Goal: Task Accomplishment & Management: Manage account settings

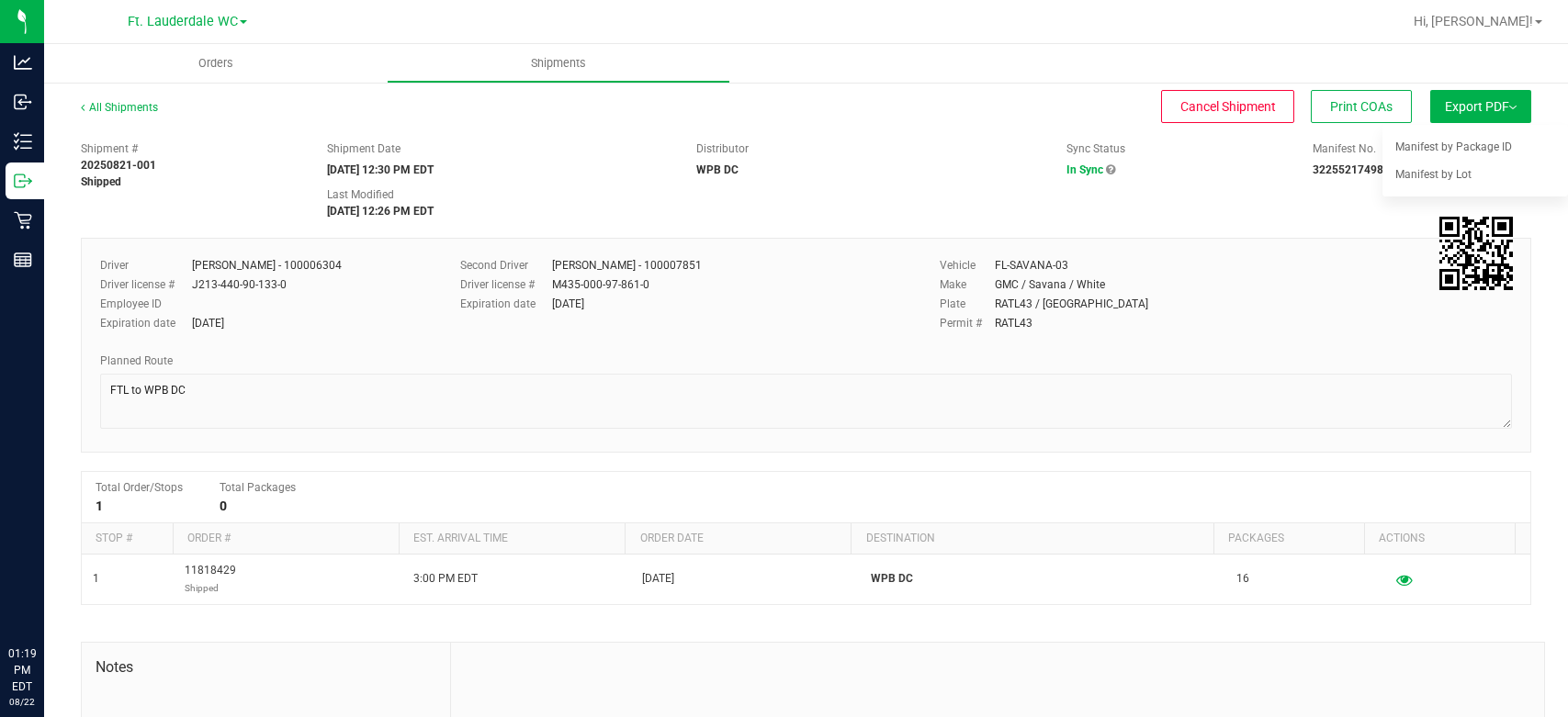
click at [30, 103] on icon at bounding box center [23, 101] width 19 height 19
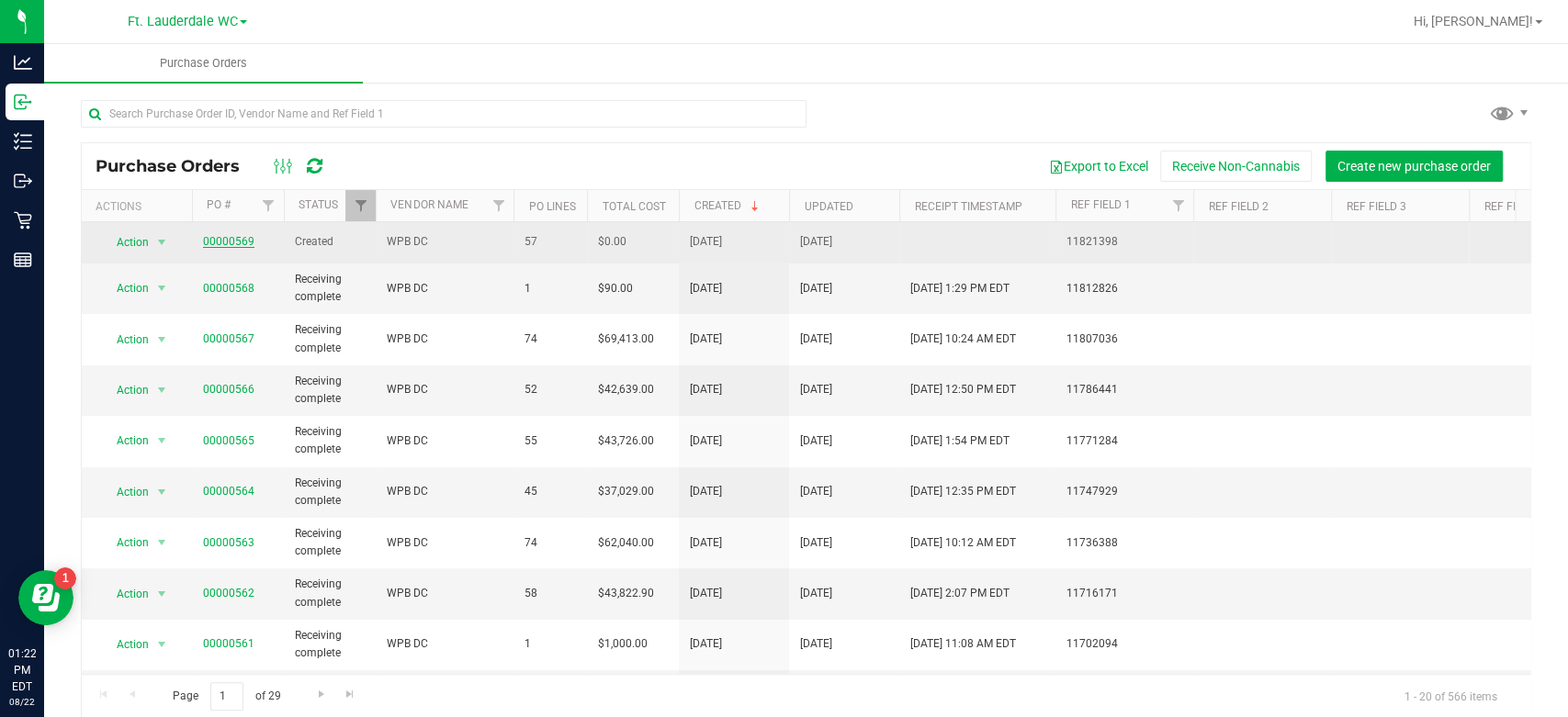
click at [228, 239] on link "00000569" at bounding box center [228, 241] width 52 height 13
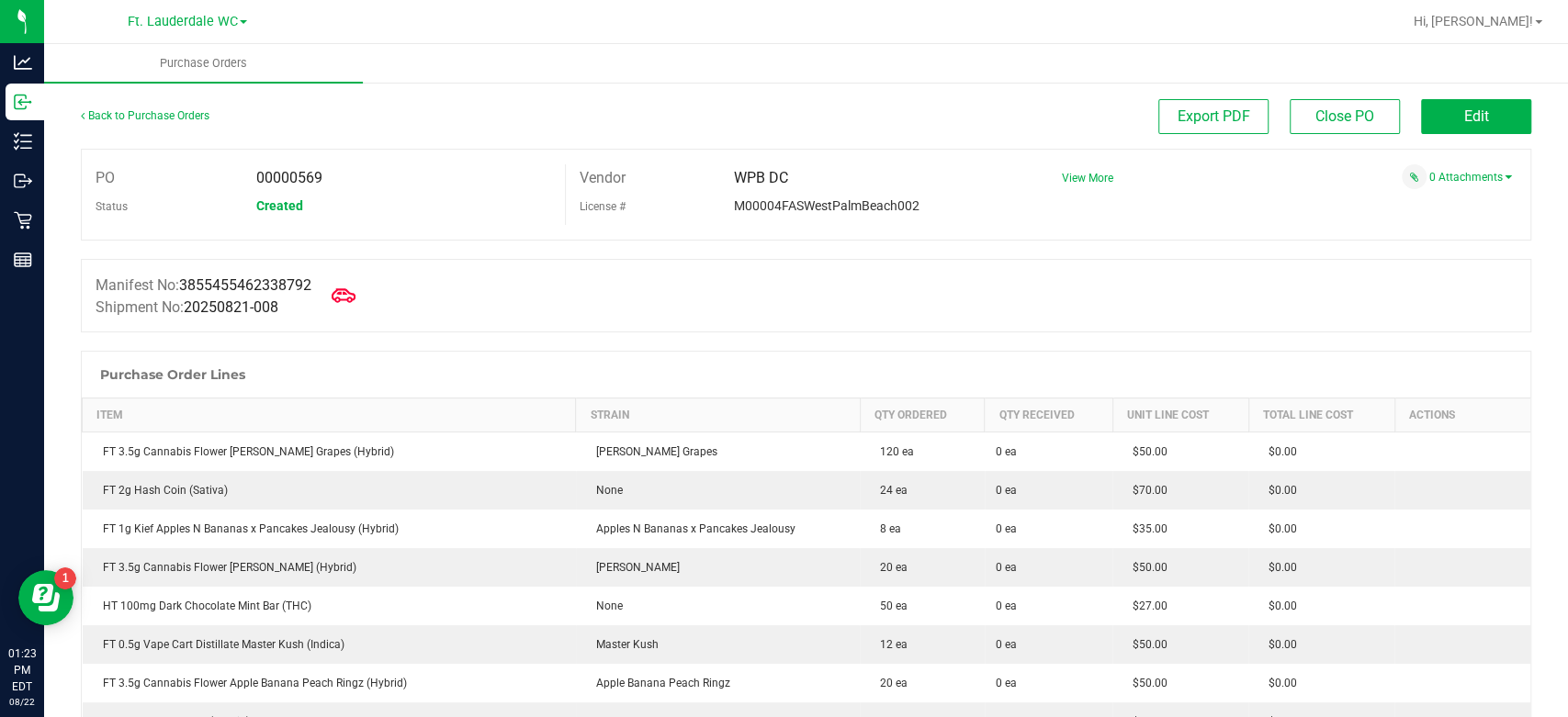
click at [343, 295] on icon at bounding box center [344, 296] width 24 height 24
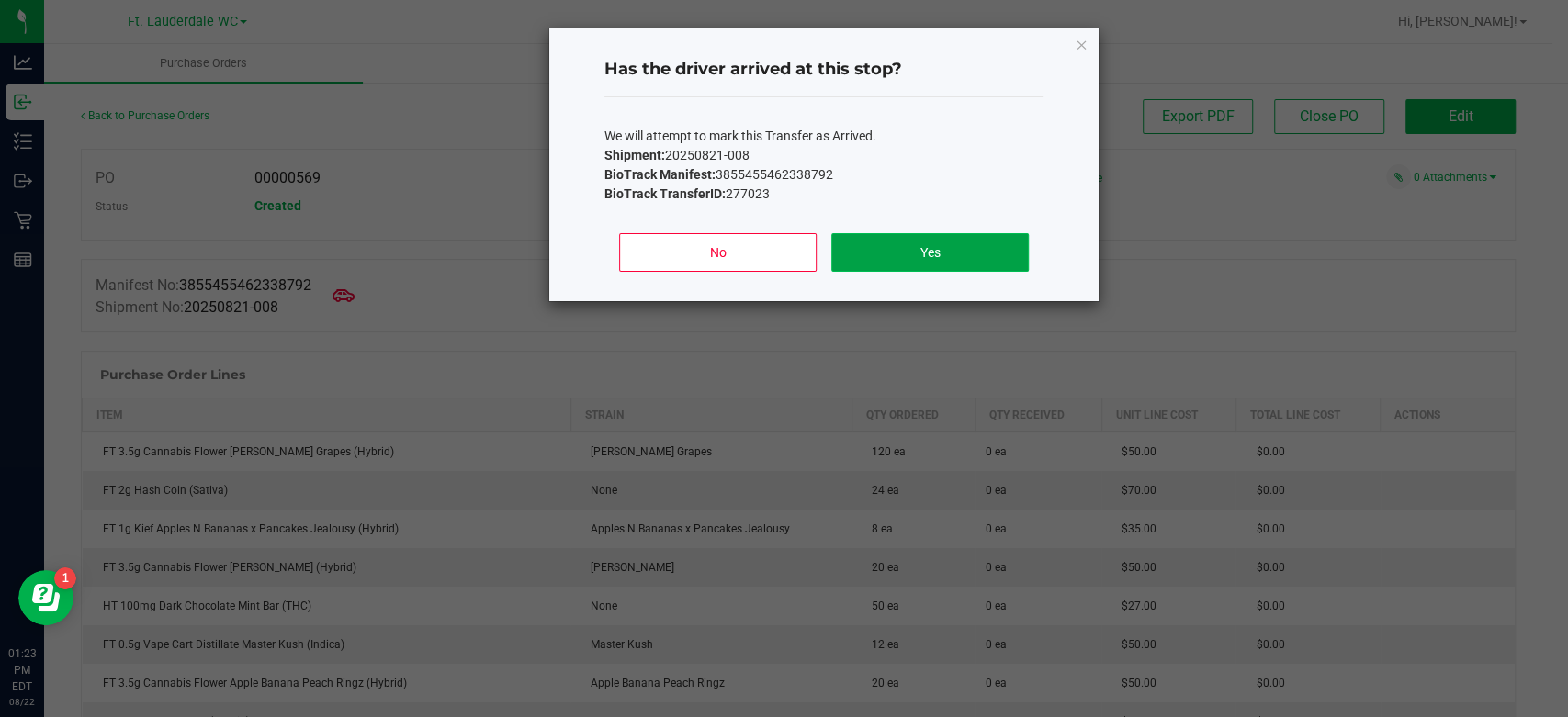
click at [920, 261] on button "Yes" at bounding box center [929, 252] width 198 height 39
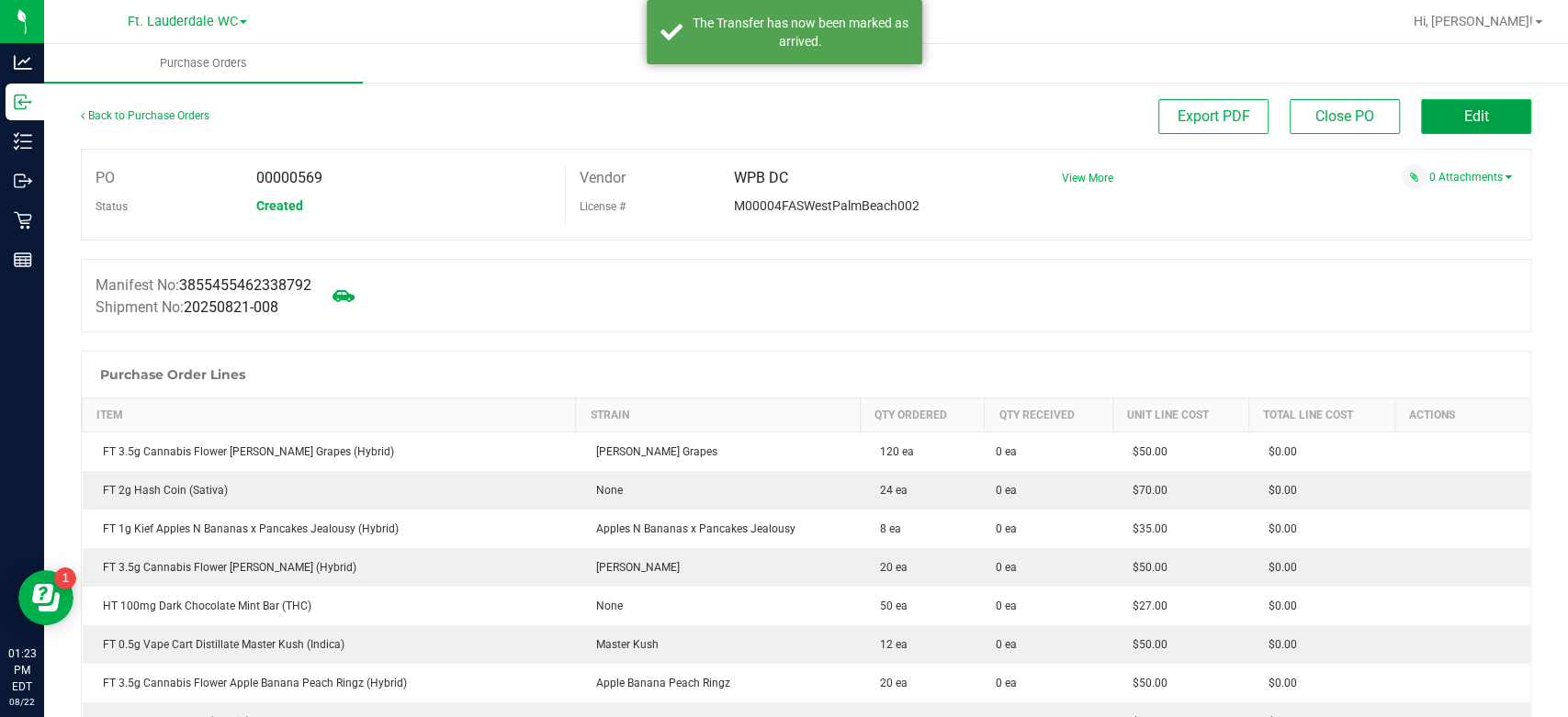
click at [1465, 123] on span "Edit" at bounding box center [1477, 116] width 25 height 18
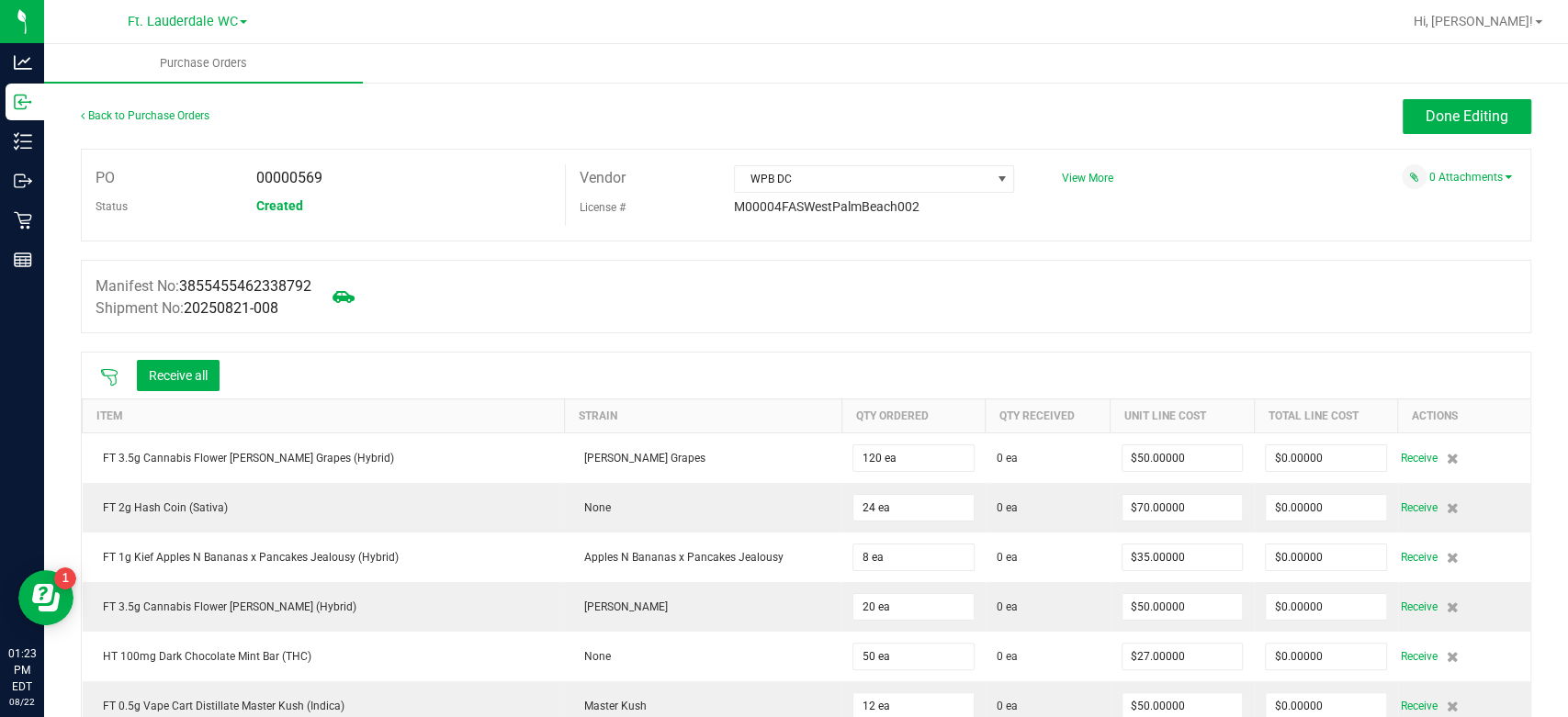
click at [111, 371] on icon at bounding box center [109, 377] width 19 height 19
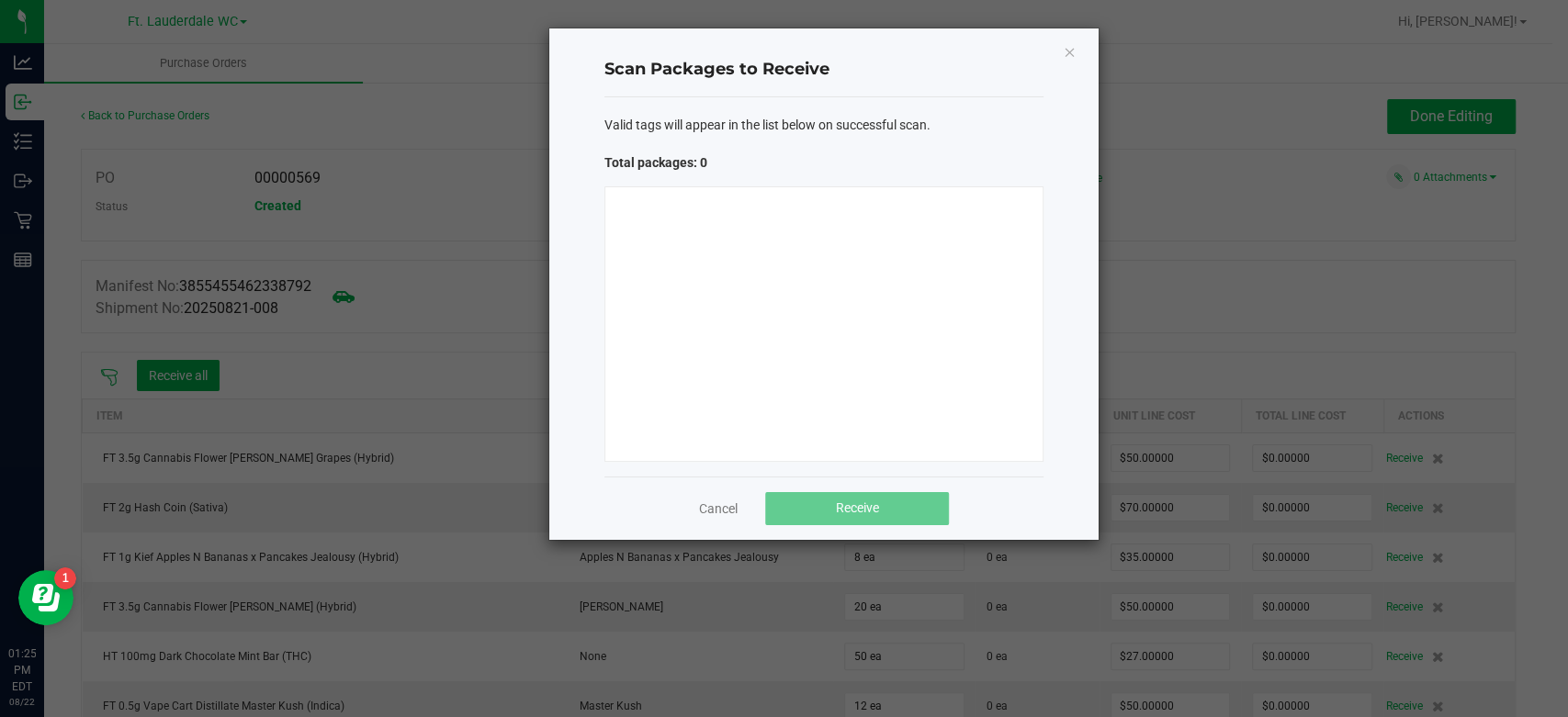
click at [668, 717] on ngb-modal-window "Scan Packages to Receive Valid tags will appear in the list below on successful…" at bounding box center [790, 358] width 1582 height 717
click at [884, 278] on div at bounding box center [824, 325] width 439 height 276
click at [779, 315] on div at bounding box center [824, 325] width 439 height 276
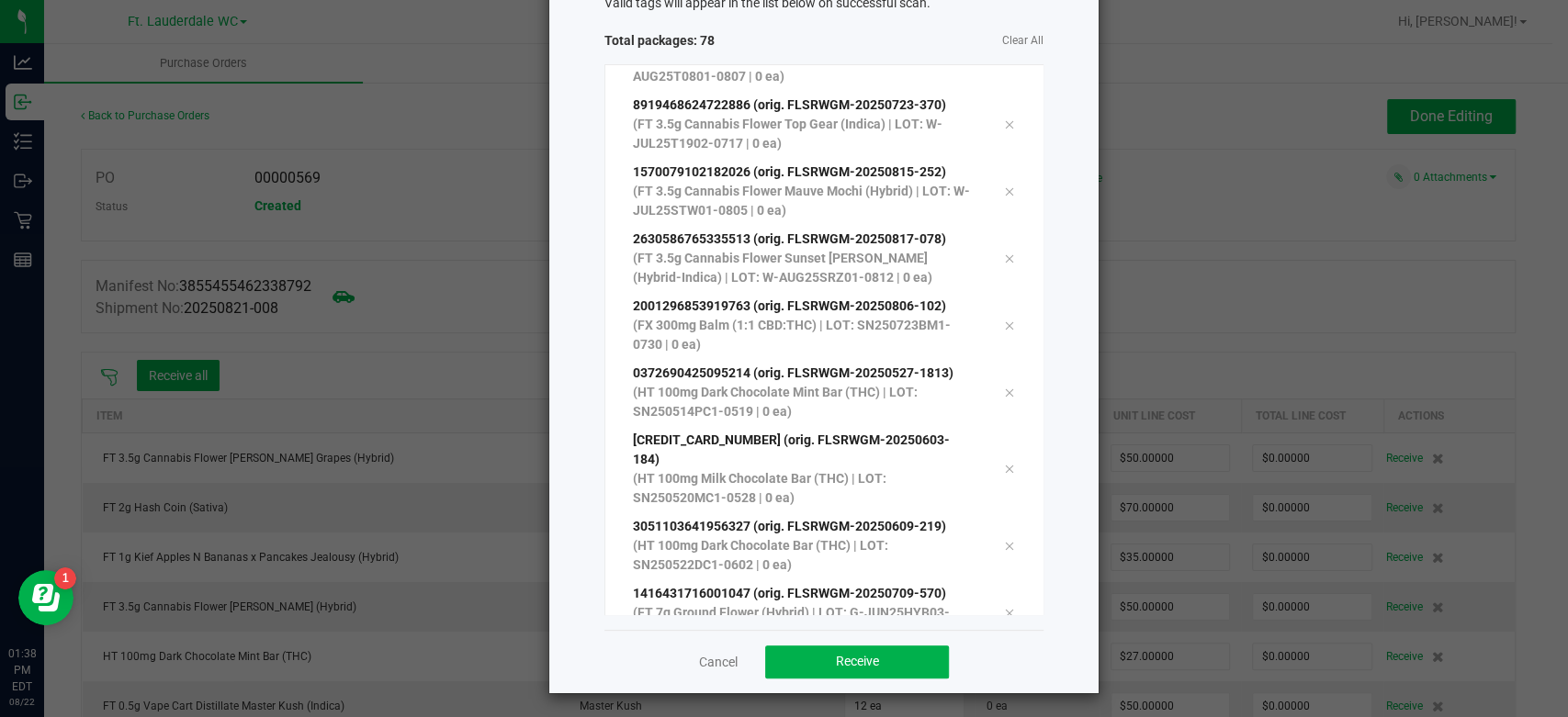
scroll to position [125, 0]
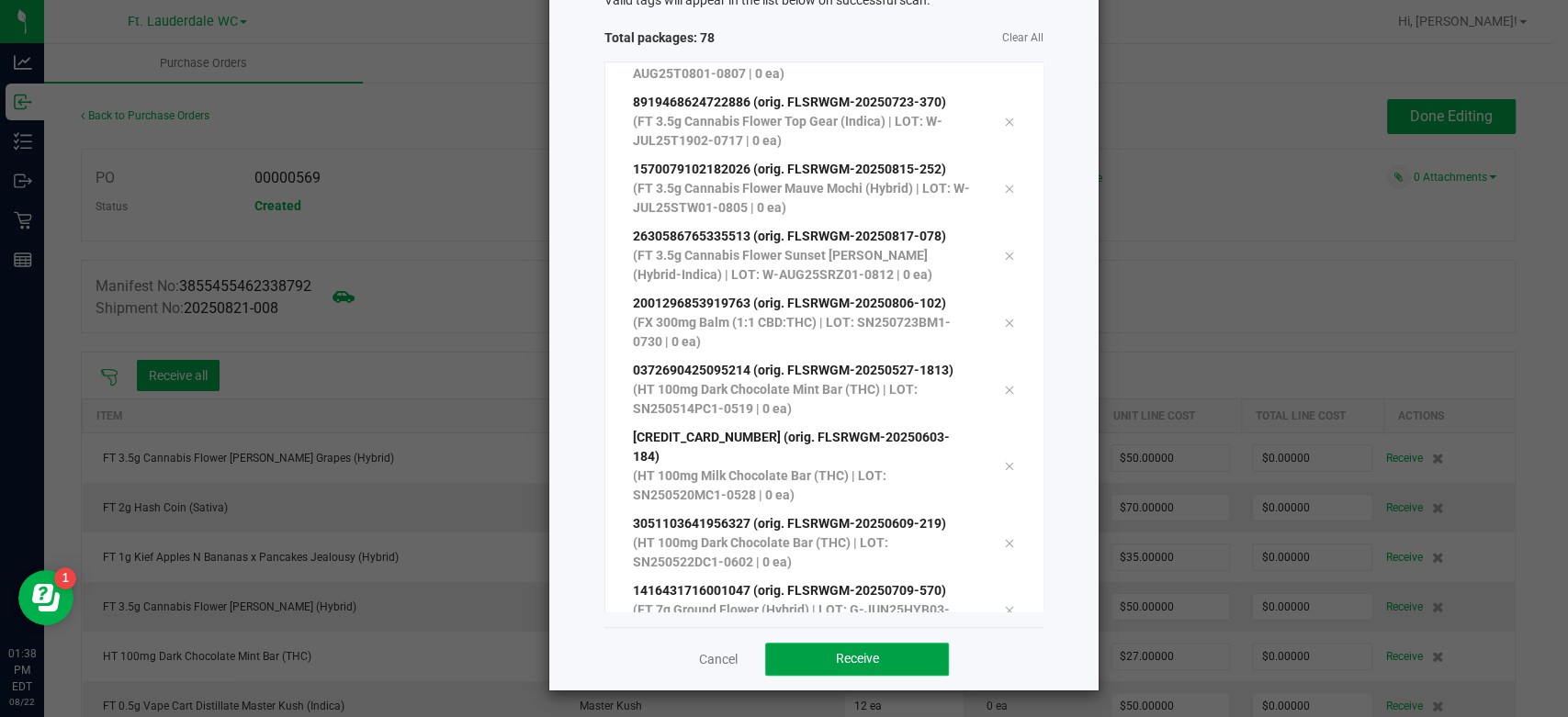
click at [880, 656] on button "Receive" at bounding box center [857, 659] width 184 height 33
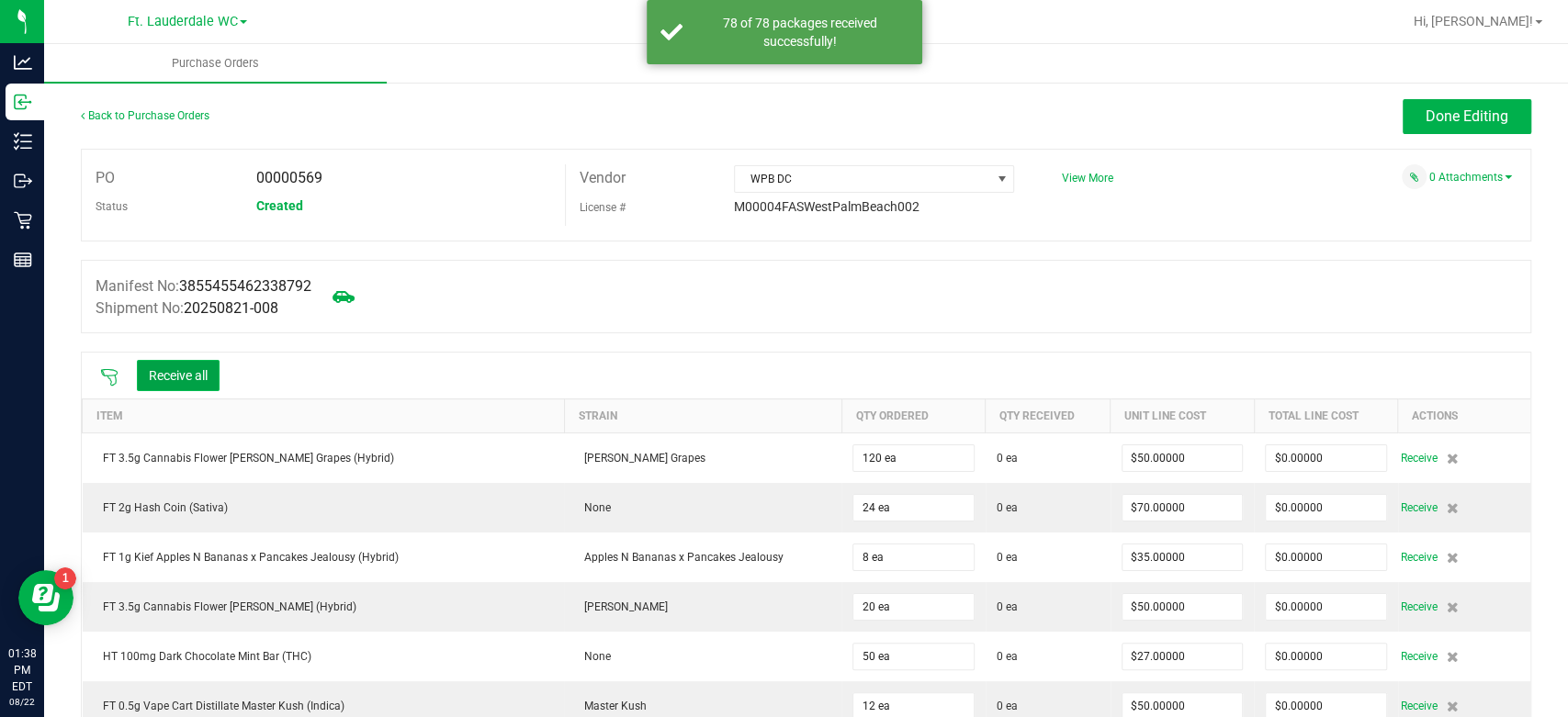
click at [159, 374] on button "Receive all" at bounding box center [178, 375] width 82 height 31
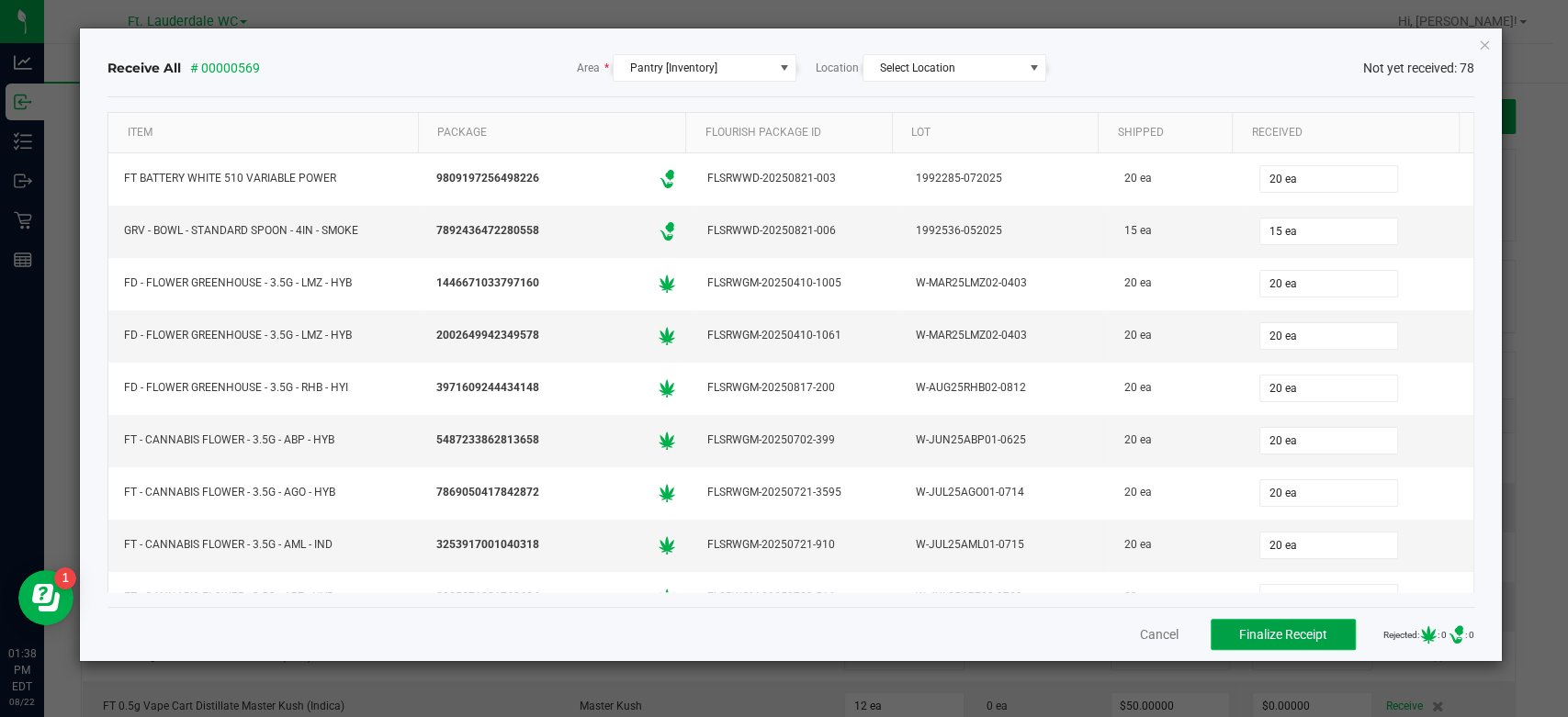
click at [1250, 634] on span "Finalize Receipt" at bounding box center [1283, 635] width 88 height 15
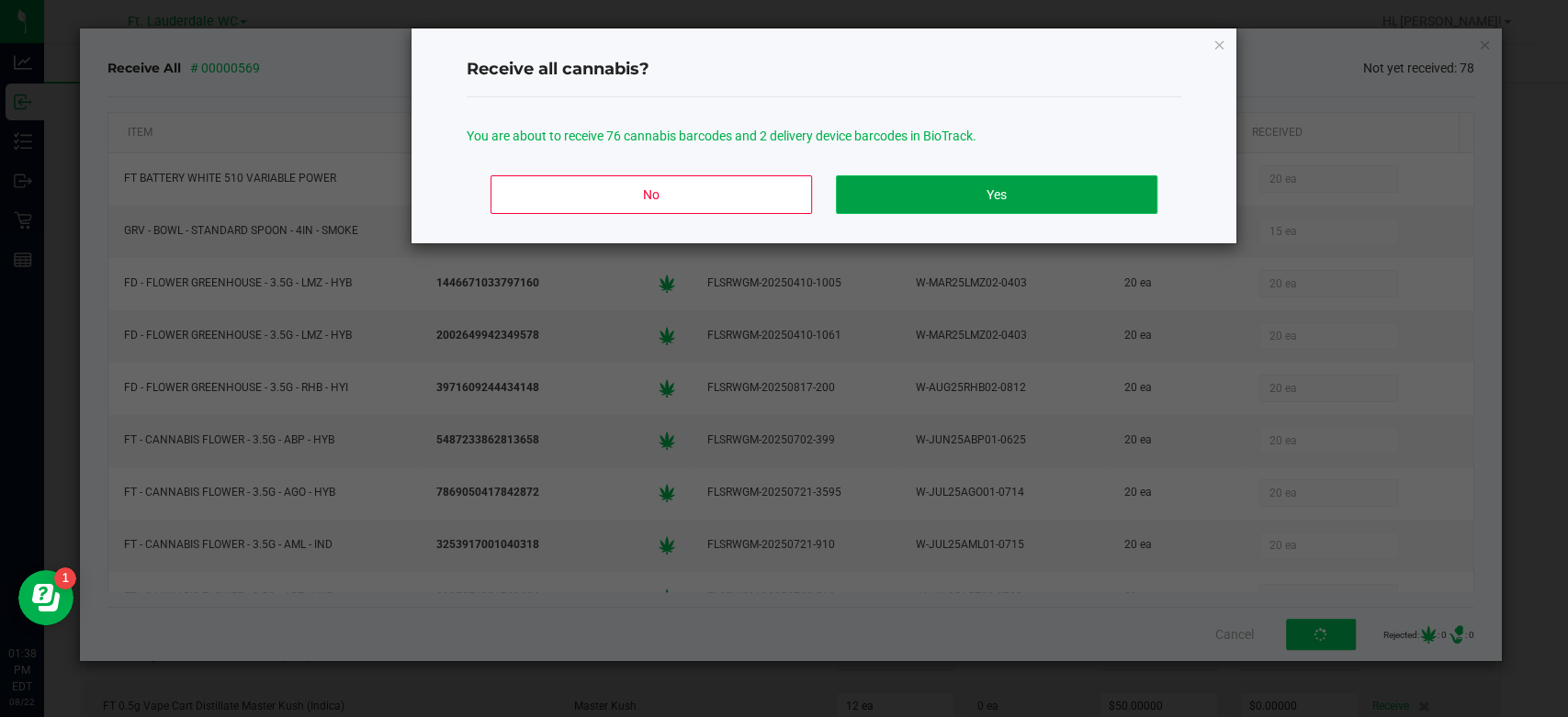
click at [889, 204] on button "Yes" at bounding box center [997, 195] width 322 height 39
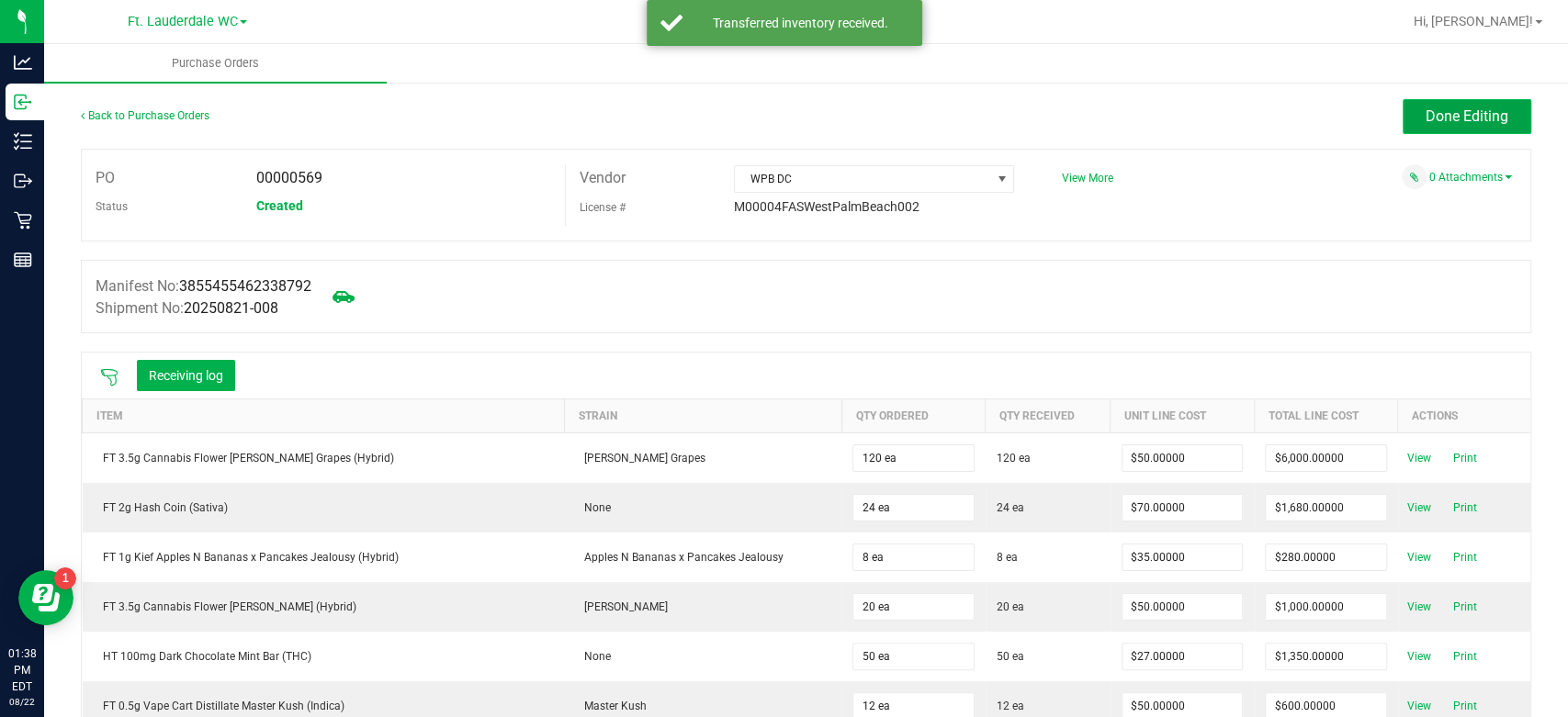
click at [1426, 109] on span "Done Editing" at bounding box center [1467, 116] width 82 height 18
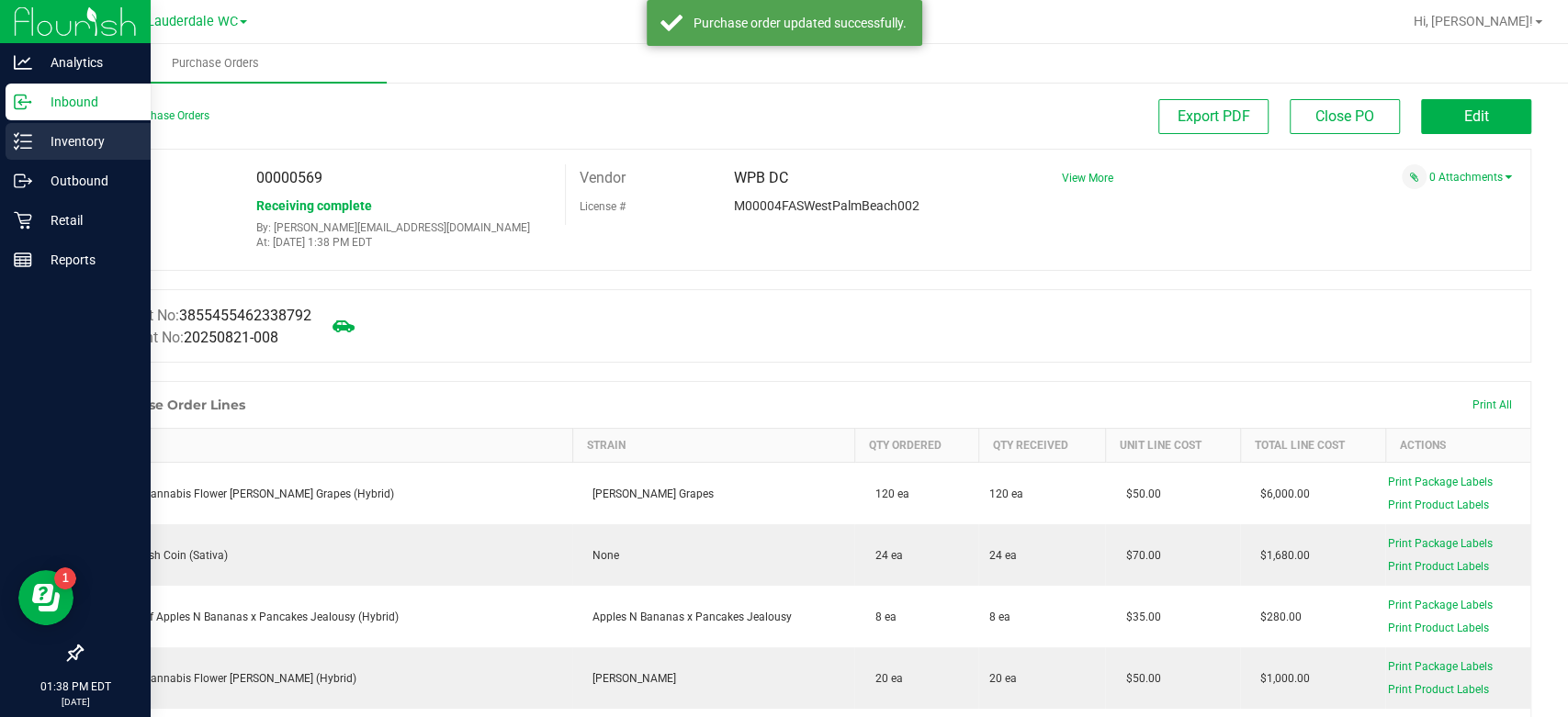
click at [28, 148] on line at bounding box center [26, 148] width 10 height 0
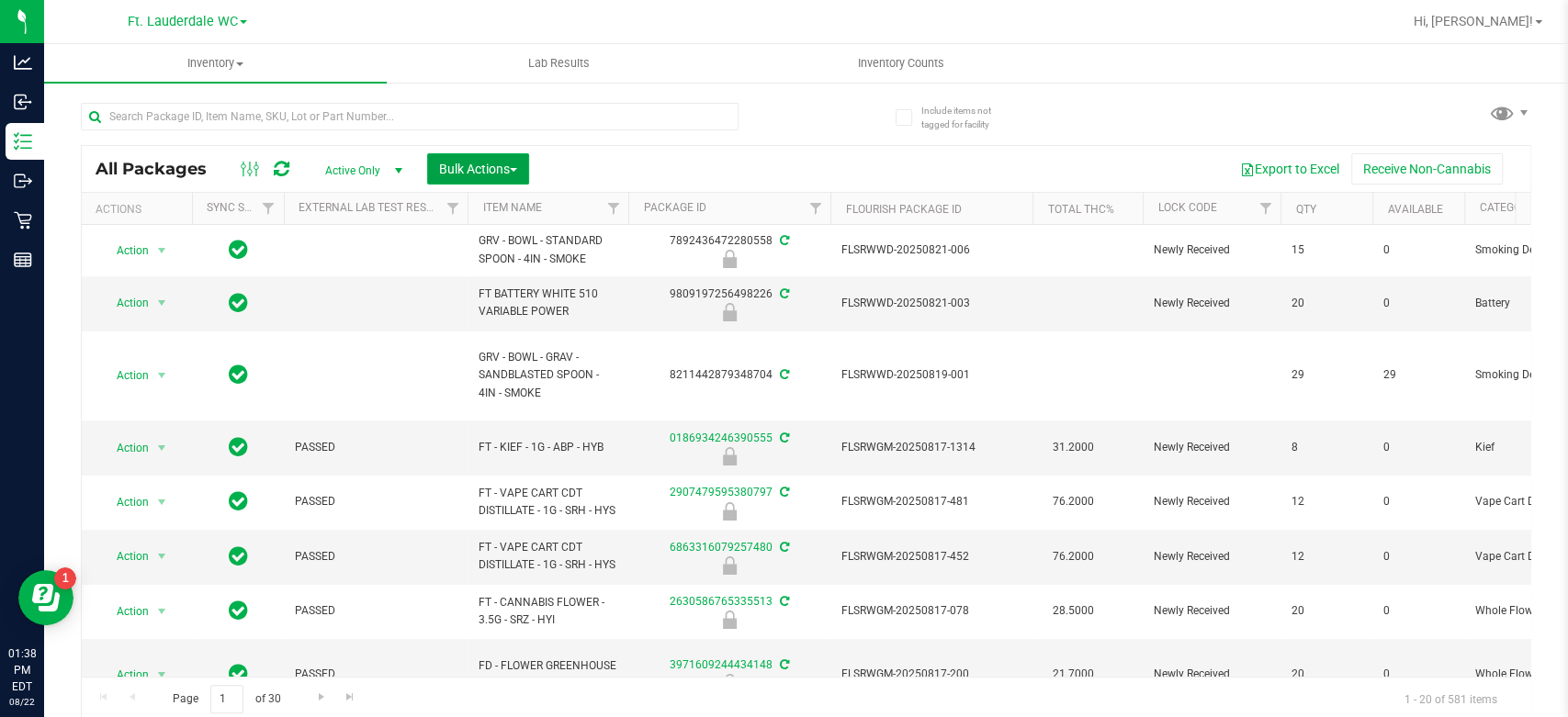
click at [455, 166] on span "Bulk Actions" at bounding box center [478, 169] width 78 height 15
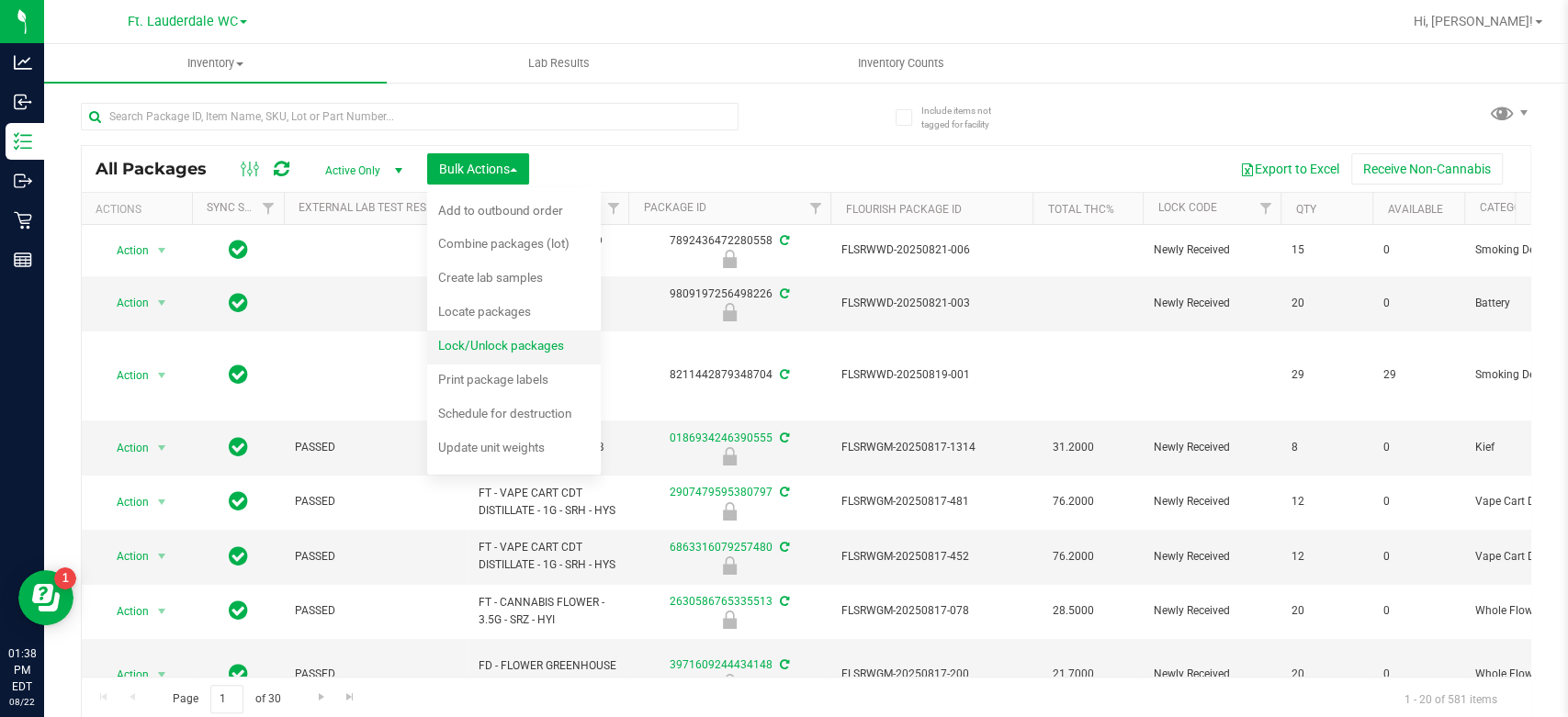
click at [485, 346] on span "Lock/Unlock packages" at bounding box center [500, 345] width 126 height 15
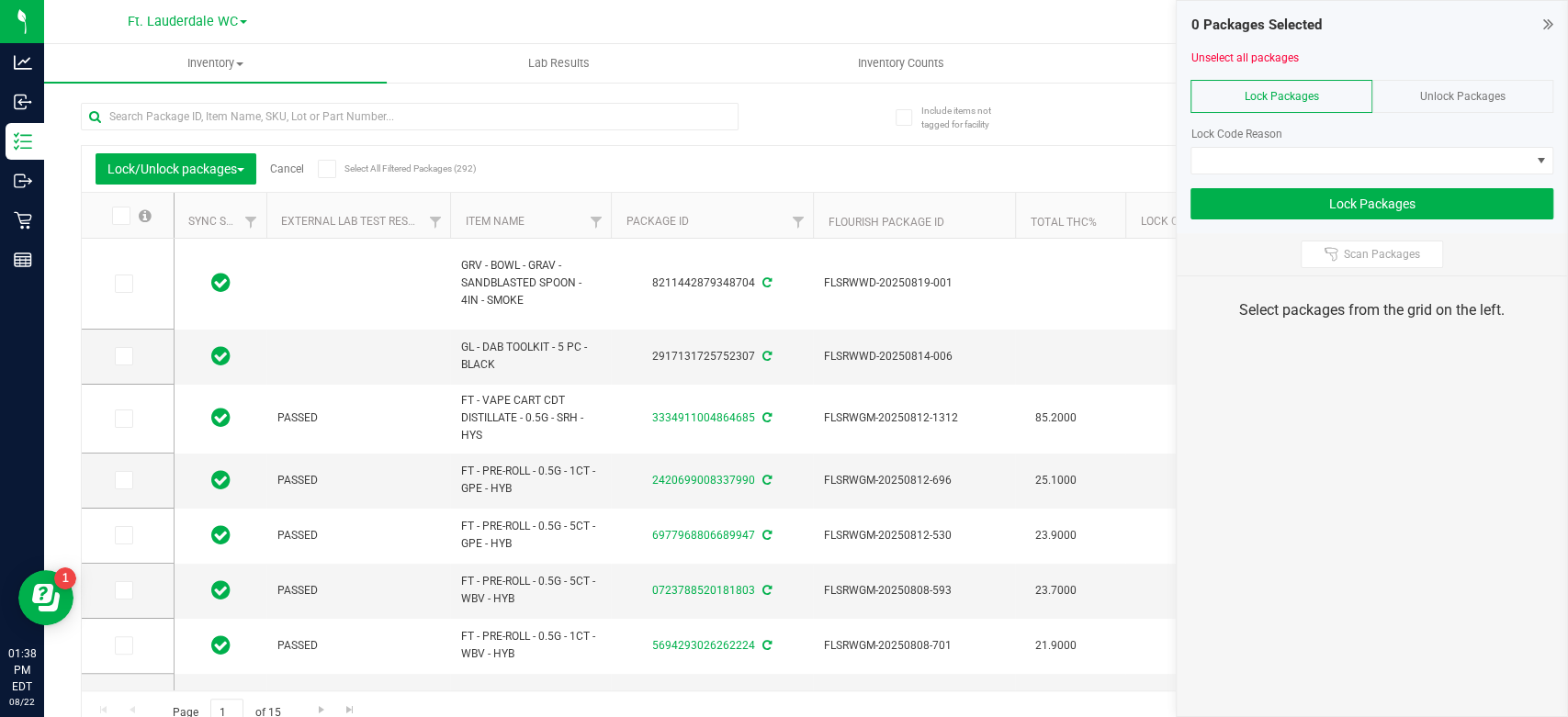
click at [1428, 90] on span "Unlock Packages" at bounding box center [1463, 96] width 85 height 13
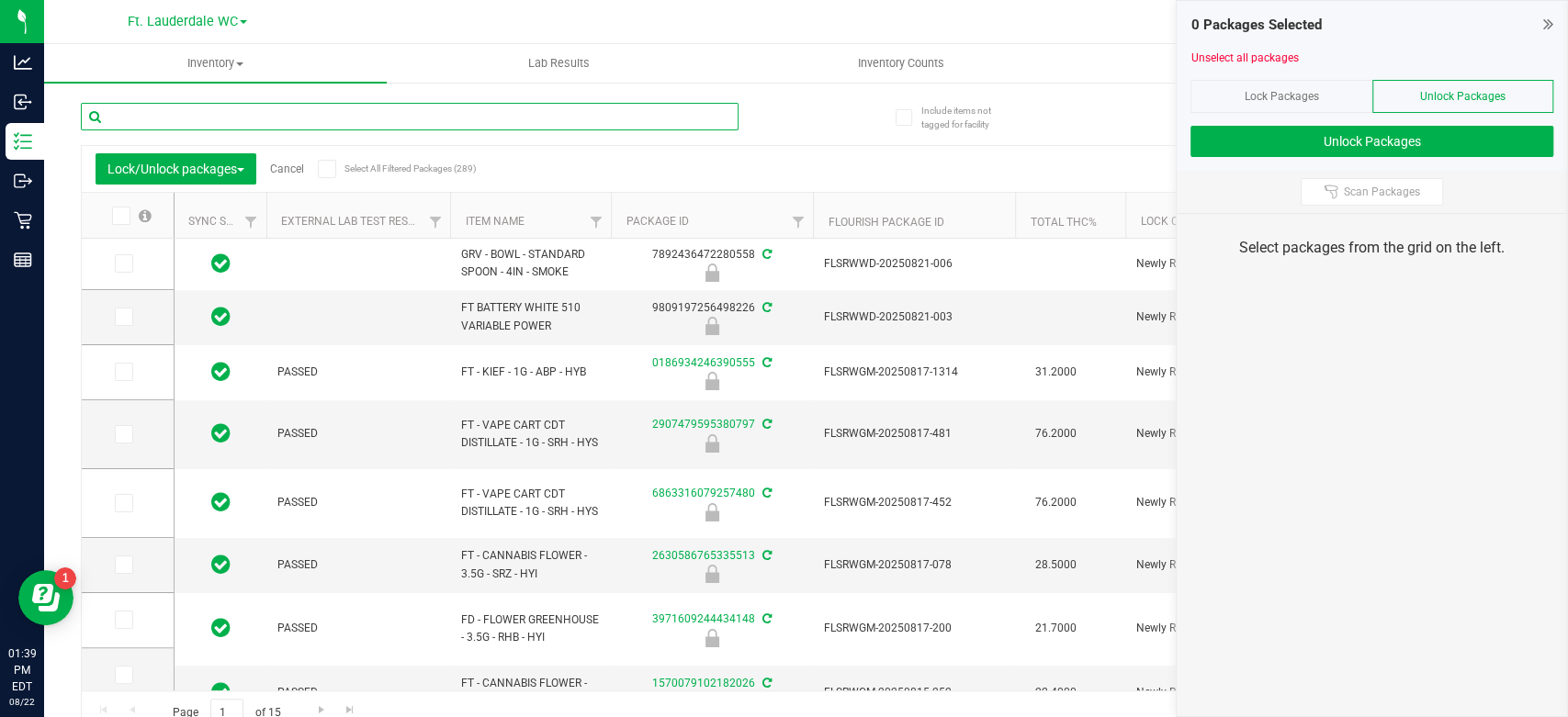
click at [562, 112] on input "text" at bounding box center [409, 117] width 657 height 28
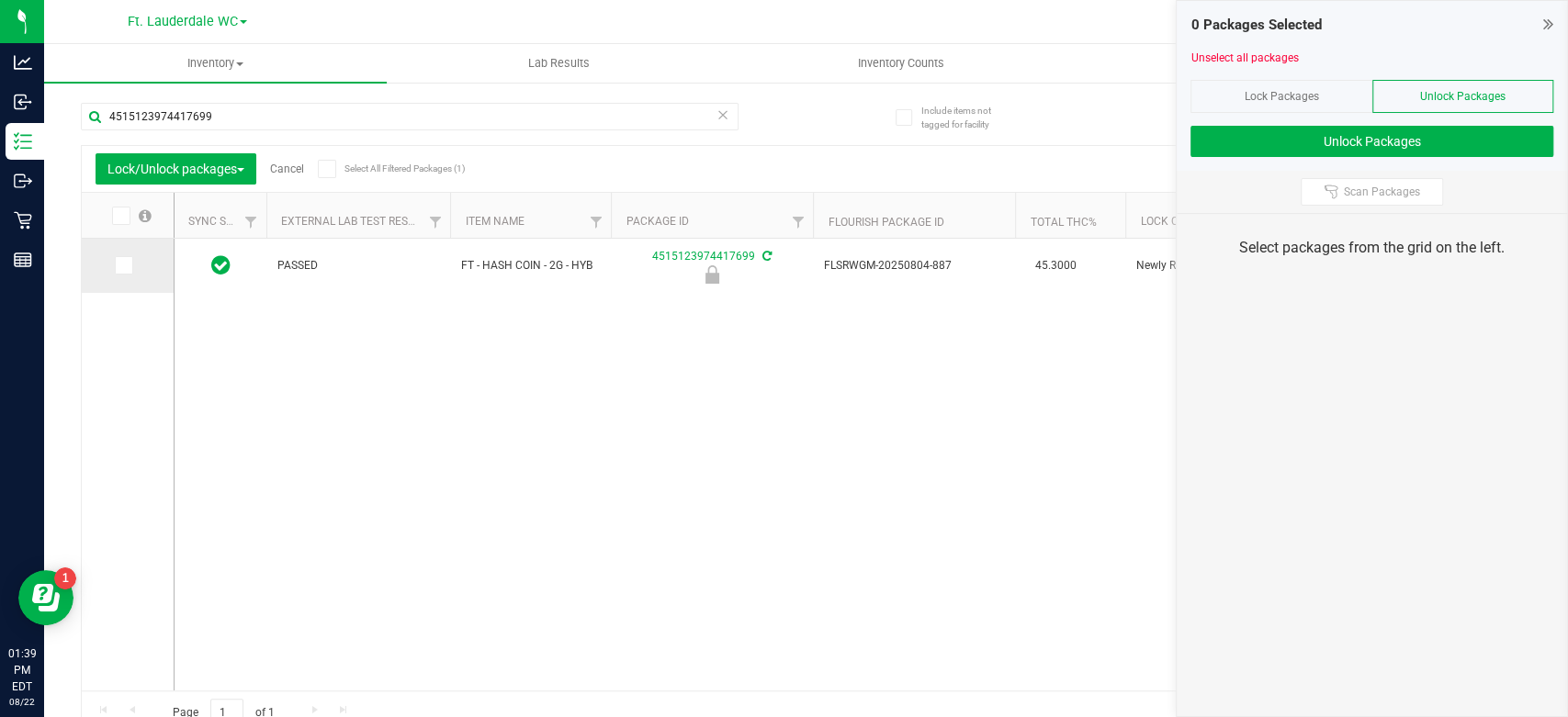
click at [131, 263] on span at bounding box center [124, 265] width 19 height 19
click at [0, 0] on input "checkbox" at bounding box center [0, 0] width 0 height 0
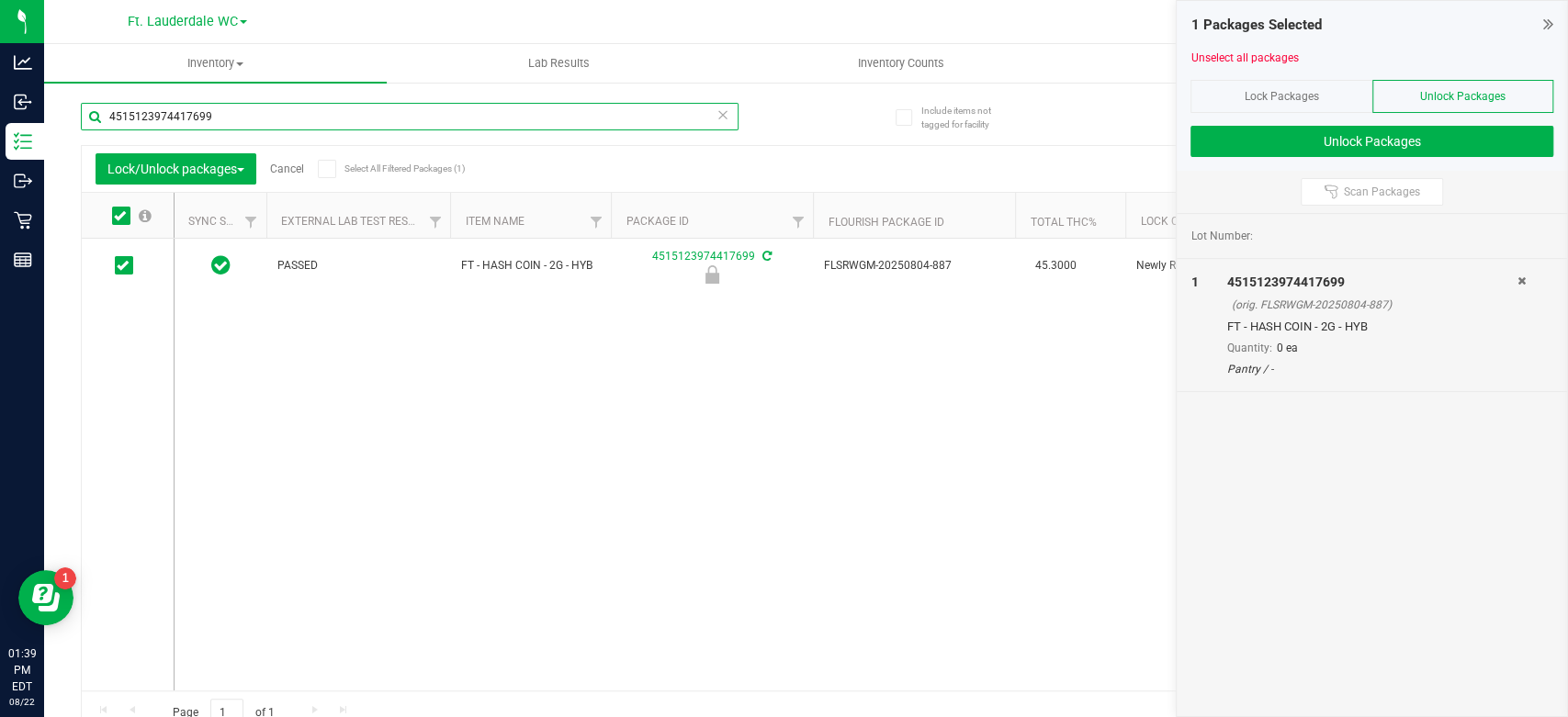
click at [321, 123] on input "4515123974417699" at bounding box center [409, 117] width 657 height 28
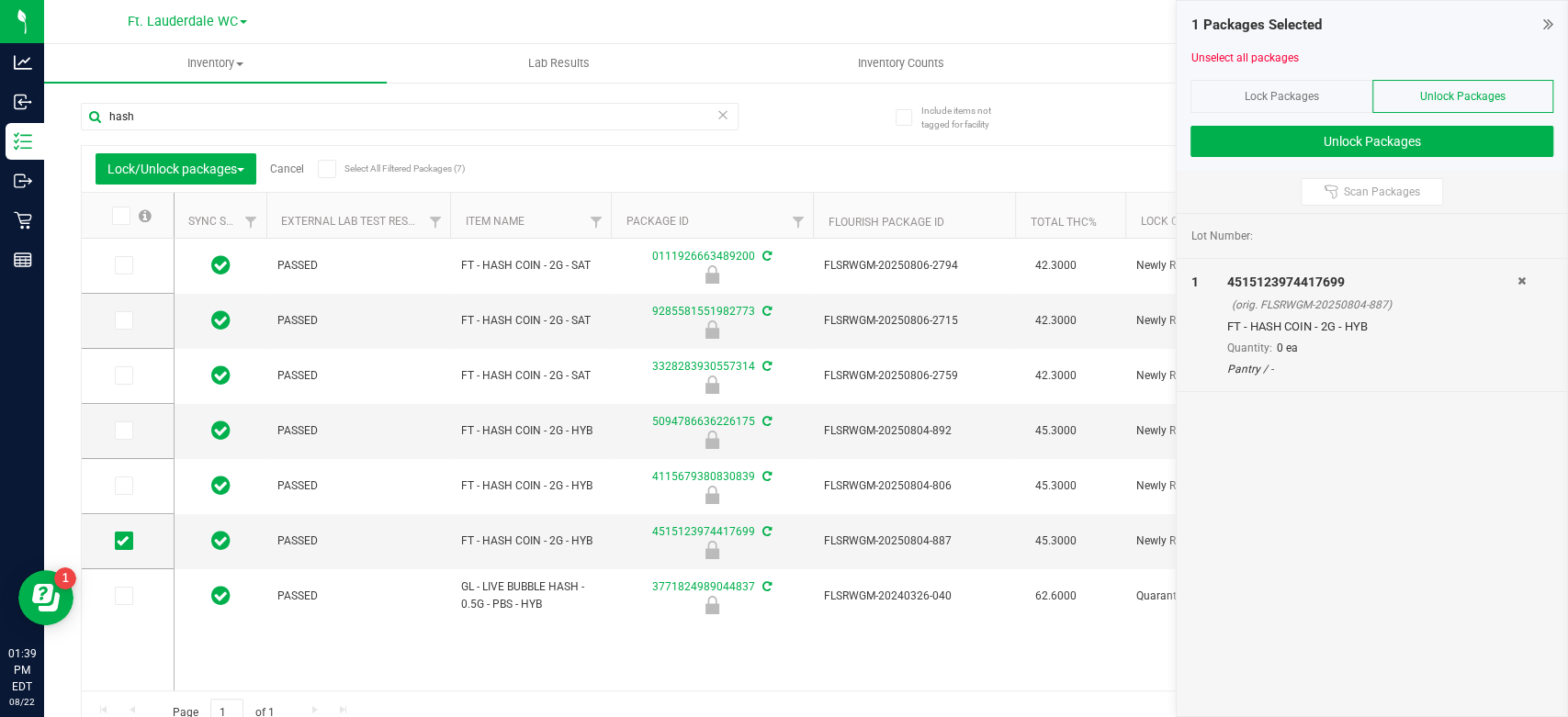
click at [119, 215] on icon at bounding box center [120, 215] width 12 height 0
click at [0, 0] on input "checkbox" at bounding box center [0, 0] width 0 height 0
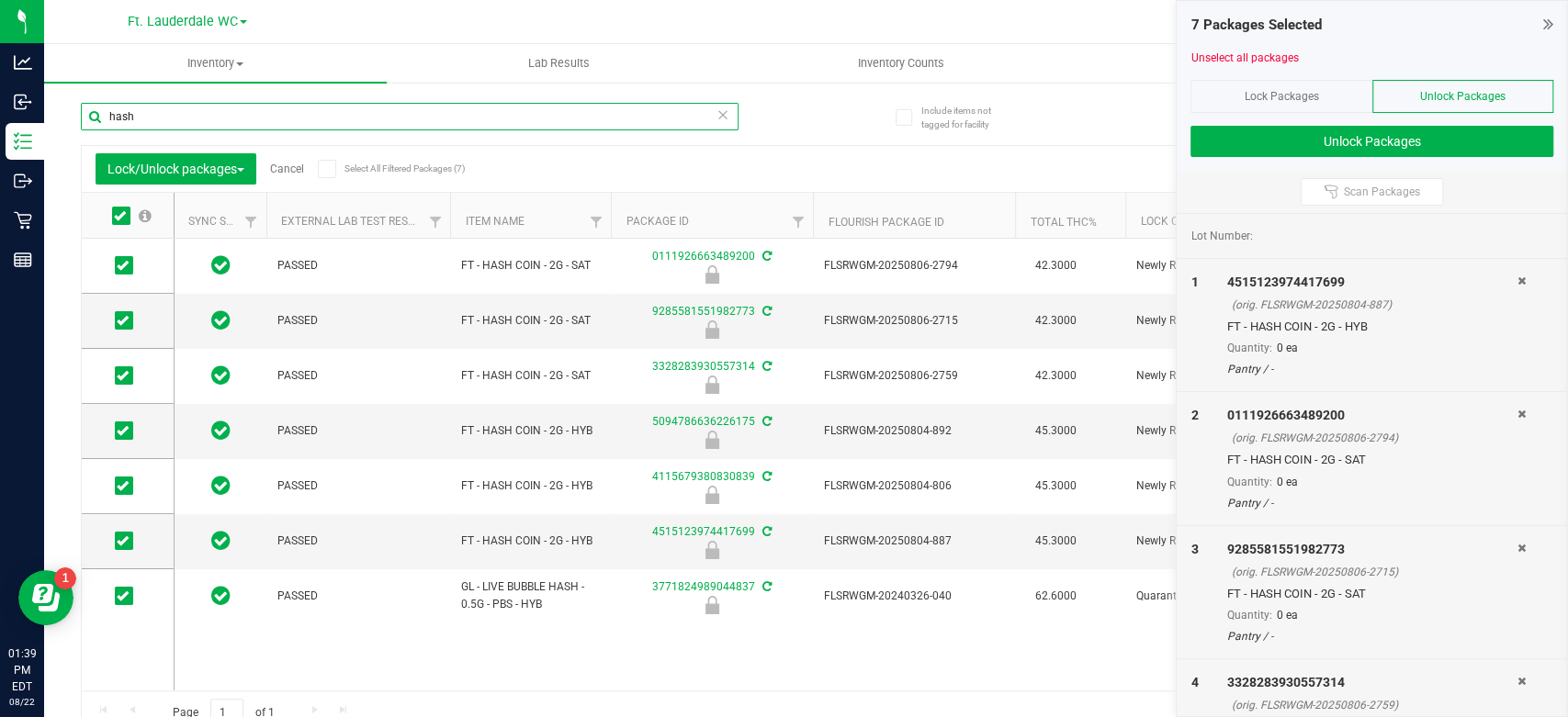
click at [215, 122] on input "hash" at bounding box center [409, 117] width 657 height 28
click at [215, 120] on input "hash" at bounding box center [409, 117] width 657 height 28
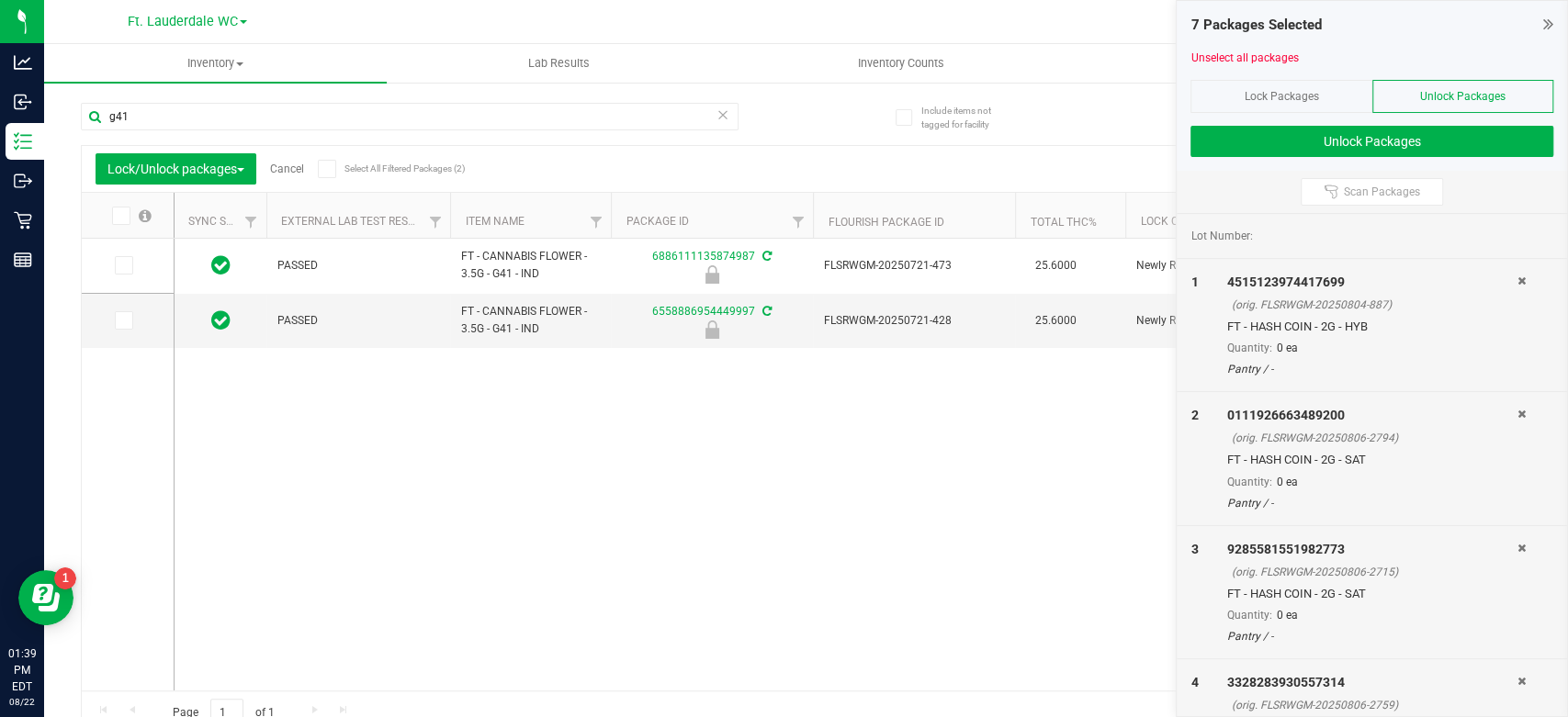
click at [118, 215] on icon at bounding box center [120, 215] width 12 height 0
click at [0, 0] on input "checkbox" at bounding box center [0, 0] width 0 height 0
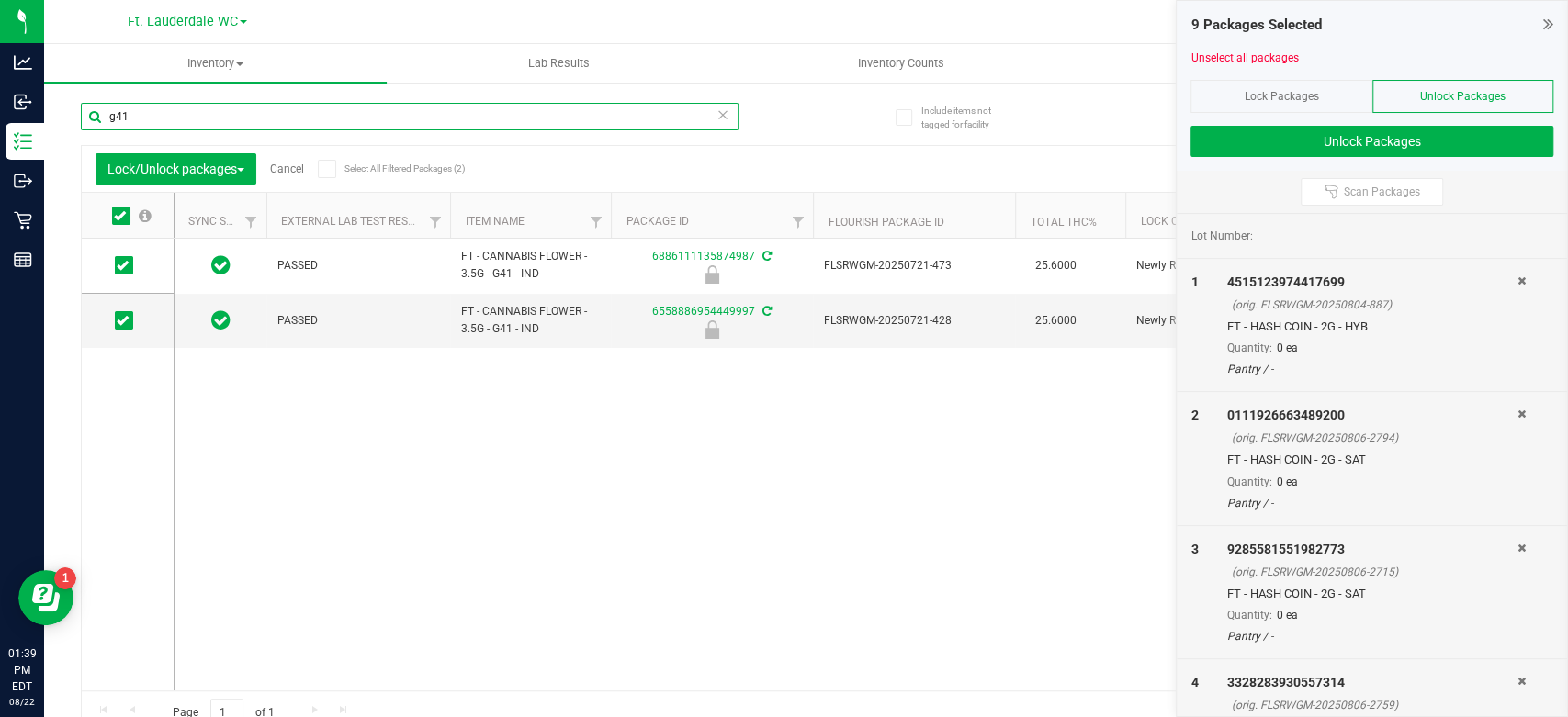
click at [180, 124] on input "g41" at bounding box center [409, 117] width 657 height 28
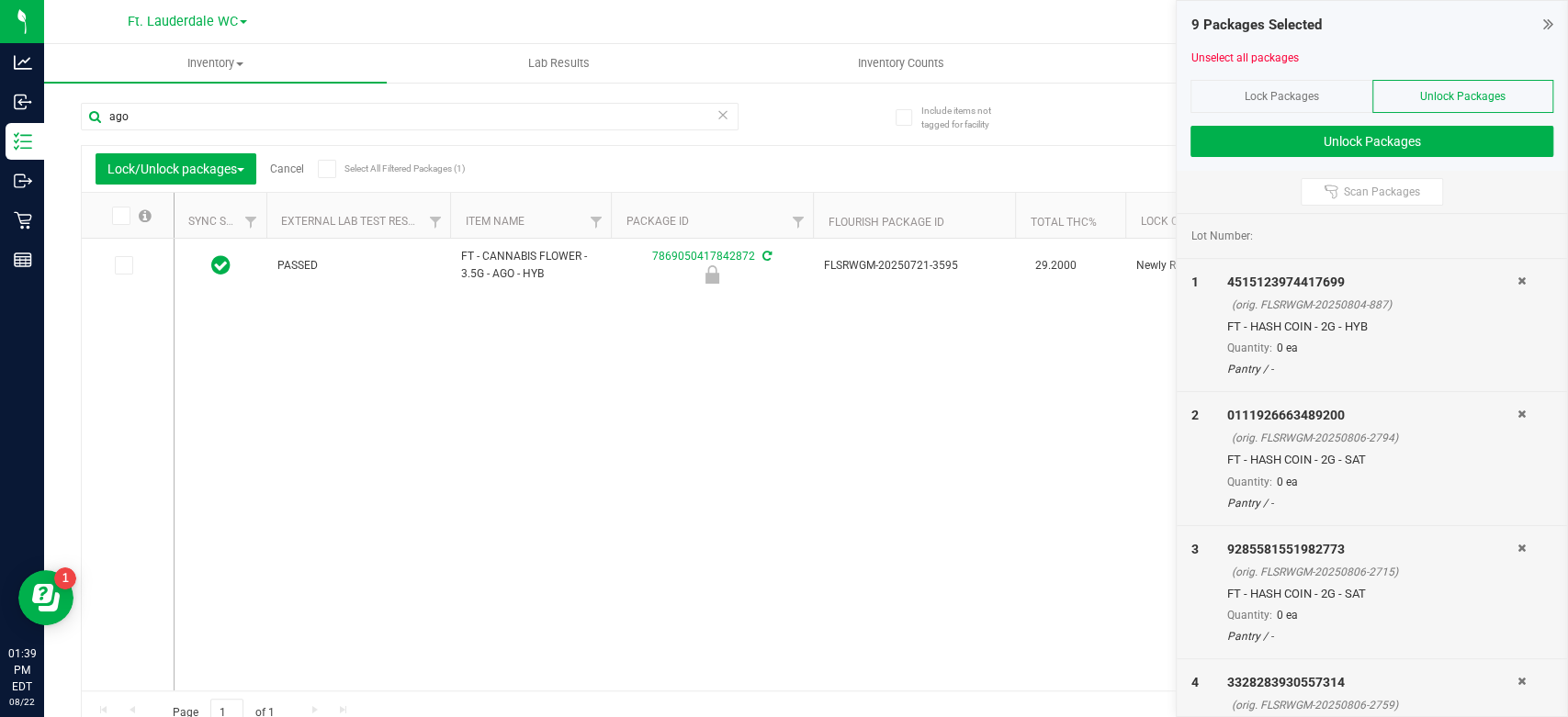
click at [116, 215] on icon at bounding box center [120, 215] width 12 height 0
click at [0, 0] on input "checkbox" at bounding box center [0, 0] width 0 height 0
click at [196, 112] on input "ago" at bounding box center [409, 117] width 657 height 28
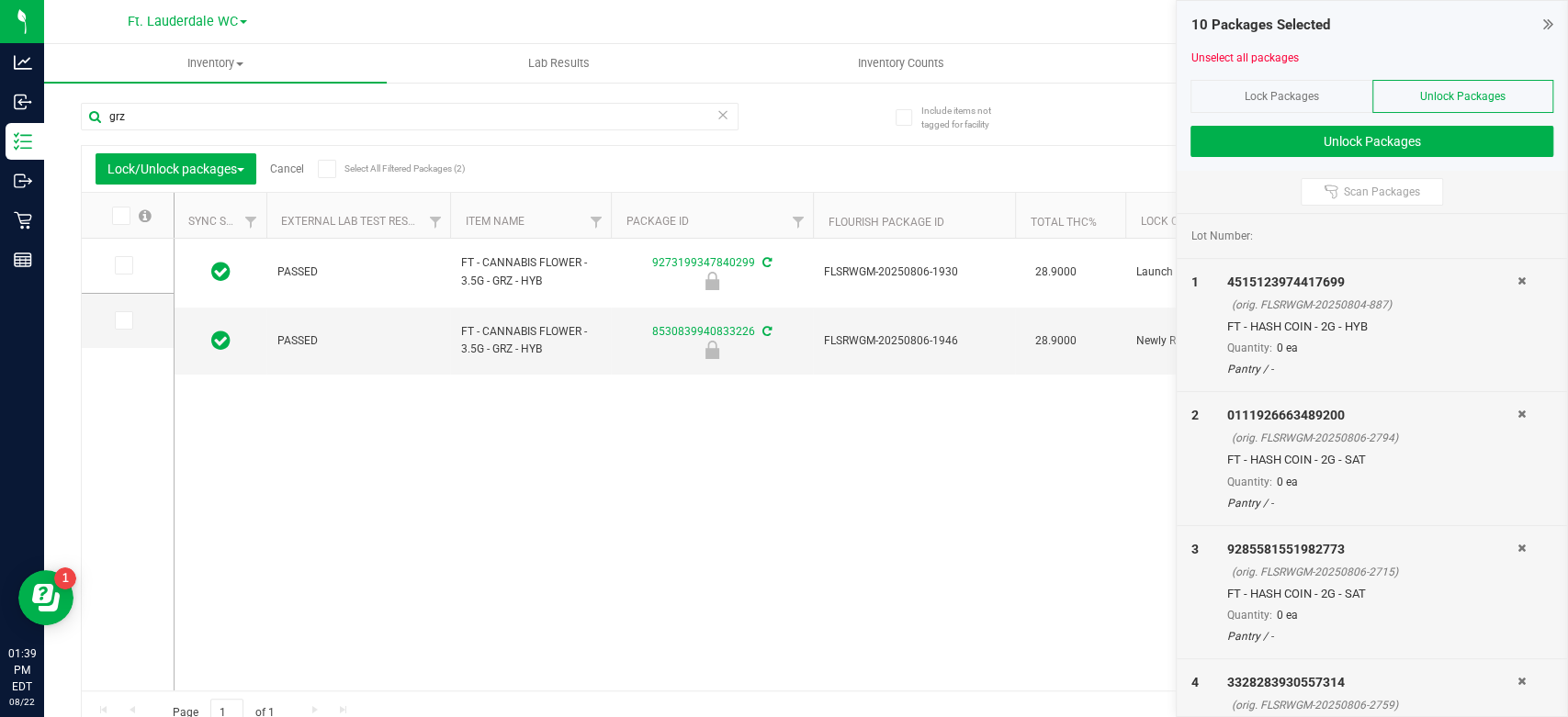
click at [117, 215] on icon at bounding box center [120, 215] width 12 height 0
click at [0, 0] on input "checkbox" at bounding box center [0, 0] width 0 height 0
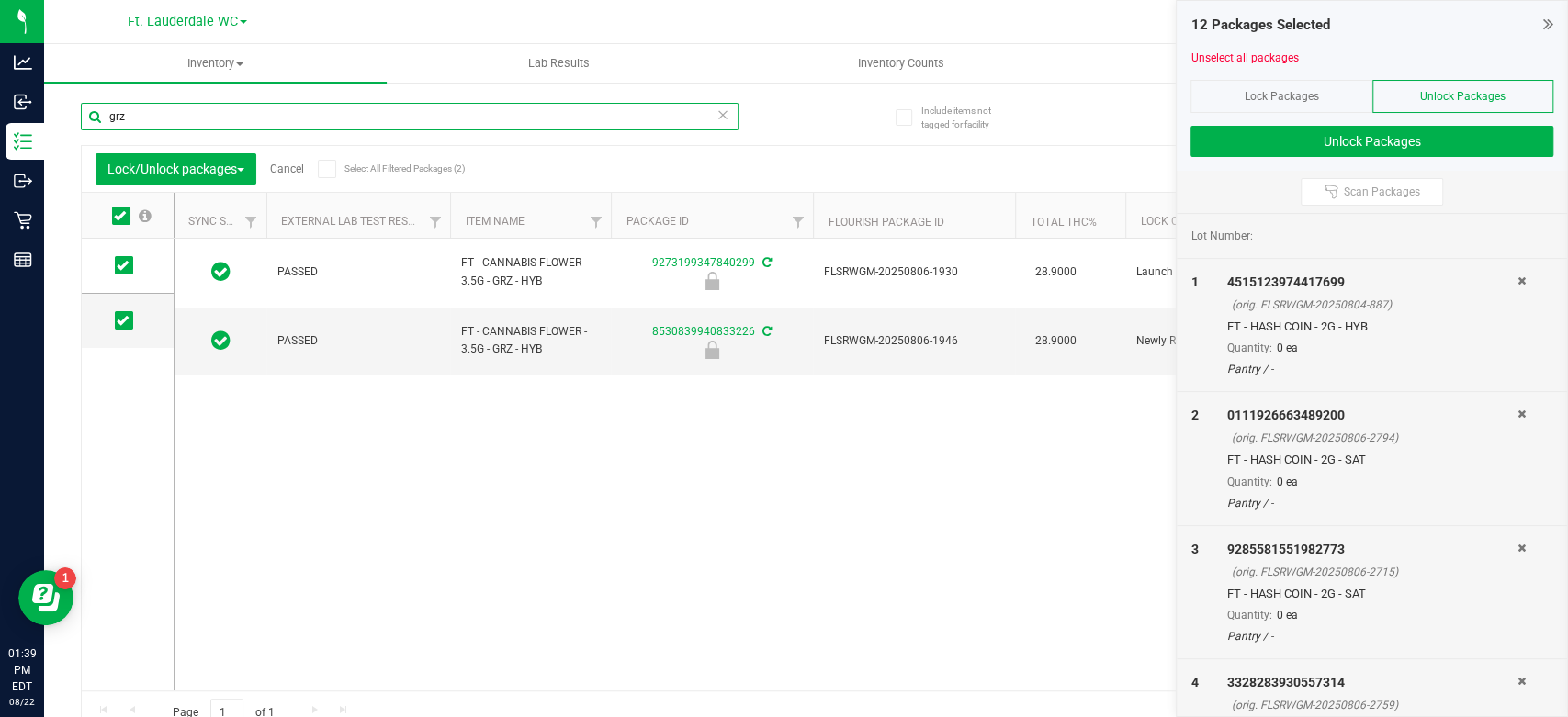
click at [199, 123] on input "grz" at bounding box center [409, 117] width 657 height 28
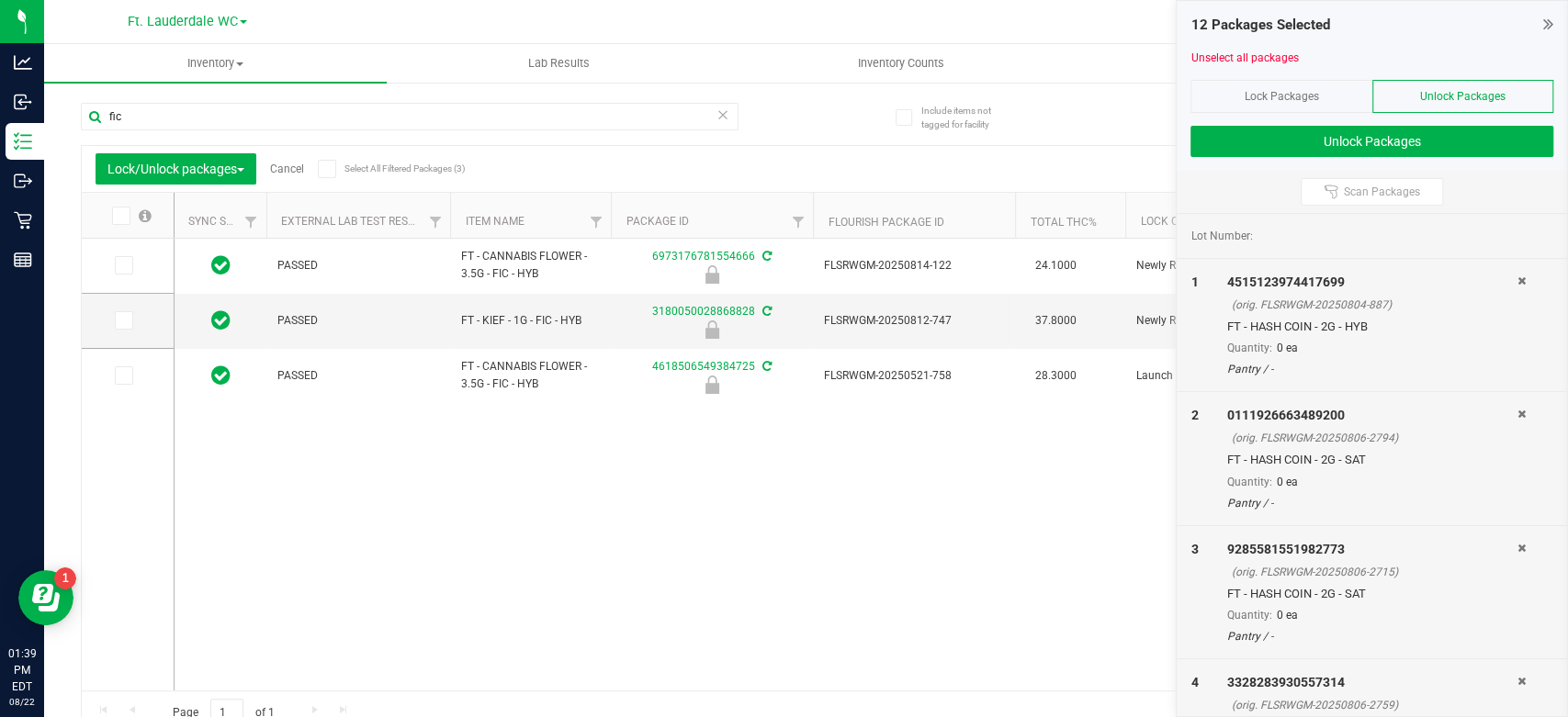
click at [112, 212] on span at bounding box center [121, 215] width 19 height 19
click at [0, 0] on input "checkbox" at bounding box center [0, 0] width 0 height 0
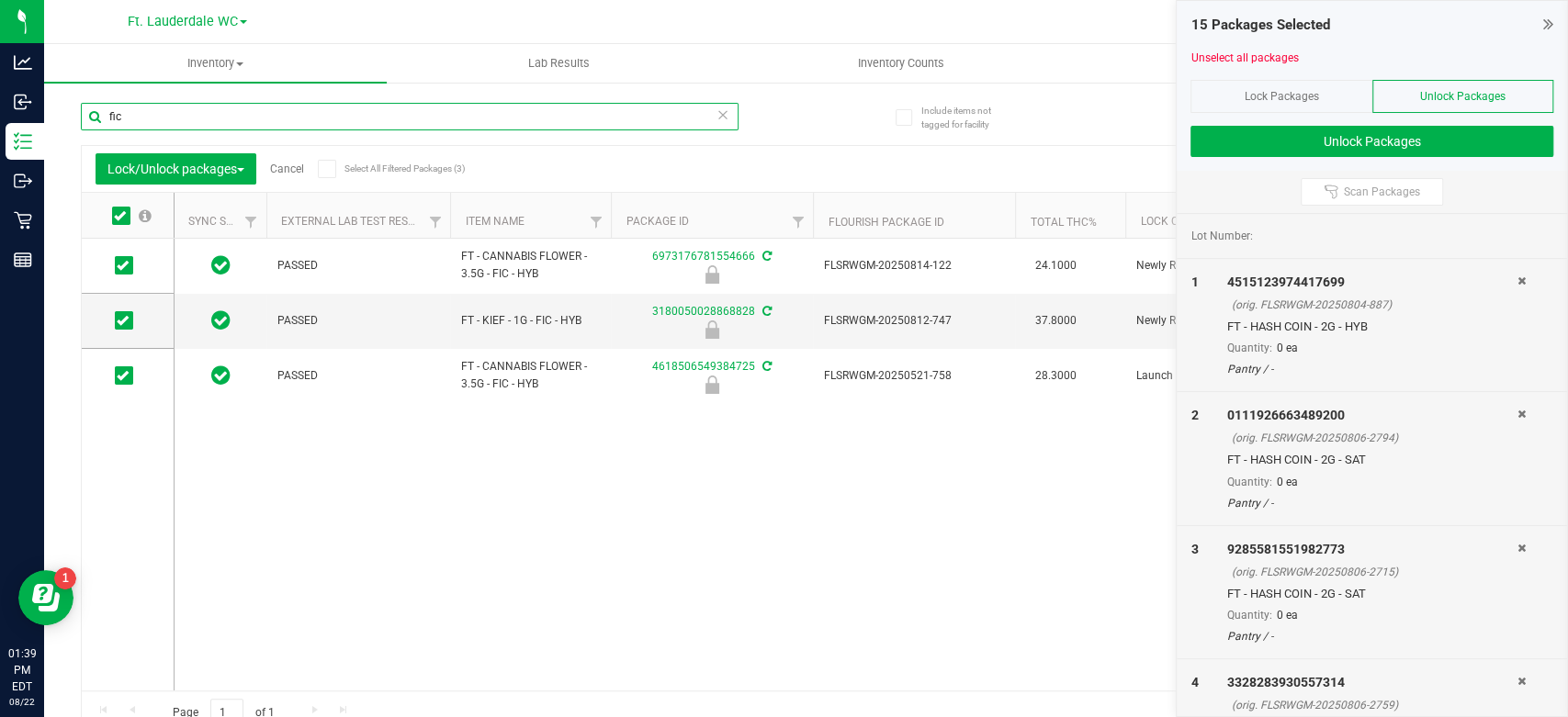
click at [293, 113] on input "fic" at bounding box center [409, 117] width 657 height 28
click at [291, 114] on input "fic" at bounding box center [409, 117] width 657 height 28
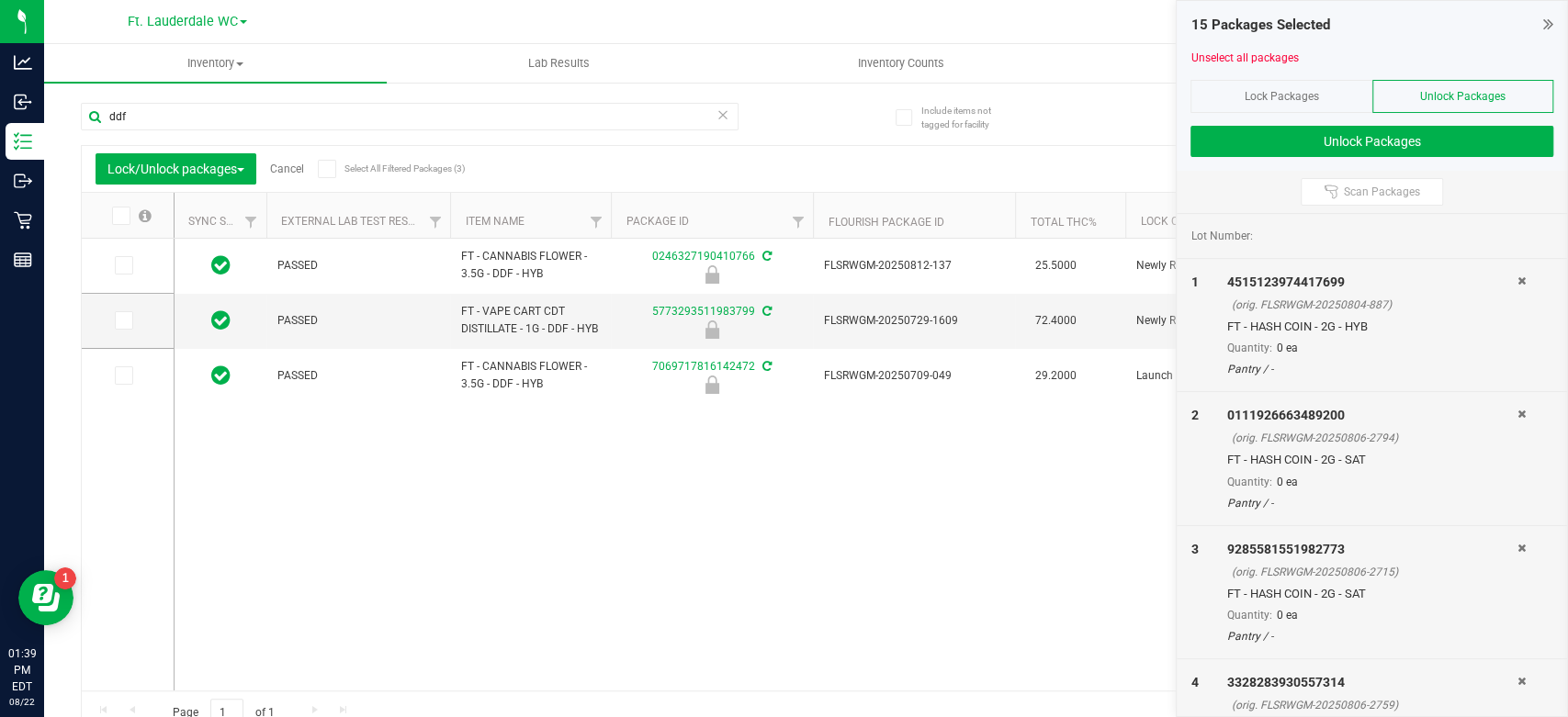
click at [117, 215] on icon at bounding box center [120, 215] width 12 height 0
click at [0, 0] on input "checkbox" at bounding box center [0, 0] width 0 height 0
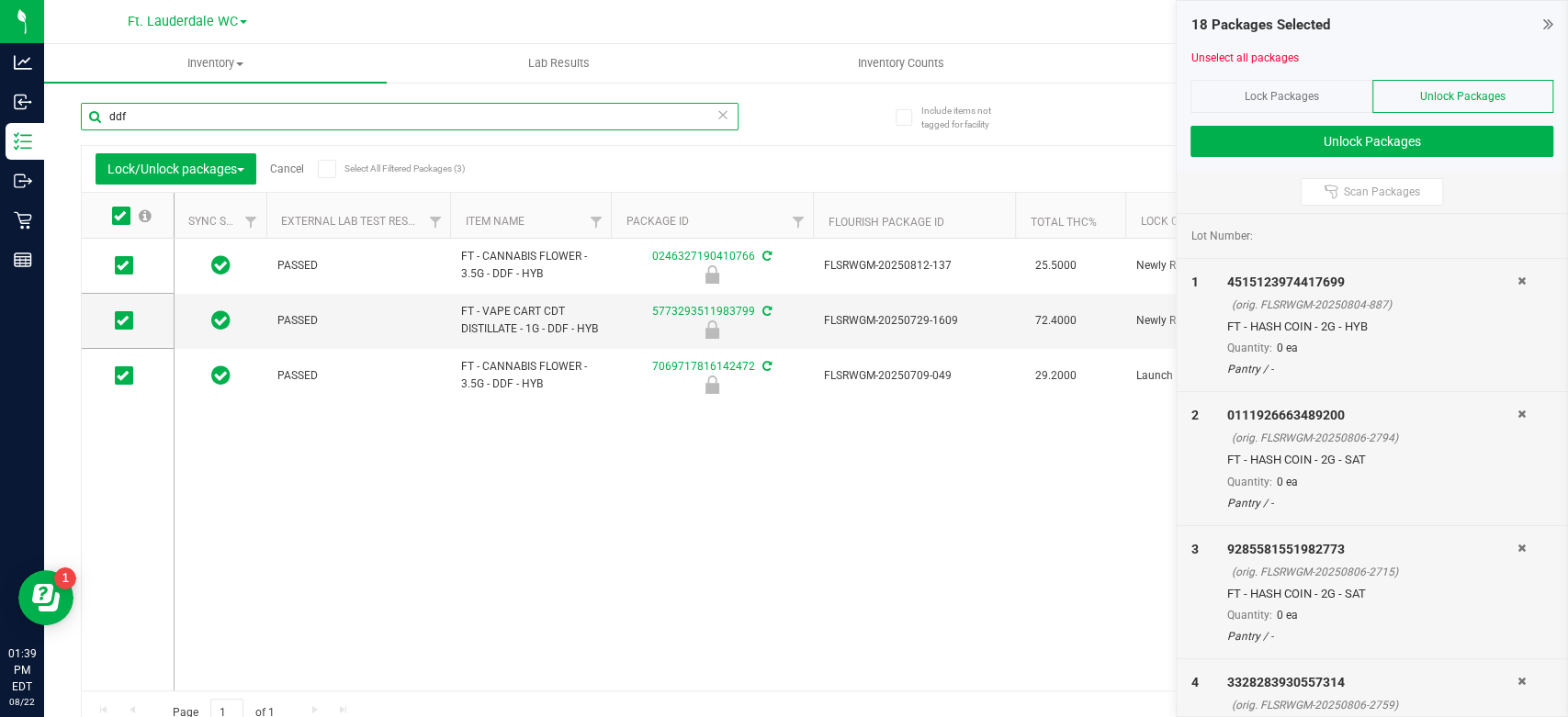
click at [188, 116] on input "ddf" at bounding box center [409, 117] width 657 height 28
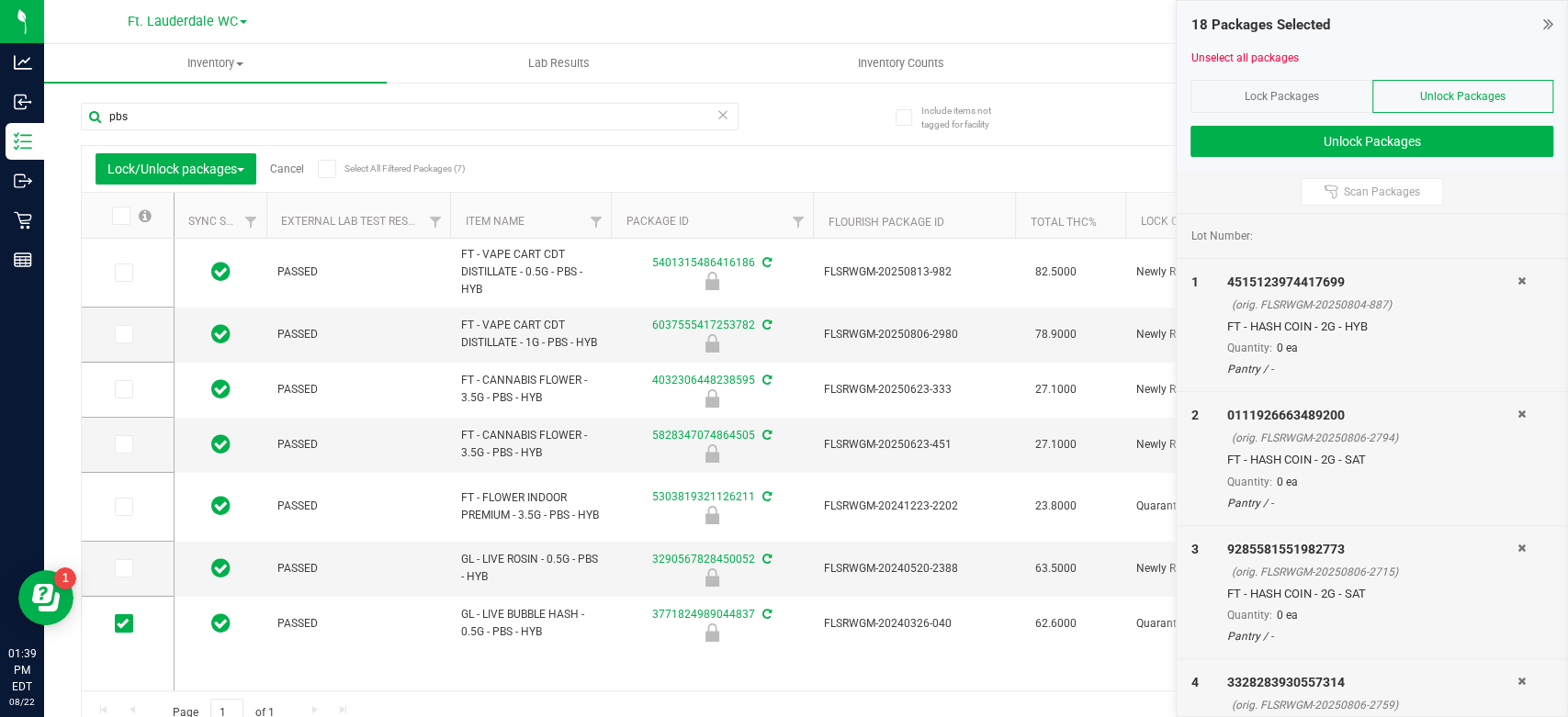
click at [116, 215] on icon at bounding box center [120, 215] width 12 height 0
click at [0, 0] on input "checkbox" at bounding box center [0, 0] width 0 height 0
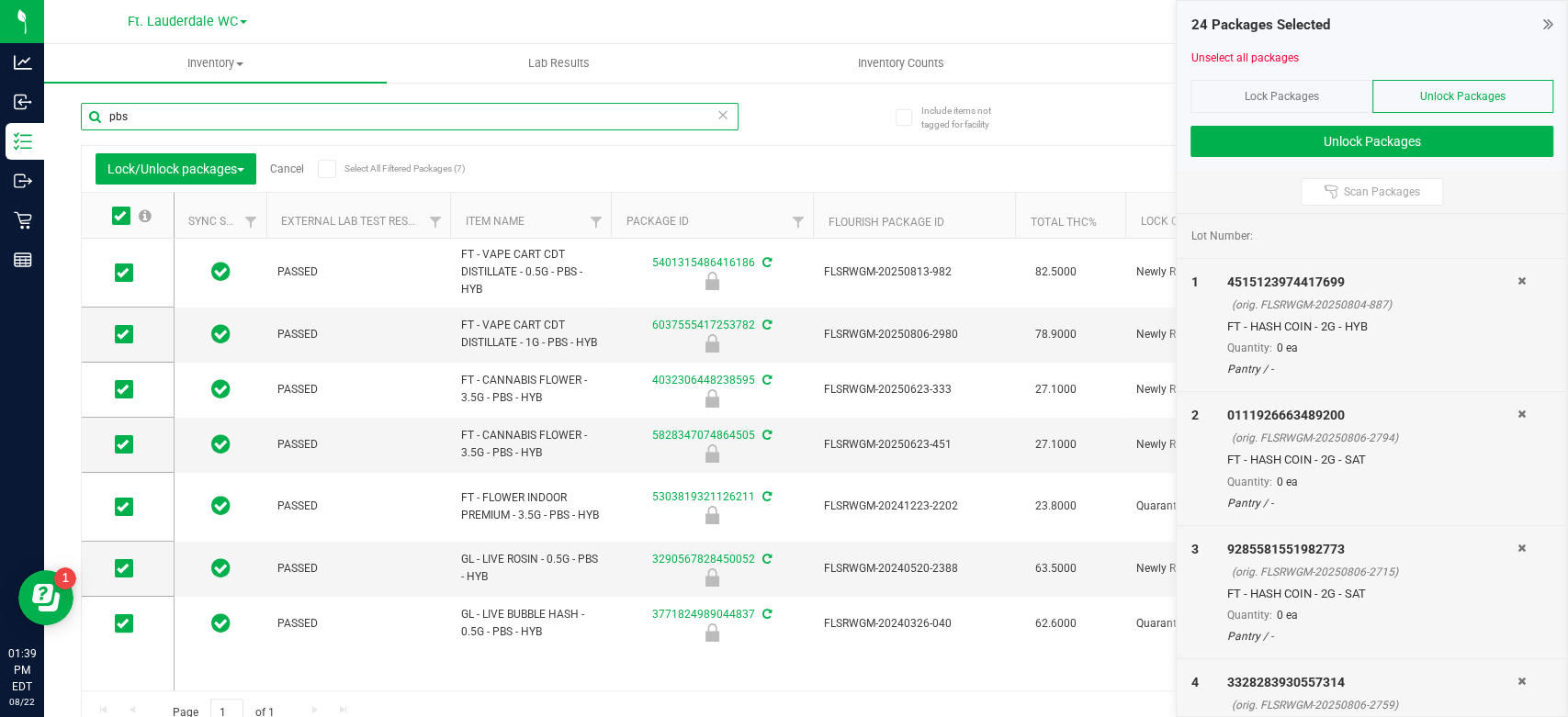
click at [353, 116] on input "pbs" at bounding box center [409, 117] width 657 height 28
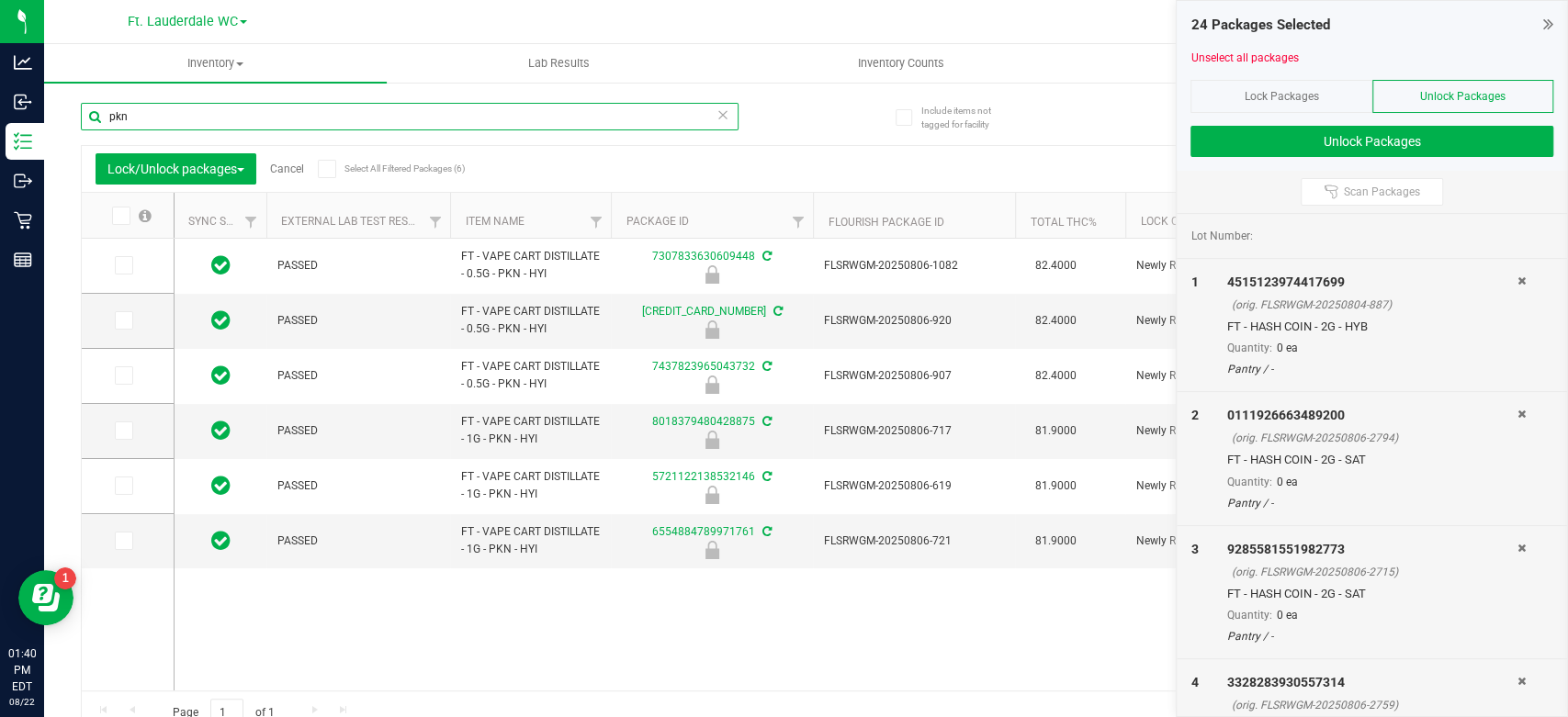
type input "pkn"
click at [123, 215] on icon at bounding box center [120, 215] width 12 height 0
click at [0, 0] on input "checkbox" at bounding box center [0, 0] width 0 height 0
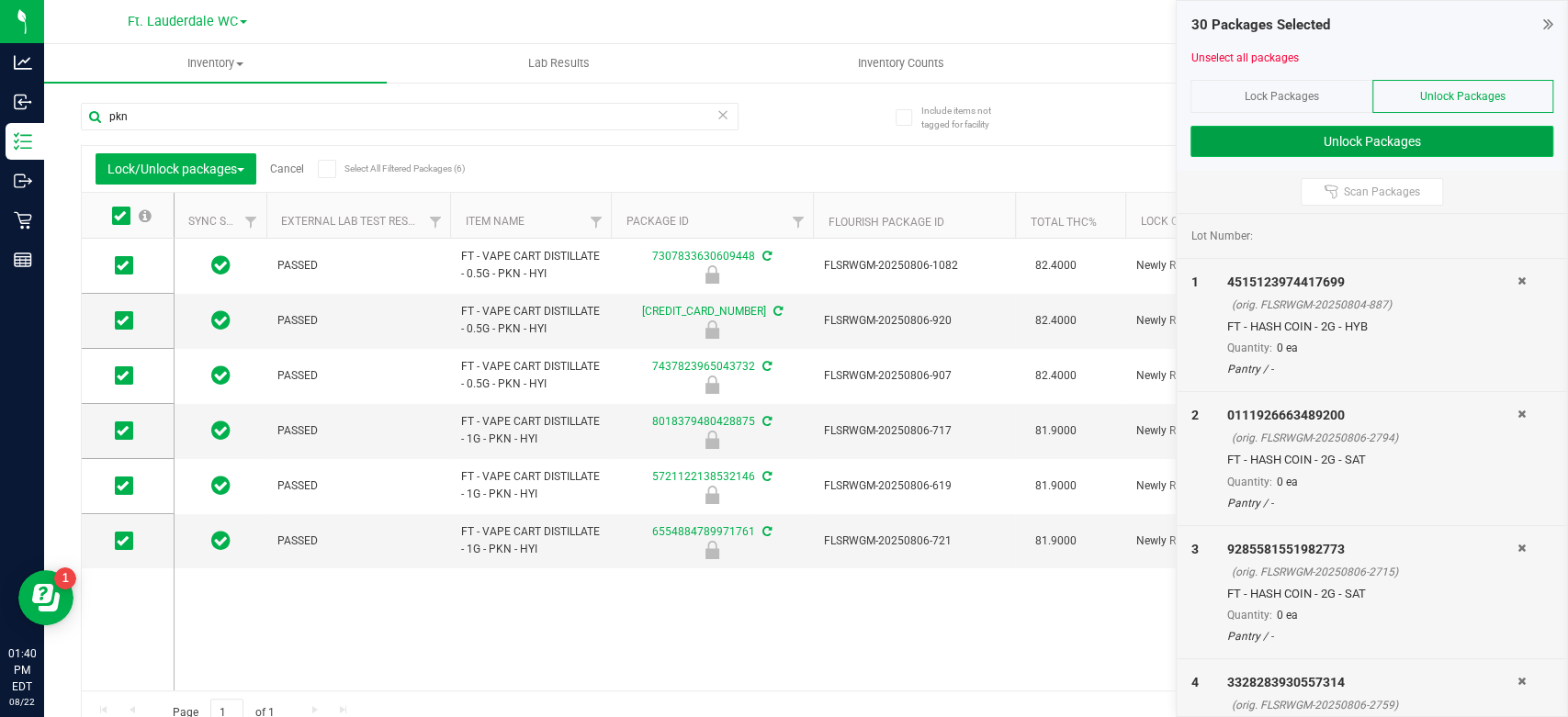
click at [1379, 141] on button "Unlock Packages" at bounding box center [1371, 141] width 362 height 31
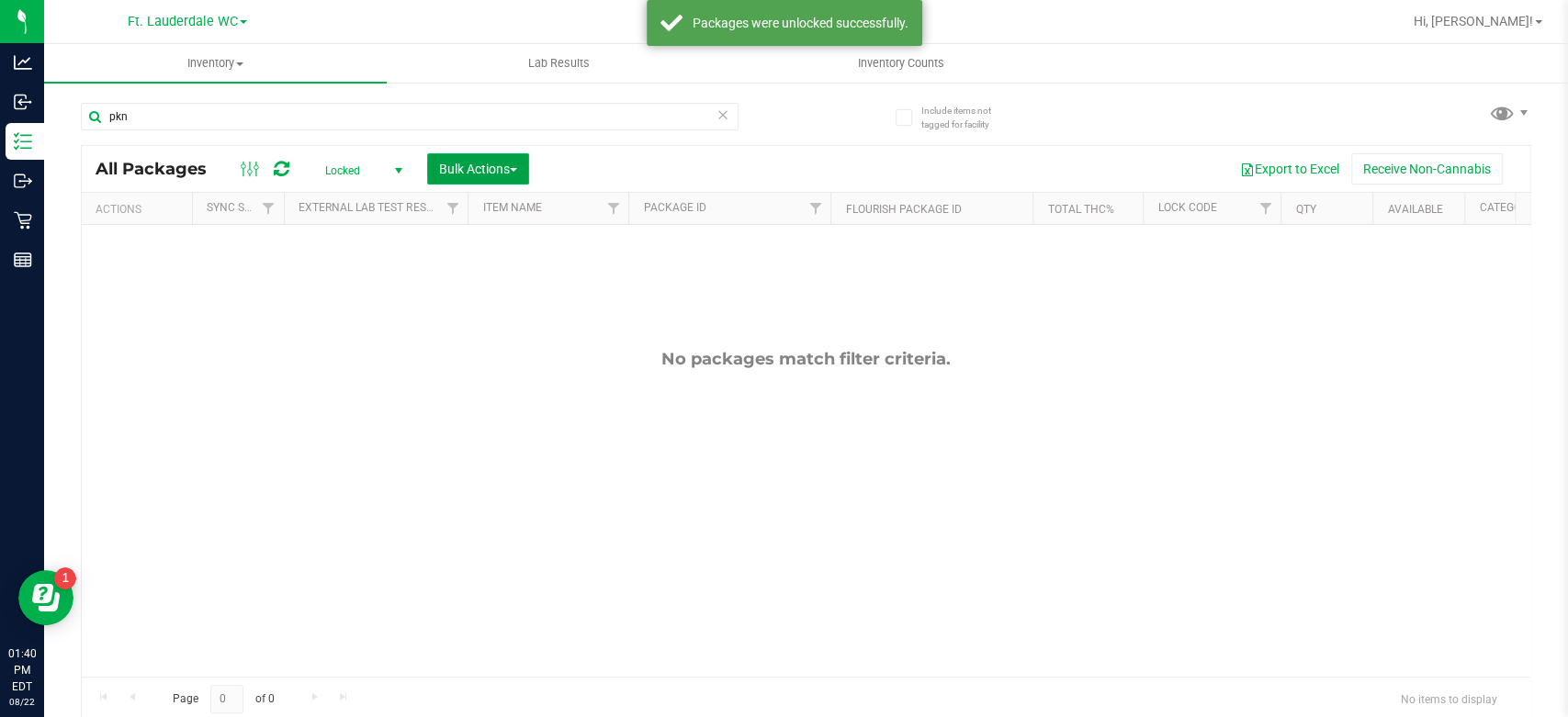
click at [471, 173] on span "Bulk Actions" at bounding box center [478, 169] width 78 height 15
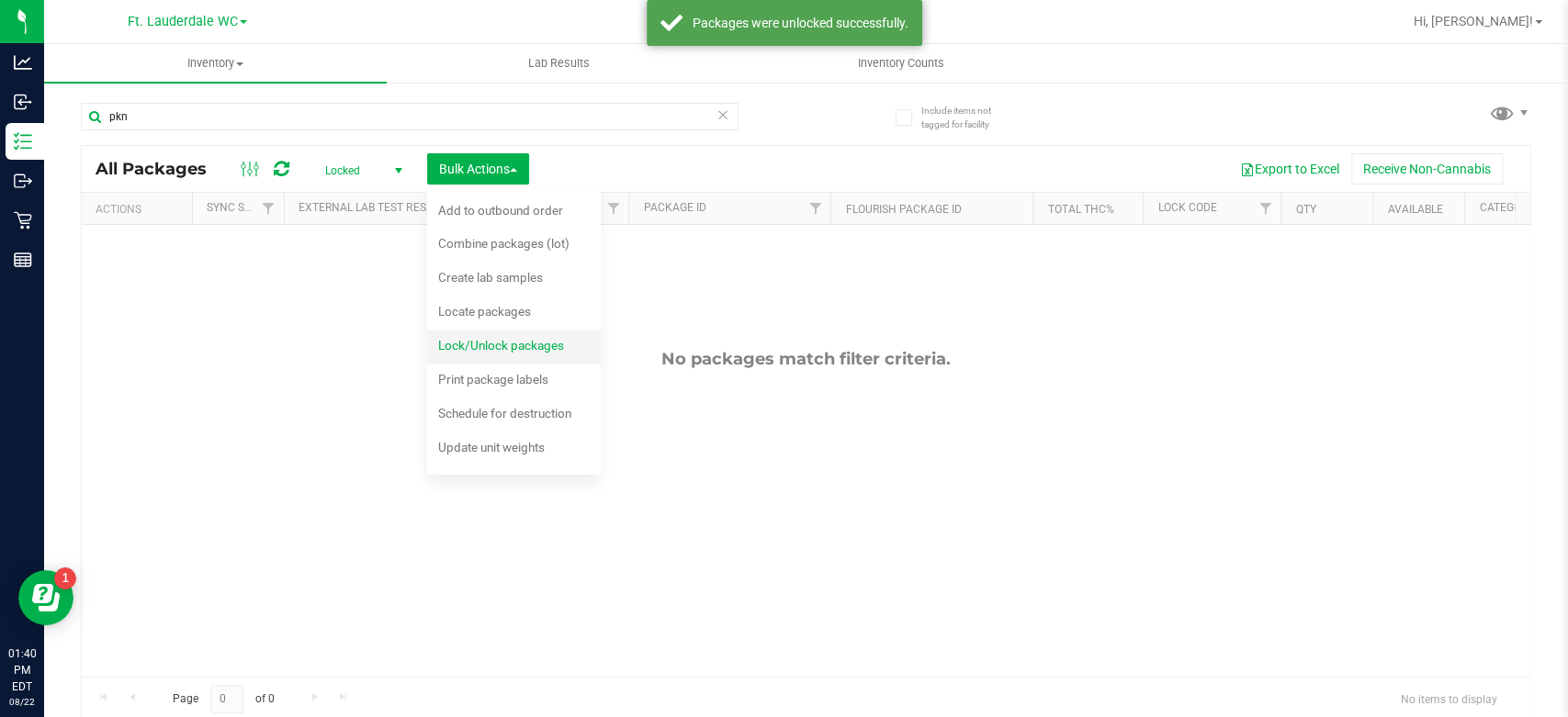
click at [481, 351] on span "Lock/Unlock packages" at bounding box center [500, 345] width 126 height 15
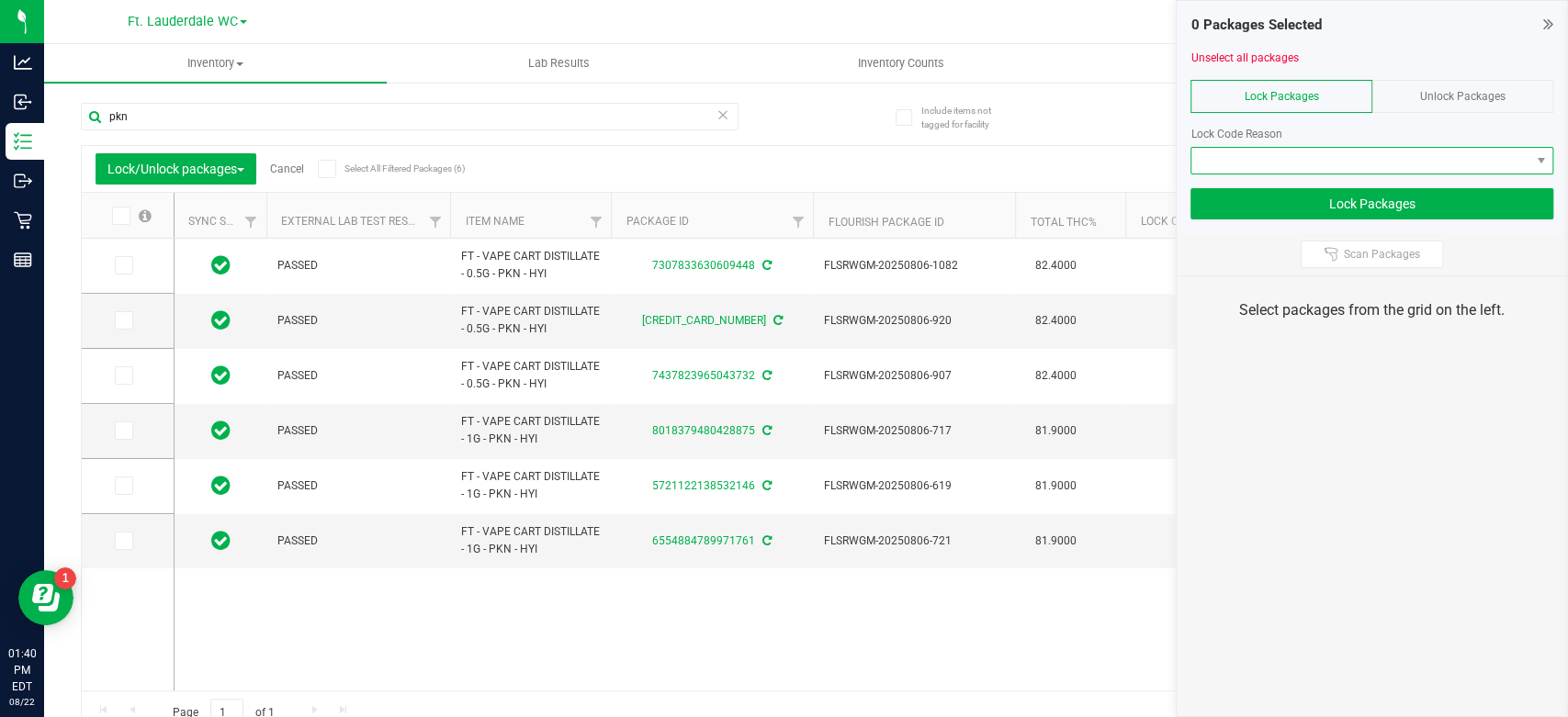
click at [1257, 161] on span at bounding box center [1360, 161] width 338 height 26
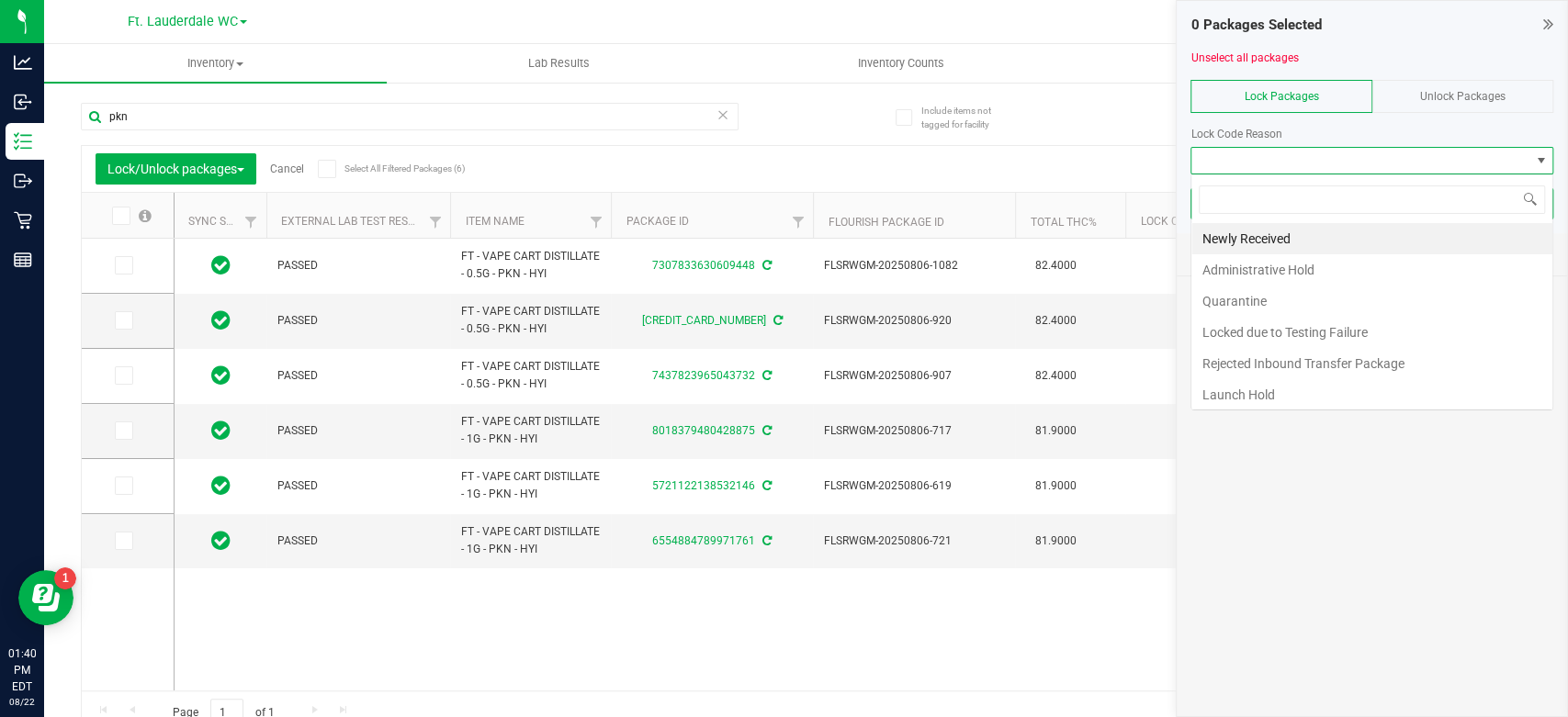
scroll to position [27, 362]
click at [1257, 385] on li "Launch Hold" at bounding box center [1372, 394] width 361 height 31
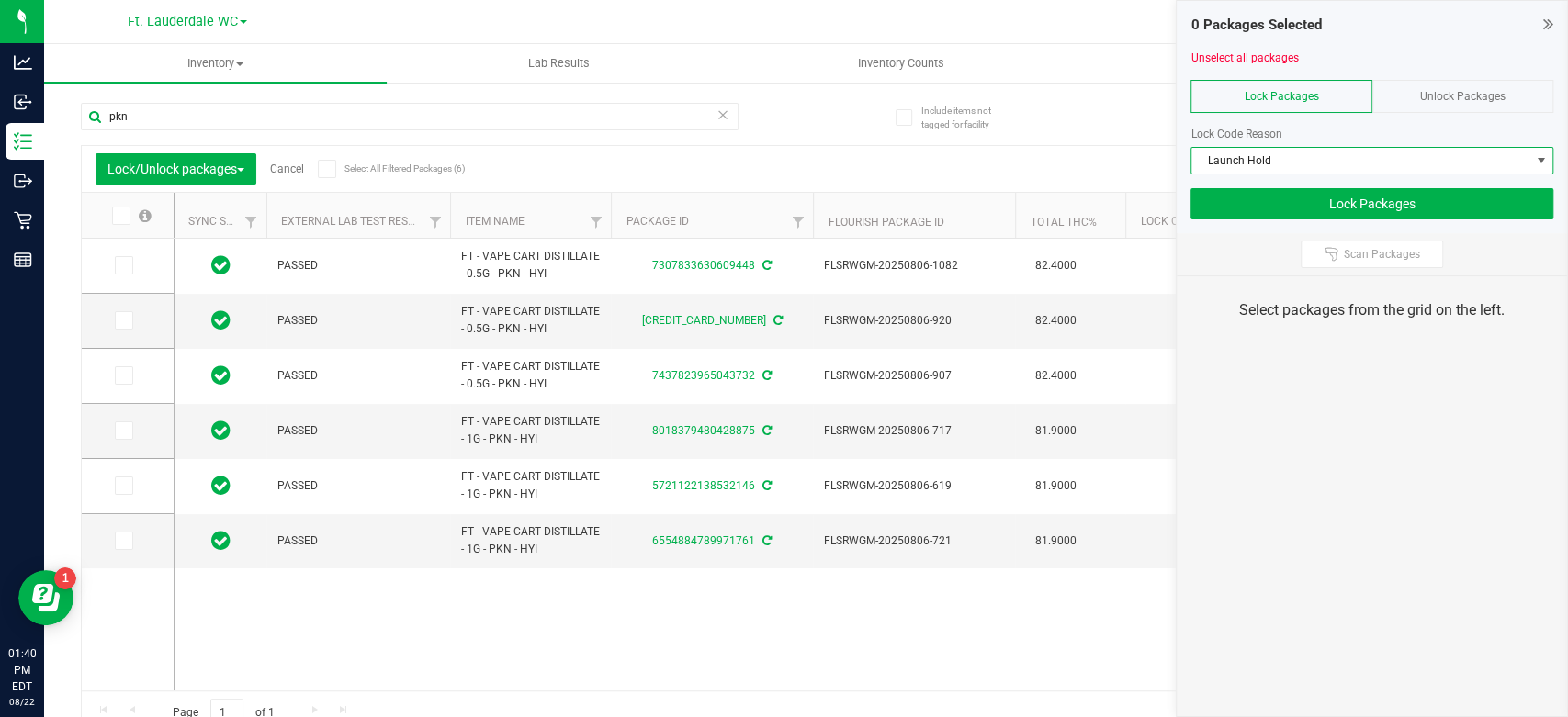
click at [122, 215] on icon at bounding box center [120, 215] width 12 height 0
click at [0, 0] on input "checkbox" at bounding box center [0, 0] width 0 height 0
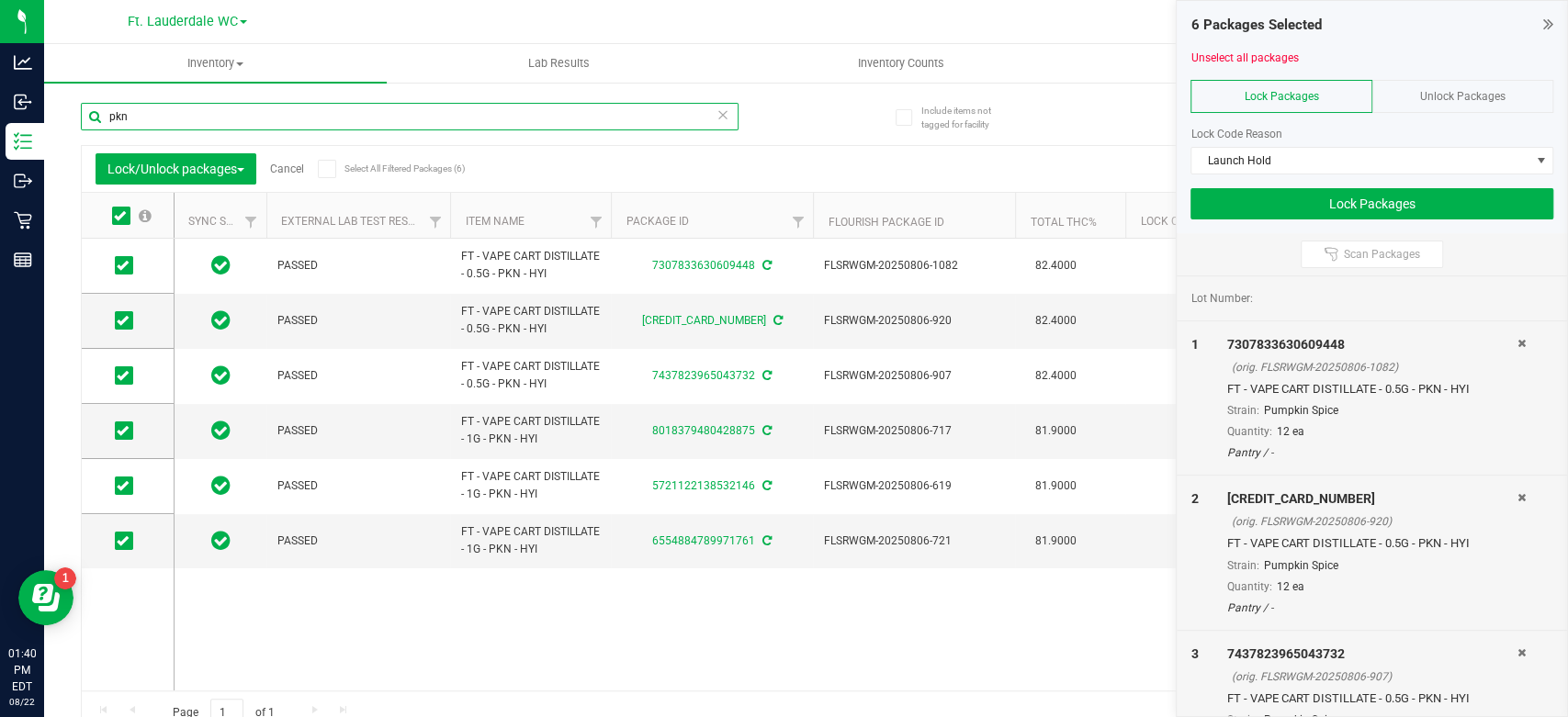
click at [195, 110] on input "pkn" at bounding box center [409, 117] width 657 height 28
click at [194, 110] on input "pkn" at bounding box center [409, 117] width 657 height 28
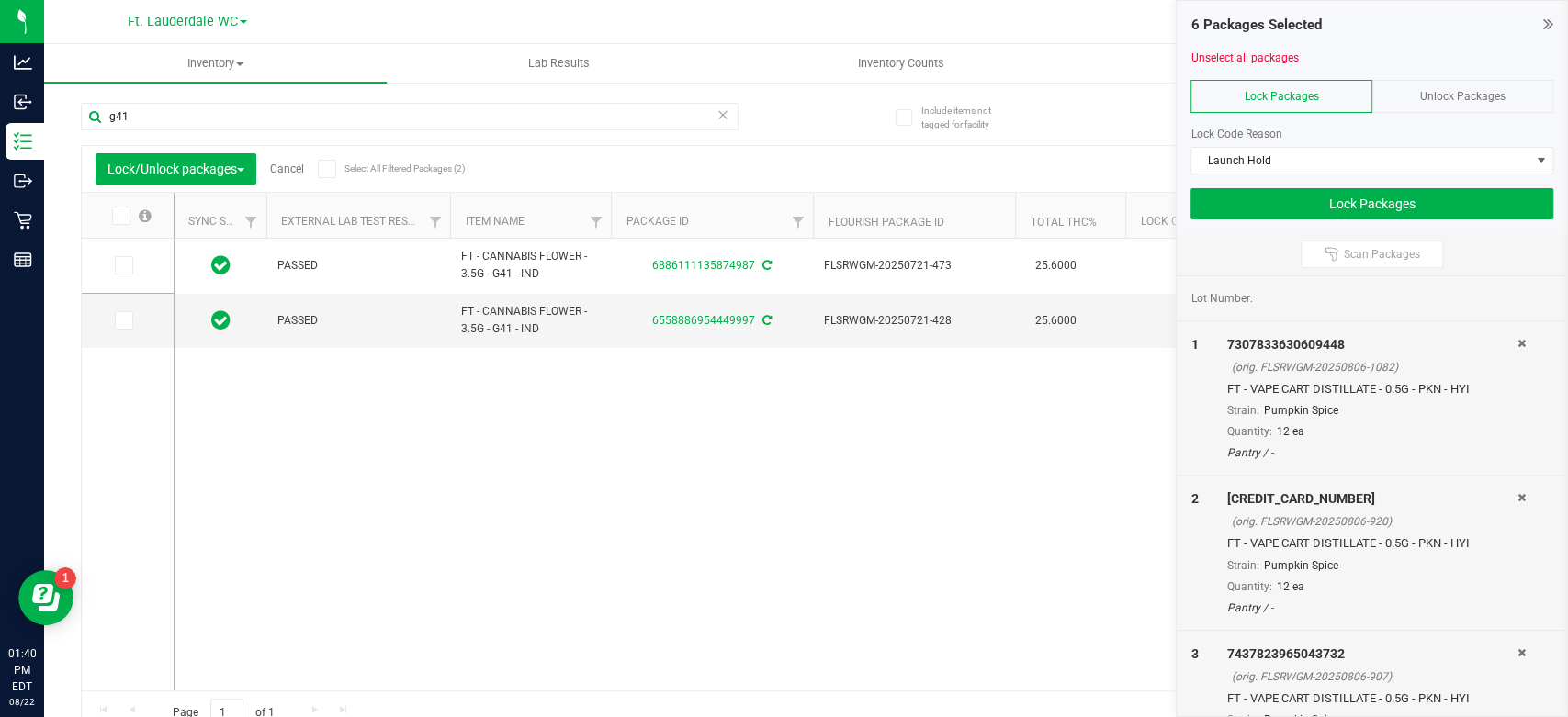
click at [119, 215] on icon at bounding box center [120, 215] width 12 height 0
click at [0, 0] on input "checkbox" at bounding box center [0, 0] width 0 height 0
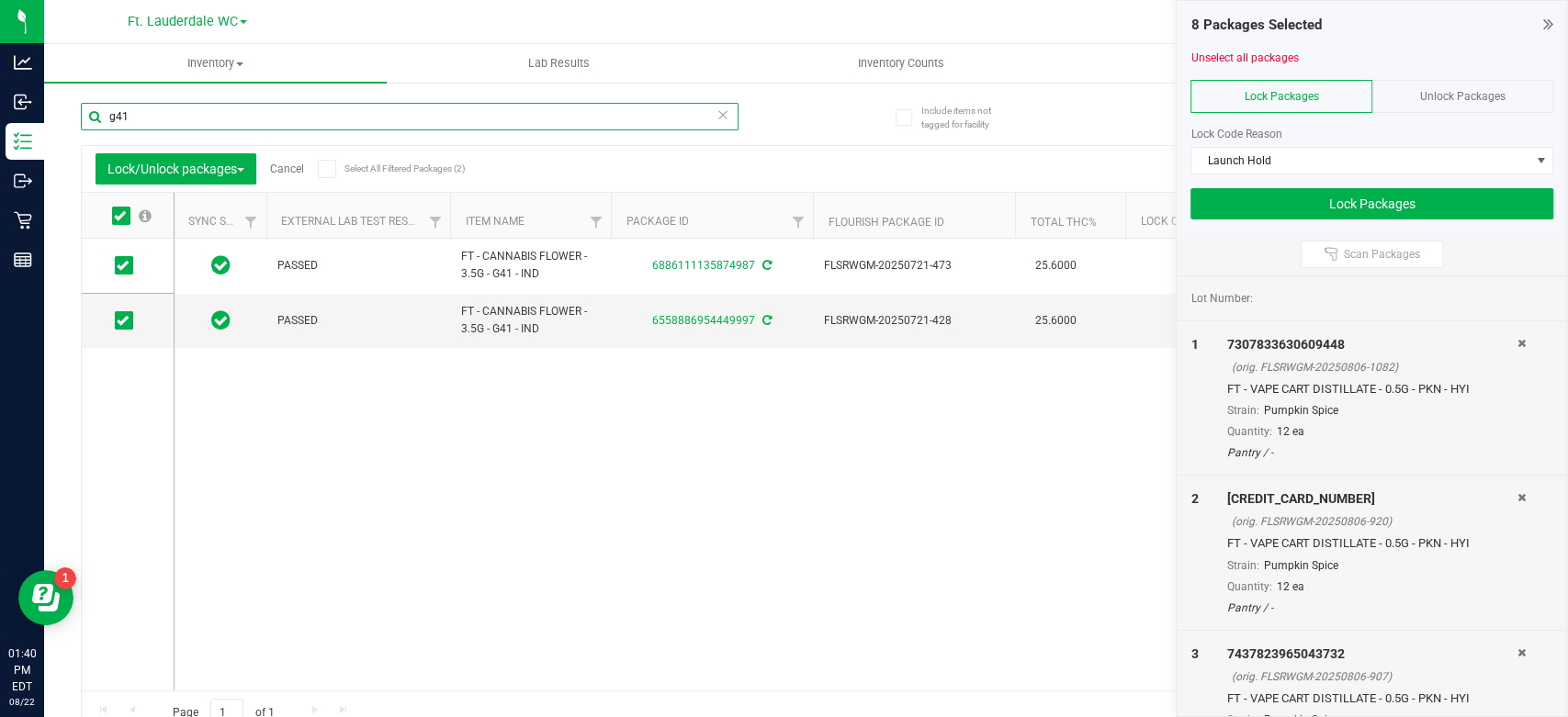
click at [171, 126] on input "g41" at bounding box center [409, 117] width 657 height 28
click at [171, 127] on input "g41" at bounding box center [409, 117] width 657 height 28
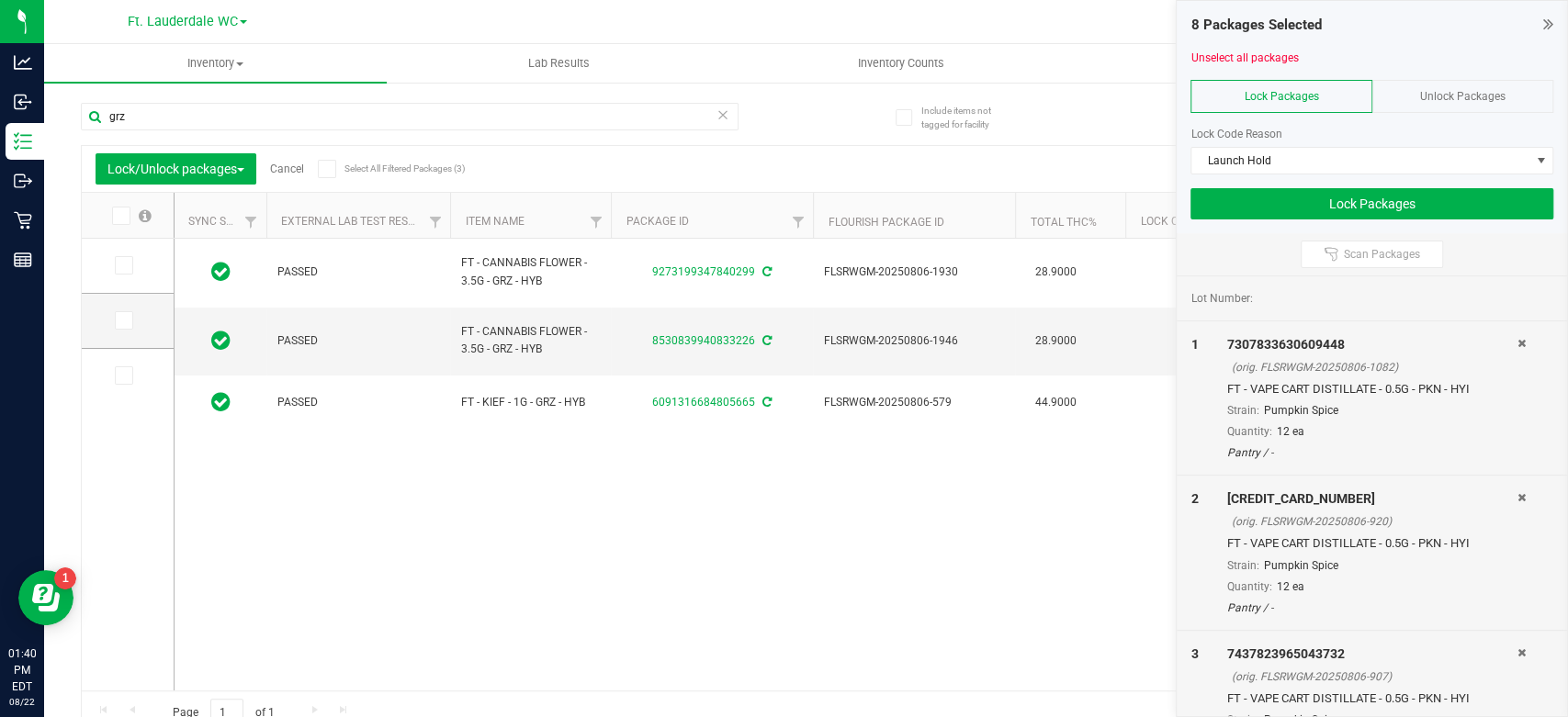
click at [121, 215] on icon at bounding box center [120, 215] width 12 height 0
click at [0, 0] on input "checkbox" at bounding box center [0, 0] width 0 height 0
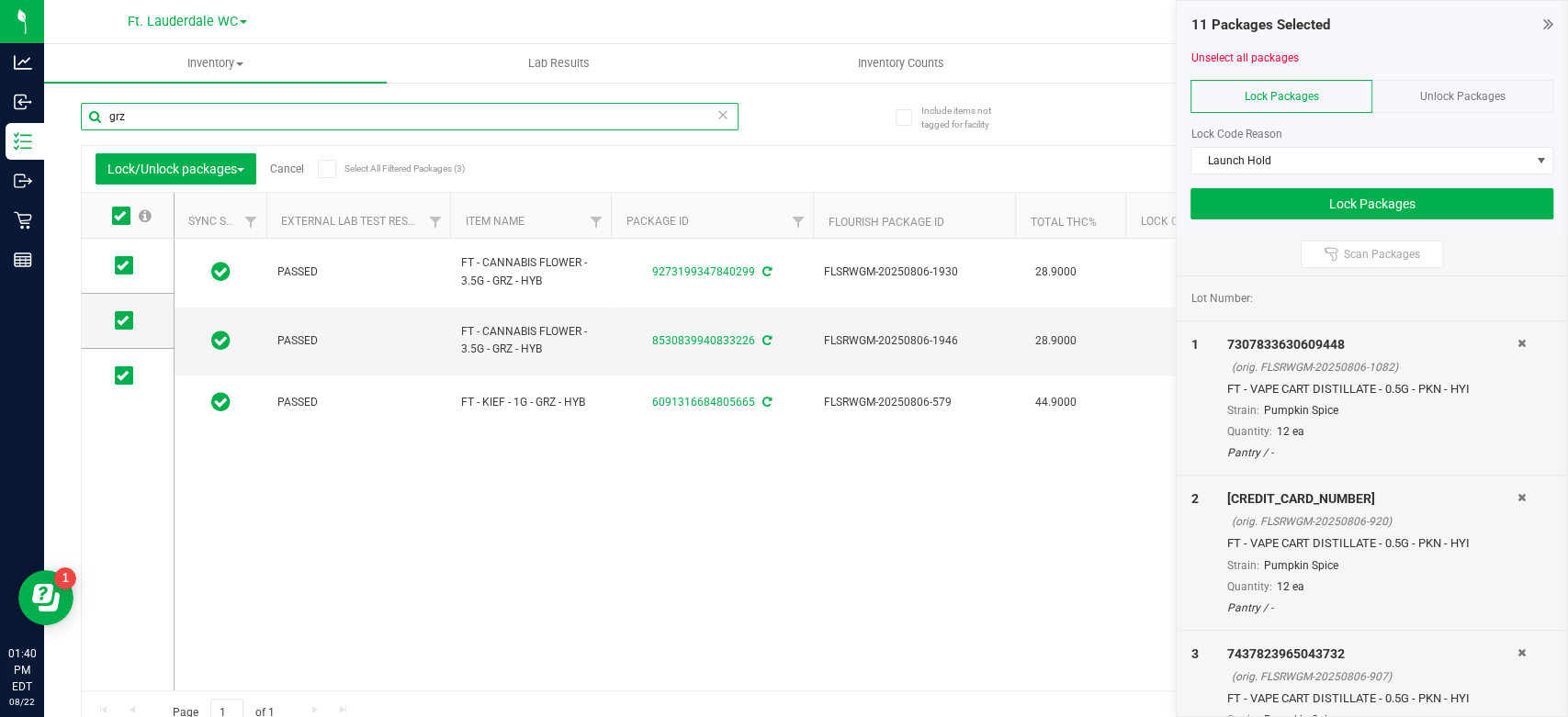
click at [180, 121] on input "grz" at bounding box center [409, 117] width 657 height 28
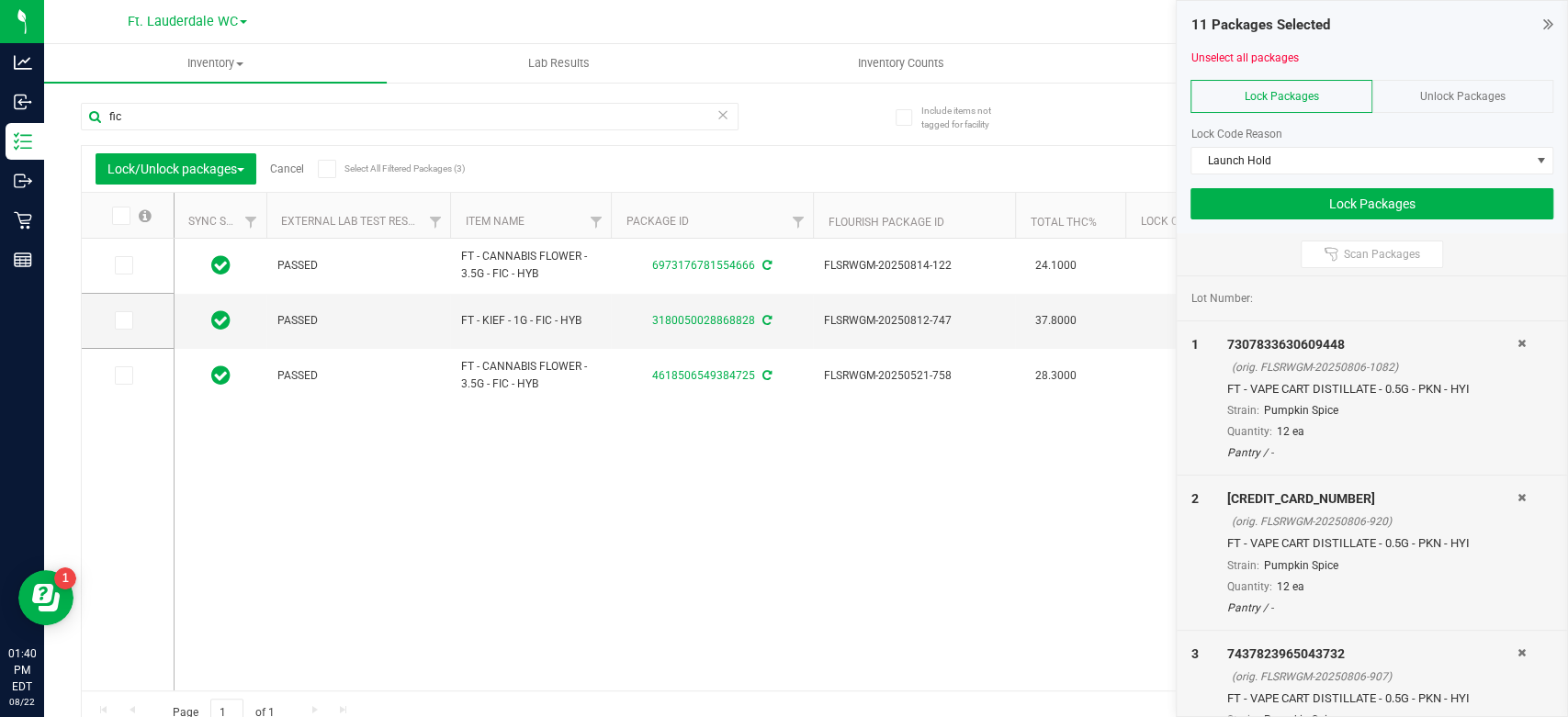
click at [123, 215] on icon at bounding box center [120, 215] width 12 height 0
click at [0, 0] on input "checkbox" at bounding box center [0, 0] width 0 height 0
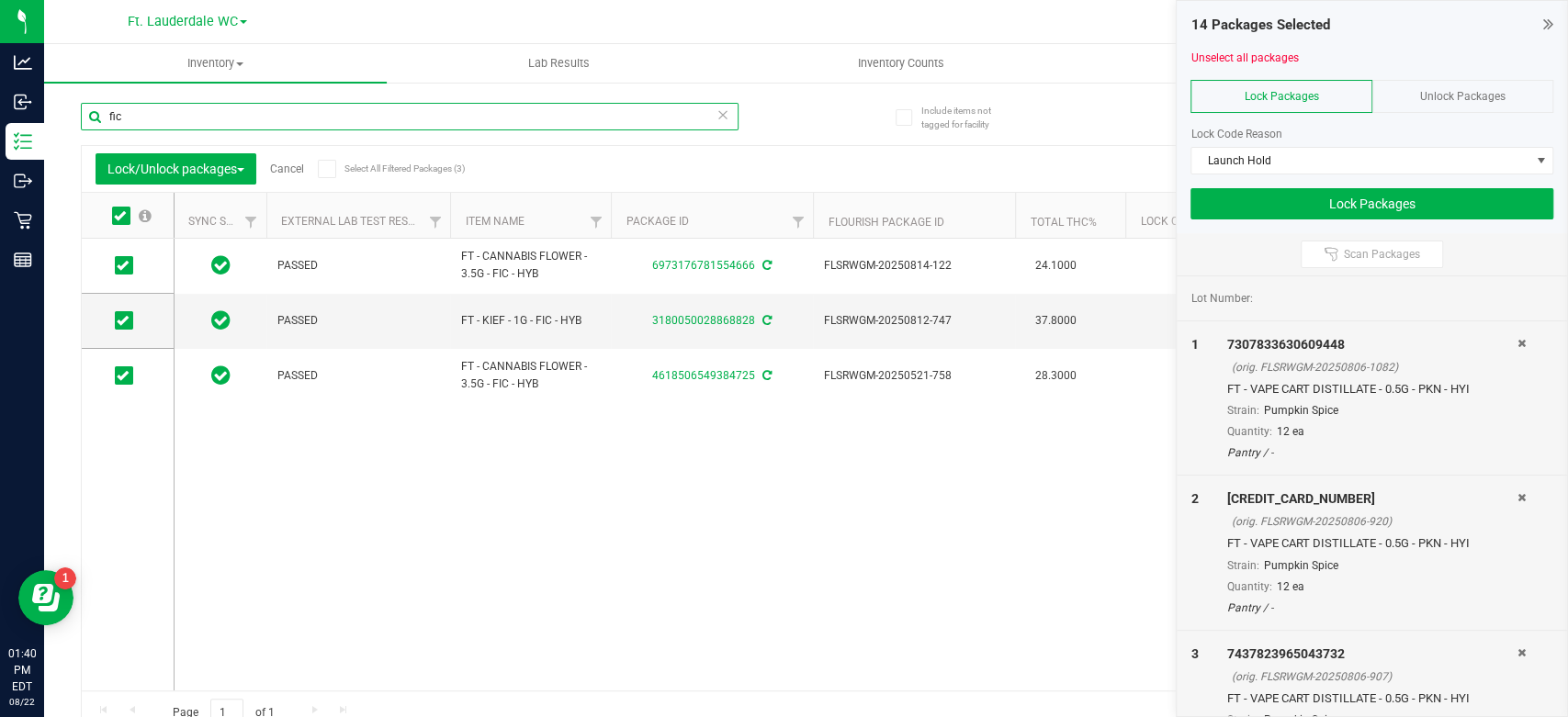
click at [194, 116] on input "fic" at bounding box center [409, 117] width 657 height 28
click at [193, 116] on input "fic" at bounding box center [409, 117] width 657 height 28
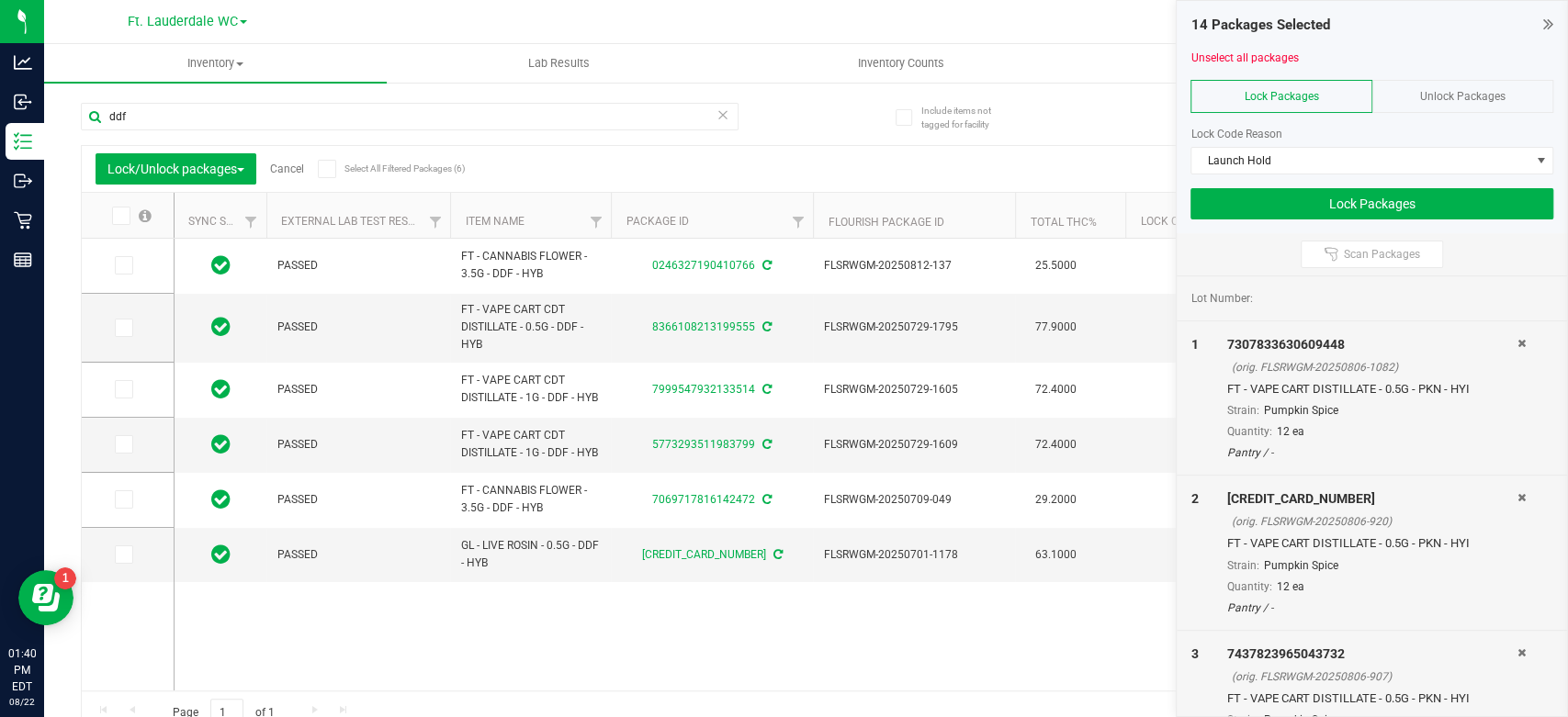
click at [120, 215] on icon at bounding box center [120, 215] width 12 height 0
click at [0, 0] on input "checkbox" at bounding box center [0, 0] width 0 height 0
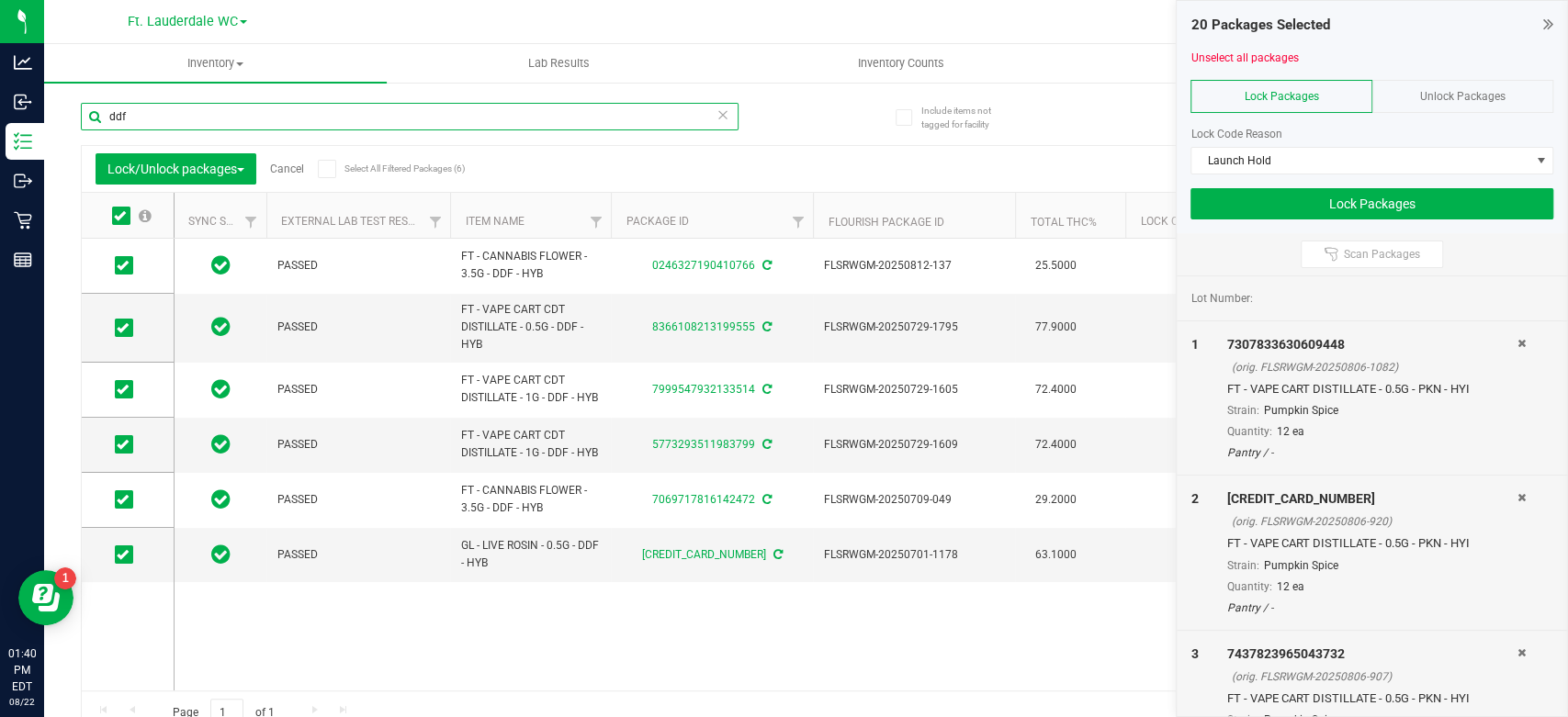
click at [200, 122] on input "ddf" at bounding box center [409, 117] width 657 height 28
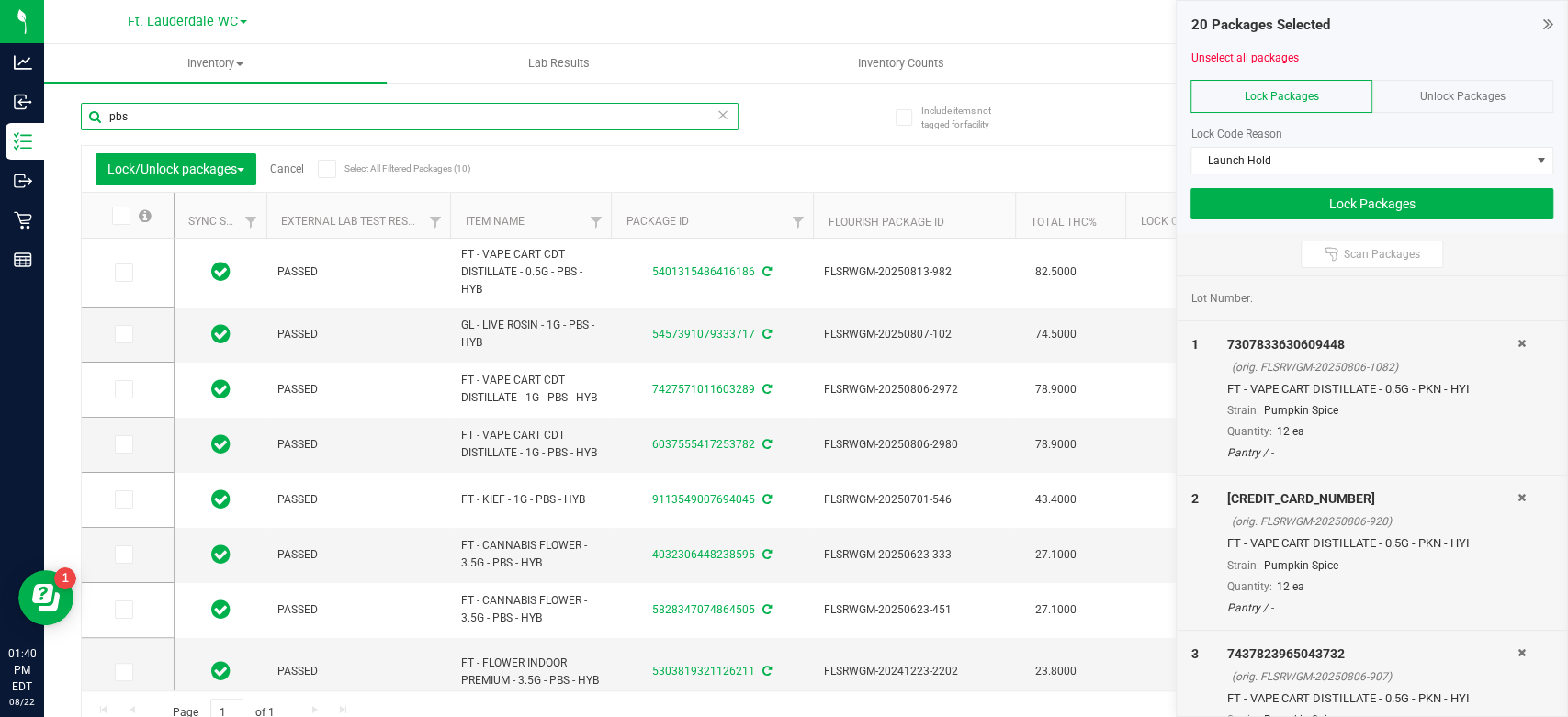
click at [173, 118] on input "pbs" at bounding box center [409, 117] width 657 height 28
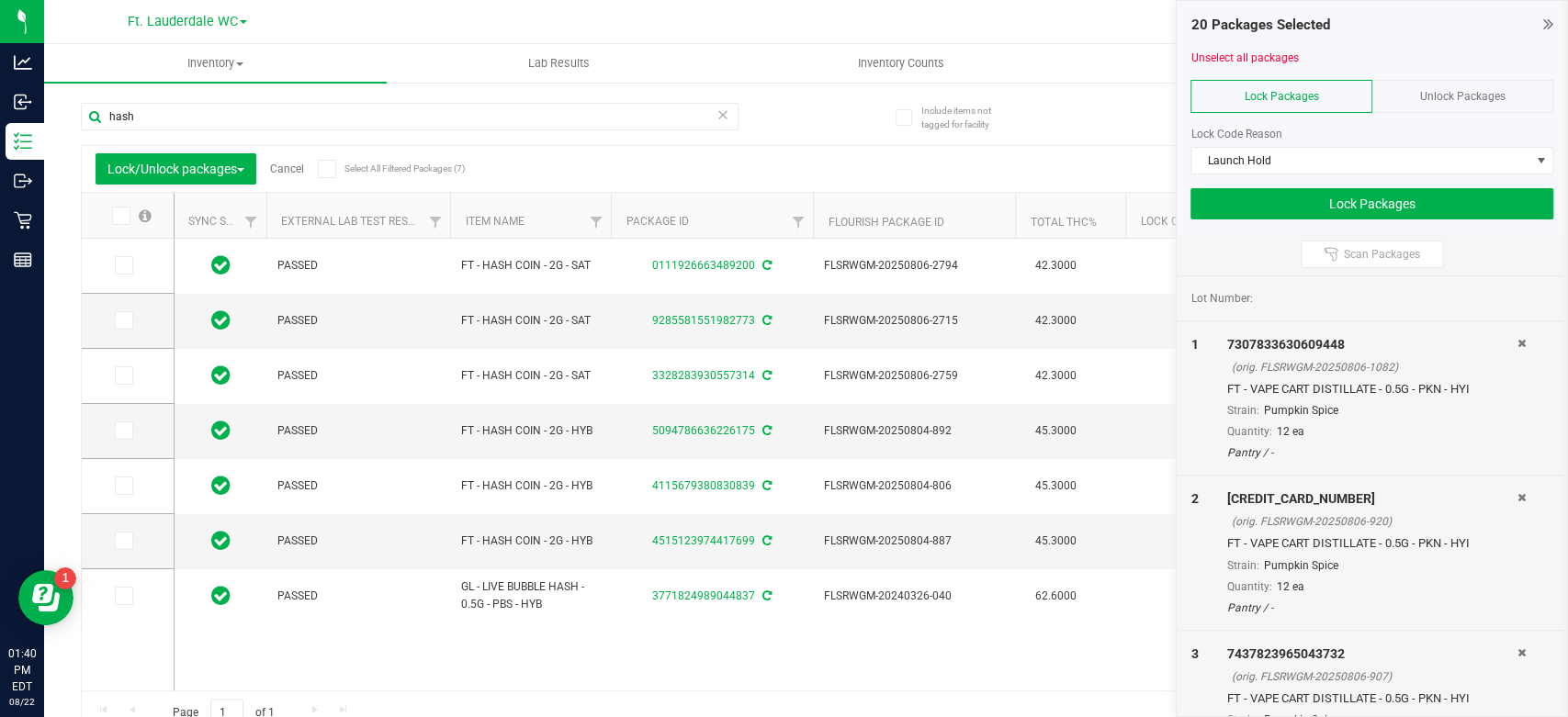
click at [122, 225] on th at bounding box center [127, 215] width 92 height 46
click at [125, 215] on icon at bounding box center [120, 215] width 12 height 0
click at [0, 0] on input "checkbox" at bounding box center [0, 0] width 0 height 0
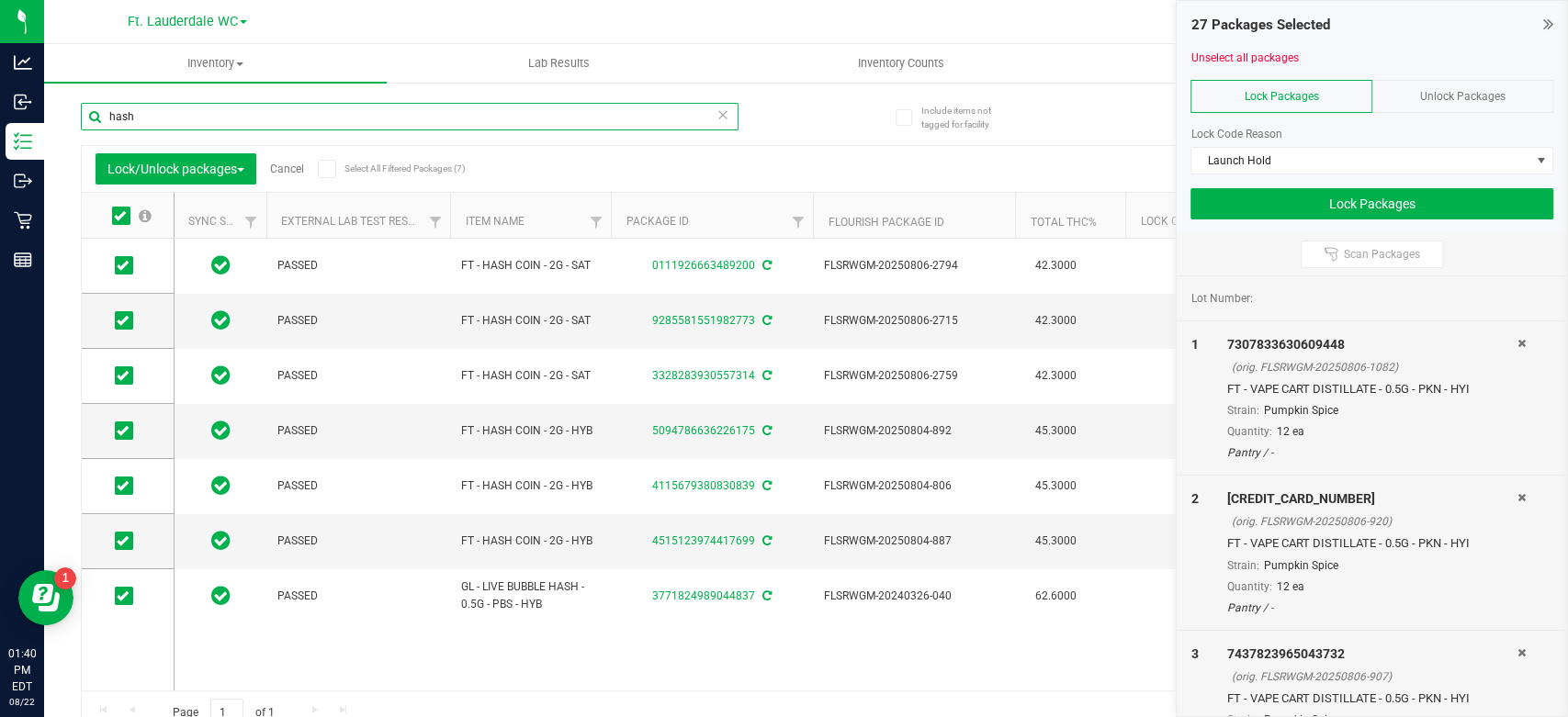
click at [183, 123] on input "hash" at bounding box center [409, 117] width 657 height 28
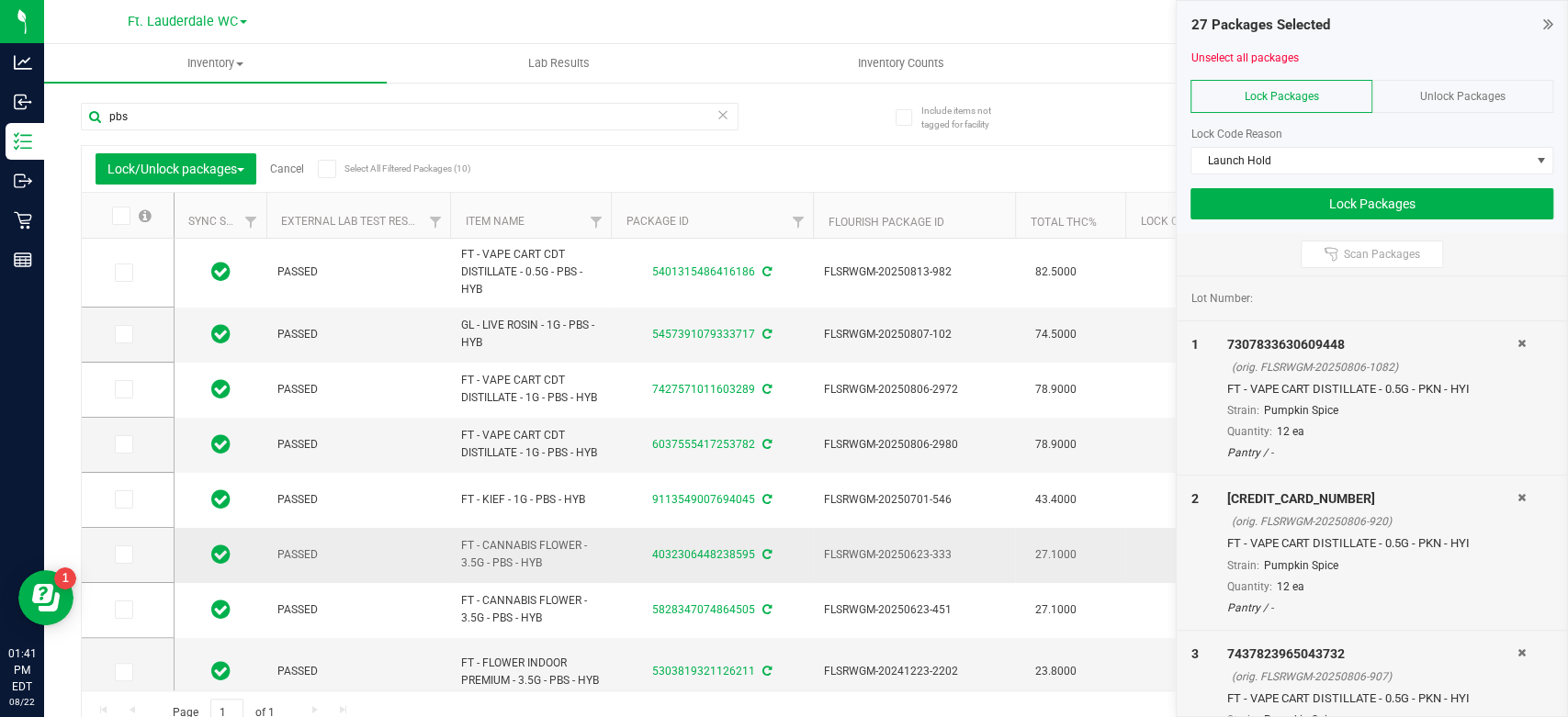
drag, startPoint x: 541, startPoint y: 568, endPoint x: 463, endPoint y: 542, distance: 82.2
click at [463, 542] on span "FT - CANNABIS FLOWER - 3.5G - PBS - HYB" at bounding box center [530, 554] width 139 height 35
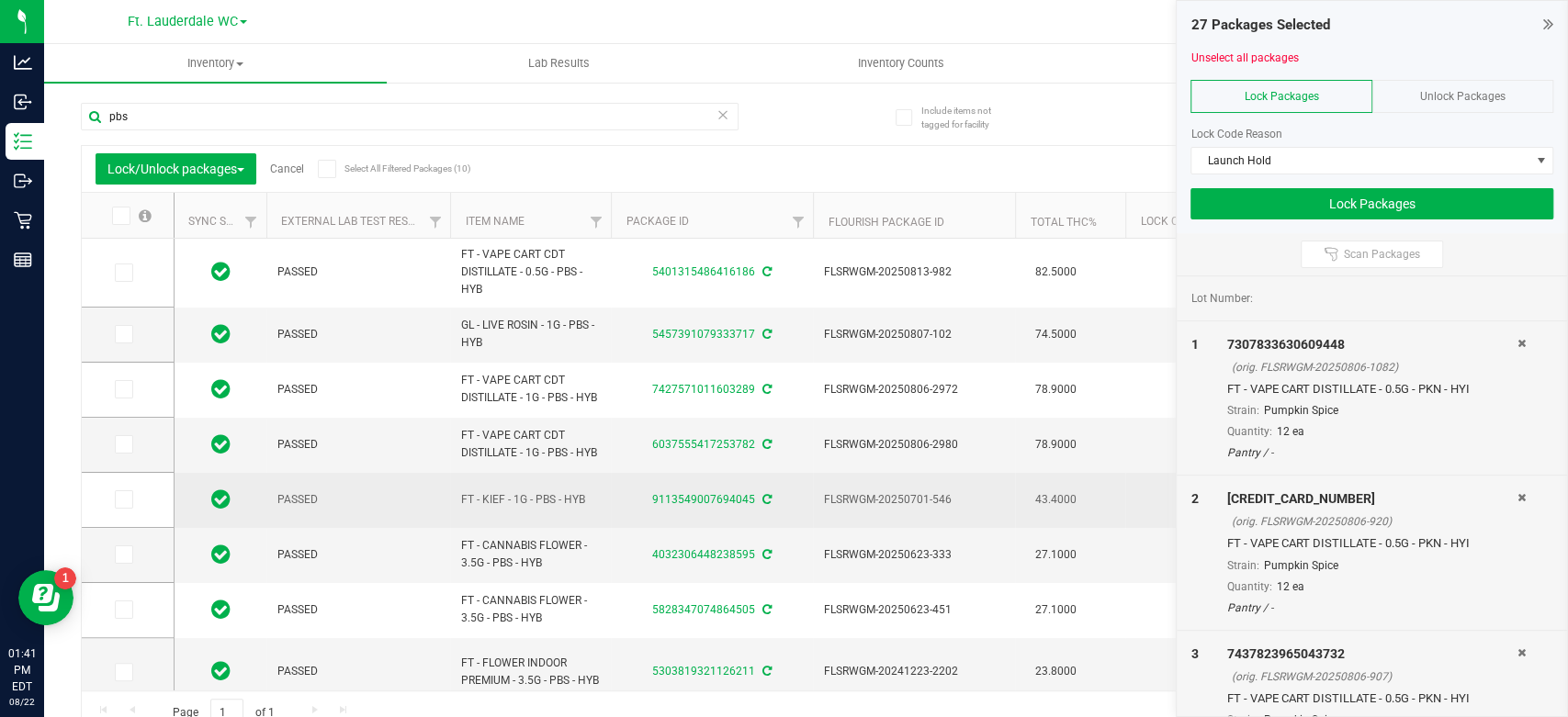
copy span "FT - CANNABIS FLOWER - 3.5G - PBS - HYB"
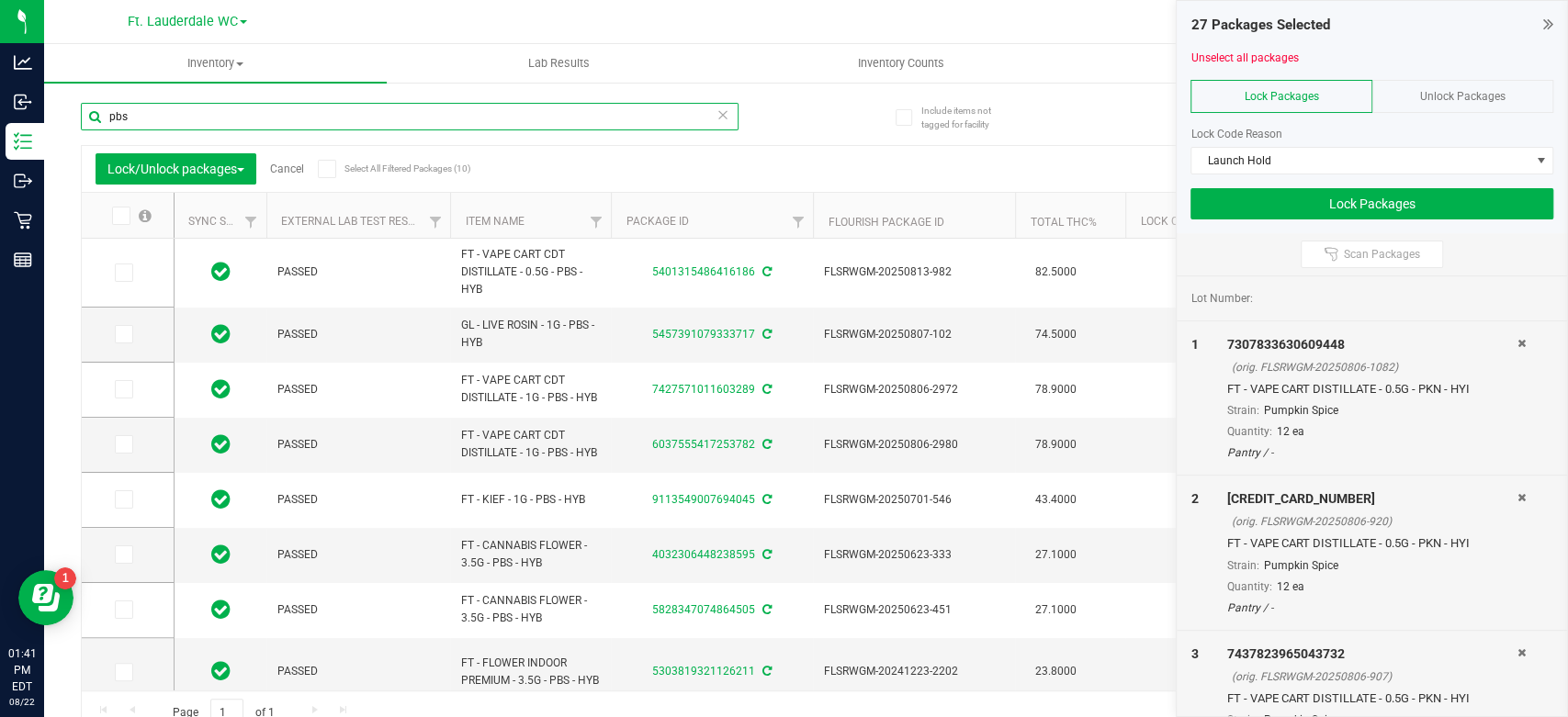
click at [230, 120] on input "pbs" at bounding box center [409, 117] width 657 height 28
paste input "FT - CANNABIS FLOWER - 3.5G - PBS - HYB"
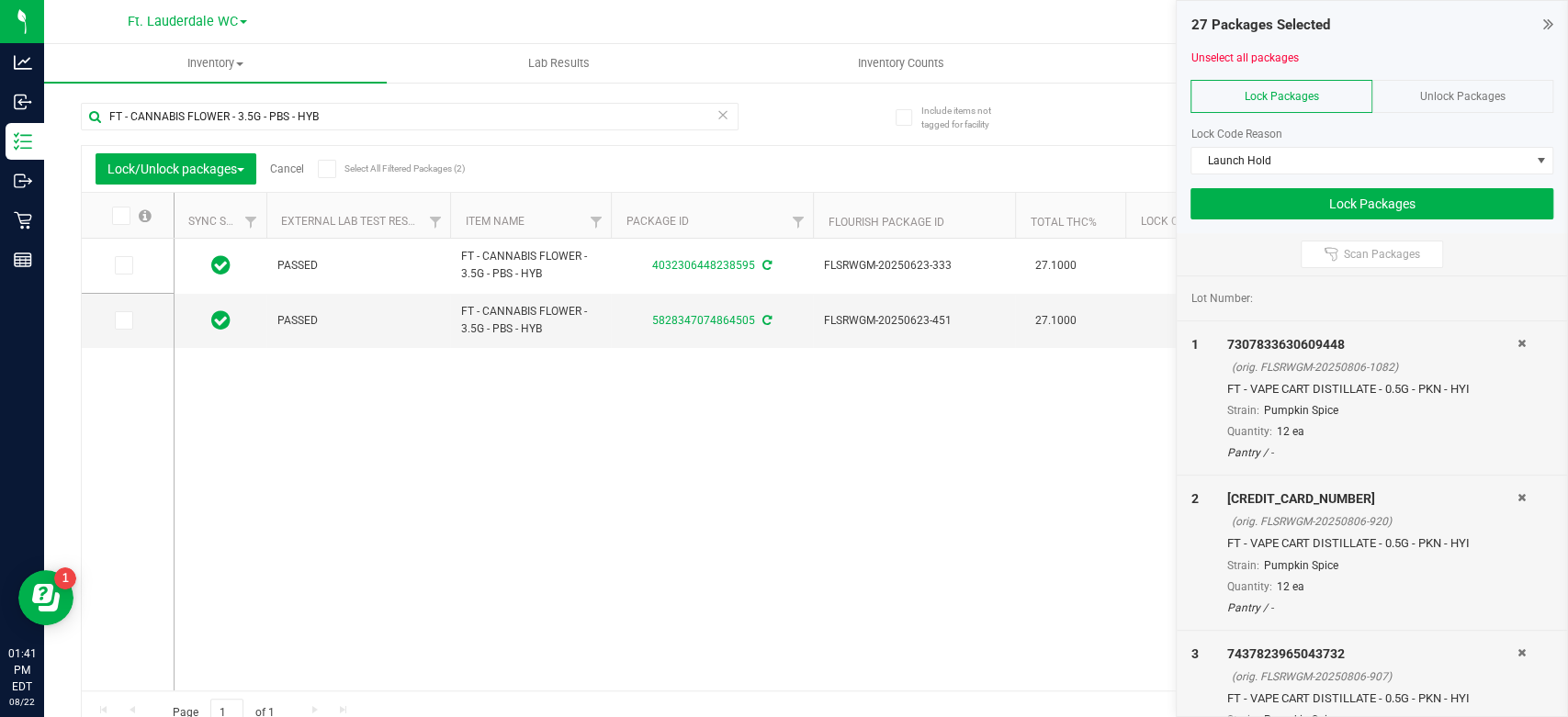
click at [116, 215] on icon at bounding box center [120, 215] width 12 height 0
click at [0, 0] on input "checkbox" at bounding box center [0, 0] width 0 height 0
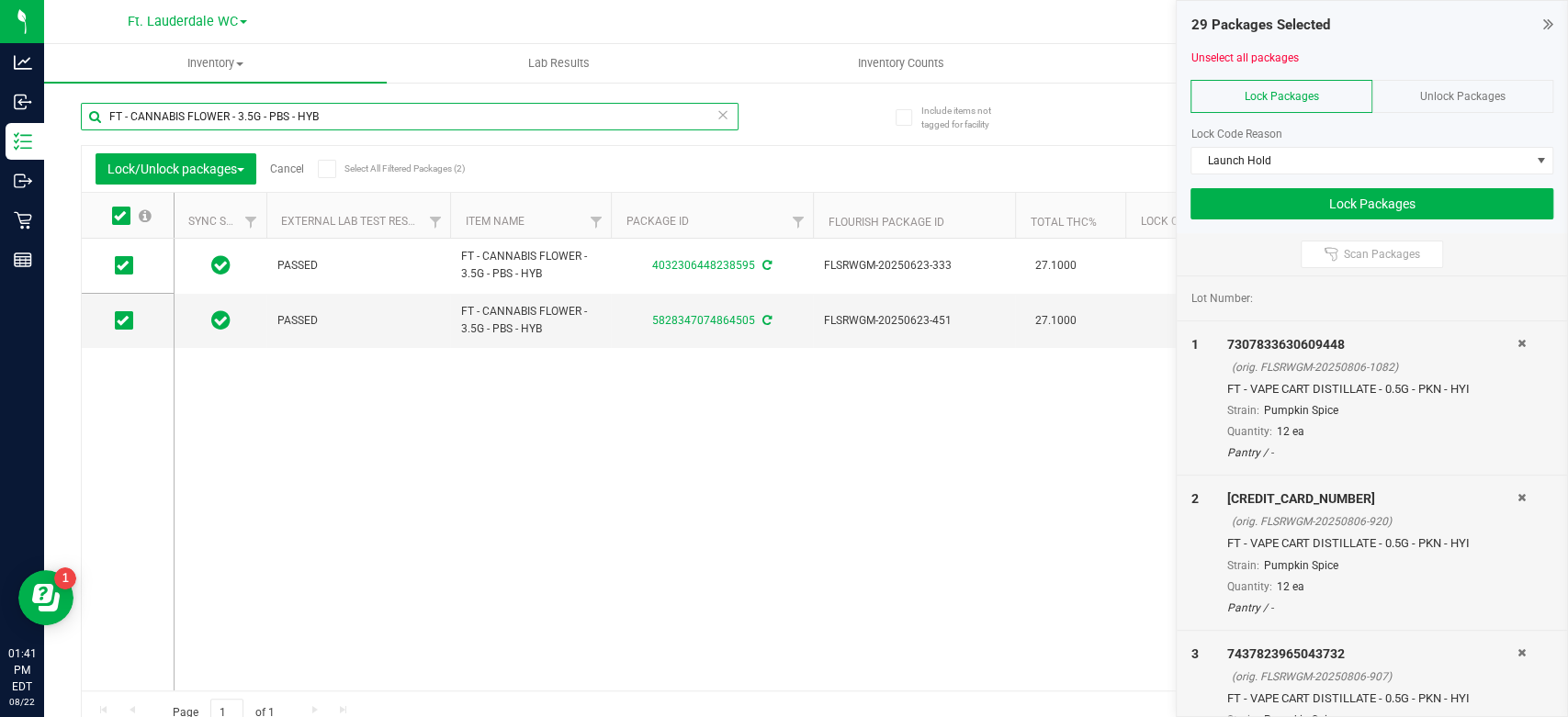
click at [508, 118] on input "FT - CANNABIS FLOWER - 3.5G - PBS - HYB" at bounding box center [409, 117] width 657 height 28
click at [508, 117] on input "FT - CANNABIS FLOWER - 3.5G - PBS - HYB" at bounding box center [409, 117] width 657 height 28
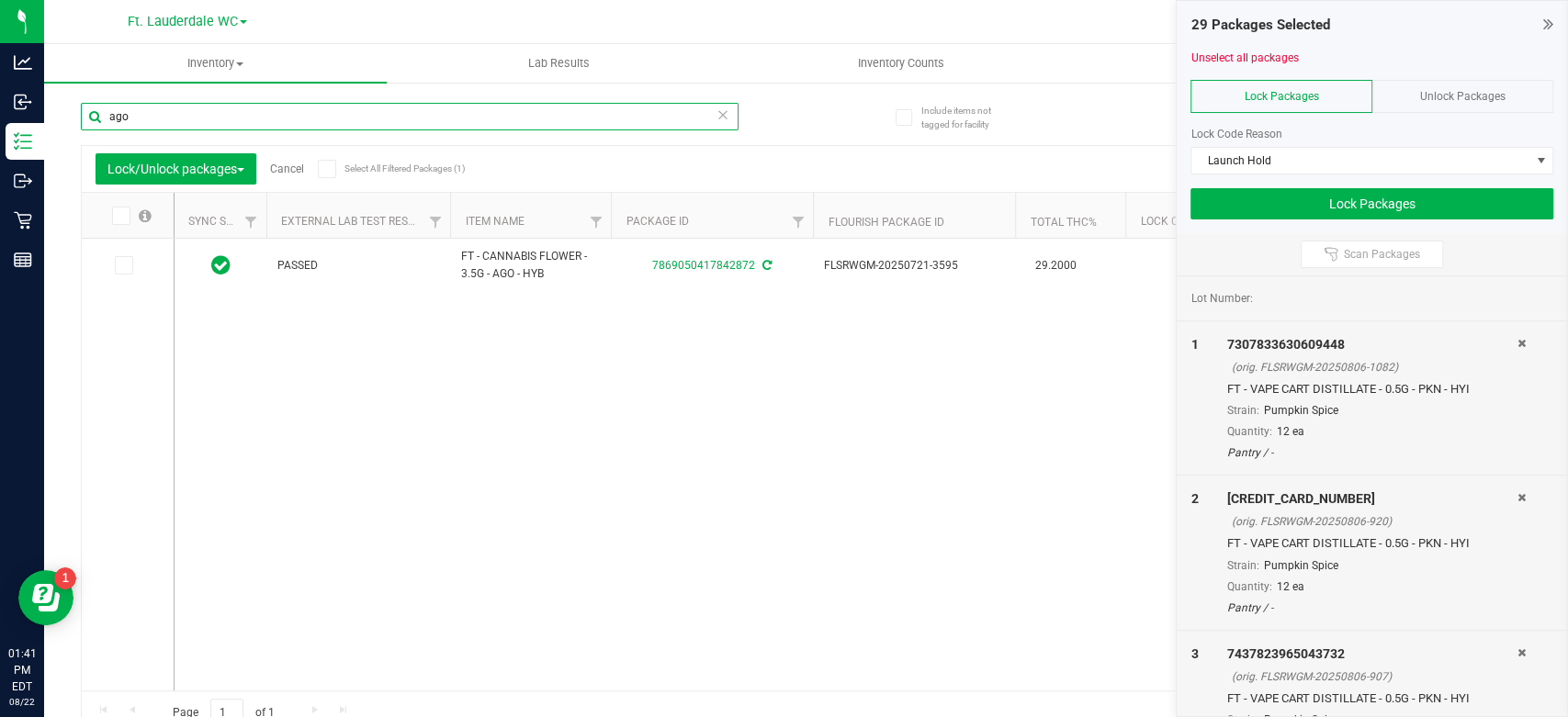
type input "ago"
click at [112, 218] on span at bounding box center [121, 215] width 19 height 19
click at [0, 0] on input "checkbox" at bounding box center [0, 0] width 0 height 0
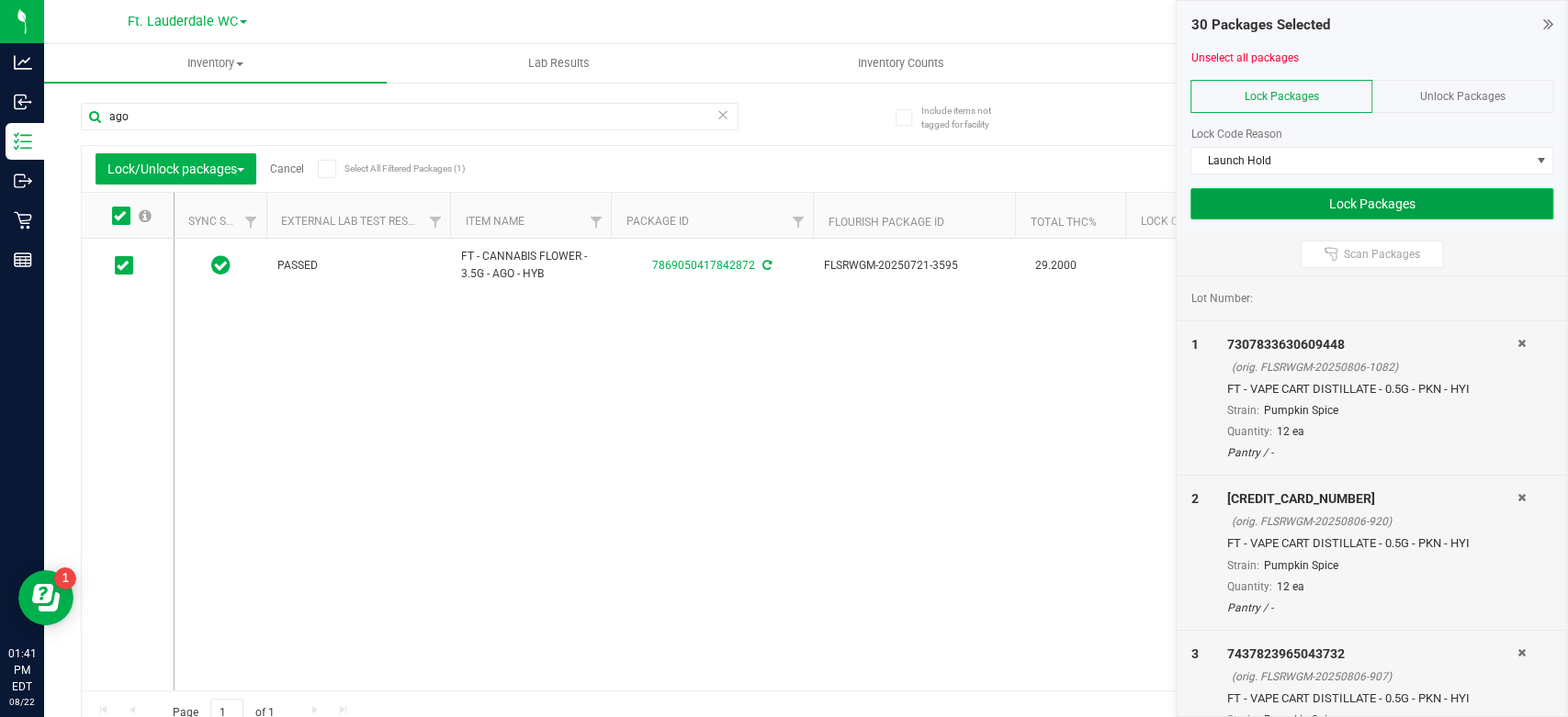
click at [1294, 210] on button "Lock Packages" at bounding box center [1371, 204] width 362 height 31
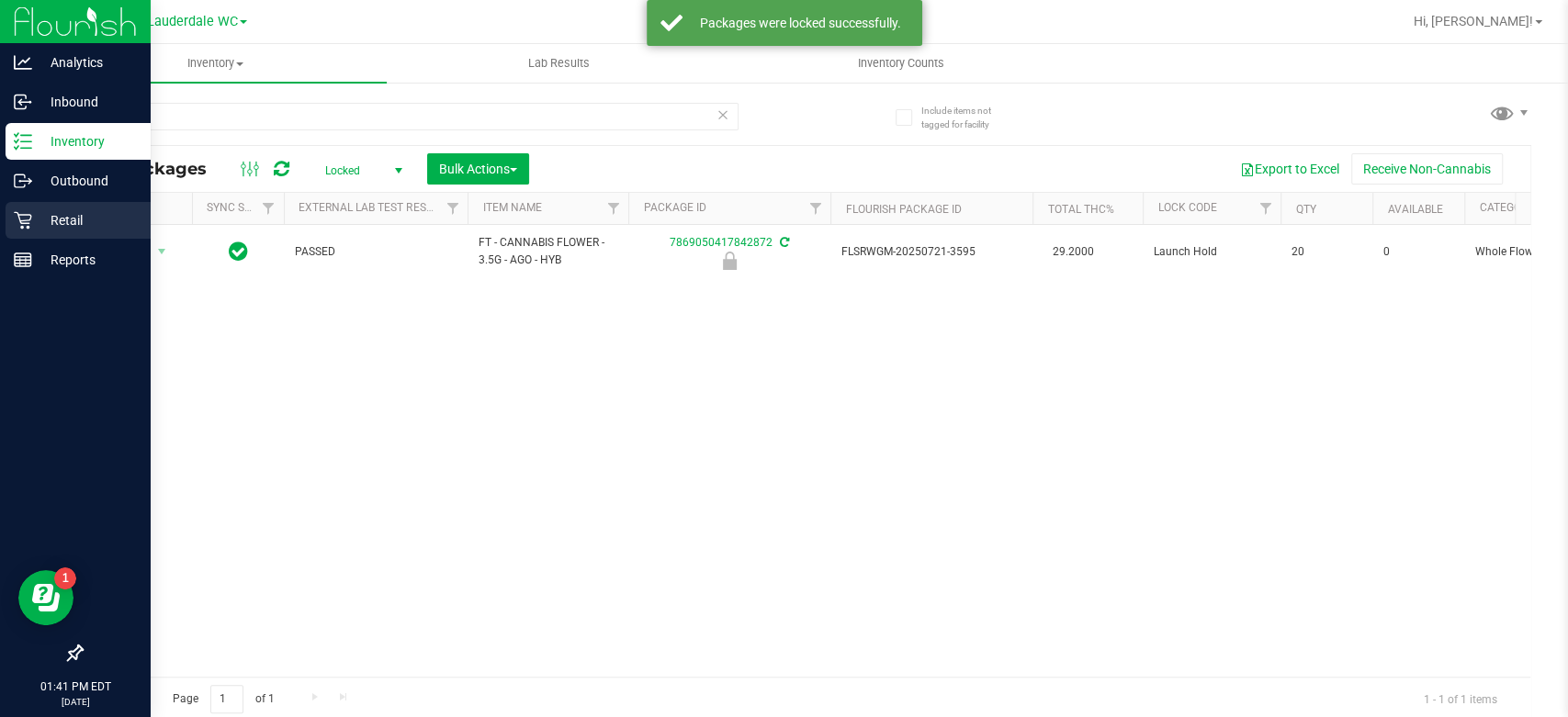
click at [17, 211] on div "Retail" at bounding box center [78, 220] width 145 height 37
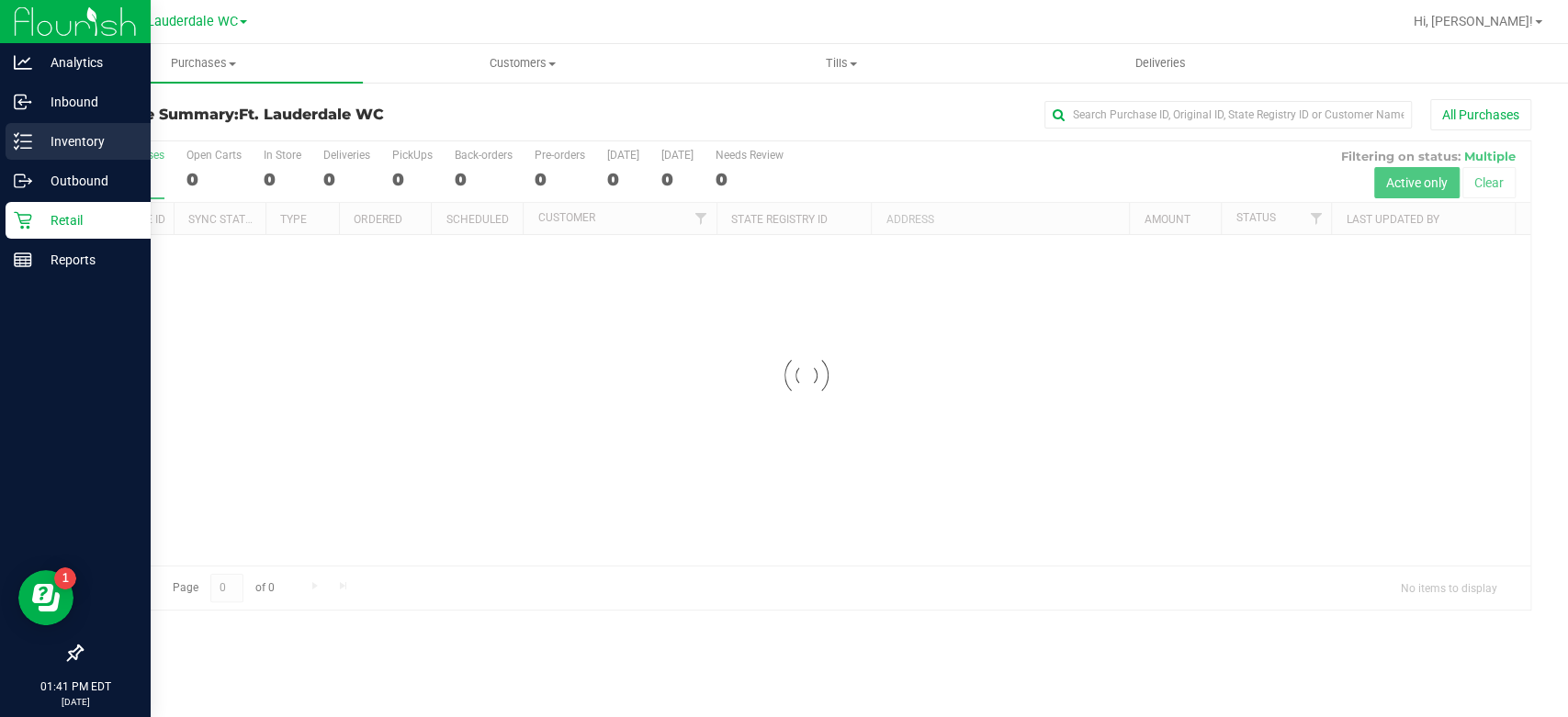
click at [37, 138] on p "Inventory" at bounding box center [86, 141] width 110 height 22
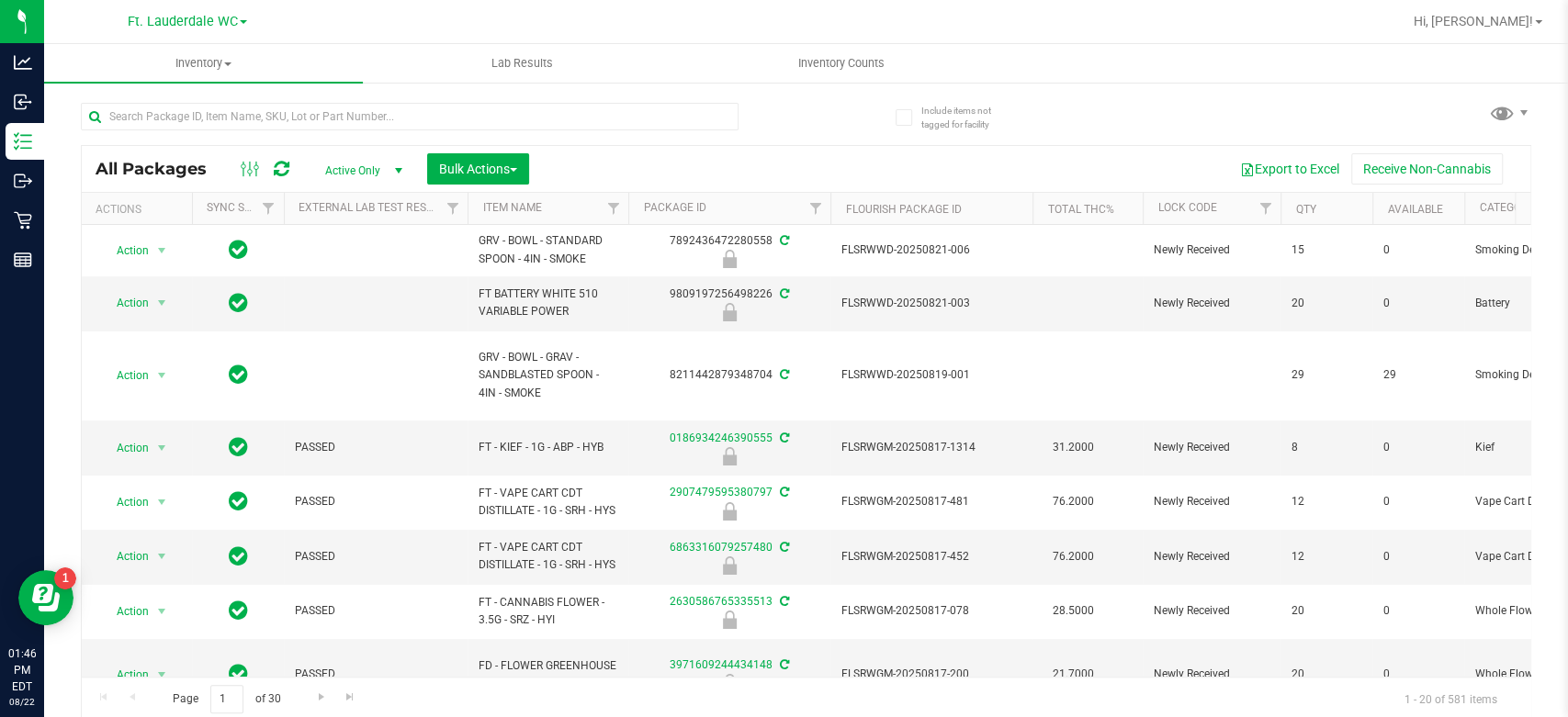
click at [493, 153] on div "All Packages Active Only Active Only Lab Samples Locked All External Internal B…" at bounding box center [805, 169] width 1449 height 46
click at [490, 162] on span "Bulk Actions" at bounding box center [478, 169] width 78 height 15
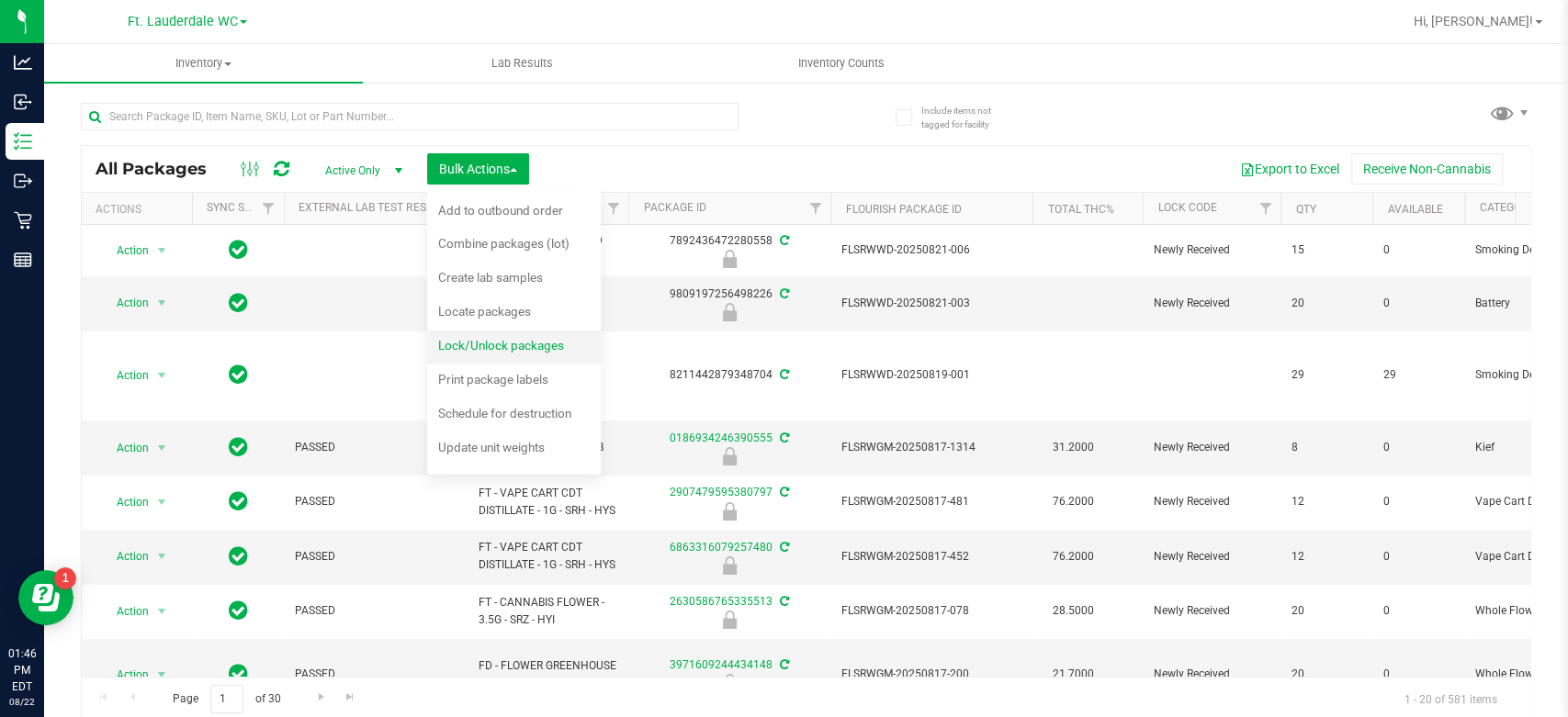
click at [463, 348] on span "Lock/Unlock packages" at bounding box center [500, 345] width 126 height 15
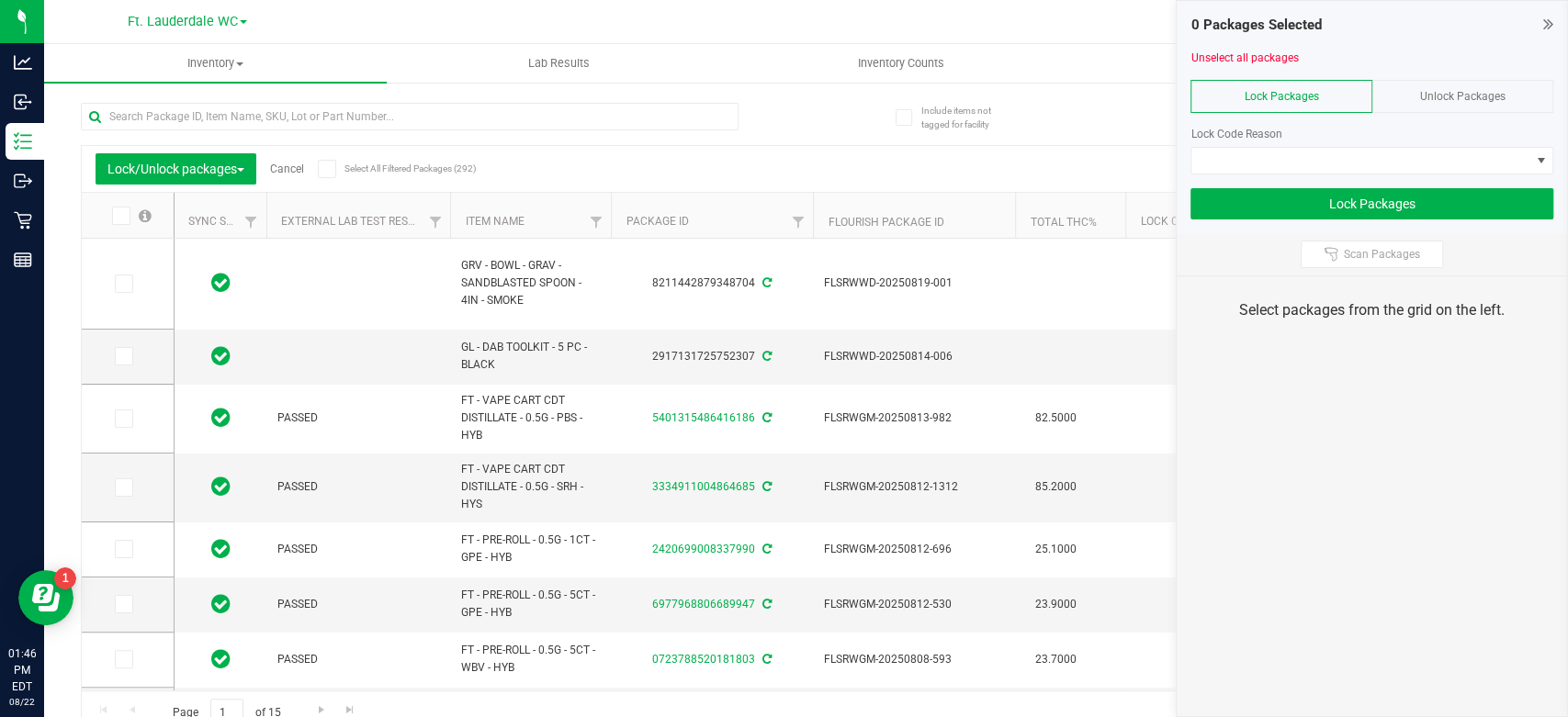
click at [1427, 94] on span "Unlock Packages" at bounding box center [1463, 96] width 85 height 13
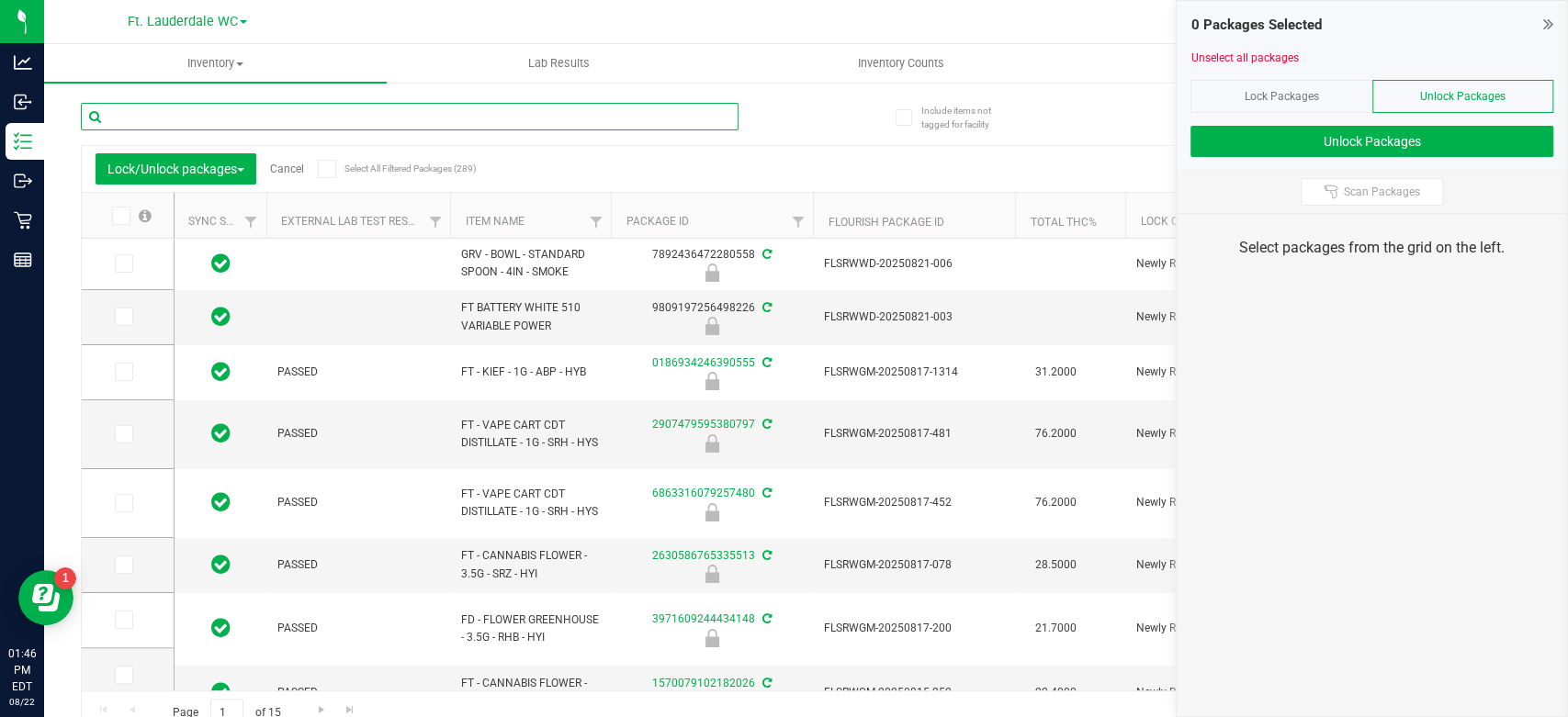
click at [309, 121] on input "text" at bounding box center [409, 117] width 657 height 28
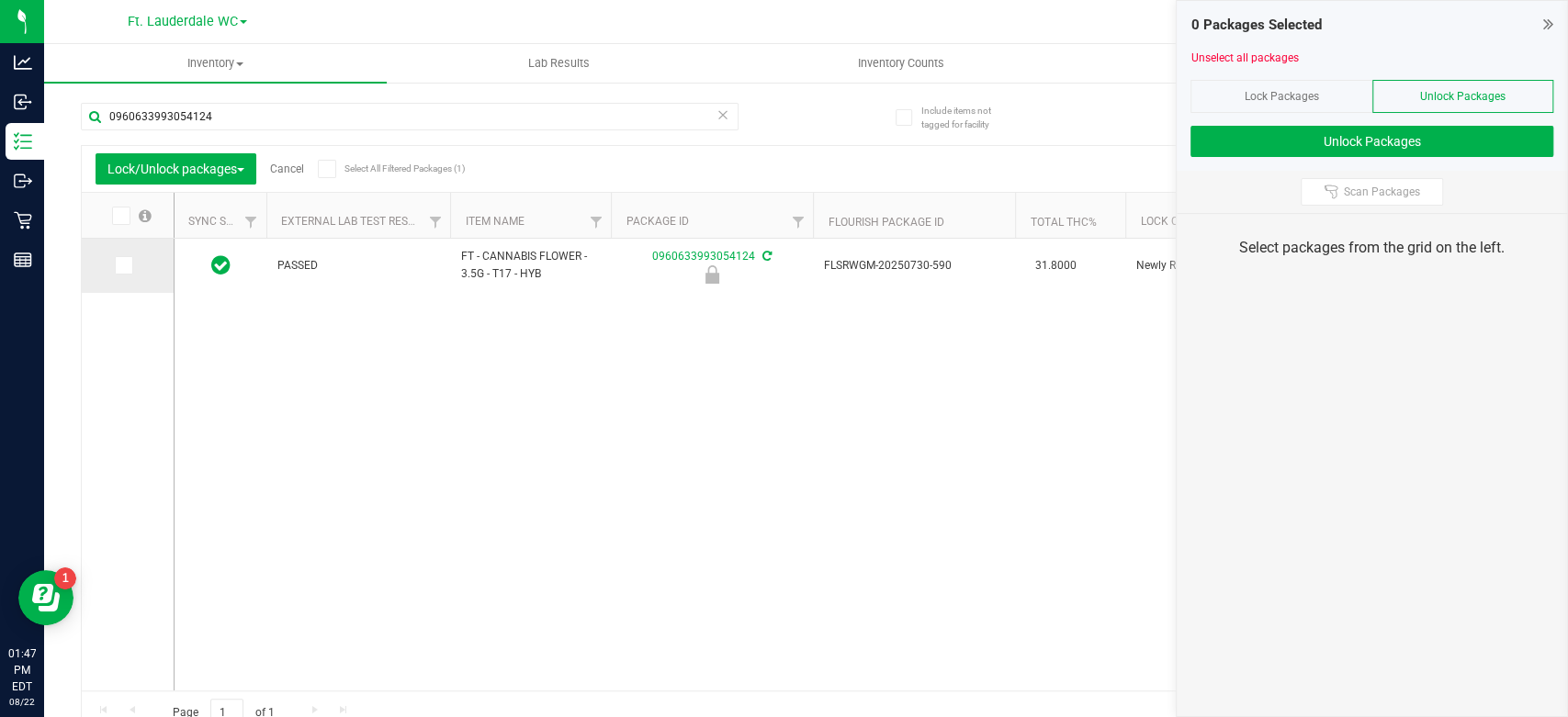
click at [126, 265] on icon at bounding box center [122, 265] width 12 height 0
click at [0, 0] on input "checkbox" at bounding box center [0, 0] width 0 height 0
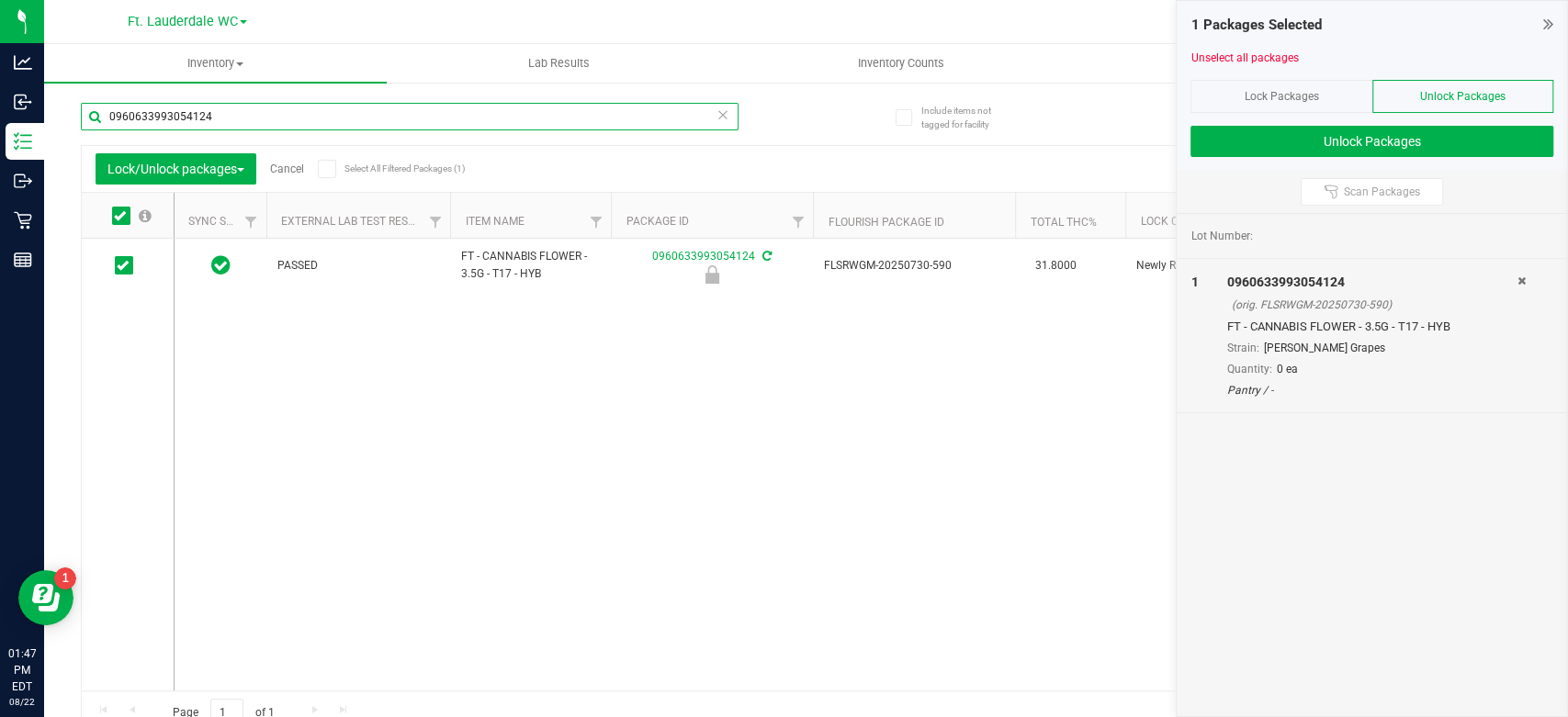
click at [305, 123] on input "0960633993054124" at bounding box center [409, 117] width 657 height 28
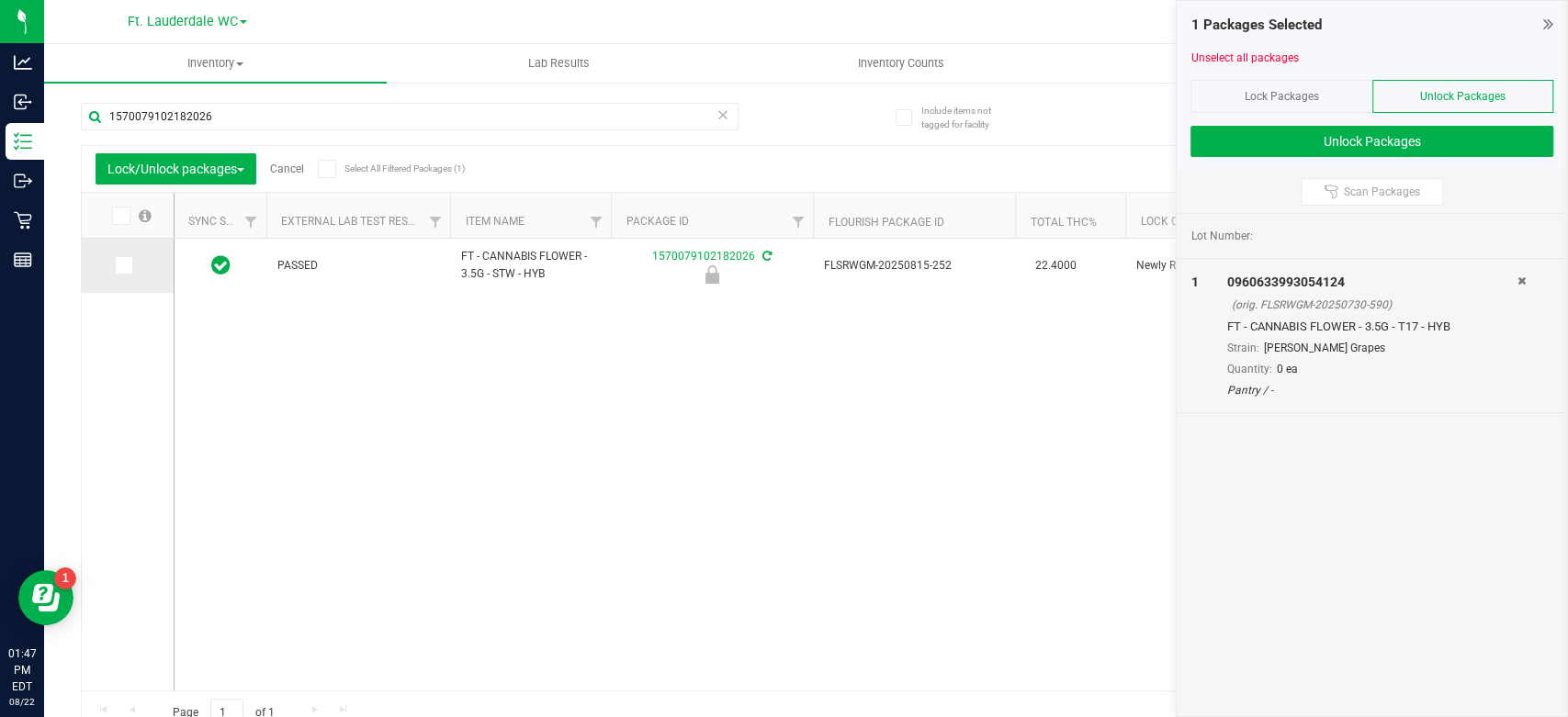
click at [125, 265] on icon at bounding box center [122, 265] width 12 height 0
click at [0, 0] on input "checkbox" at bounding box center [0, 0] width 0 height 0
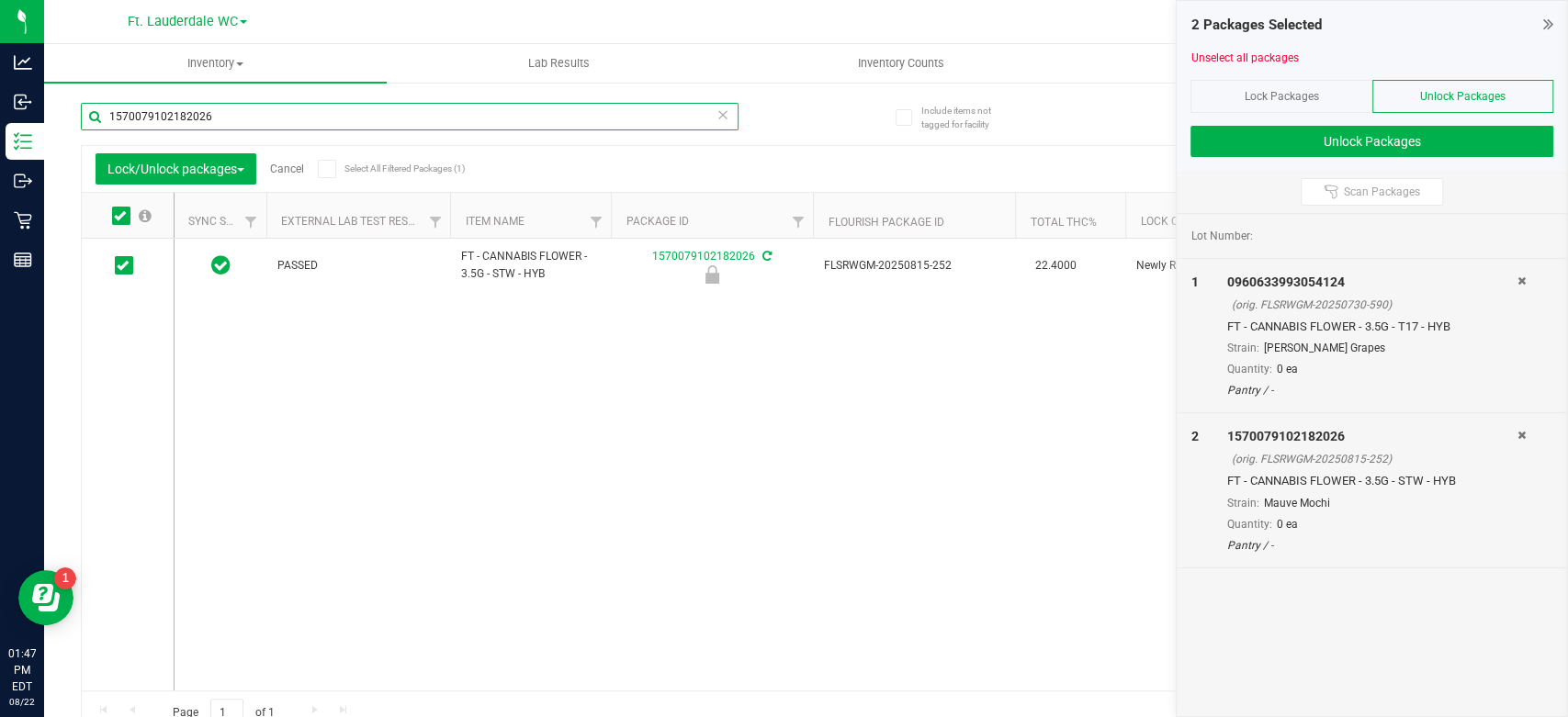
click at [239, 120] on input "1570079102182026" at bounding box center [409, 117] width 657 height 28
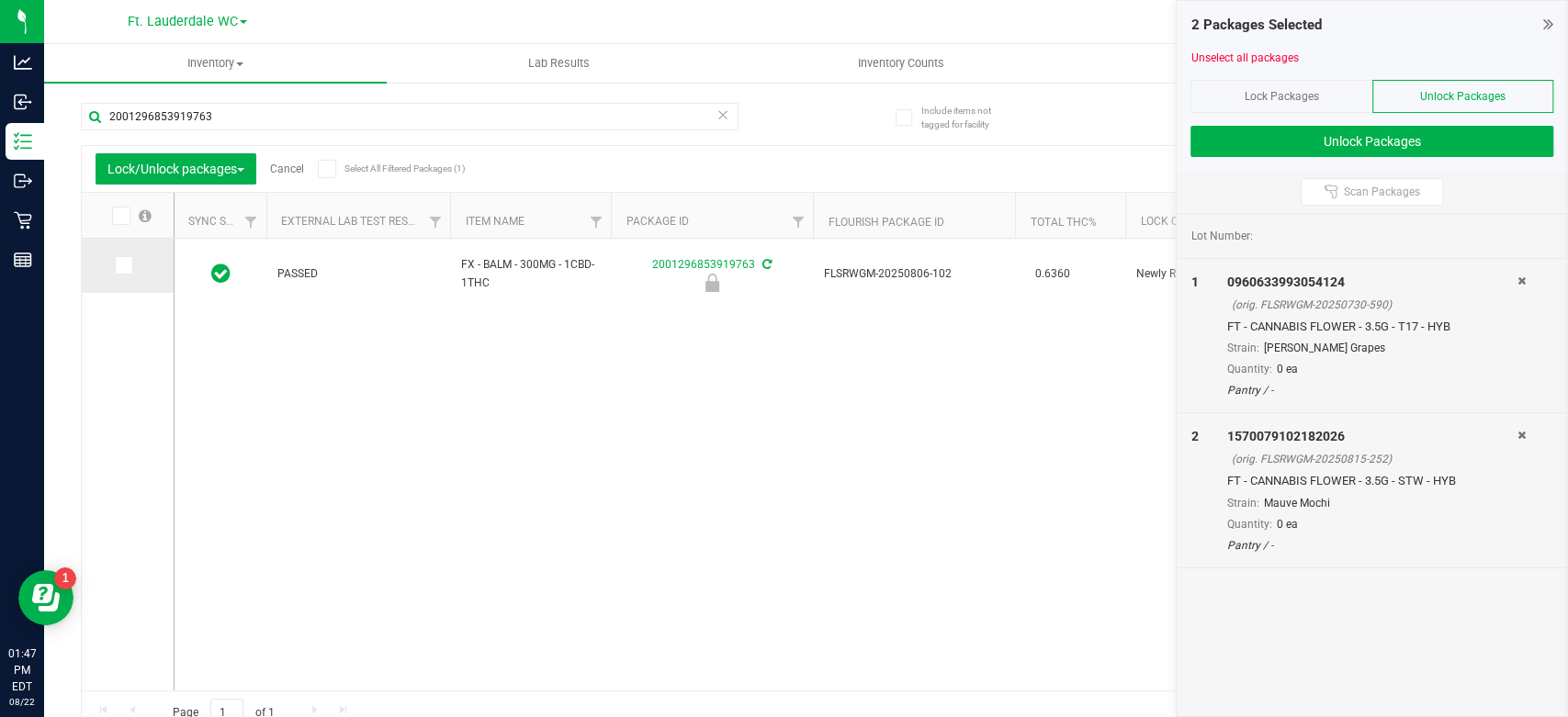
click at [130, 269] on span at bounding box center [124, 265] width 19 height 19
click at [0, 0] on input "checkbox" at bounding box center [0, 0] width 0 height 0
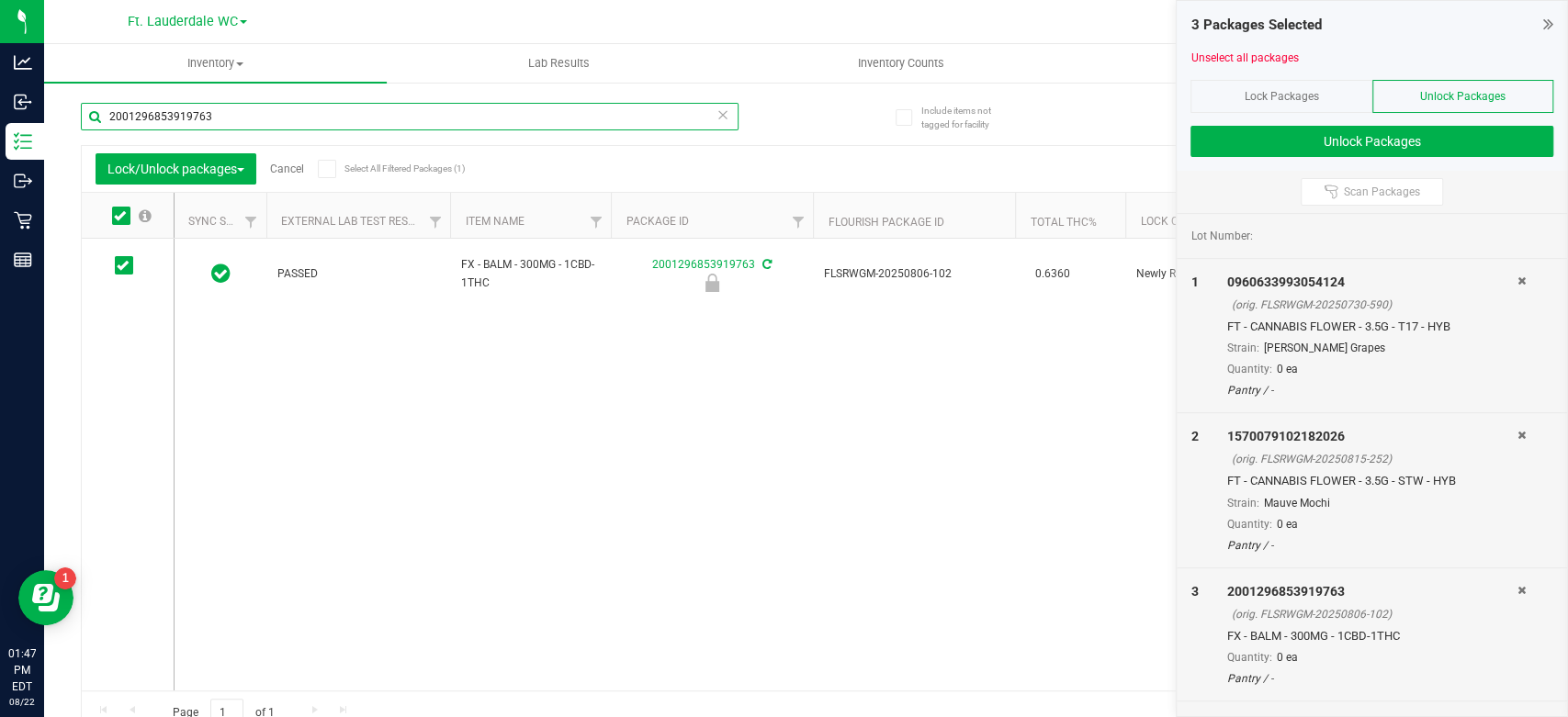
click at [301, 126] on input "2001296853919763" at bounding box center [409, 117] width 657 height 28
click at [306, 129] on input "2001296853919763" at bounding box center [409, 117] width 657 height 28
click at [310, 114] on input "2001296853919763" at bounding box center [409, 117] width 657 height 28
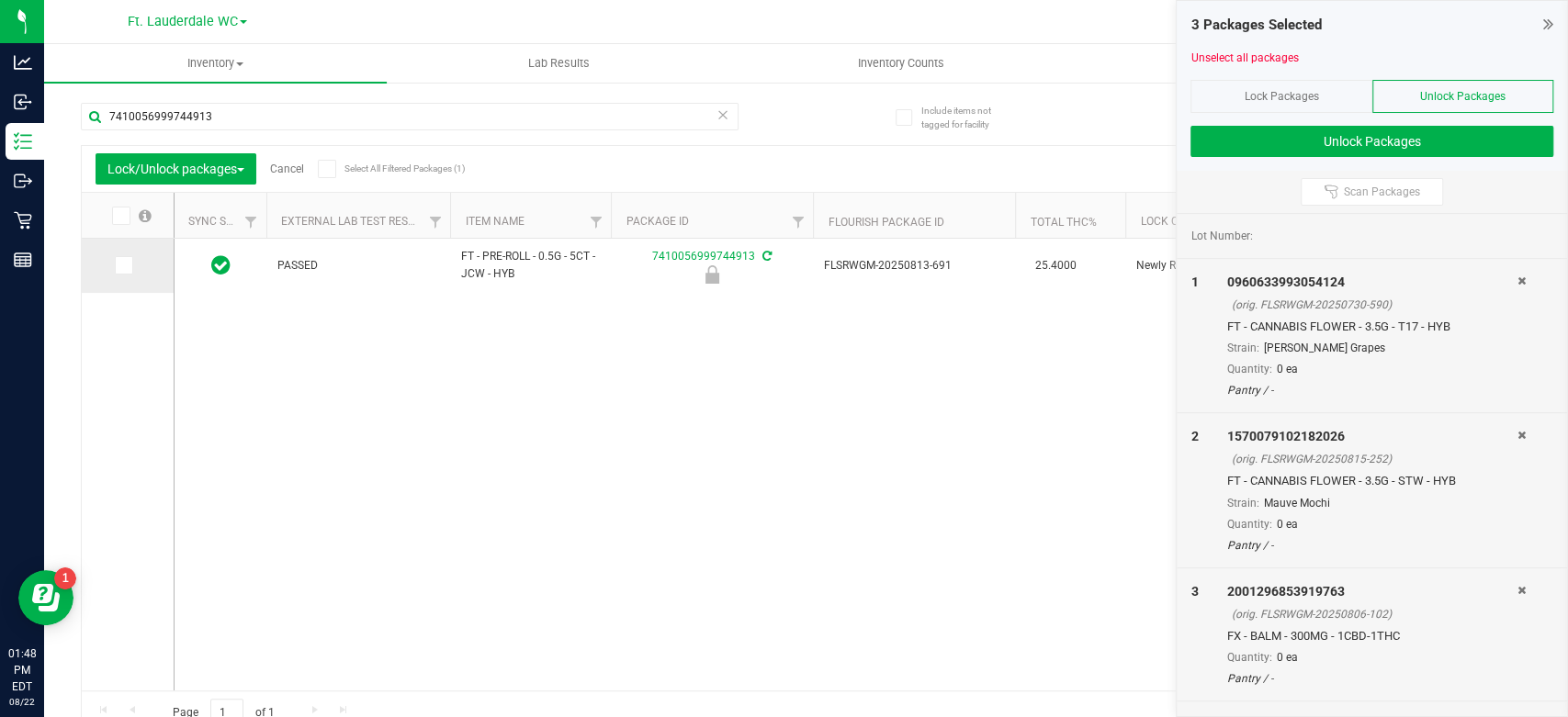
click at [125, 265] on icon at bounding box center [122, 265] width 12 height 0
click at [0, 0] on input "checkbox" at bounding box center [0, 0] width 0 height 0
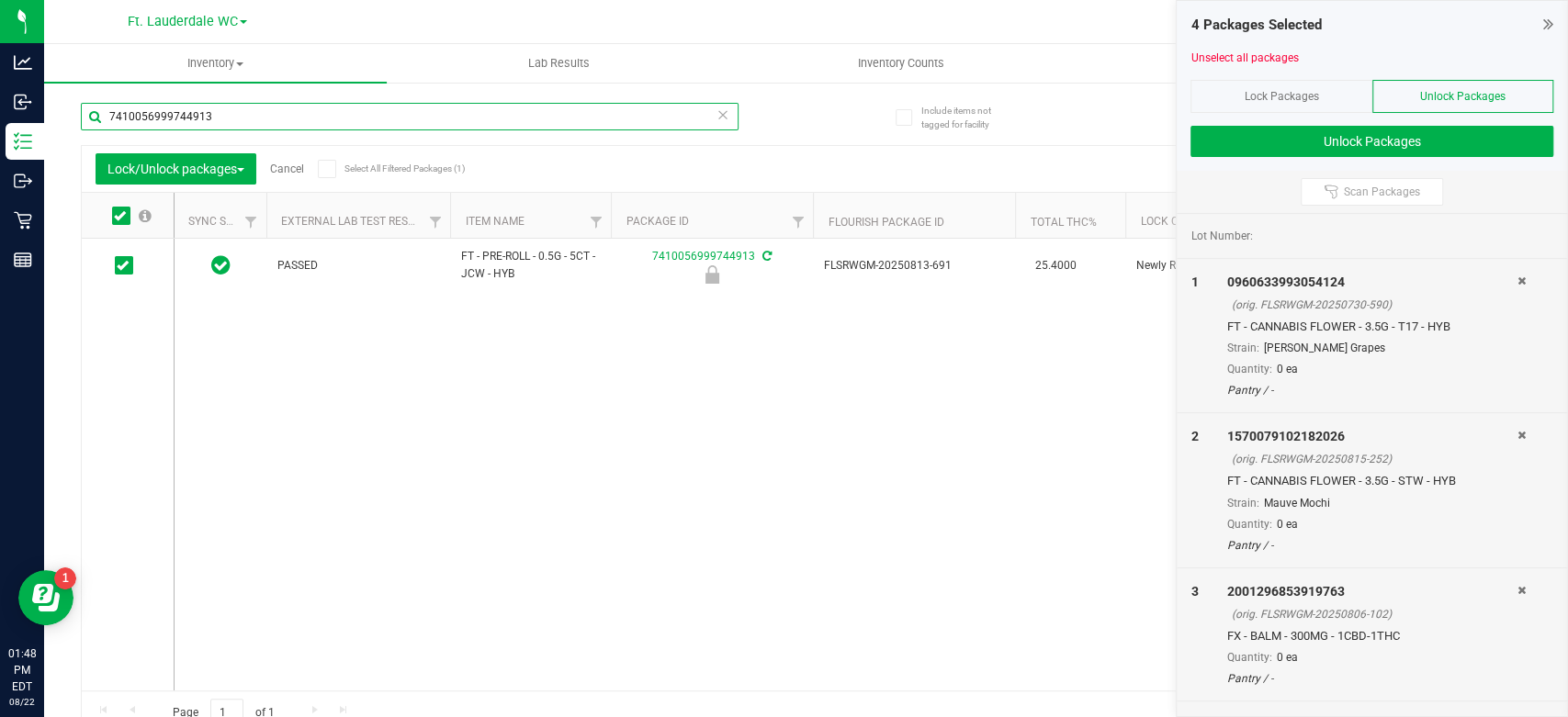
click at [250, 112] on input "7410056999744913" at bounding box center [409, 117] width 657 height 28
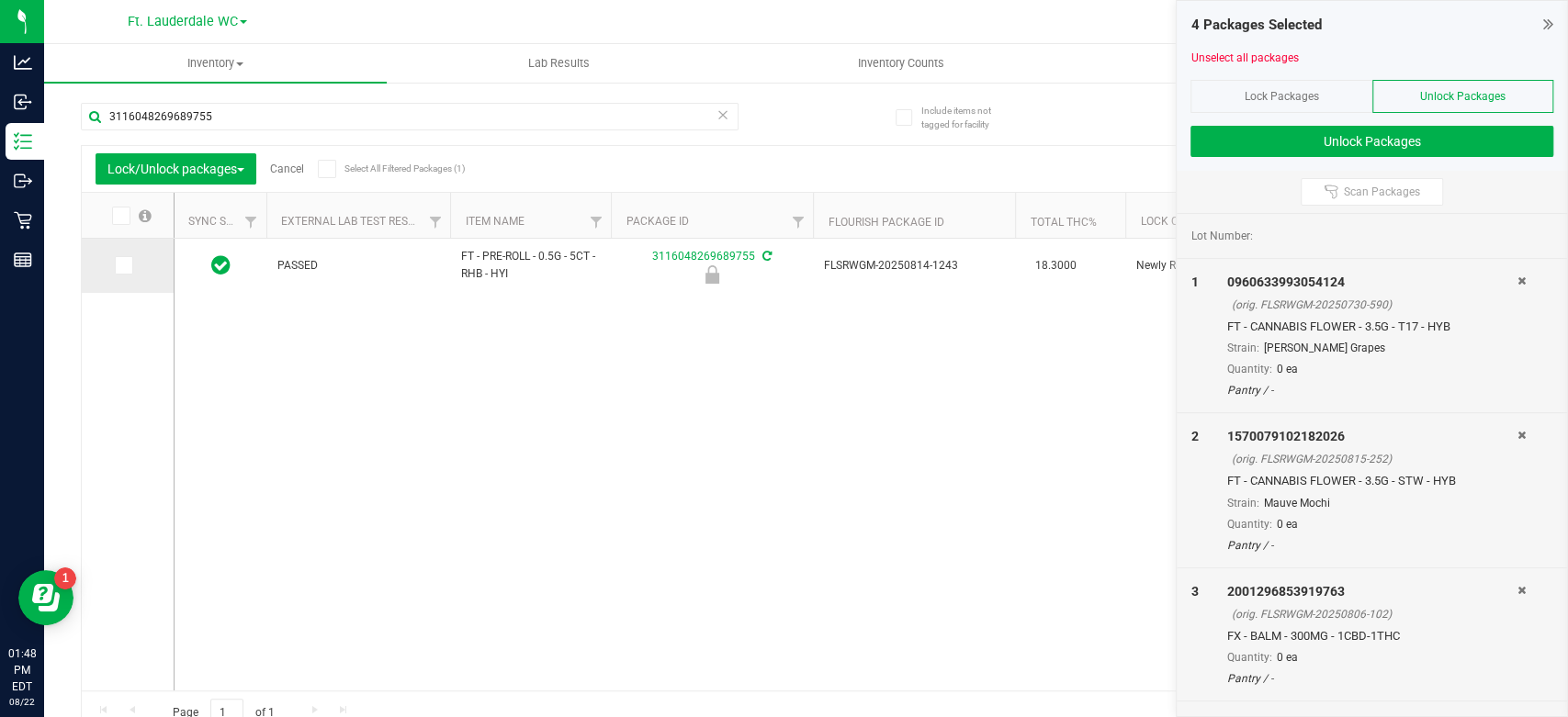
click at [118, 275] on td at bounding box center [127, 266] width 92 height 55
click at [126, 265] on icon at bounding box center [122, 265] width 12 height 0
click at [0, 0] on input "checkbox" at bounding box center [0, 0] width 0 height 0
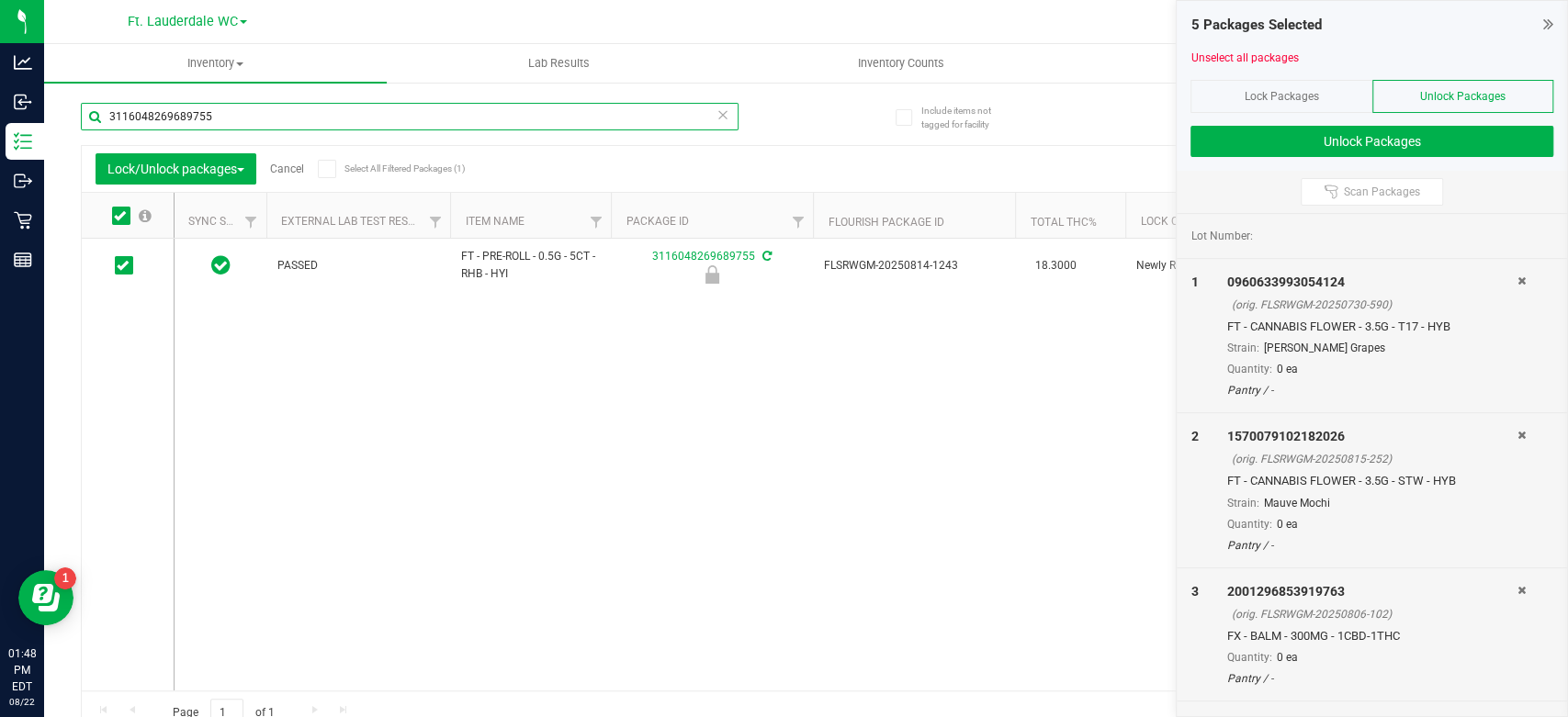
click at [238, 116] on input "3116048269689755" at bounding box center [409, 117] width 657 height 28
click at [242, 116] on input "3116048269689755" at bounding box center [409, 117] width 657 height 28
click at [125, 265] on icon at bounding box center [122, 265] width 12 height 0
click at [0, 0] on input "checkbox" at bounding box center [0, 0] width 0 height 0
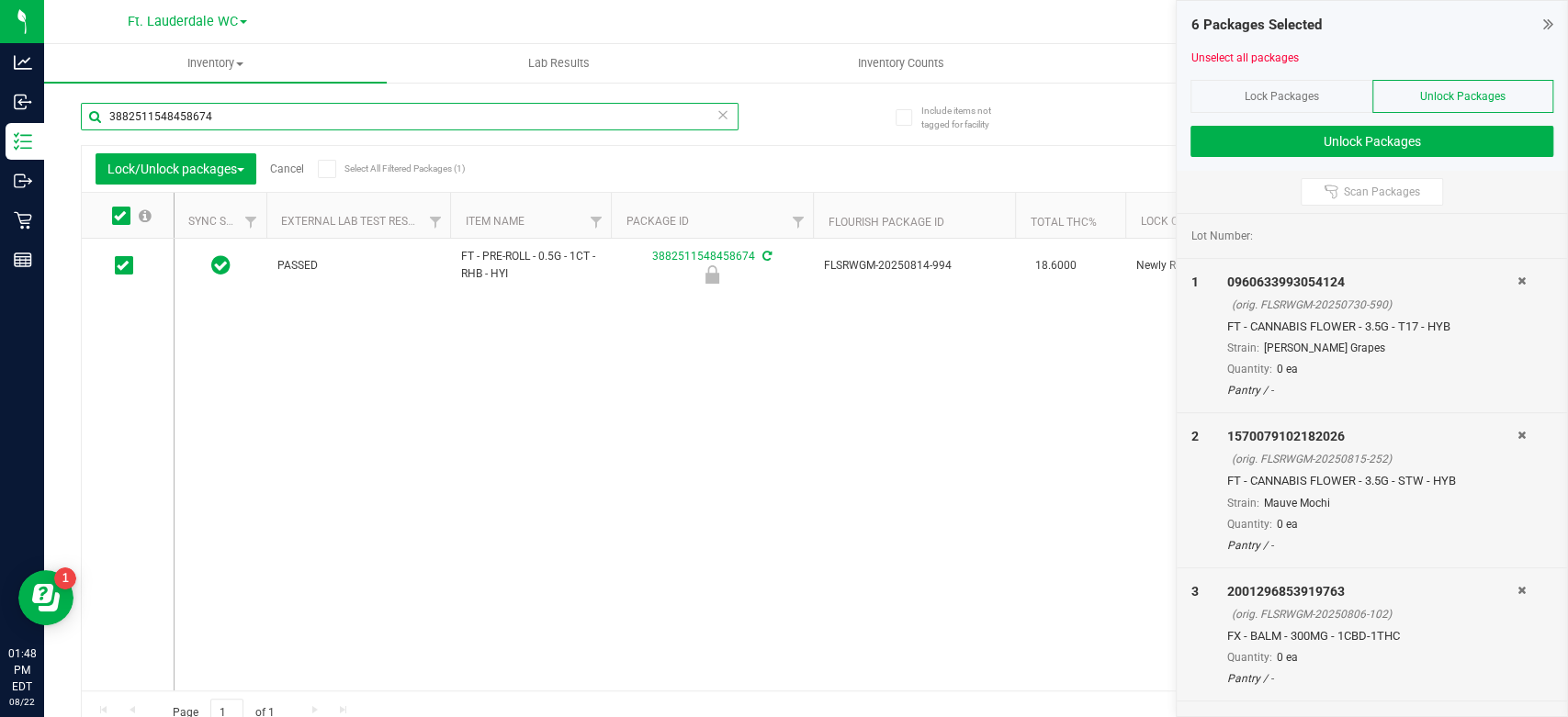
click at [239, 123] on input "3882511548458674" at bounding box center [409, 117] width 657 height 28
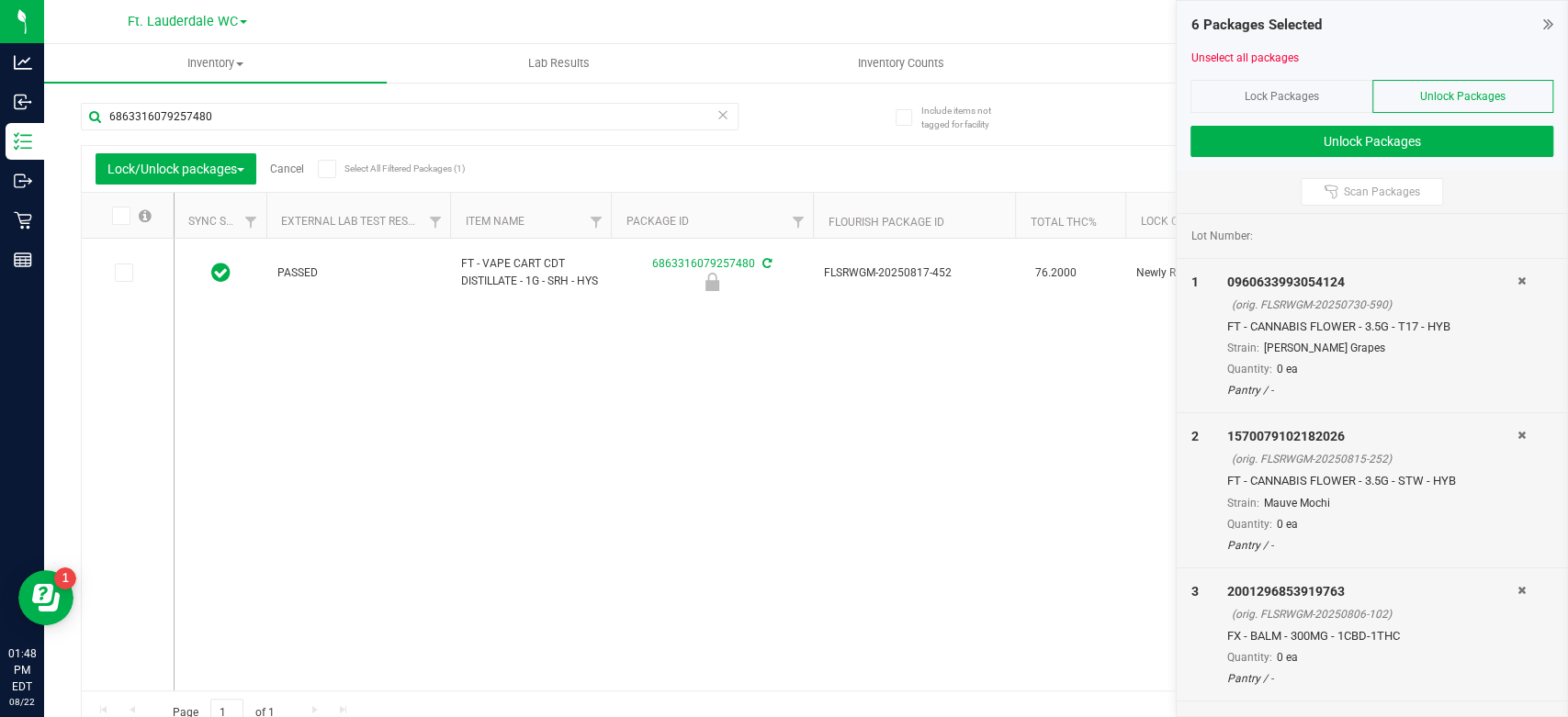
click at [126, 264] on span at bounding box center [124, 272] width 19 height 19
click at [0, 0] on input "checkbox" at bounding box center [0, 0] width 0 height 0
click at [250, 117] on input "6863316079257480" at bounding box center [409, 117] width 657 height 28
click at [126, 270] on span at bounding box center [124, 265] width 19 height 19
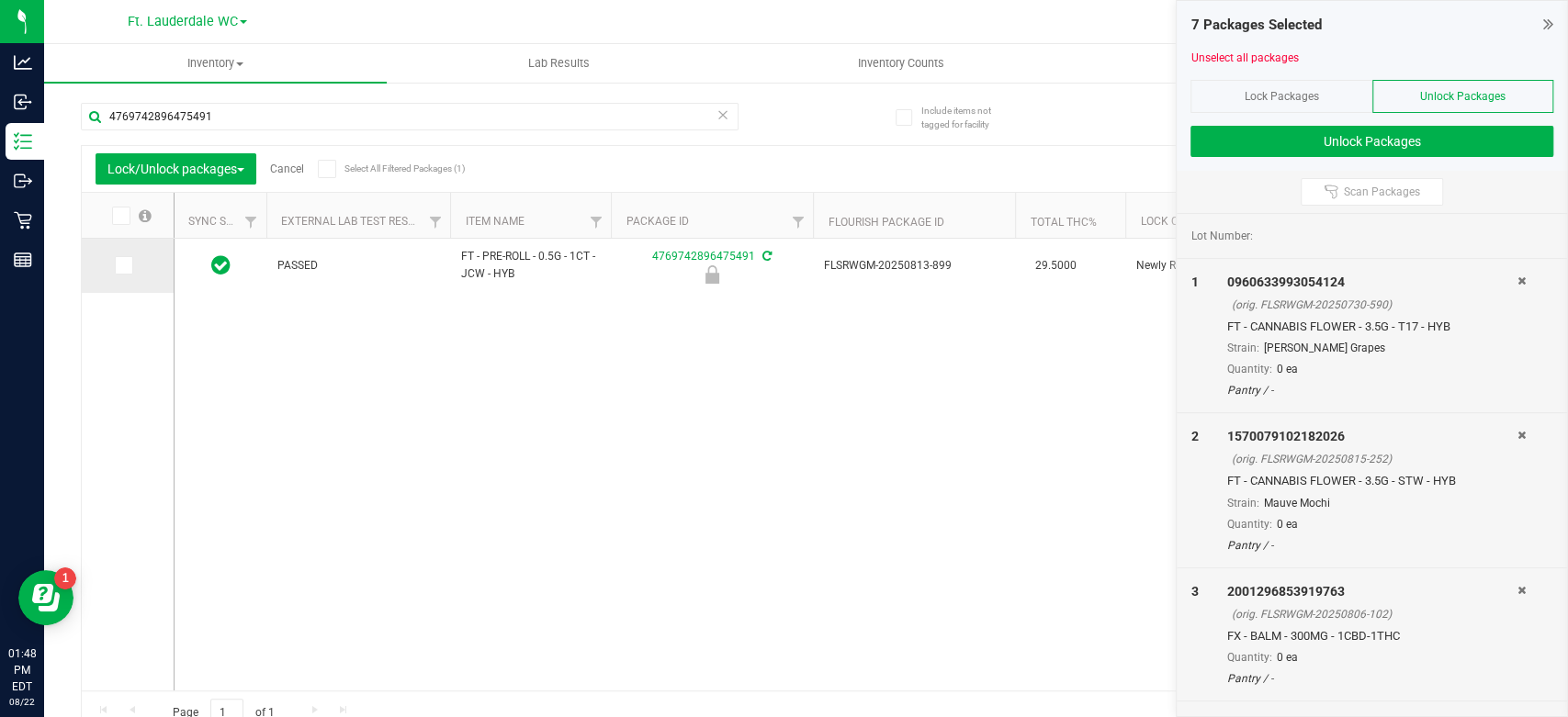
click at [124, 265] on icon at bounding box center [122, 265] width 12 height 0
click at [0, 0] on input "checkbox" at bounding box center [0, 0] width 0 height 0
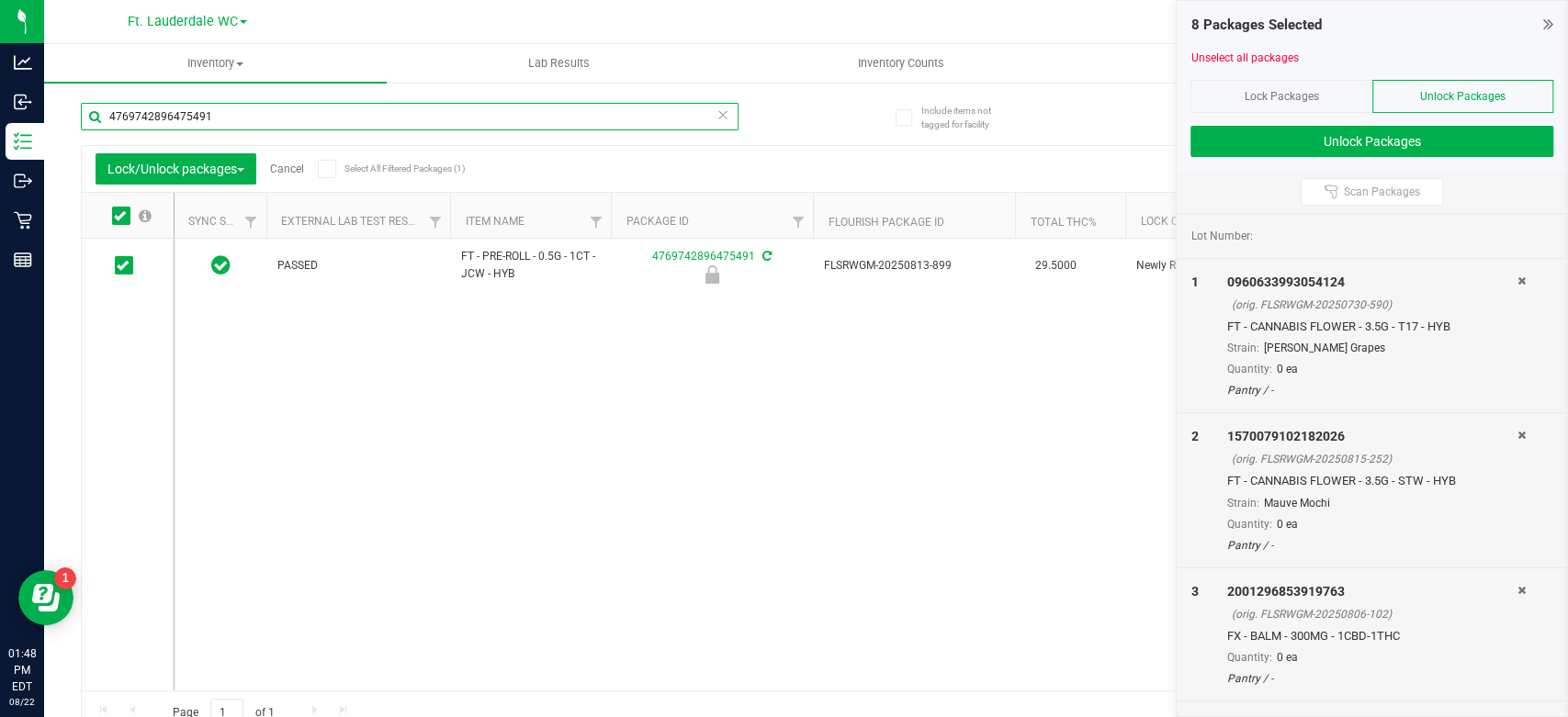
click at [287, 122] on input "4769742896475491" at bounding box center [409, 117] width 657 height 28
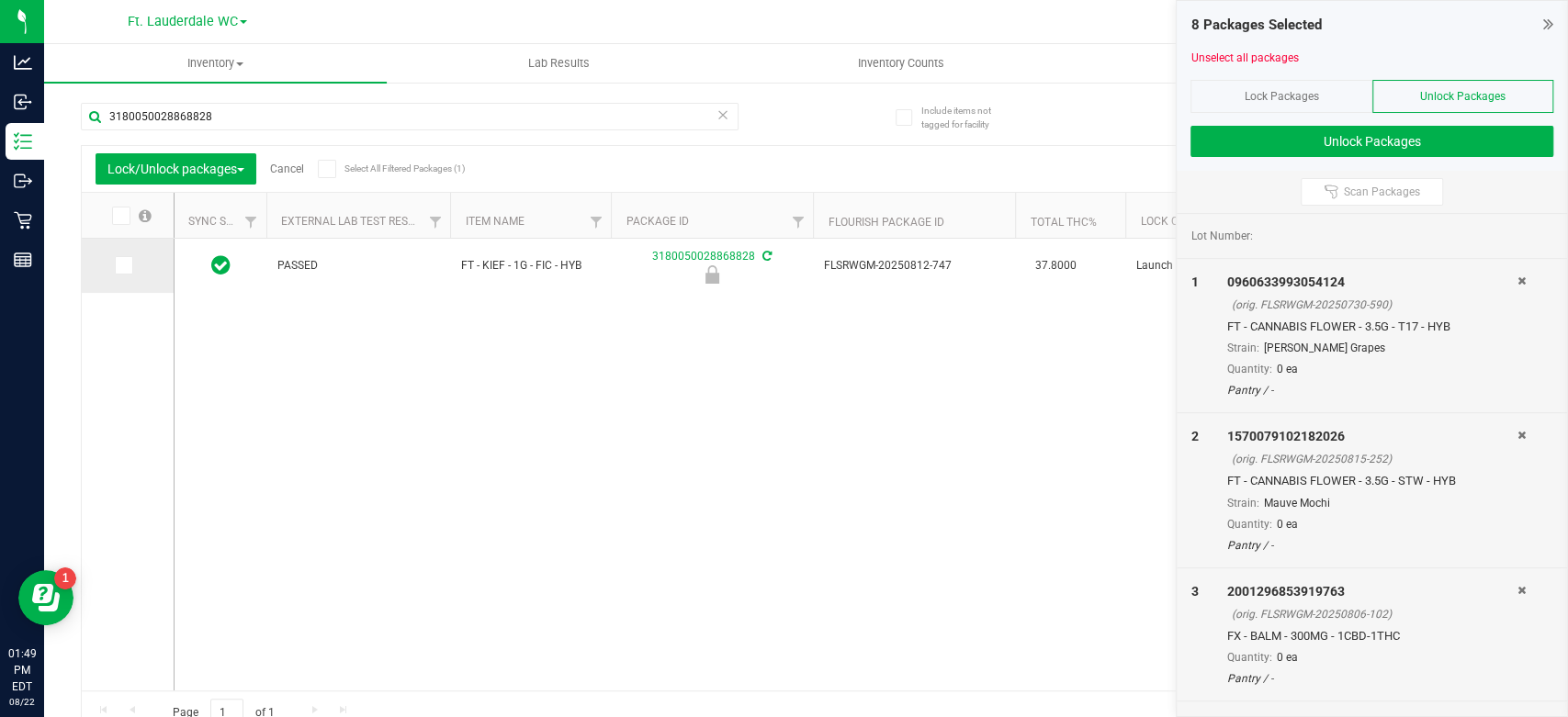
click at [116, 263] on span at bounding box center [124, 265] width 19 height 19
click at [120, 265] on icon at bounding box center [122, 265] width 12 height 0
click at [0, 0] on input "checkbox" at bounding box center [0, 0] width 0 height 0
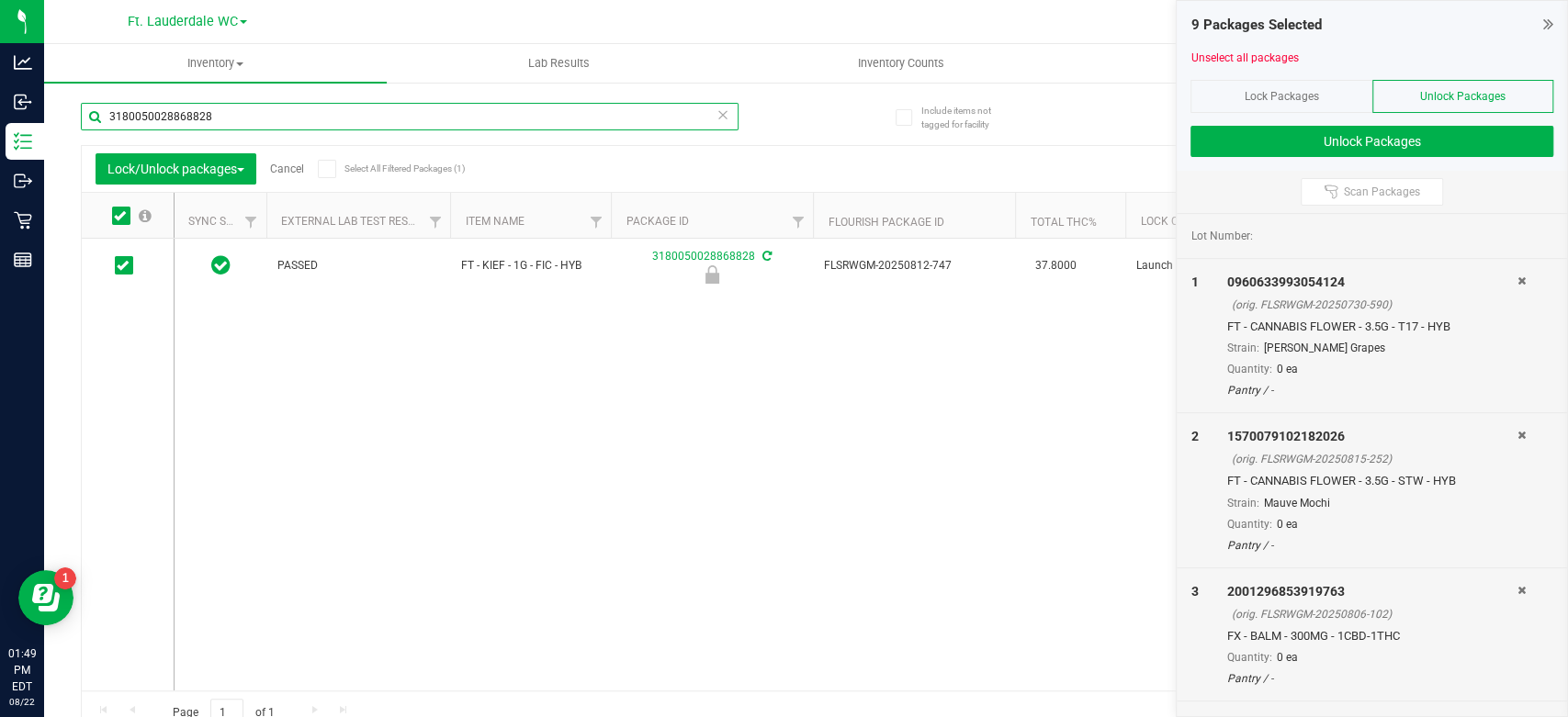
click at [259, 116] on input "3180050028868828" at bounding box center [409, 117] width 657 height 28
click at [258, 118] on input "3180050028868828" at bounding box center [409, 117] width 657 height 28
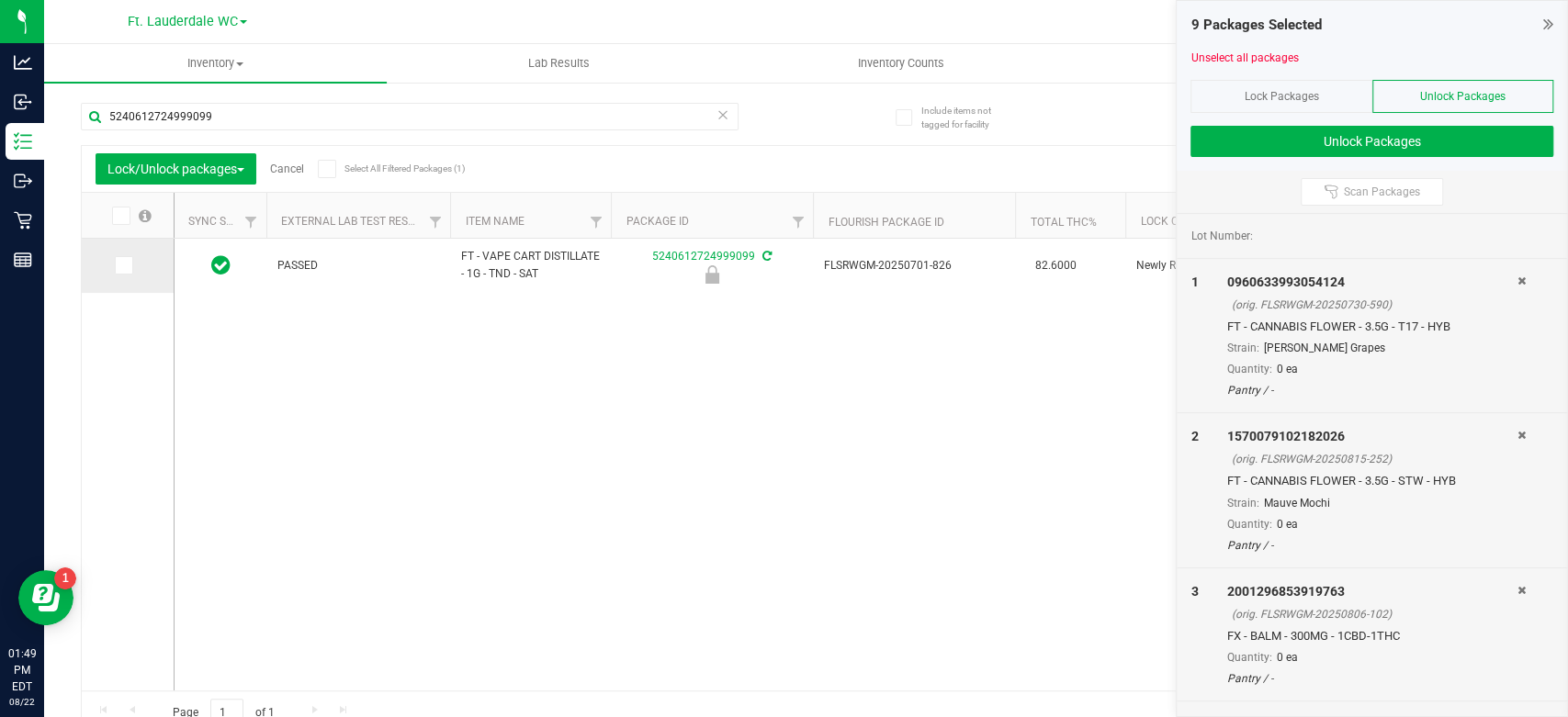
click at [122, 272] on span at bounding box center [124, 265] width 19 height 19
click at [120, 265] on icon at bounding box center [122, 265] width 12 height 0
click at [0, 0] on input "checkbox" at bounding box center [0, 0] width 0 height 0
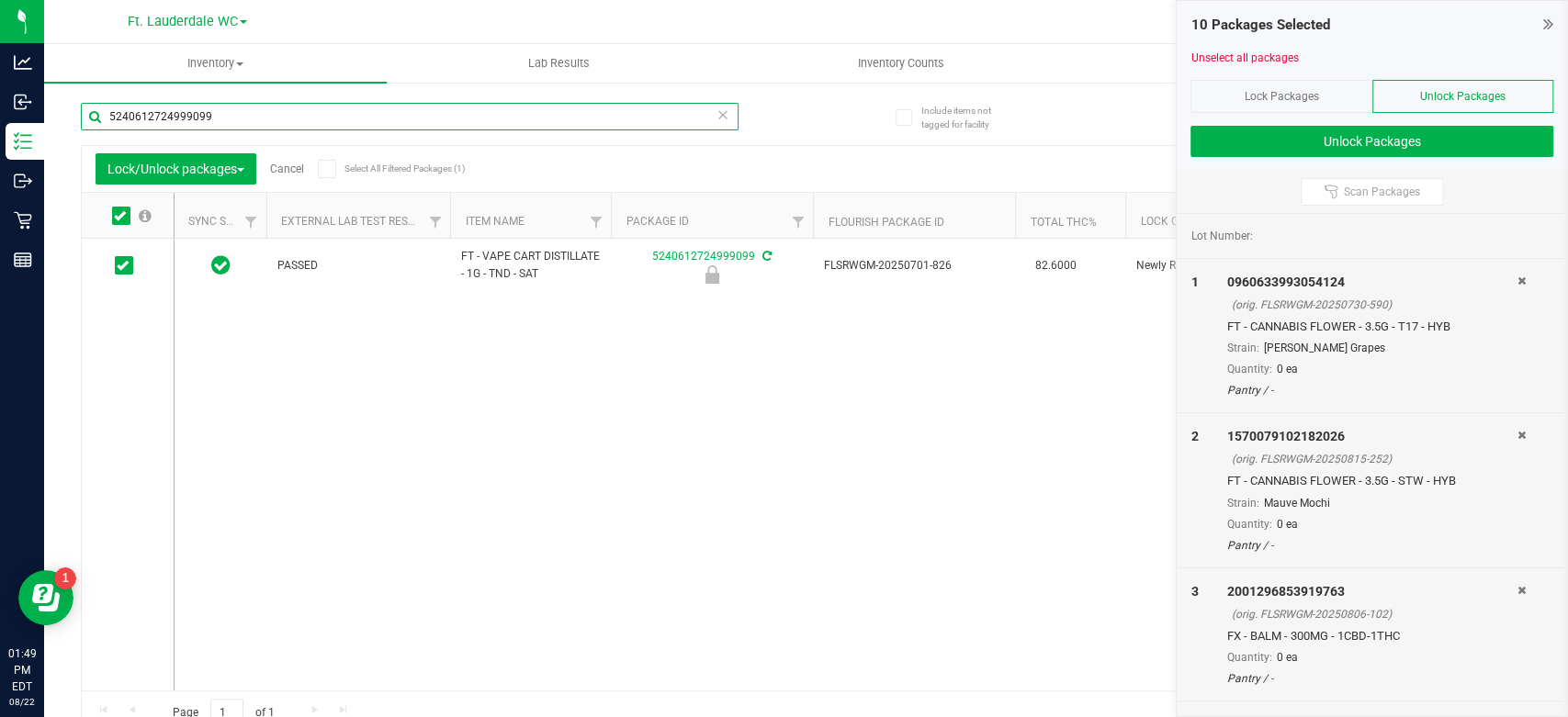
click at [241, 126] on input "5240612724999099" at bounding box center [409, 117] width 657 height 28
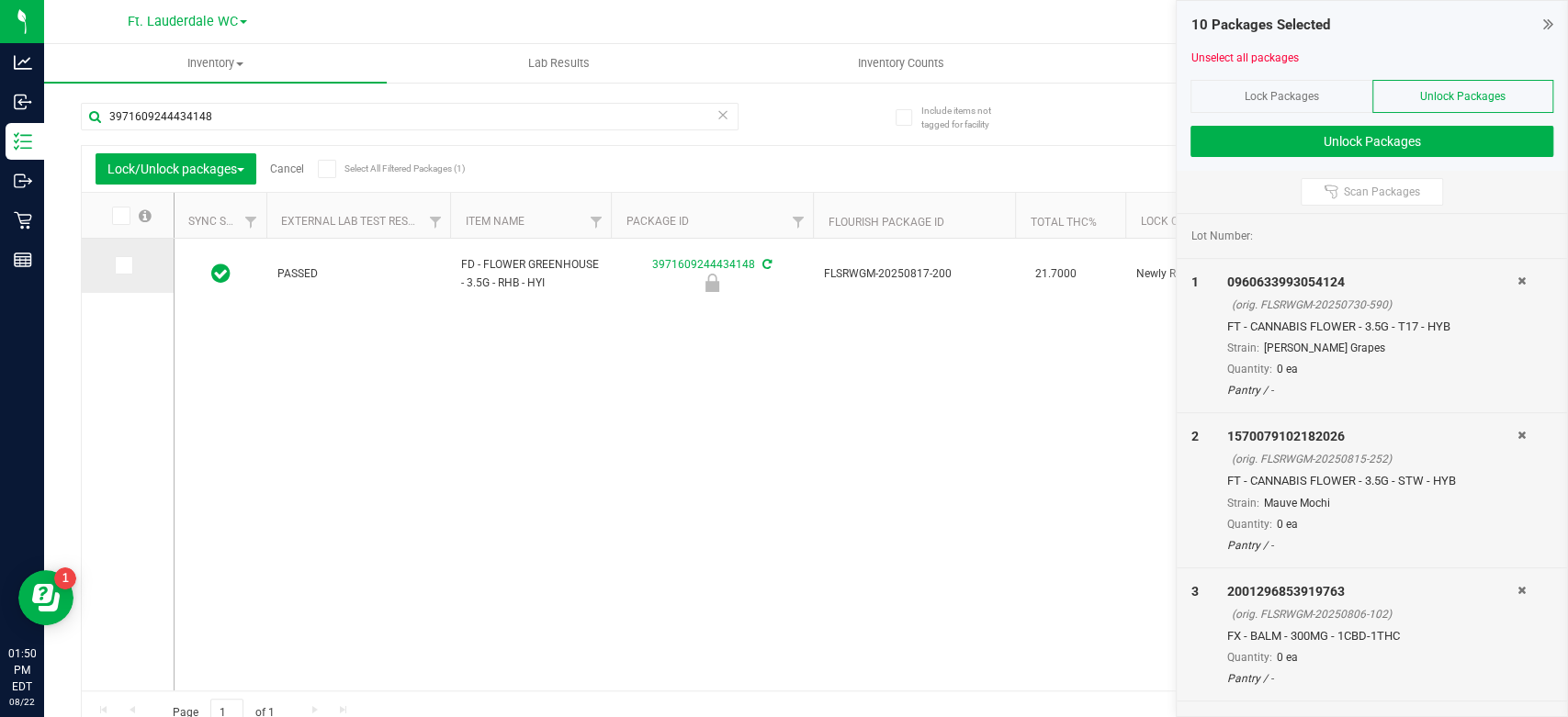
click at [122, 265] on icon at bounding box center [122, 265] width 12 height 0
click at [0, 0] on input "checkbox" at bounding box center [0, 0] width 0 height 0
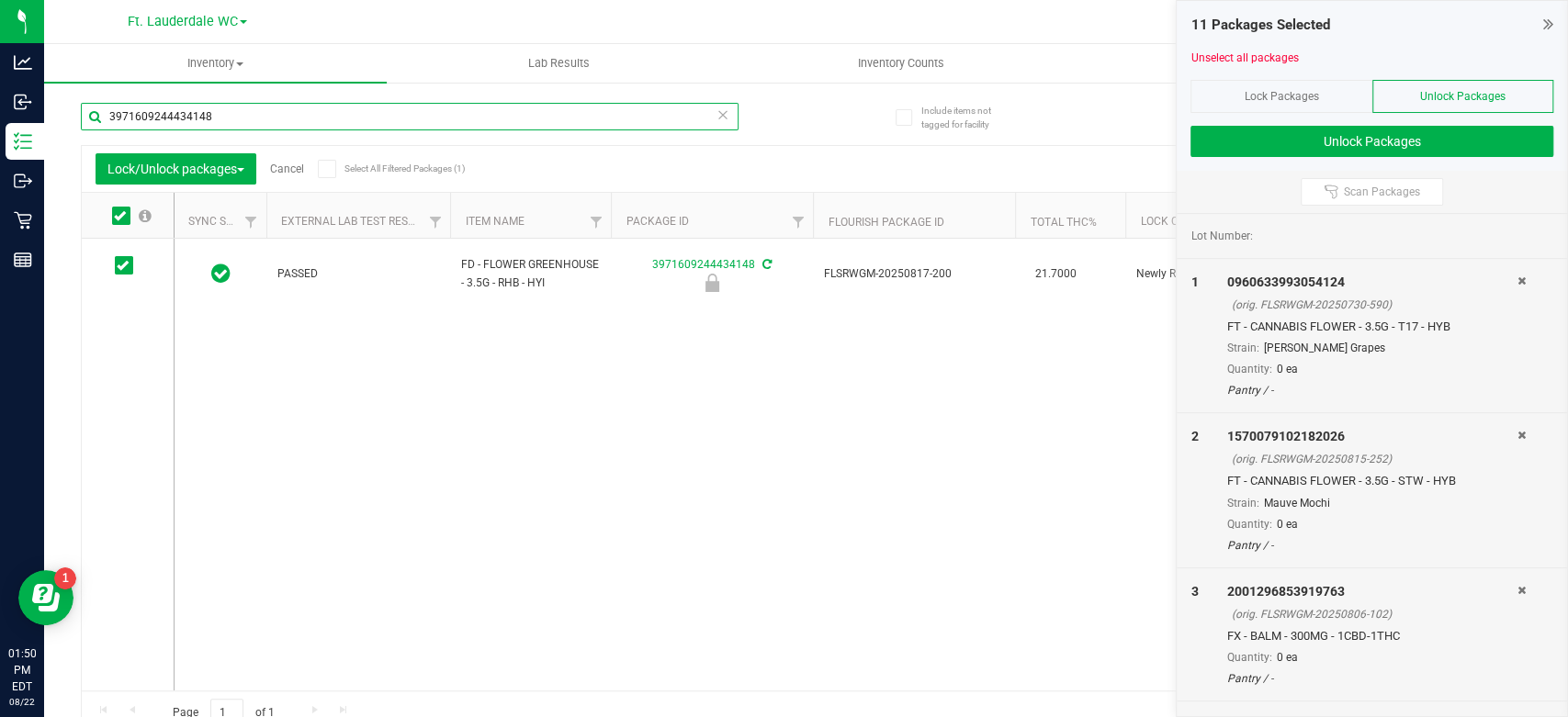
click at [214, 125] on input "3971609244434148" at bounding box center [409, 117] width 657 height 28
click at [214, 123] on input "5240612724999099" at bounding box center [409, 117] width 657 height 28
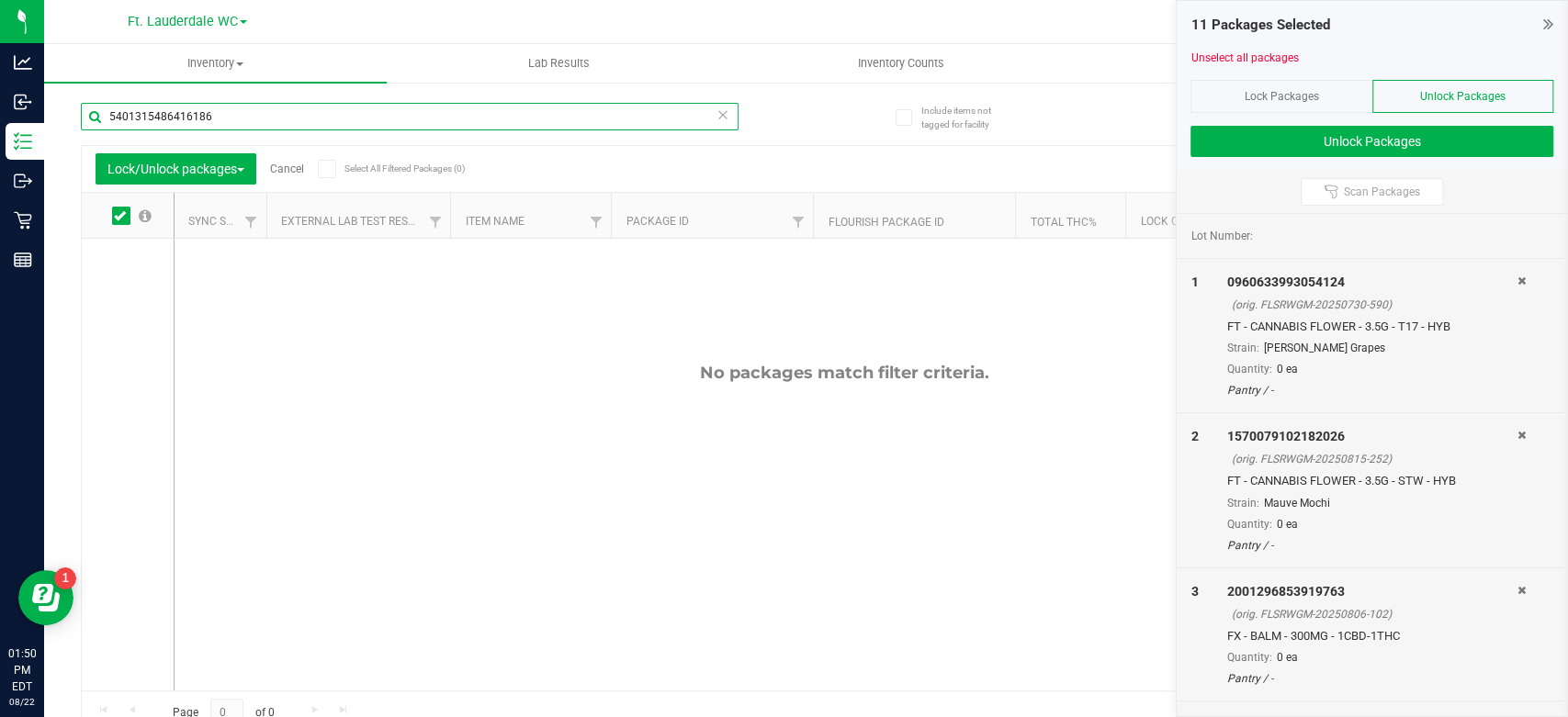
click at [214, 117] on input "5401315486416186" at bounding box center [409, 117] width 657 height 28
type input "5401315486416186"
click at [213, 114] on input "5401315486416186" at bounding box center [409, 117] width 657 height 28
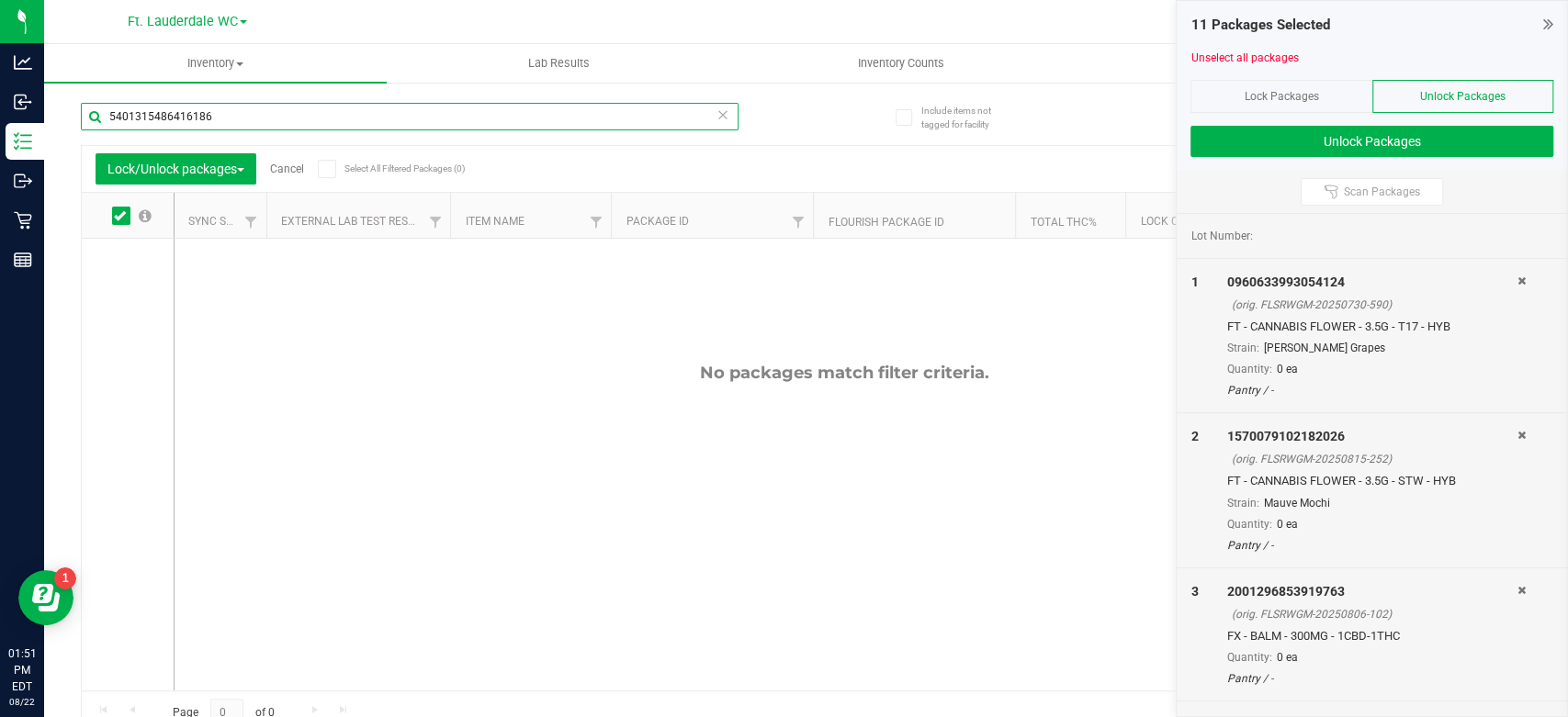
click at [213, 114] on input "5401315486416186" at bounding box center [409, 117] width 657 height 28
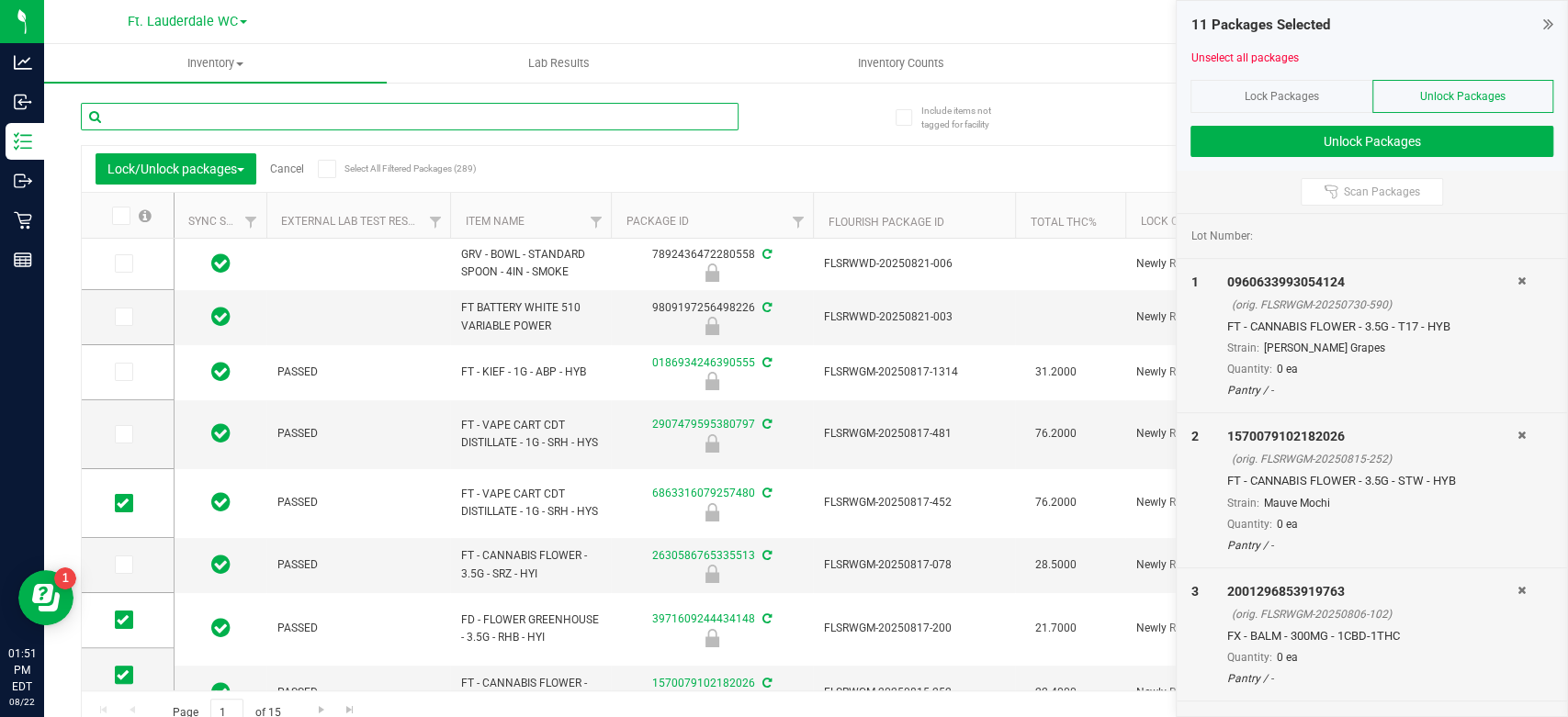
click at [209, 114] on input "text" at bounding box center [409, 117] width 657 height 28
type input "5401315486416186"
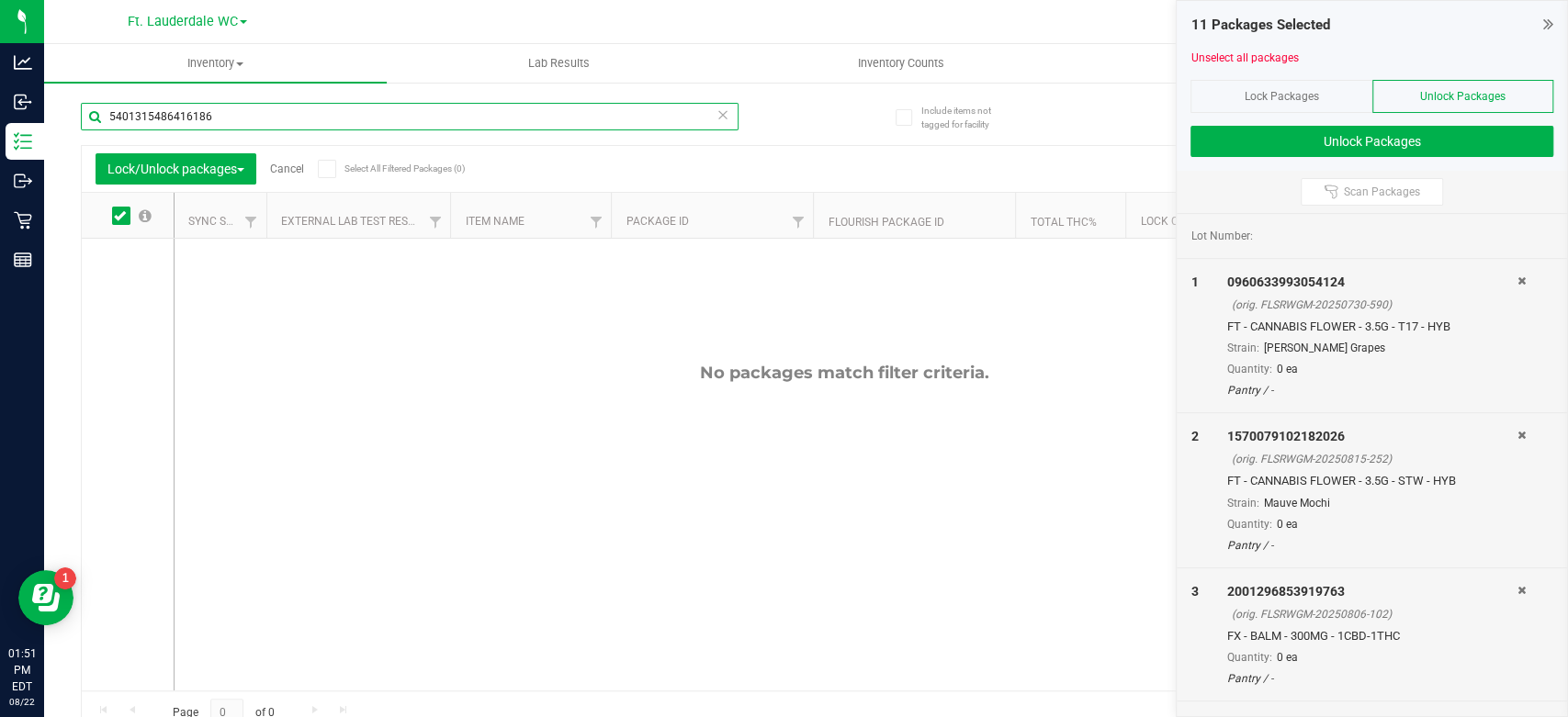
click at [187, 111] on input "5401315486416186" at bounding box center [409, 117] width 657 height 28
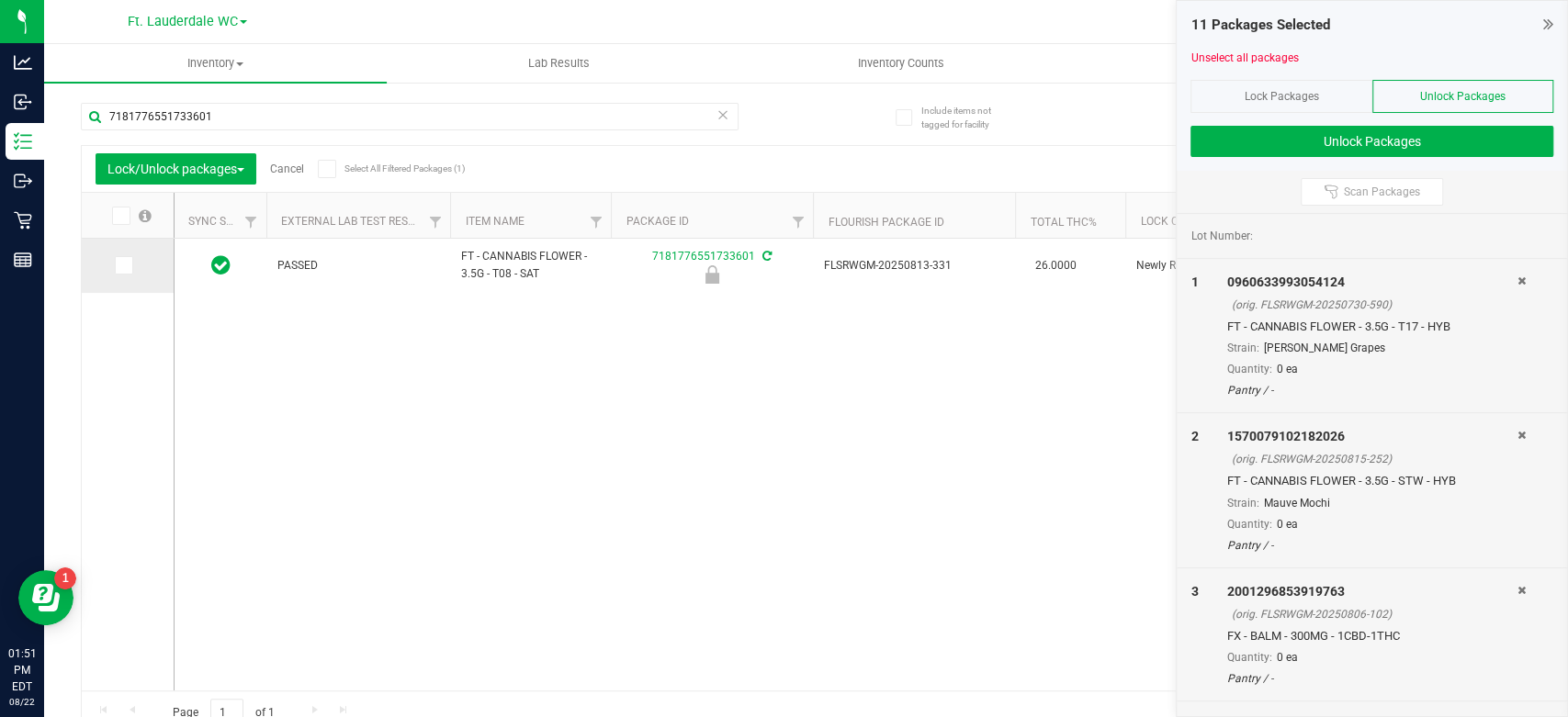
click at [119, 256] on span at bounding box center [124, 265] width 19 height 19
click at [0, 0] on input "checkbox" at bounding box center [0, 0] width 0 height 0
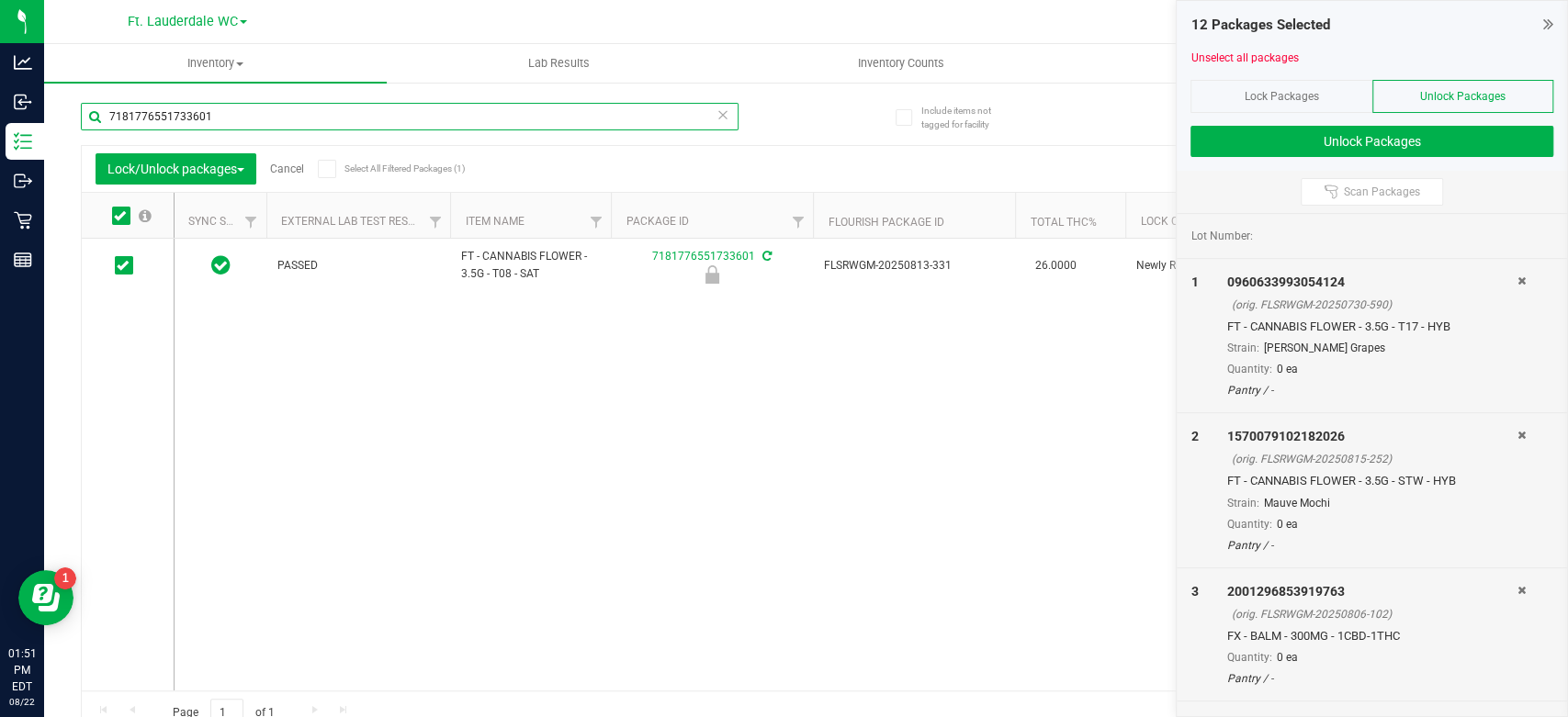
click at [224, 119] on input "7181776551733601" at bounding box center [409, 117] width 657 height 28
click at [224, 120] on input "7181776551733601" at bounding box center [409, 117] width 657 height 28
type input "6281916094052646"
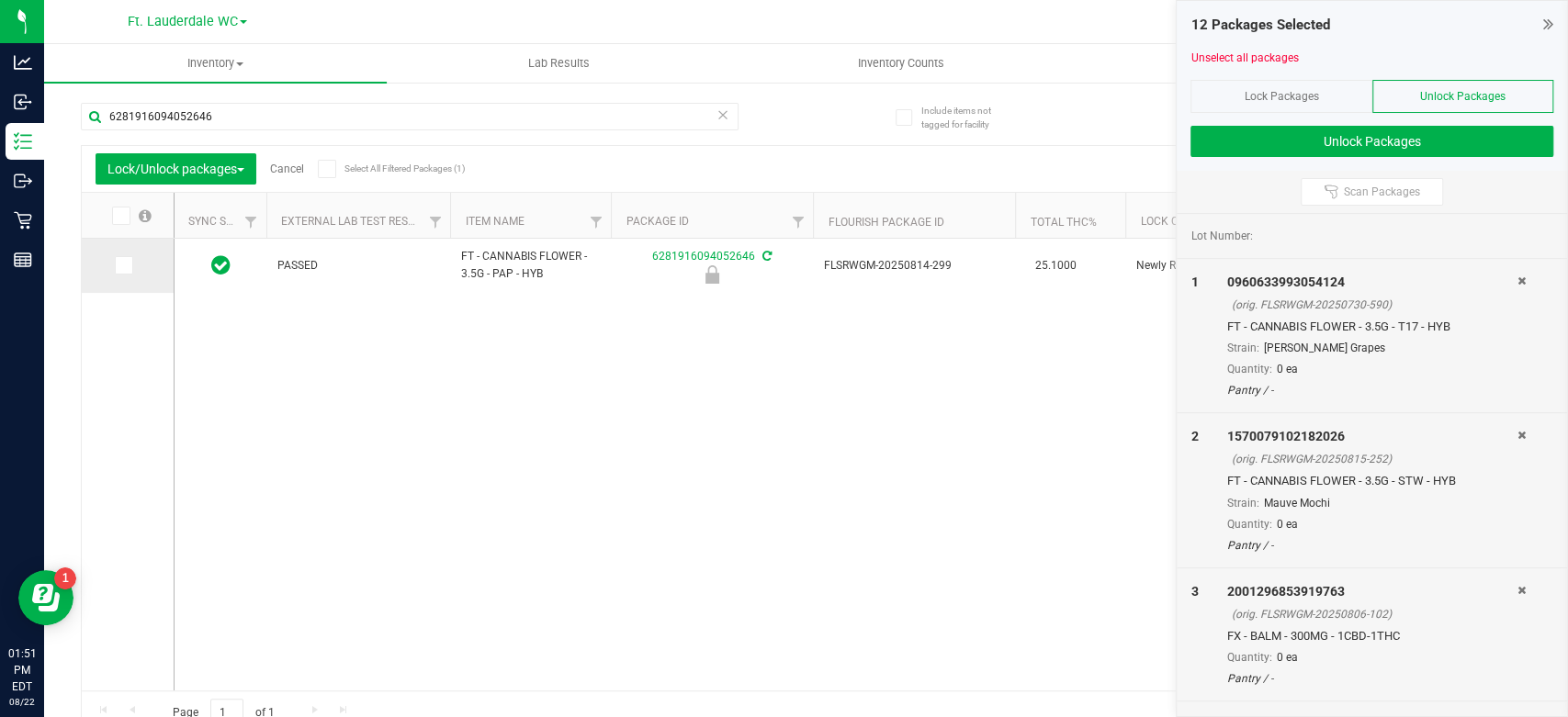
click at [115, 260] on span at bounding box center [124, 265] width 19 height 19
click at [0, 0] on input "checkbox" at bounding box center [0, 0] width 0 height 0
click at [1344, 143] on button "Unlock Packages" at bounding box center [1371, 141] width 362 height 31
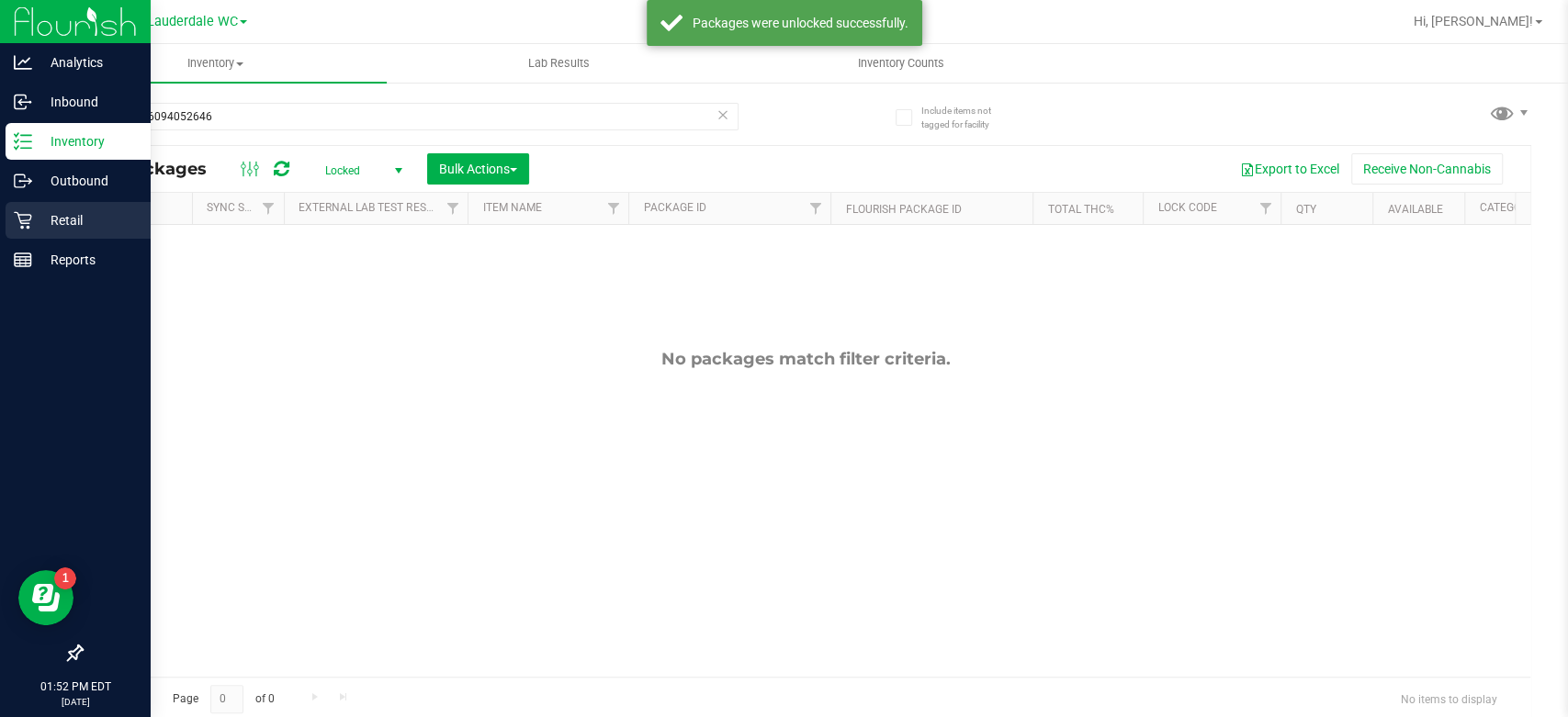
click at [27, 226] on icon at bounding box center [23, 220] width 19 height 19
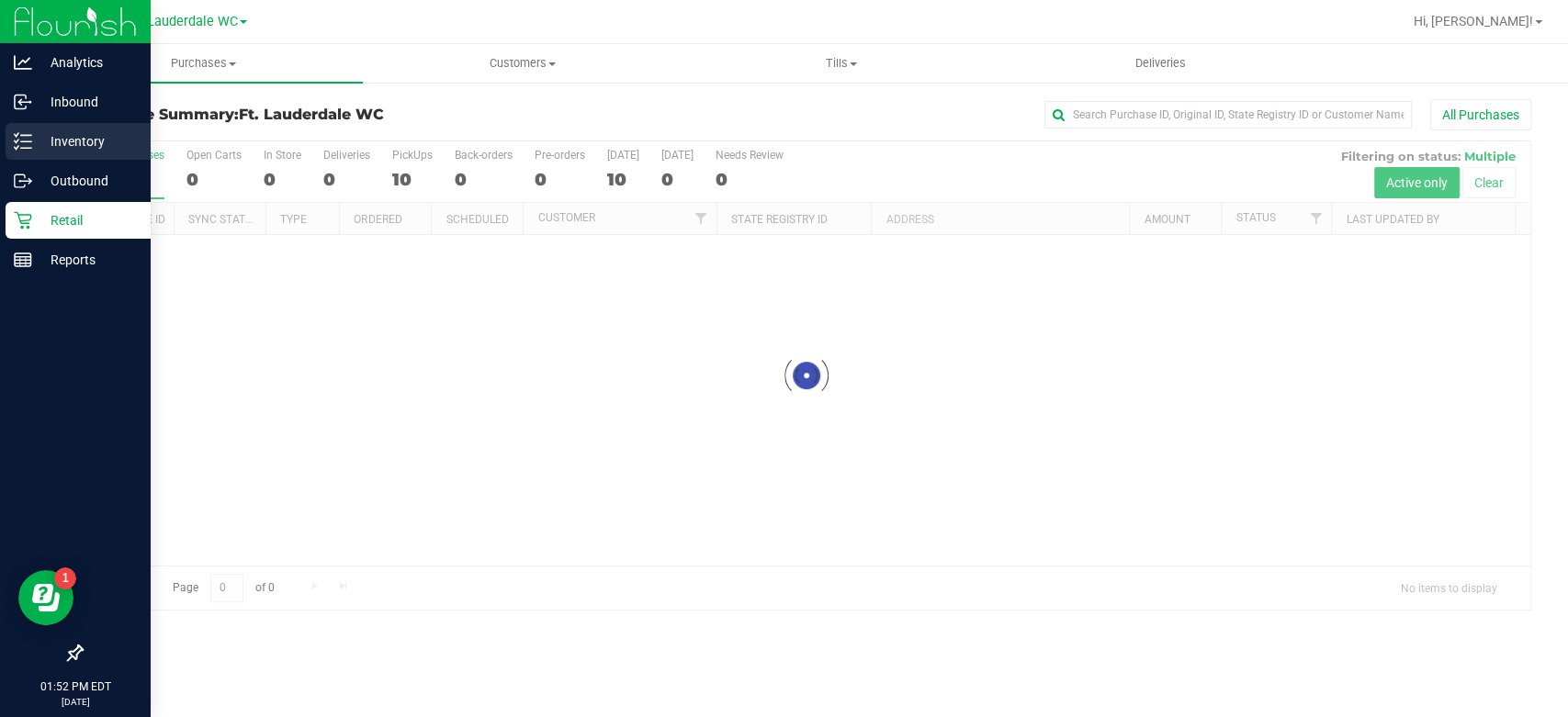
click at [71, 145] on p "Inventory" at bounding box center [86, 141] width 110 height 22
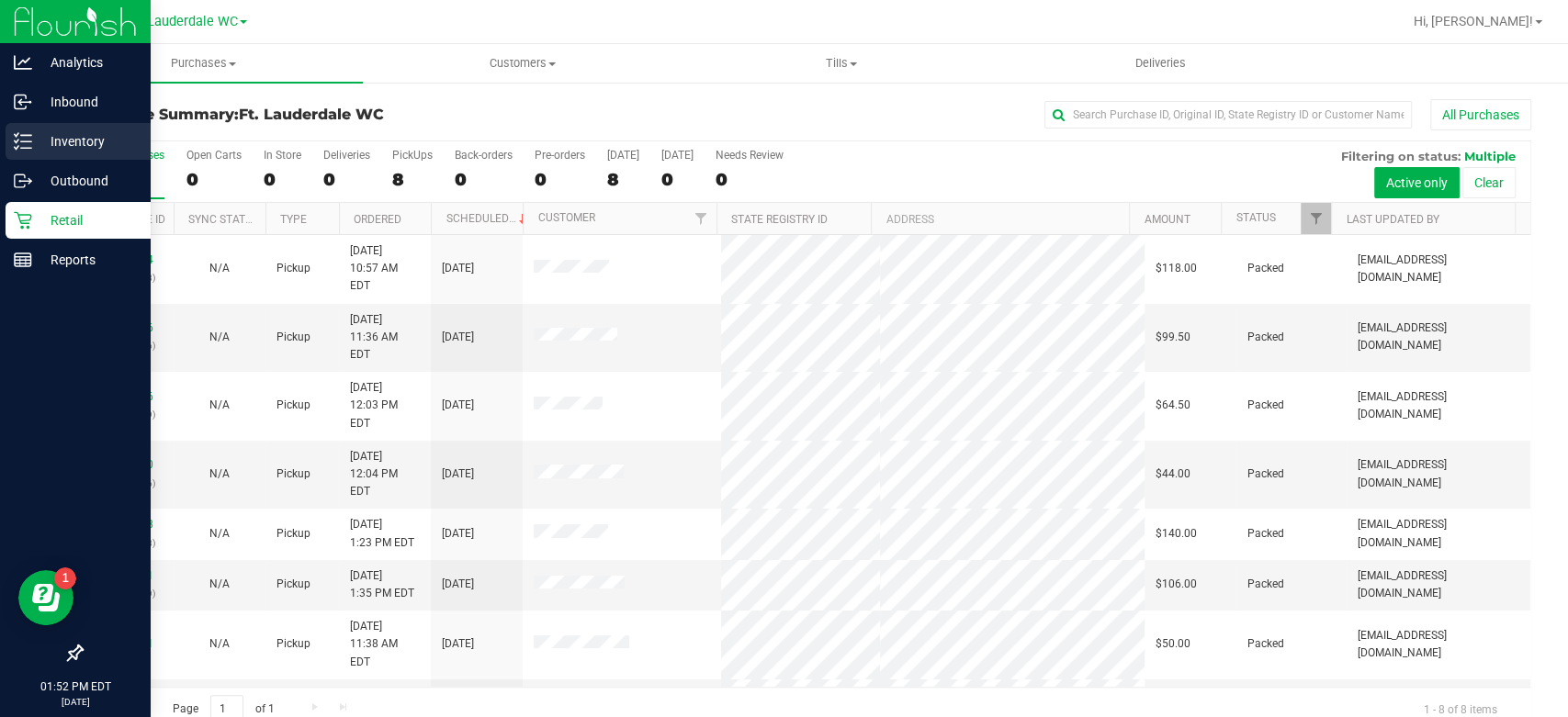
click at [25, 141] on line at bounding box center [26, 141] width 10 height 0
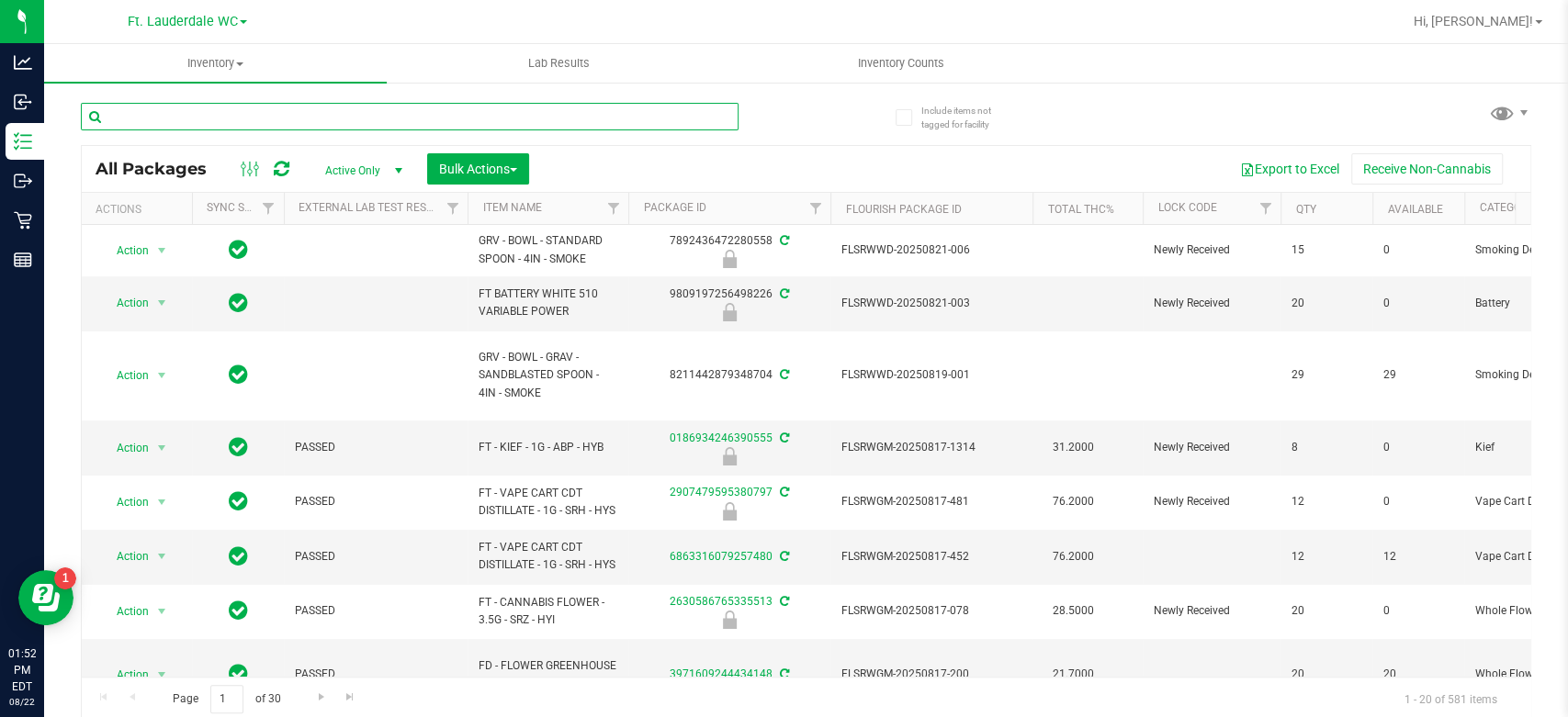
click at [248, 123] on input "text" at bounding box center [409, 117] width 657 height 28
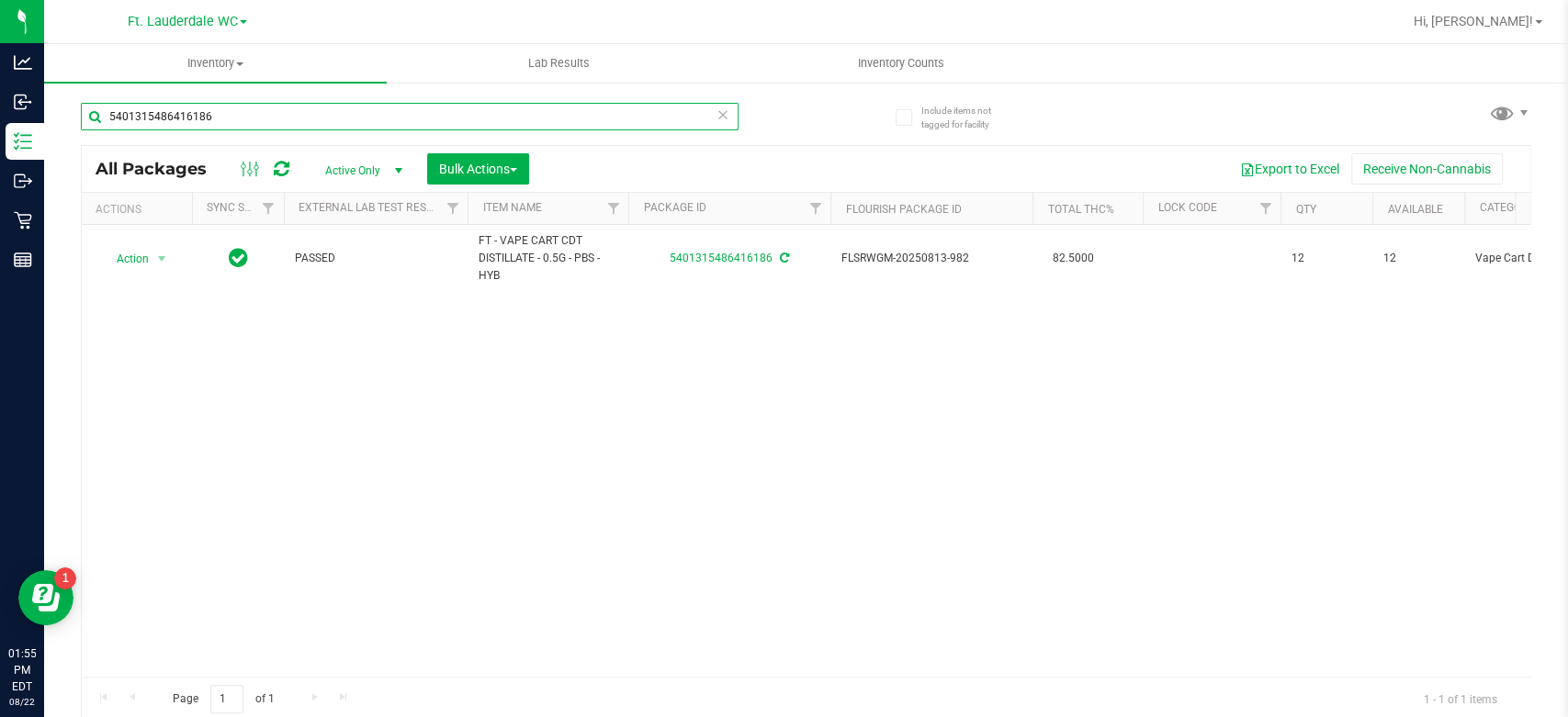
click at [213, 116] on input "5401315486416186" at bounding box center [409, 117] width 657 height 28
click at [213, 117] on input "5401315486416186" at bounding box center [409, 117] width 657 height 28
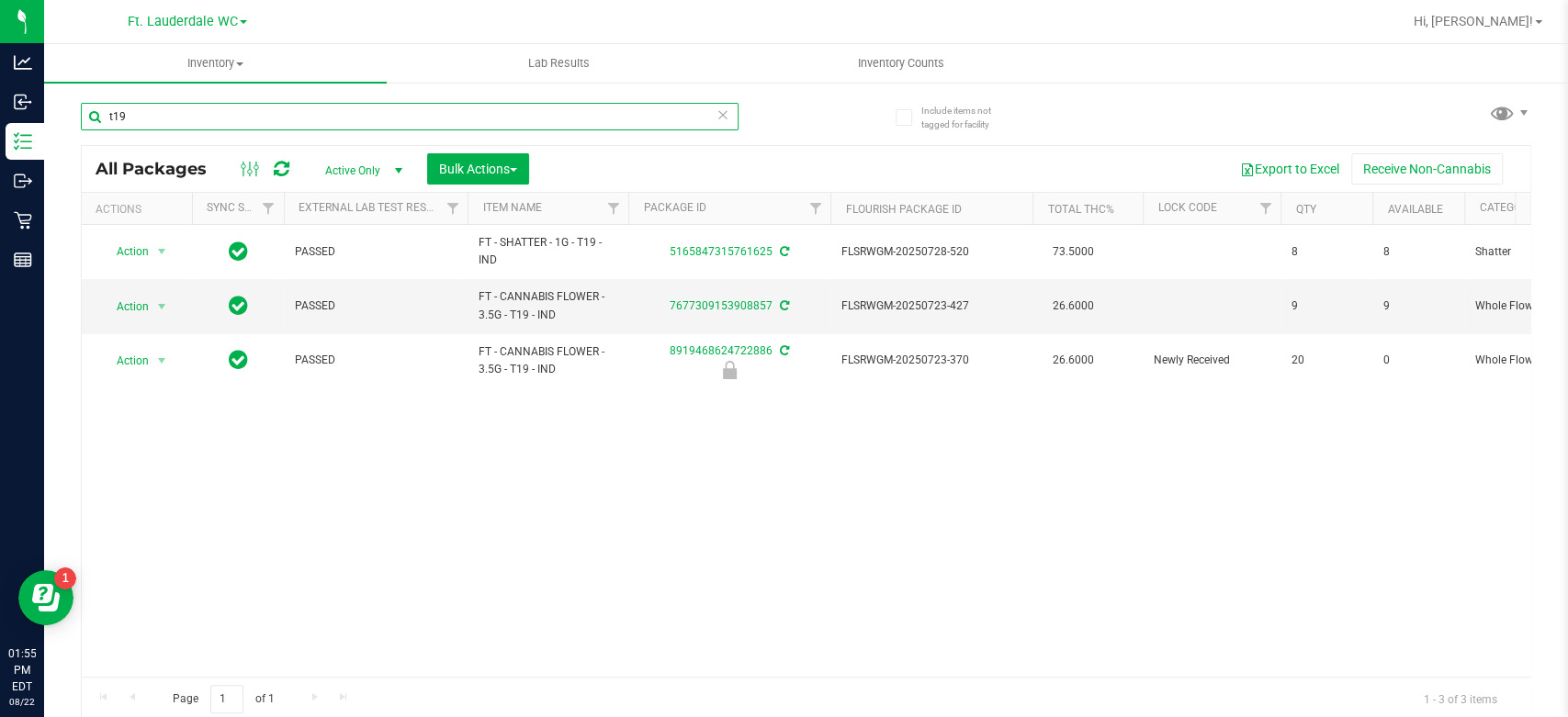
click at [214, 116] on input "t19" at bounding box center [409, 117] width 657 height 28
click at [266, 118] on input "t19" at bounding box center [409, 117] width 657 height 28
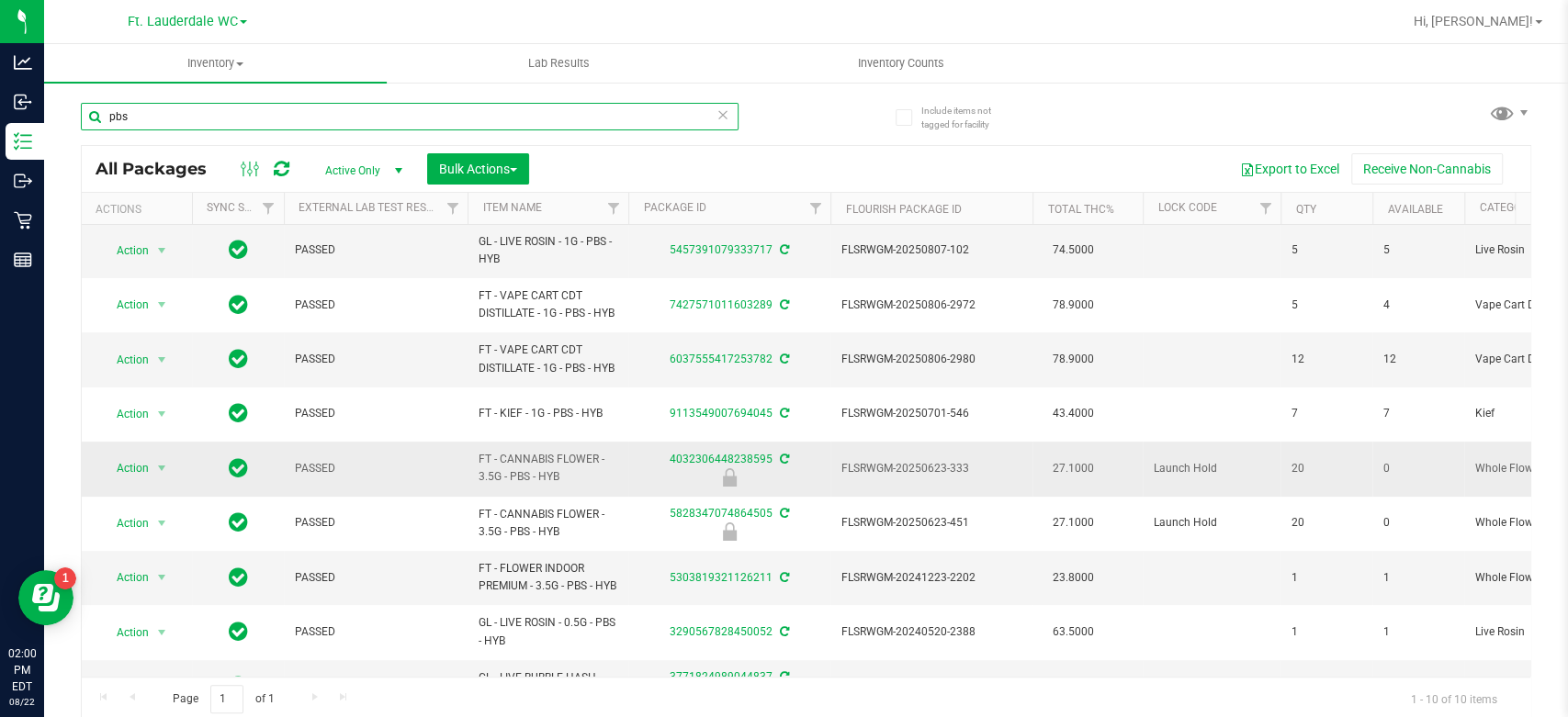
scroll to position [102, 0]
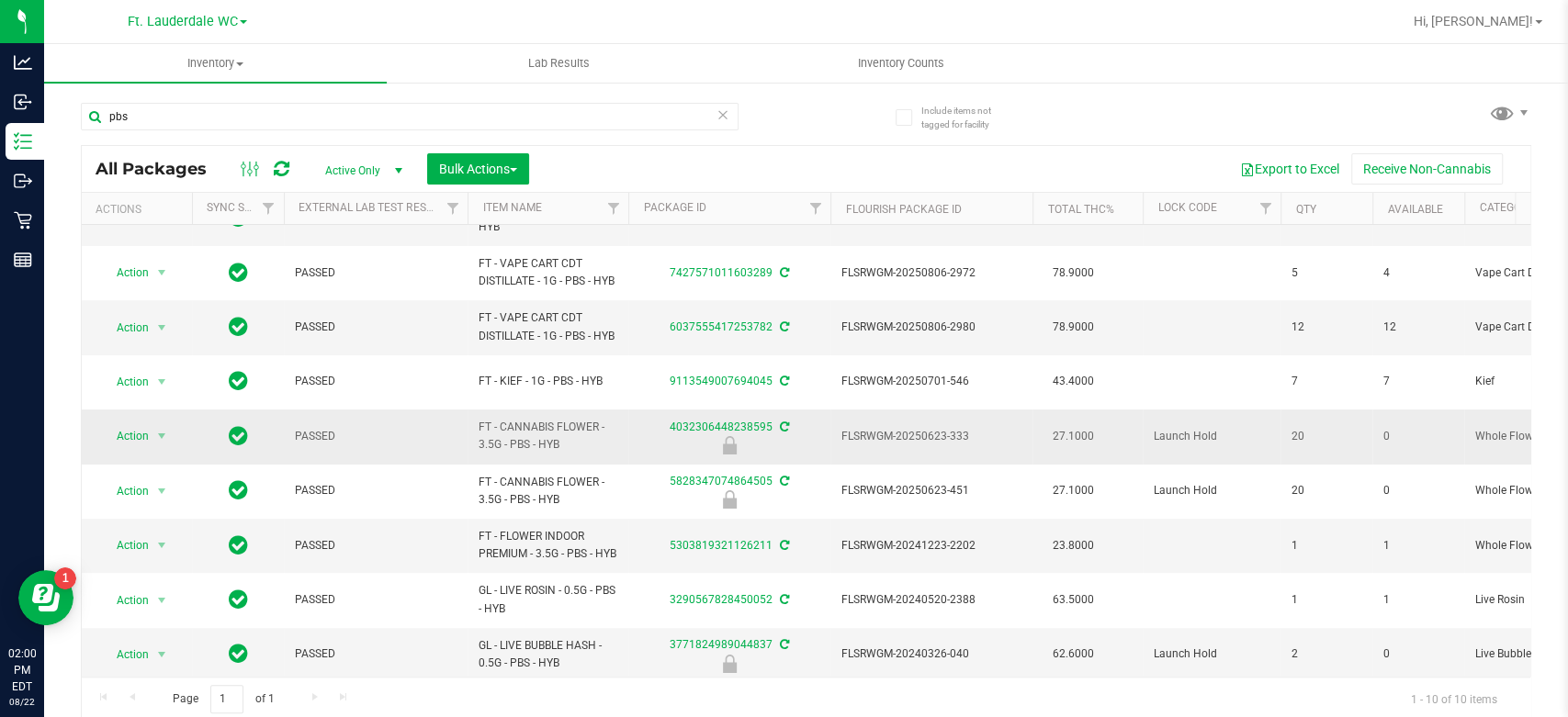
drag, startPoint x: 559, startPoint y: 447, endPoint x: 478, endPoint y: 432, distance: 82.4
click at [479, 432] on span "FT - CANNABIS FLOWER - 3.5G - PBS - HYB" at bounding box center [548, 436] width 139 height 35
copy span "FT - CANNABIS FLOWER - 3.5G - PBS - HYB"
click at [336, 116] on input "pbs" at bounding box center [409, 117] width 657 height 28
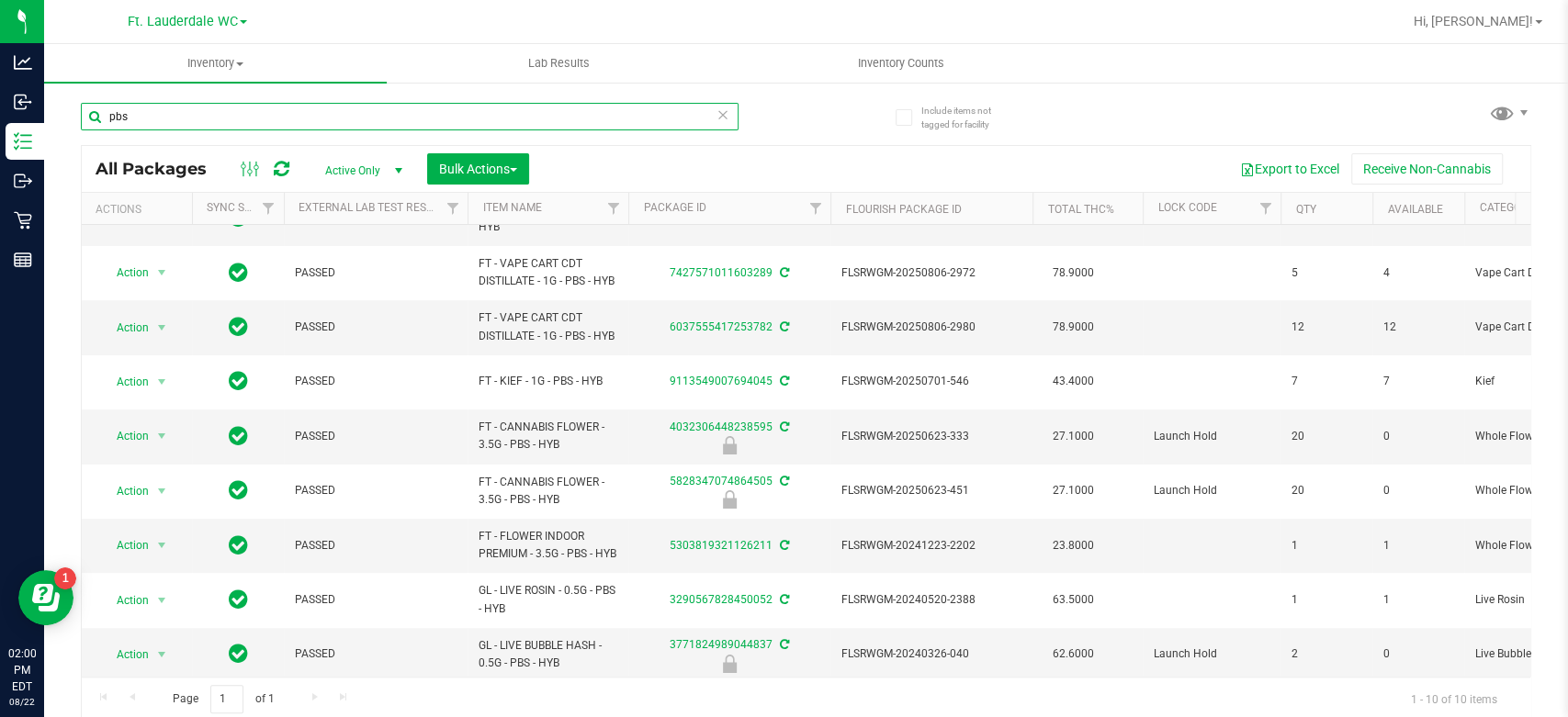
click at [335, 116] on input "pbs" at bounding box center [409, 117] width 657 height 28
paste input "FT - CANNABIS FLOWER - 3.5G - PBS - HYB"
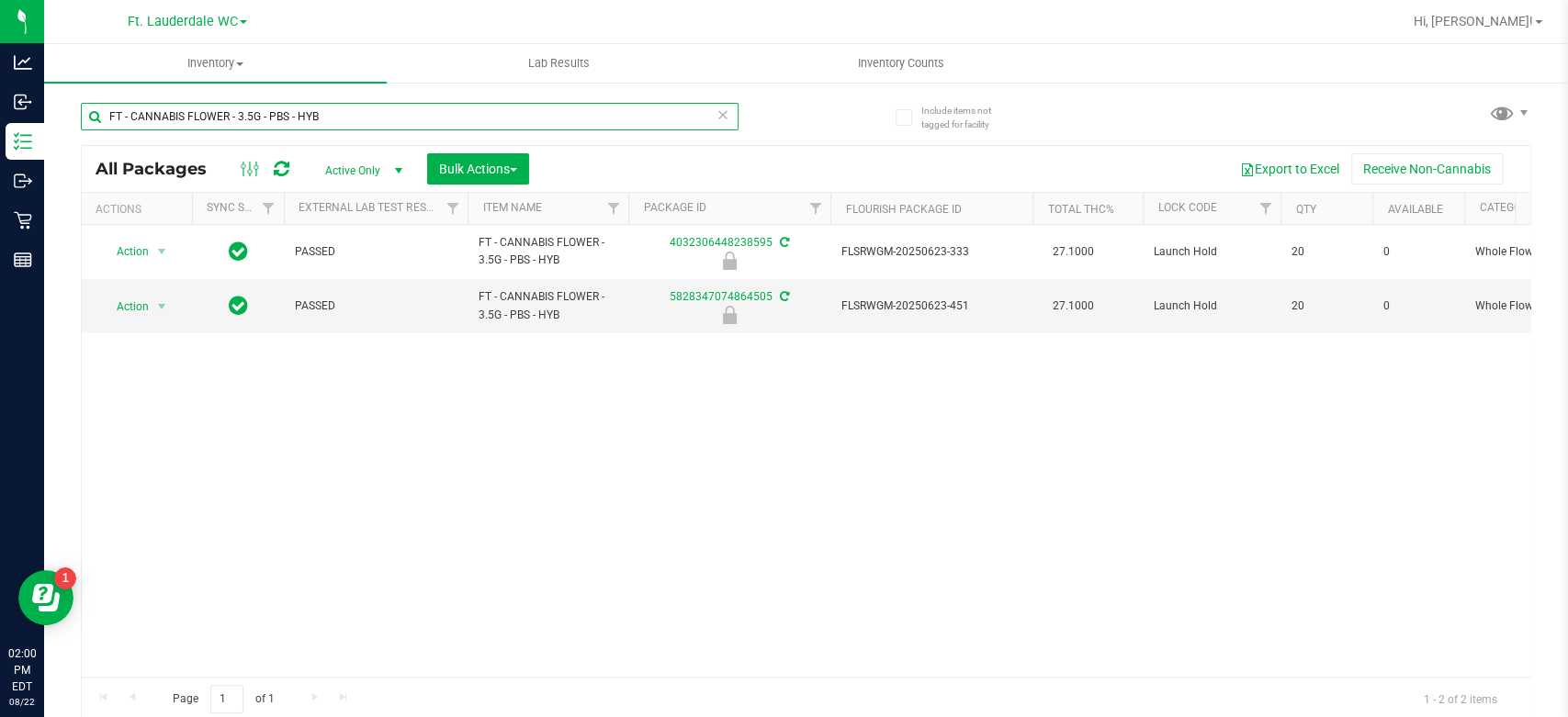
type input "FT - CANNABIS FLOWER - 3.5G - PBS - HYB"
click at [294, 116] on input "FT - CANNABIS FLOWER - 3.5G - PBS - HYB" at bounding box center [409, 117] width 657 height 28
click at [479, 155] on button "Bulk Actions" at bounding box center [478, 168] width 102 height 31
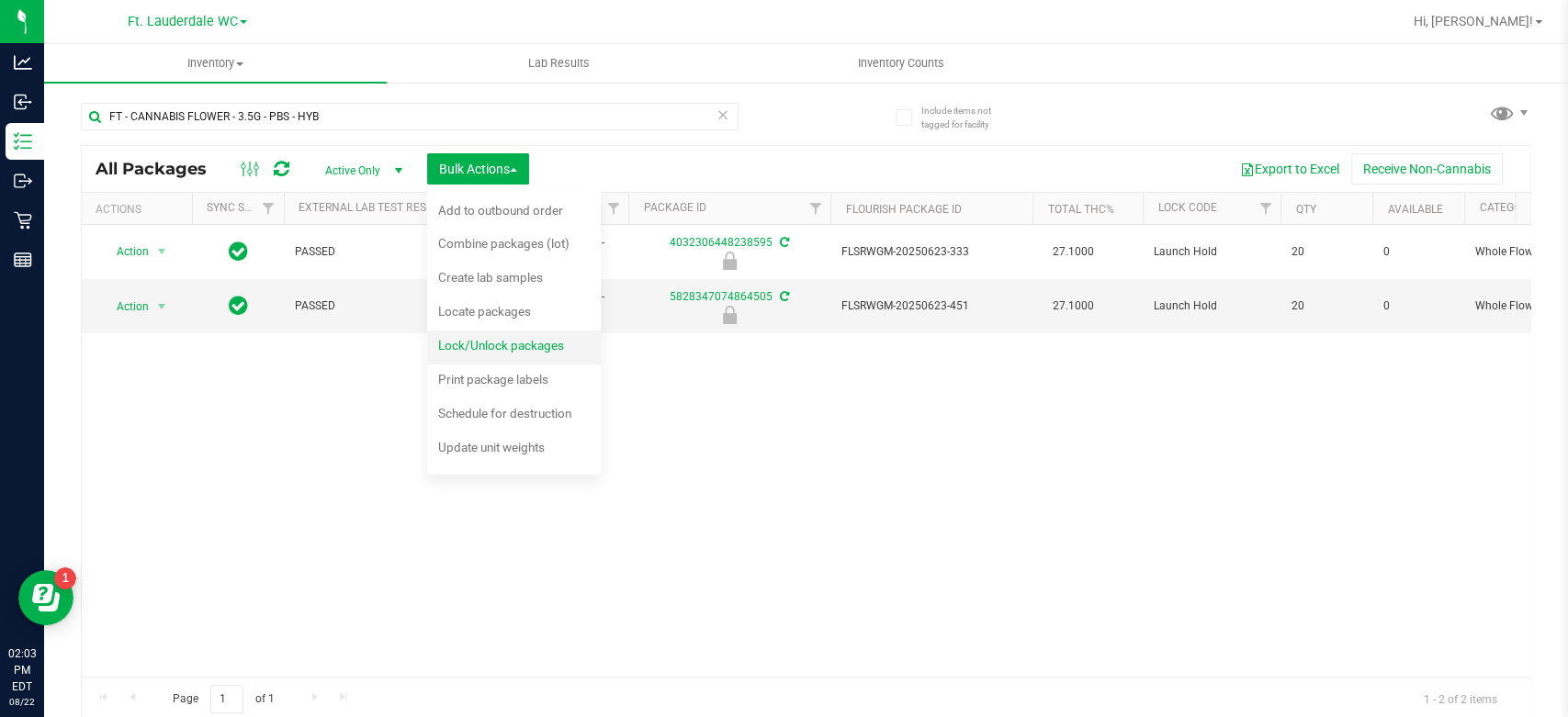
click at [499, 348] on span "Lock/Unlock packages" at bounding box center [500, 345] width 126 height 15
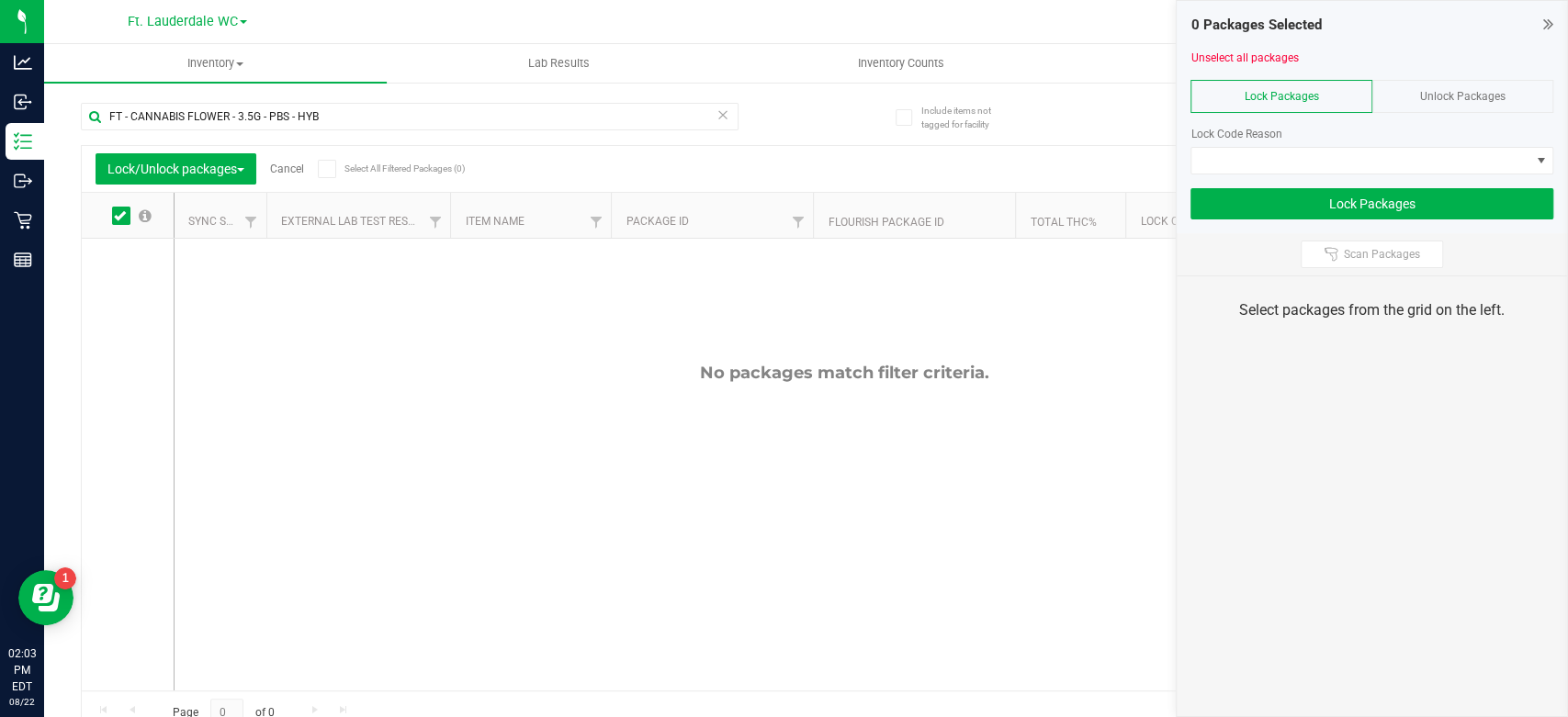
click at [1508, 100] on div "Unlock Packages" at bounding box center [1463, 95] width 181 height 33
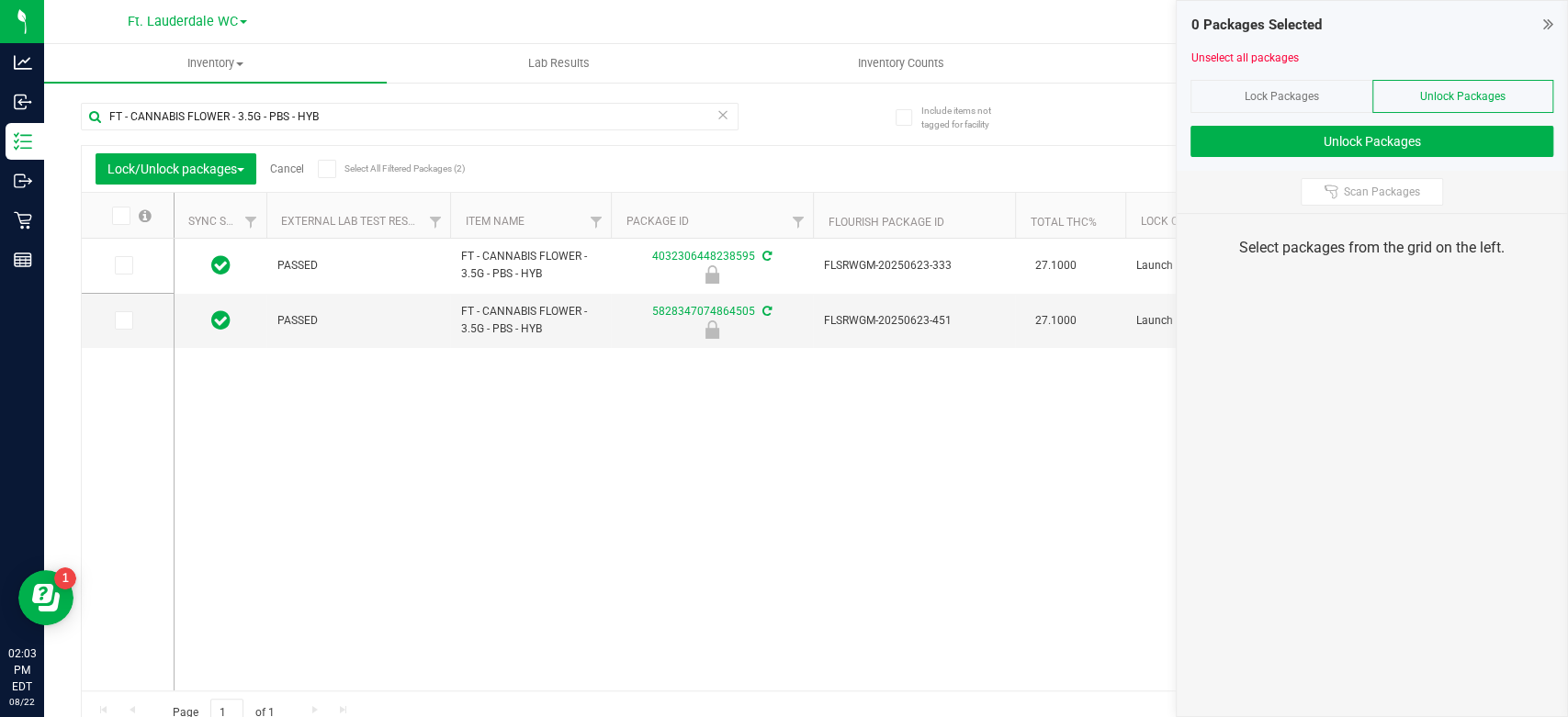
click at [114, 215] on icon at bounding box center [120, 215] width 12 height 0
click at [0, 0] on input "checkbox" at bounding box center [0, 0] width 0 height 0
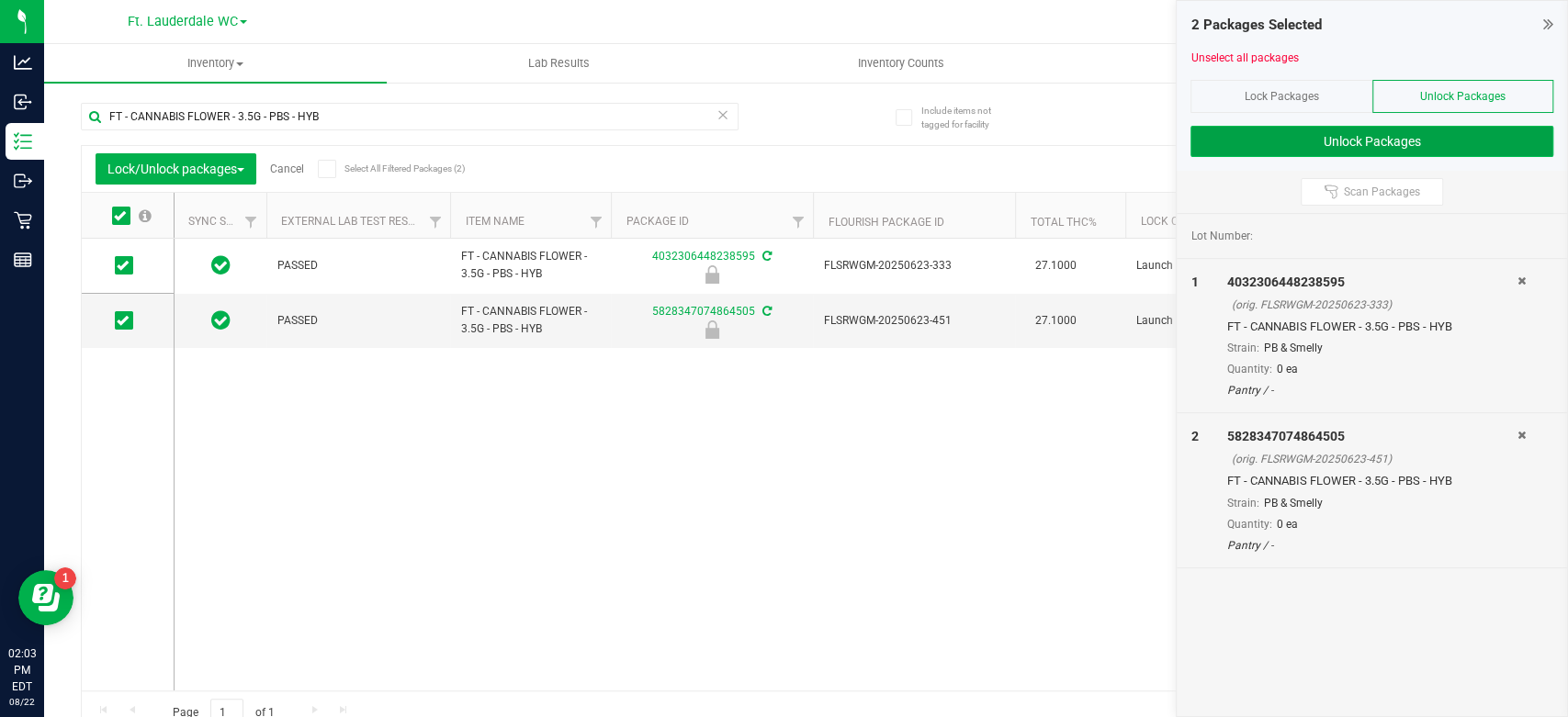
click at [1429, 148] on button "Unlock Packages" at bounding box center [1371, 141] width 362 height 31
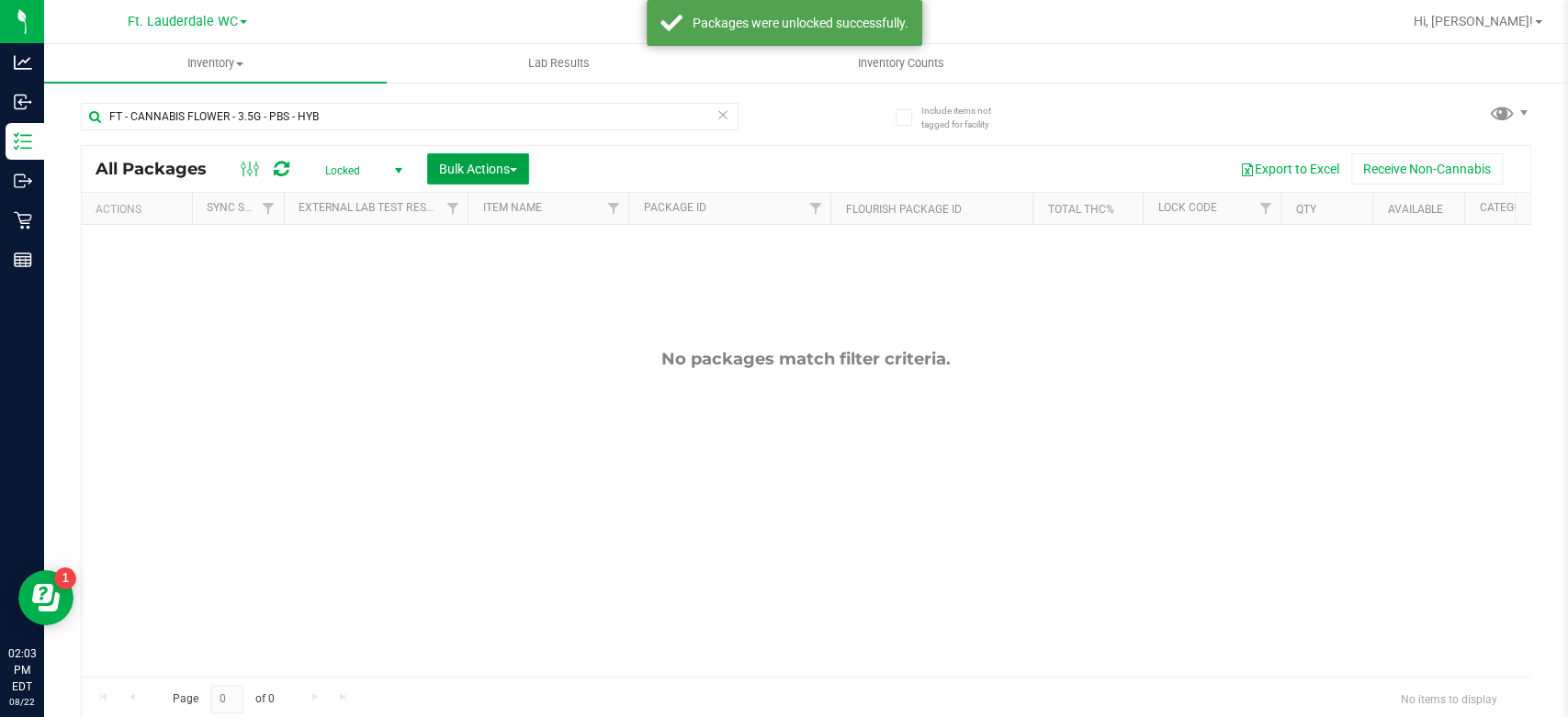
click at [488, 166] on span "Bulk Actions" at bounding box center [478, 169] width 78 height 15
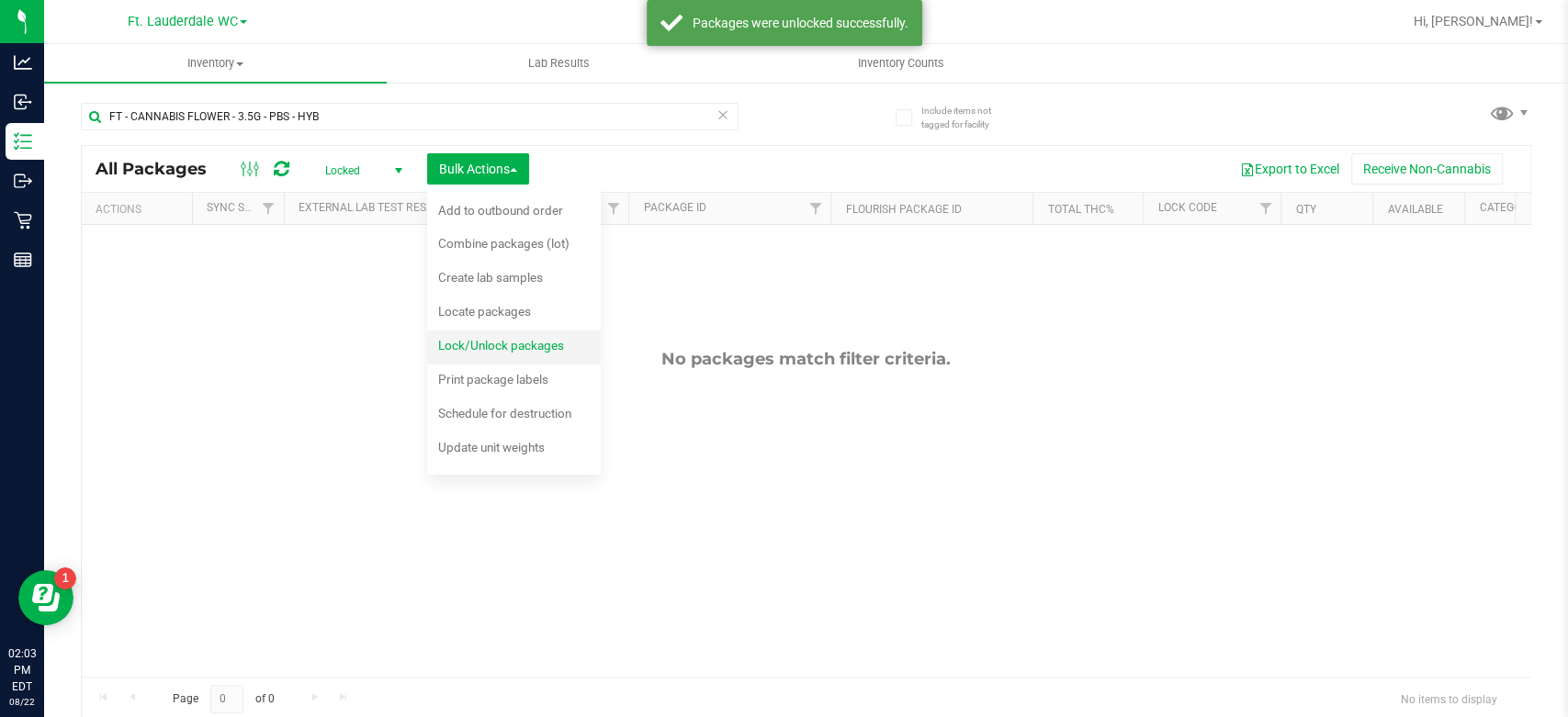
click at [470, 355] on div "Lock/Unlock packages" at bounding box center [513, 349] width 151 height 30
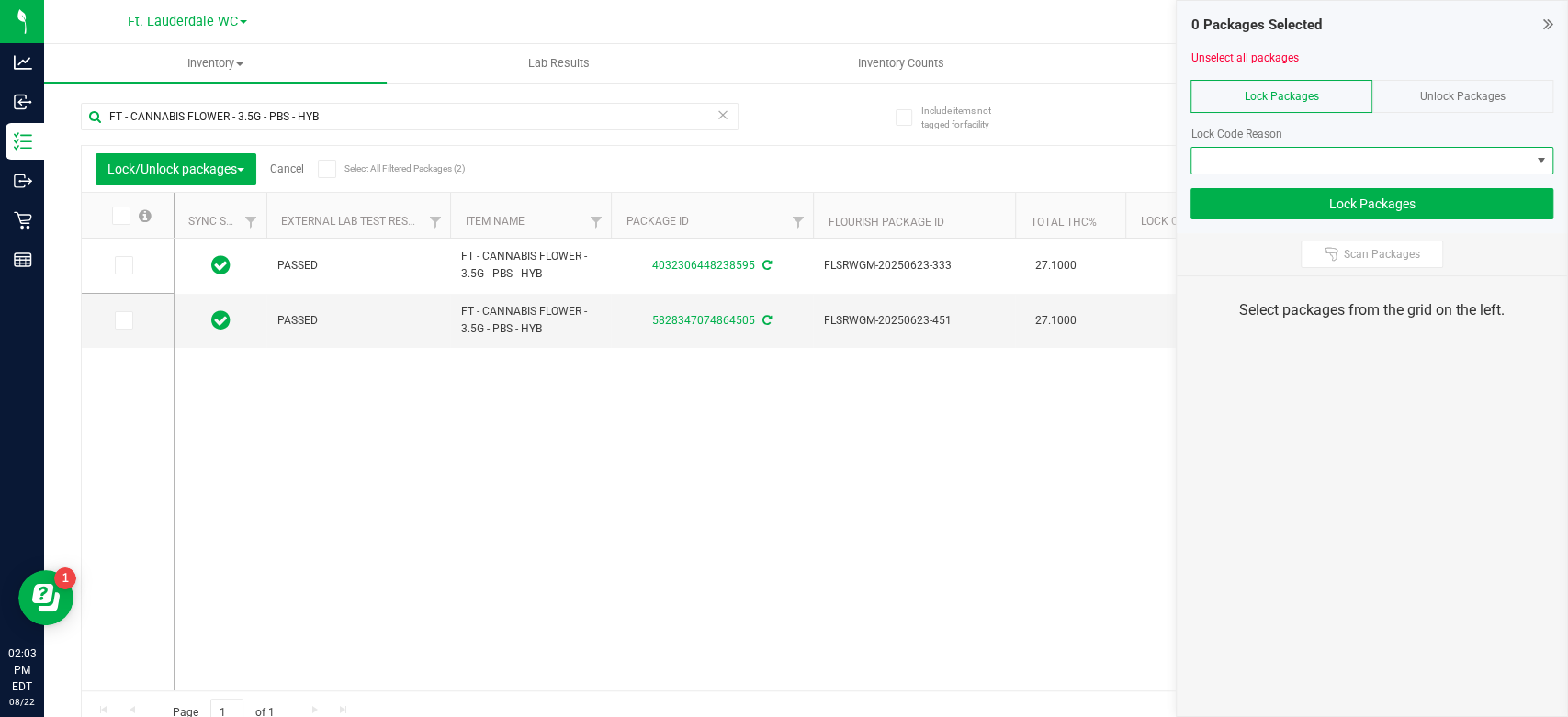
click at [1389, 155] on span at bounding box center [1360, 161] width 338 height 26
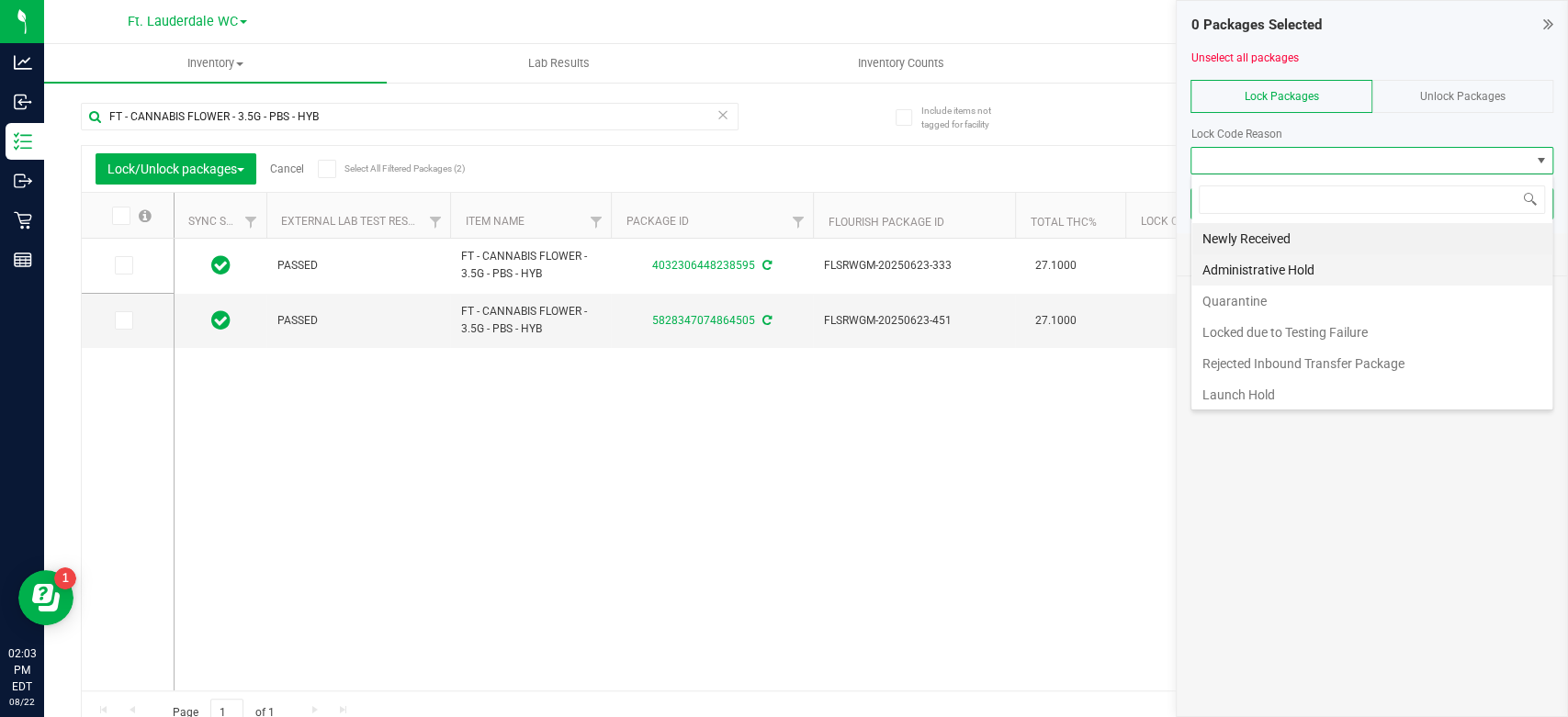
scroll to position [27, 362]
click at [1268, 301] on li "Quarantine" at bounding box center [1372, 301] width 361 height 31
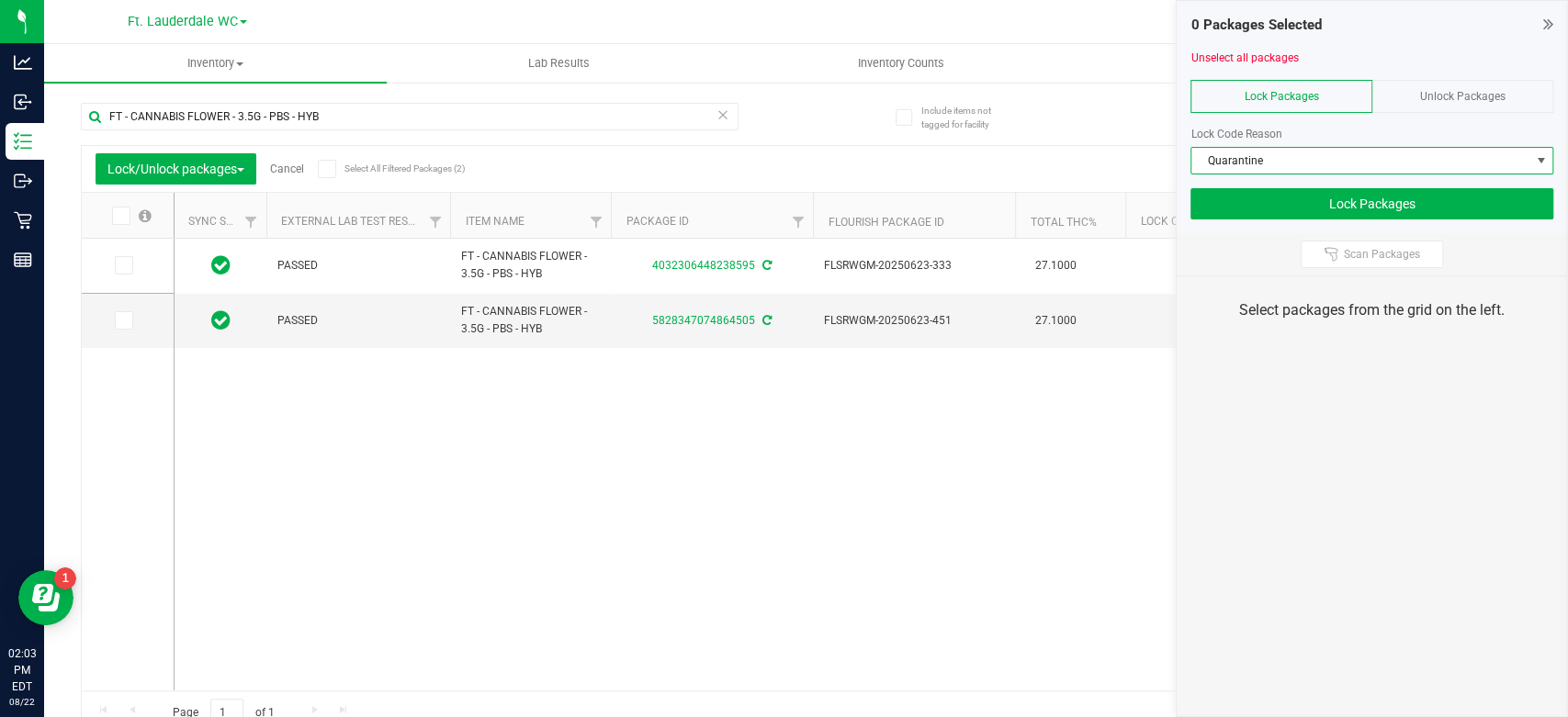
click at [117, 215] on icon at bounding box center [120, 215] width 12 height 0
click at [0, 0] on input "checkbox" at bounding box center [0, 0] width 0 height 0
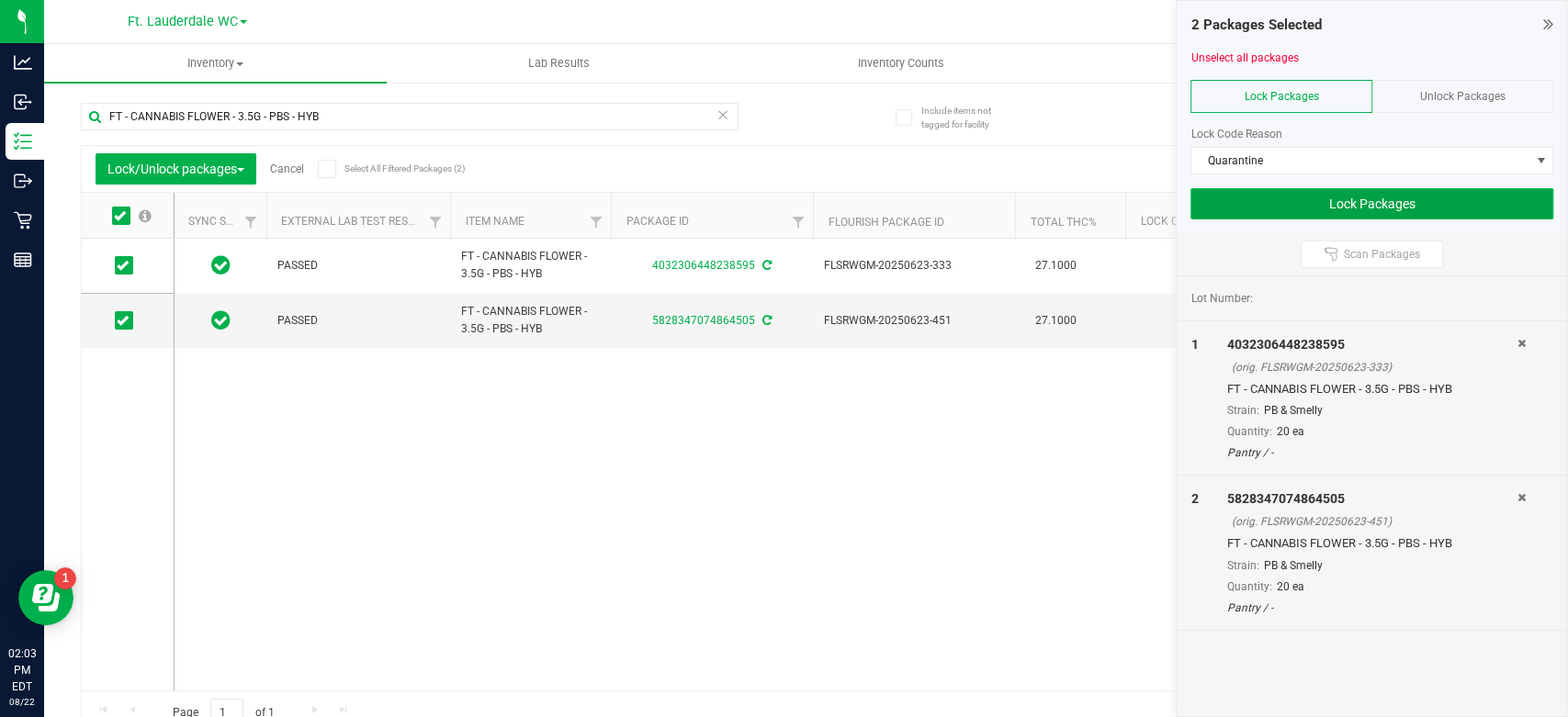
click at [1511, 204] on button "Lock Packages" at bounding box center [1371, 204] width 362 height 31
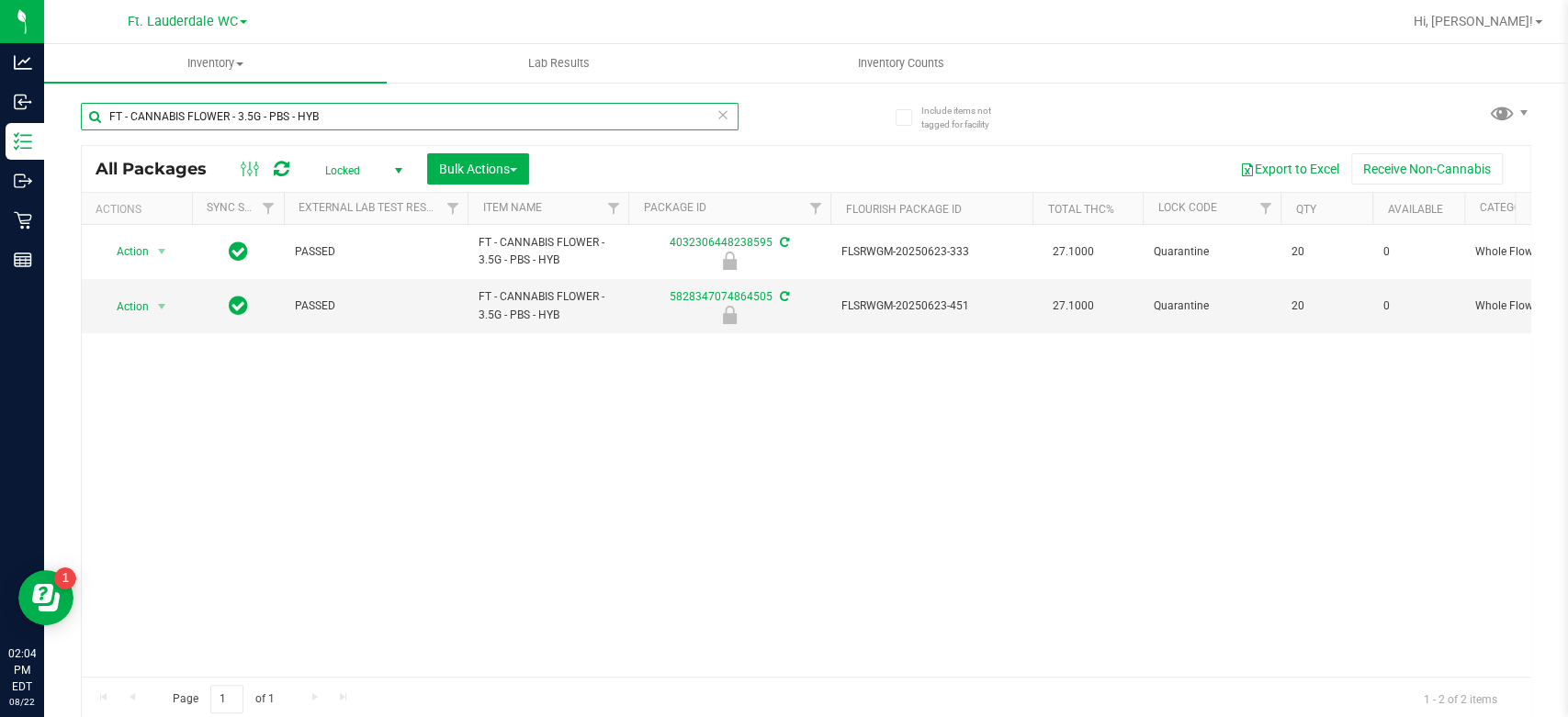
click at [226, 112] on input "FT - CANNABIS FLOWER - 3.5G - PBS - HYB" at bounding box center [409, 117] width 657 height 28
click at [226, 110] on input "FT - CANNABIS FLOWER - 3.5G - PBS - HYB" at bounding box center [409, 117] width 657 height 28
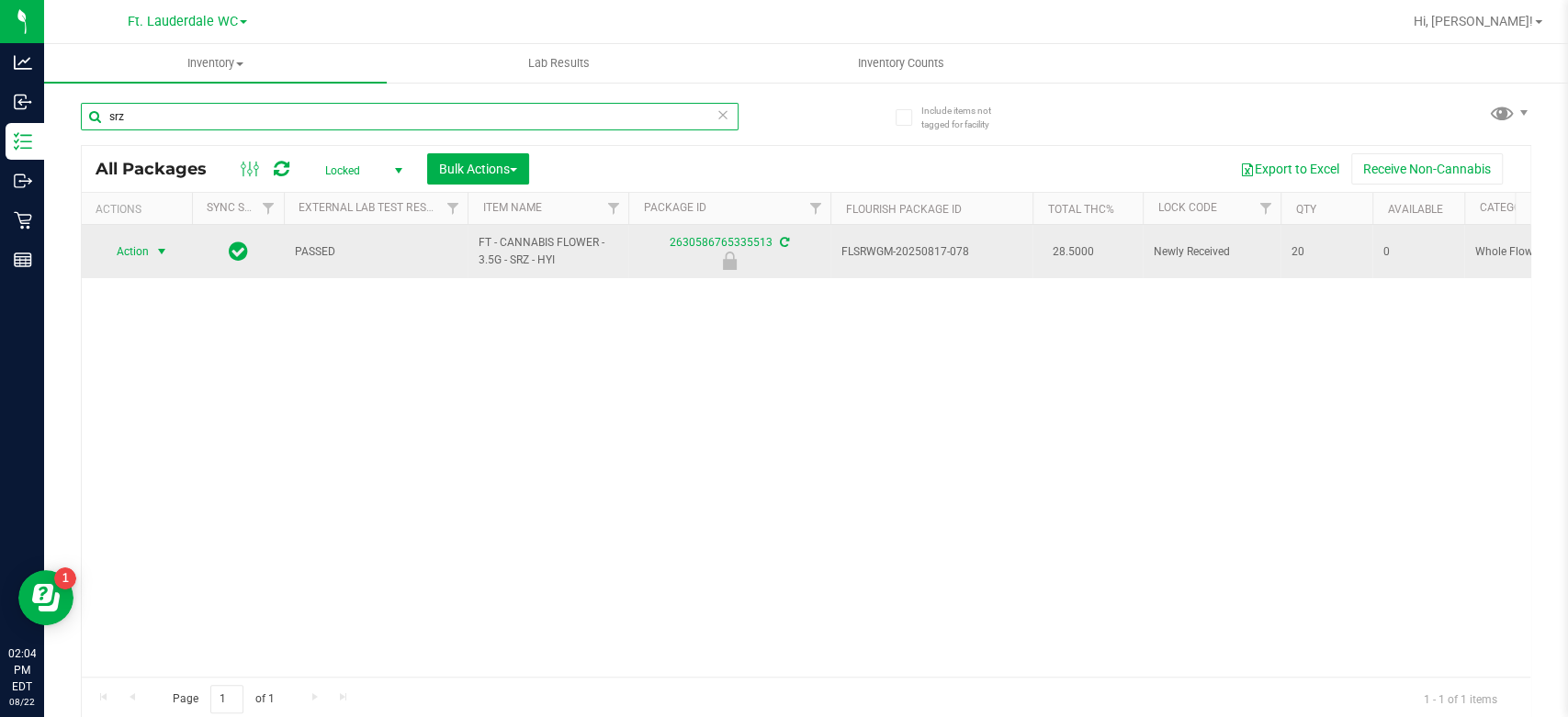
type input "srz"
click at [118, 251] on span "Action" at bounding box center [125, 252] width 50 height 26
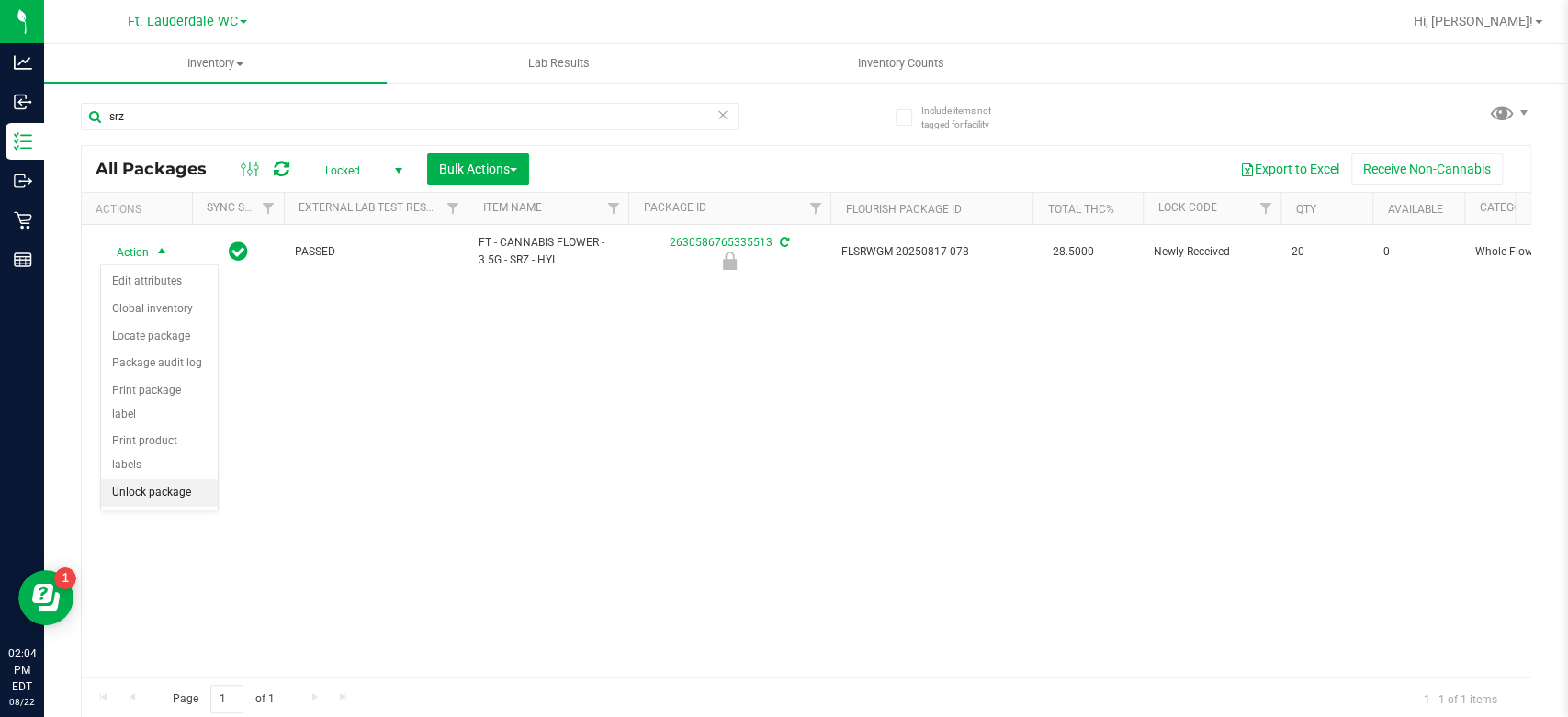
click at [124, 480] on li "Unlock package" at bounding box center [159, 494] width 116 height 28
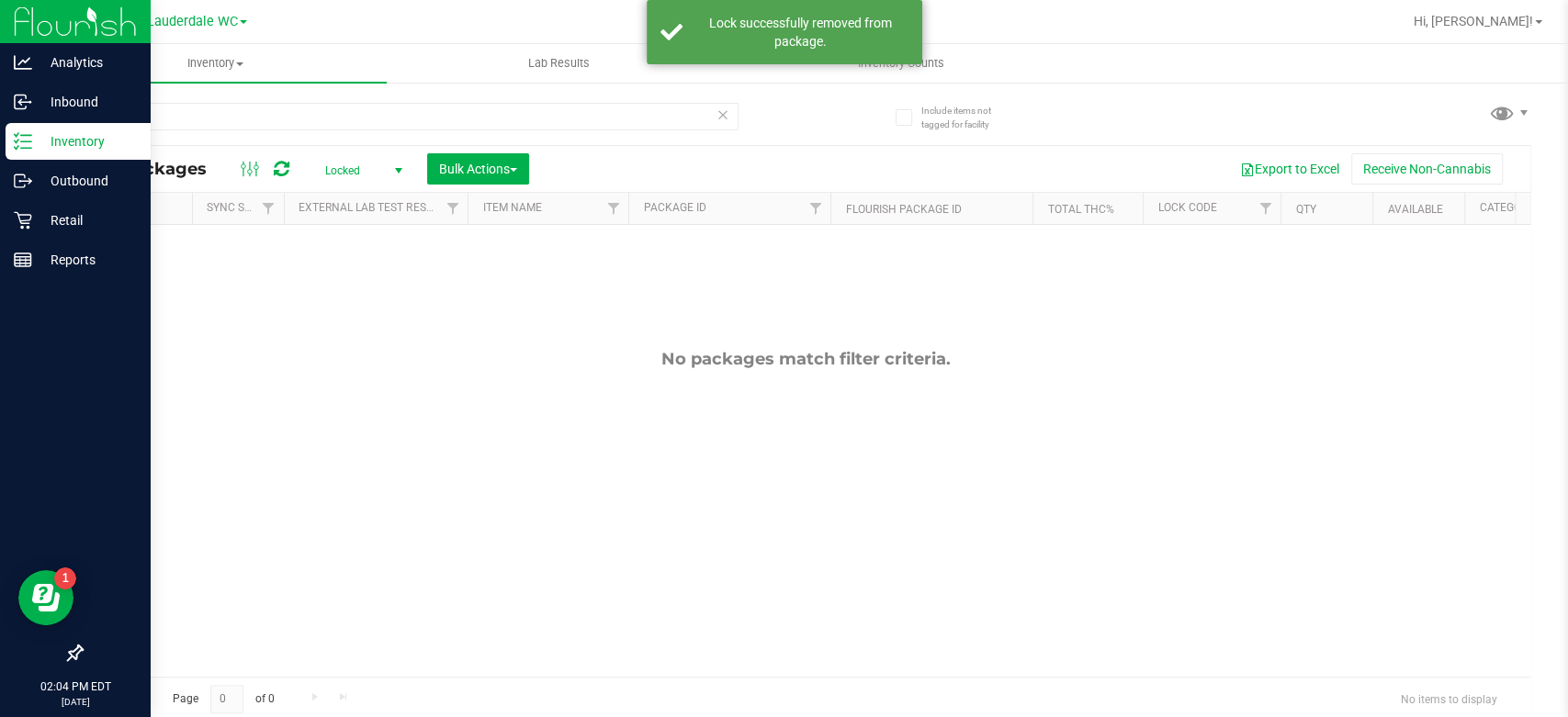
click at [43, 141] on p "Inventory" at bounding box center [86, 141] width 110 height 22
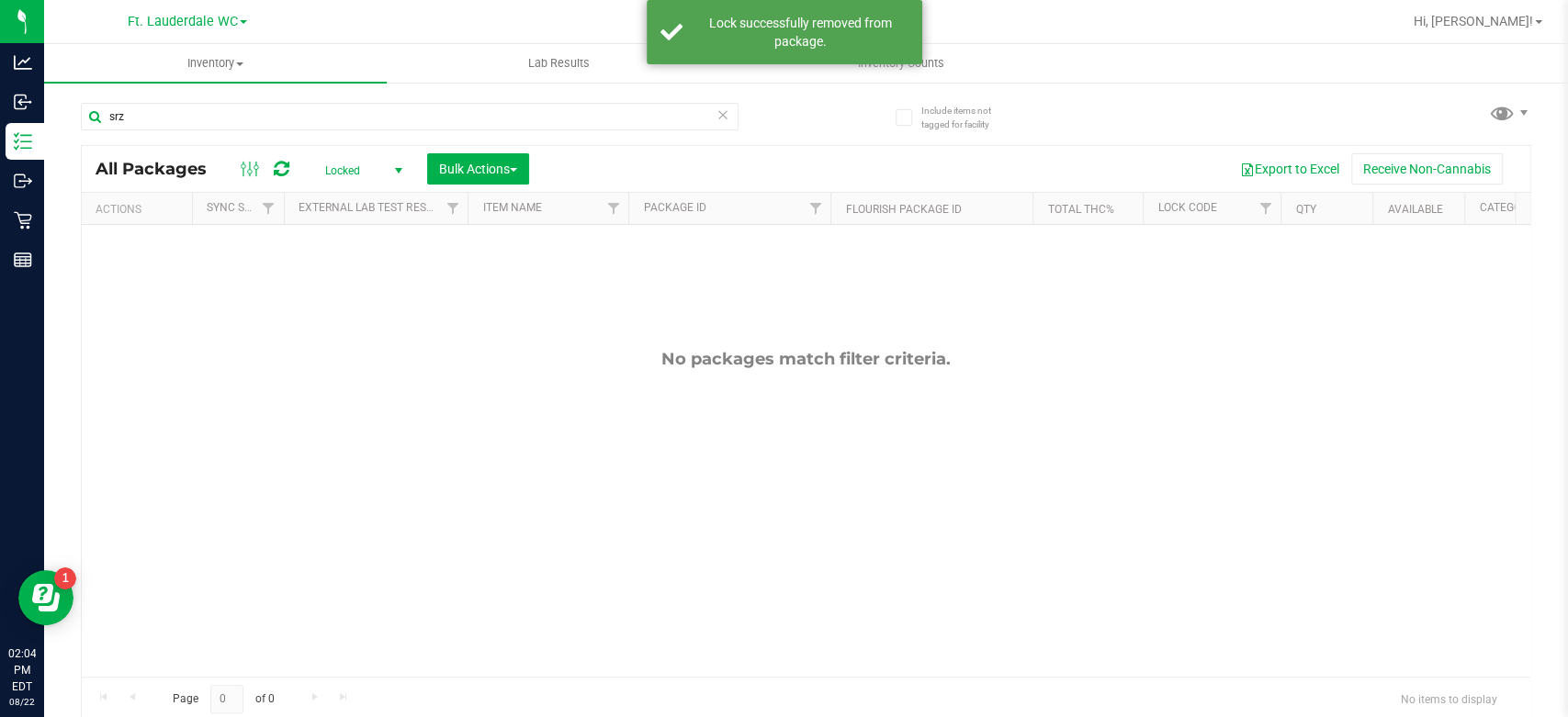
click at [328, 164] on span "Locked" at bounding box center [360, 171] width 101 height 26
click at [339, 207] on li "Active Only" at bounding box center [359, 201] width 99 height 28
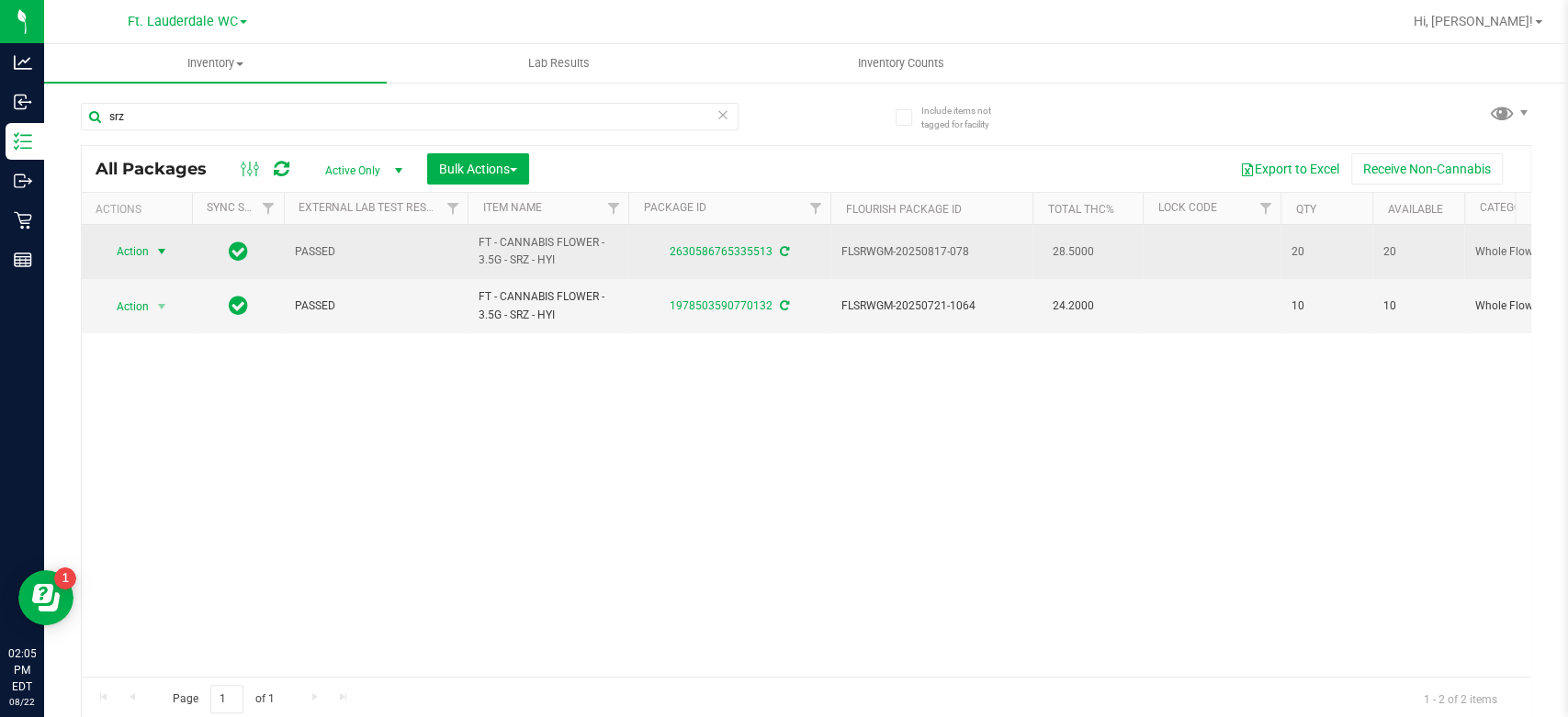
click at [136, 253] on span "Action" at bounding box center [125, 252] width 50 height 26
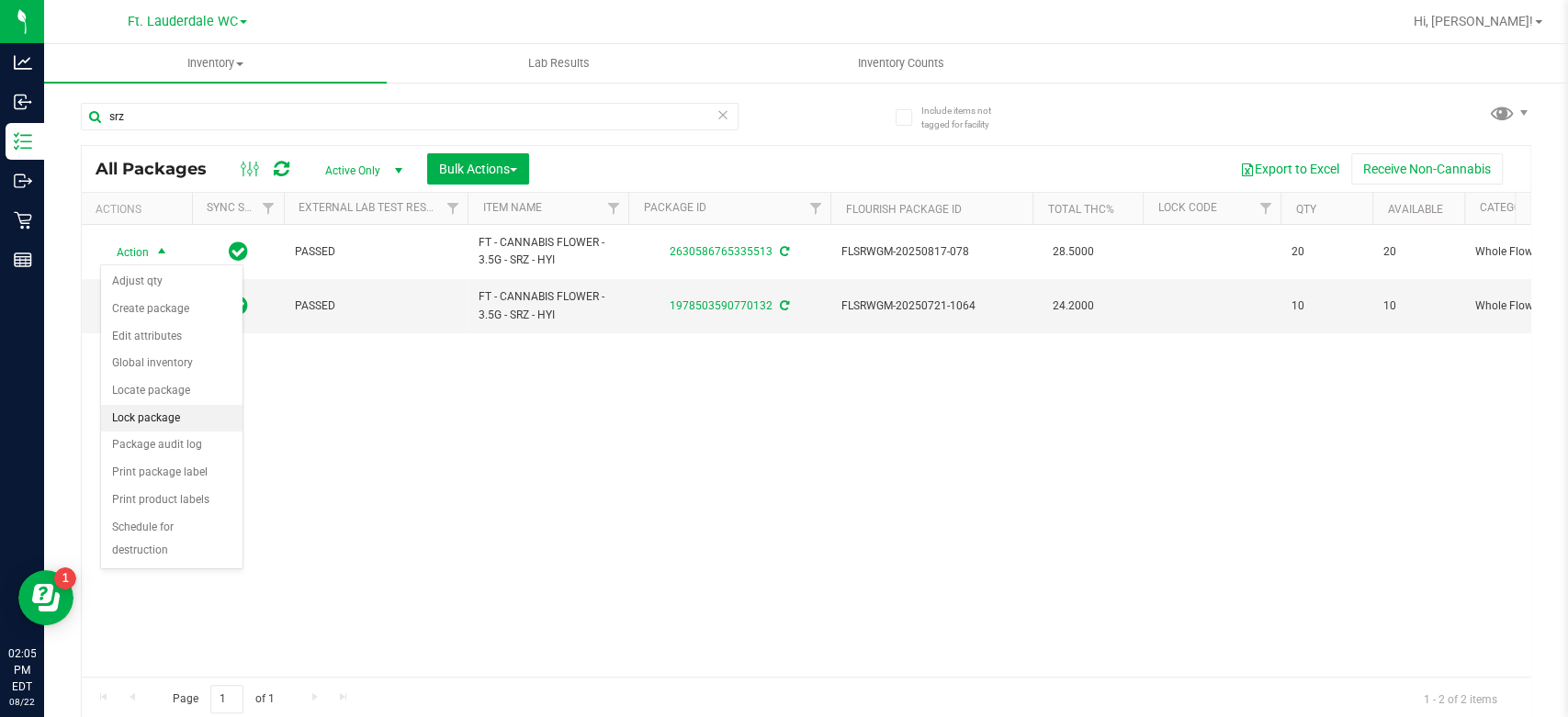
click at [161, 411] on li "Lock package" at bounding box center [172, 419] width 141 height 28
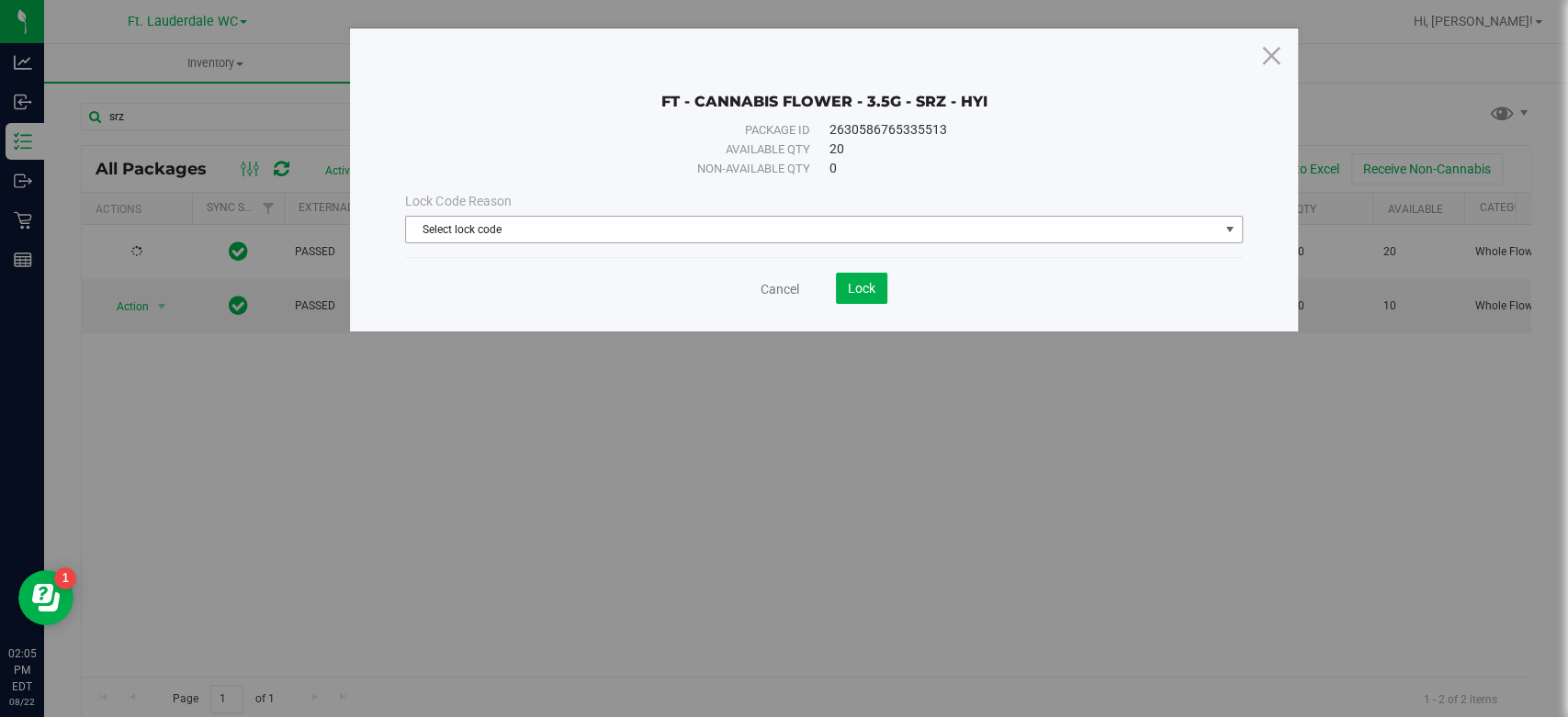
click at [850, 220] on span "Select lock code" at bounding box center [812, 229] width 812 height 26
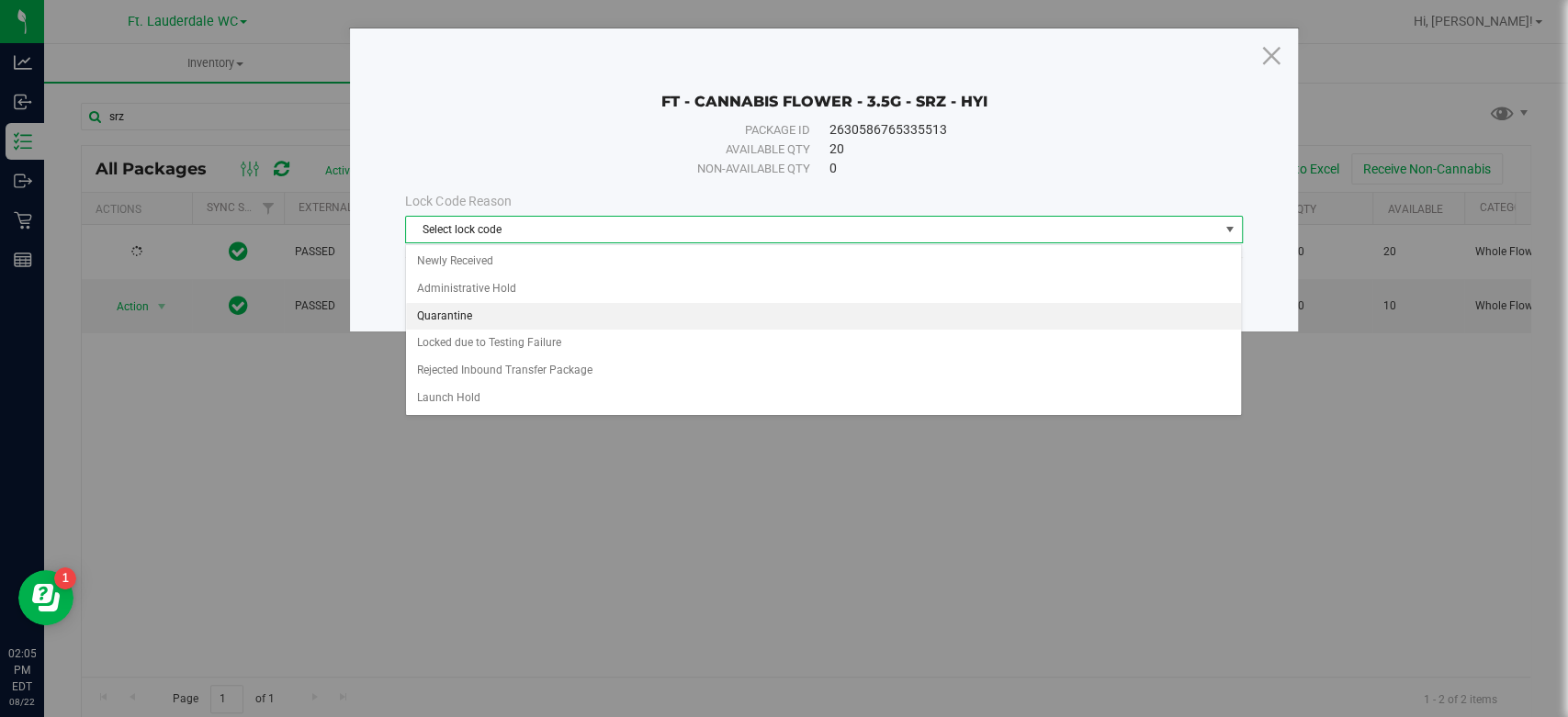
click at [572, 313] on li "Quarantine" at bounding box center [823, 317] width 835 height 28
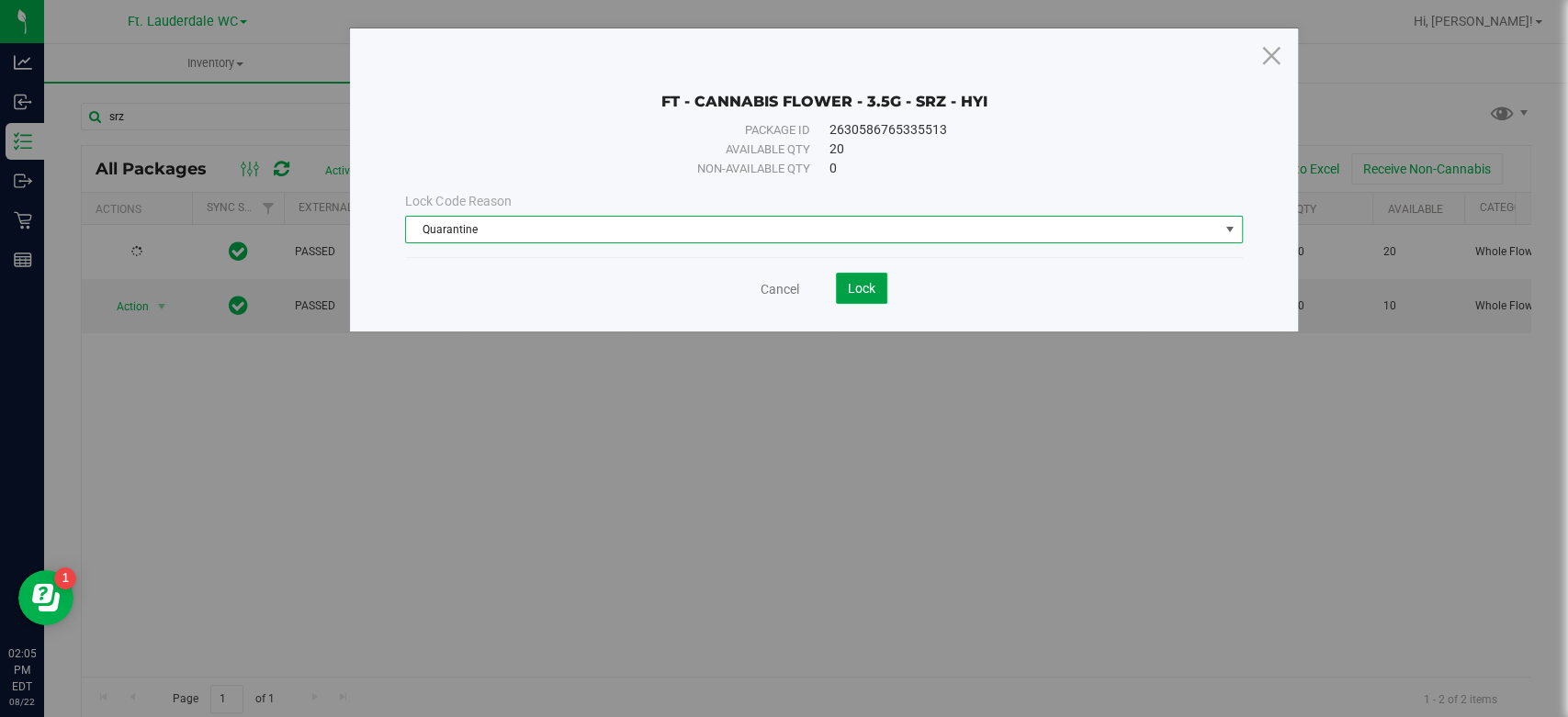
click at [870, 300] on button "Lock" at bounding box center [862, 288] width 52 height 31
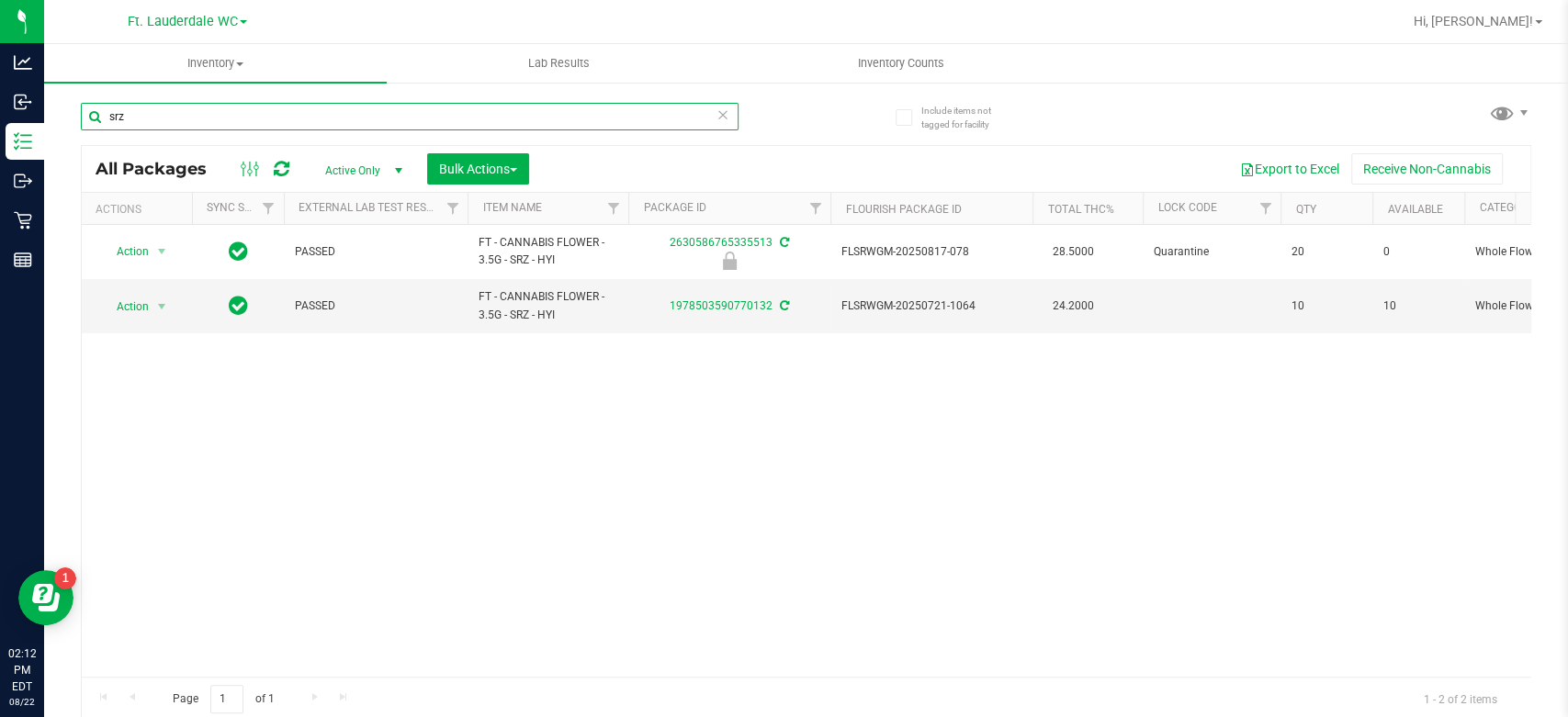
click at [182, 122] on input "srz" at bounding box center [409, 117] width 657 height 28
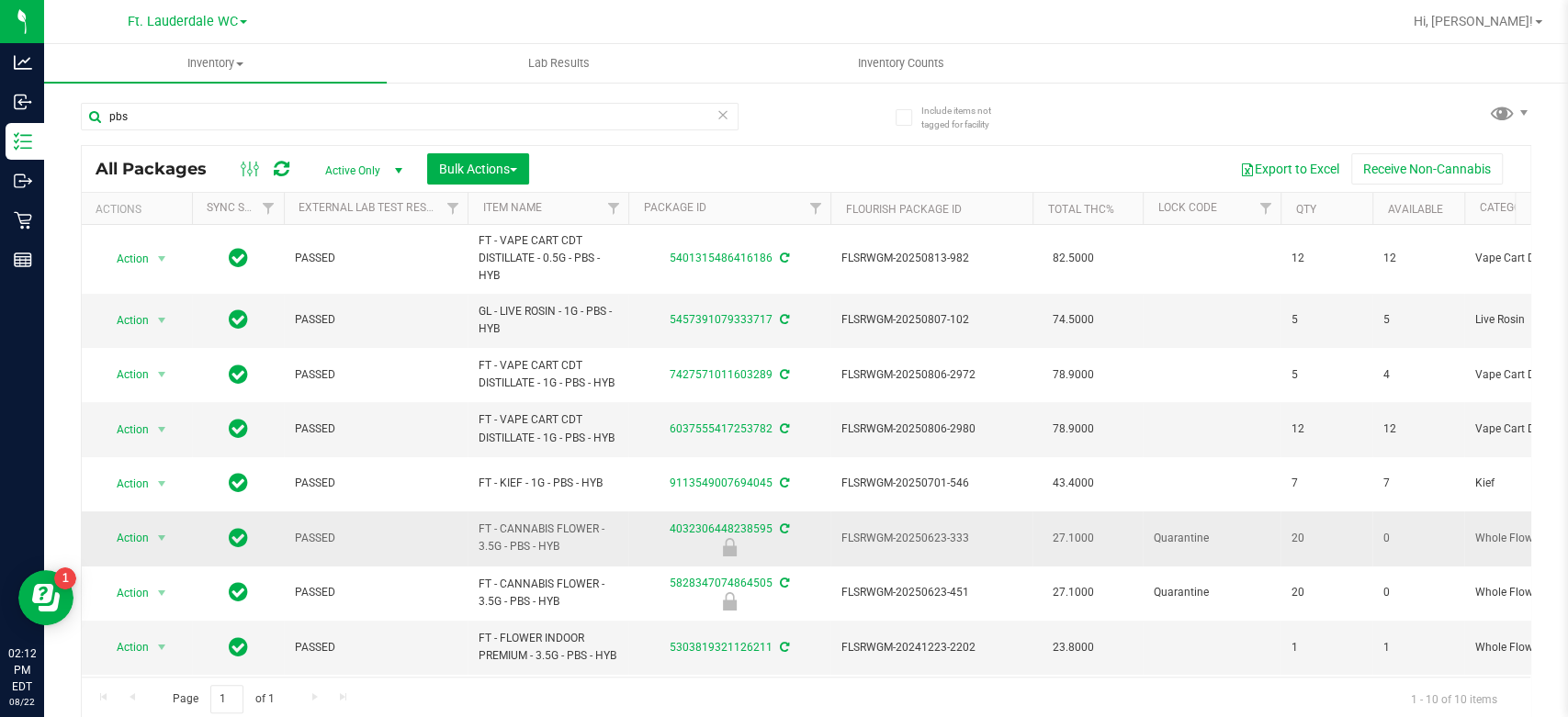
drag, startPoint x: 559, startPoint y: 538, endPoint x: 481, endPoint y: 517, distance: 80.8
click at [481, 517] on td "FT - CANNABIS FLOWER - 3.5G - PBS - HYB" at bounding box center [548, 538] width 161 height 55
copy span "FT - CANNABIS FLOWER - 3.5G - PBS - HYB"
click at [310, 122] on input "pbs" at bounding box center [409, 117] width 657 height 28
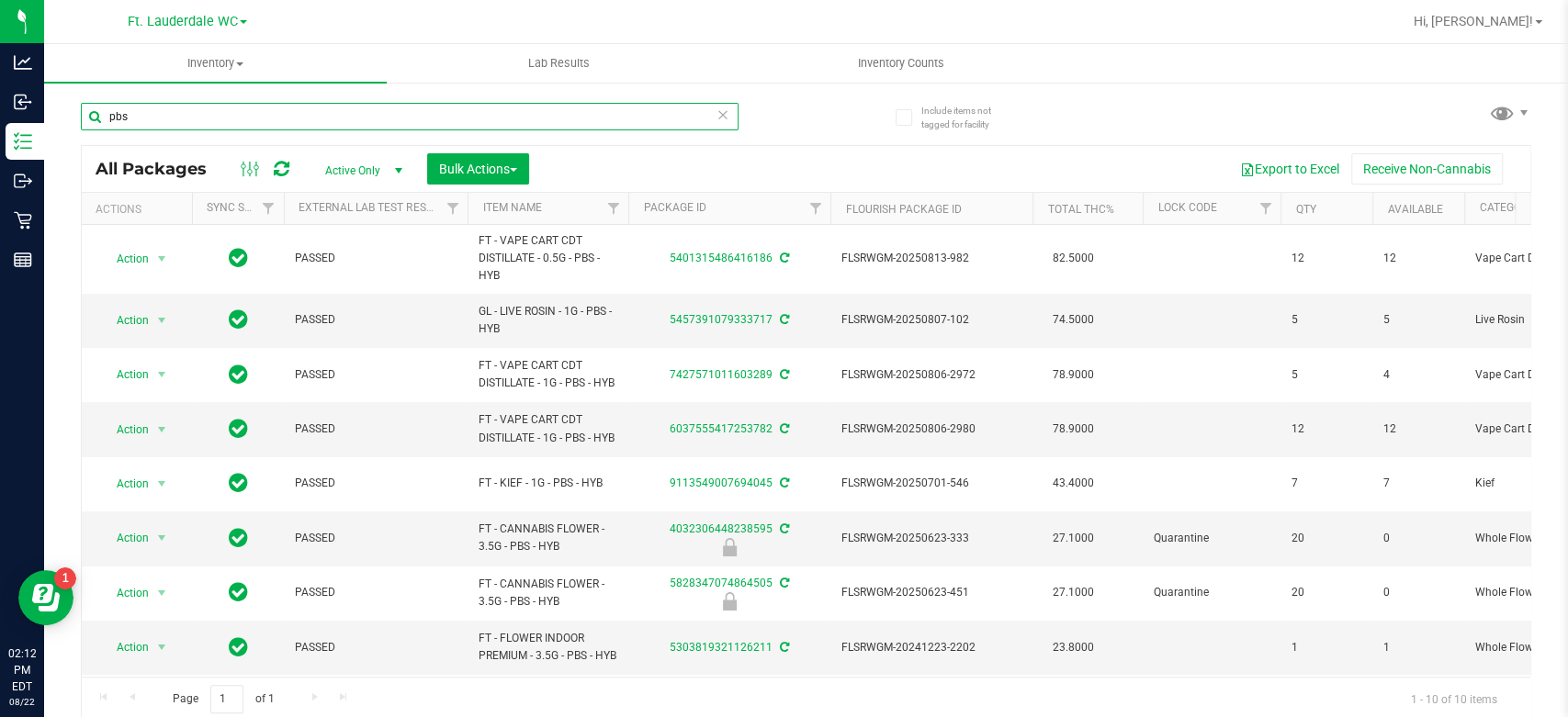
paste input "FT - CANNABIS FLOWER - 3.5G - PBS - HYB"
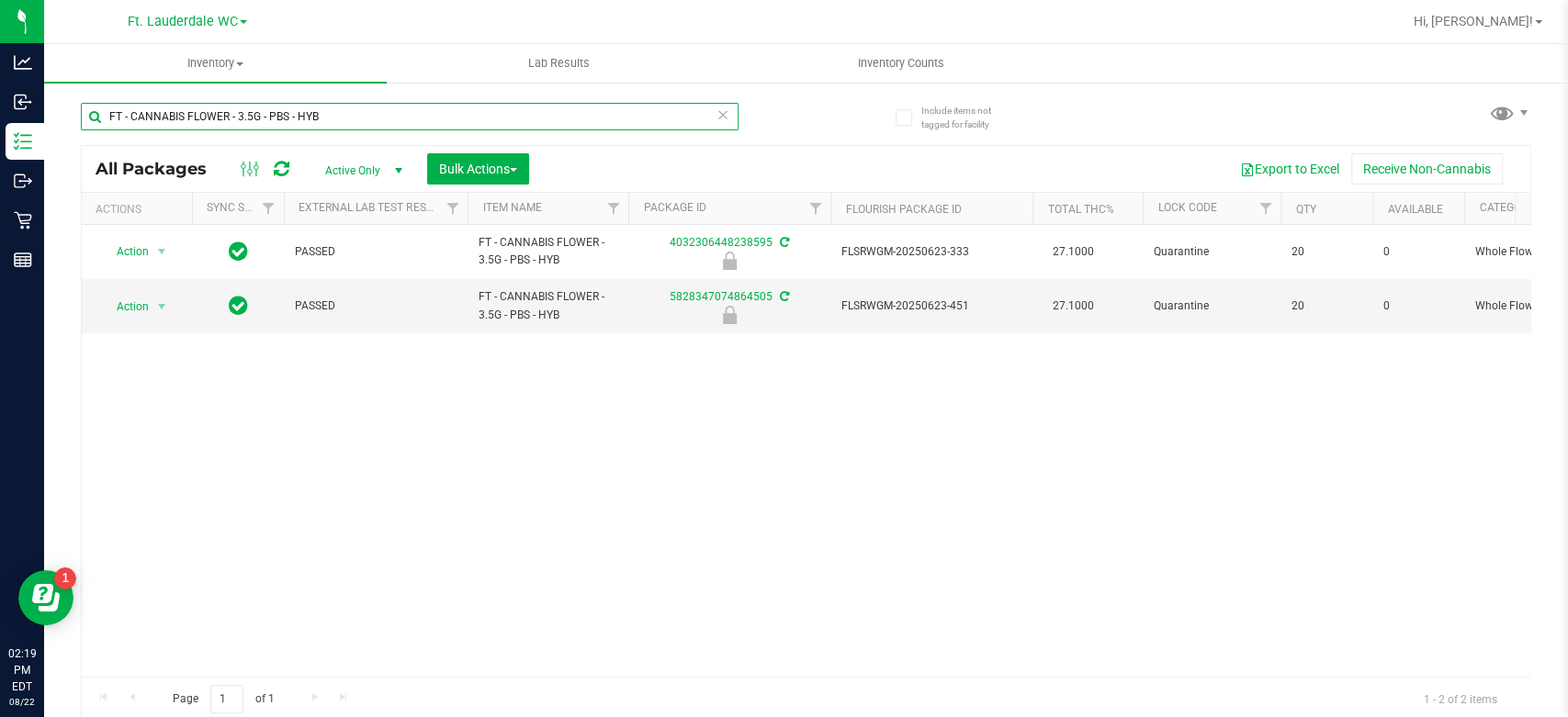
click at [441, 104] on input "FT - CANNABIS FLOWER - 3.5G - PBS - HYB" at bounding box center [409, 117] width 657 height 28
click at [445, 104] on input "FT - CANNABIS FLOWER - 3.5G - PBS - HYB" at bounding box center [409, 117] width 657 height 28
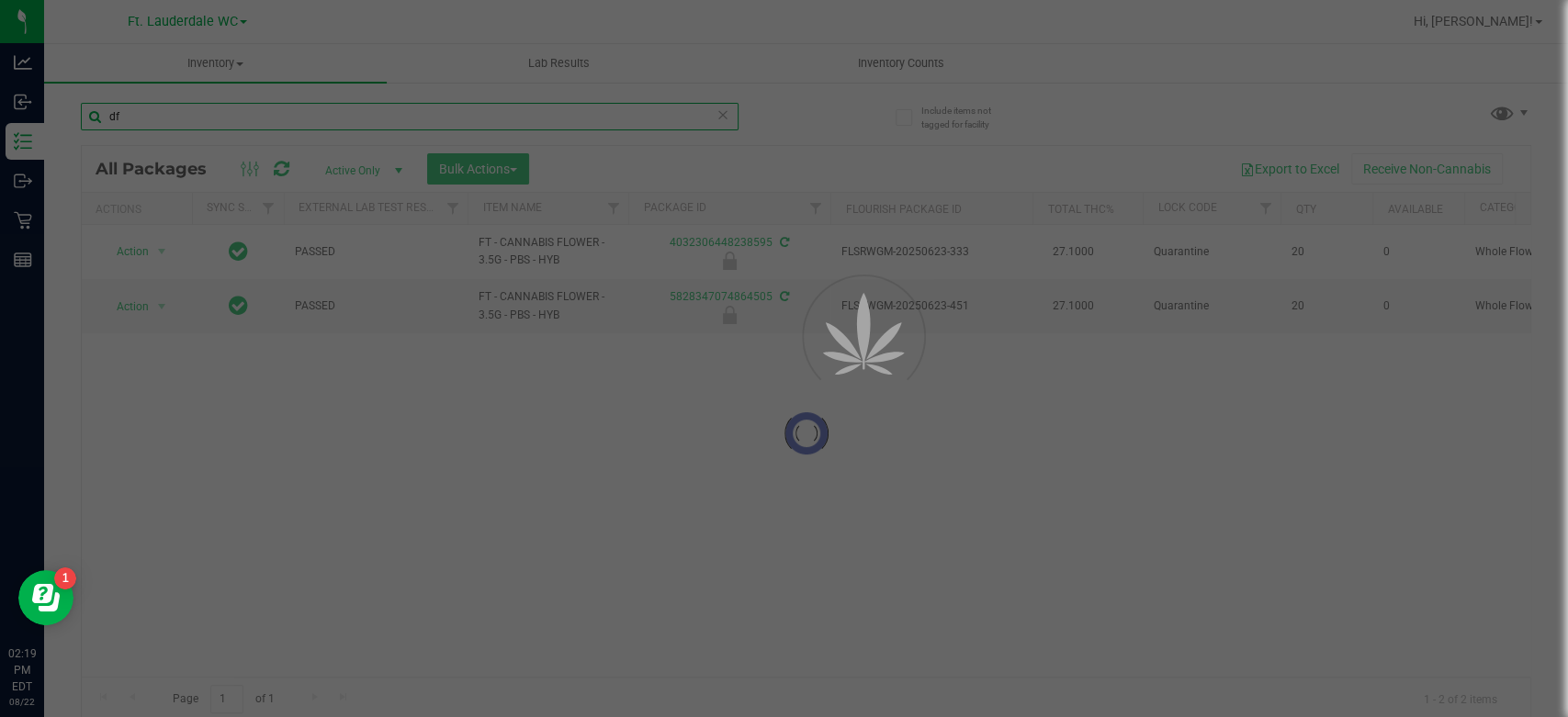
type input "d"
